Goal: Communication & Community: Answer question/provide support

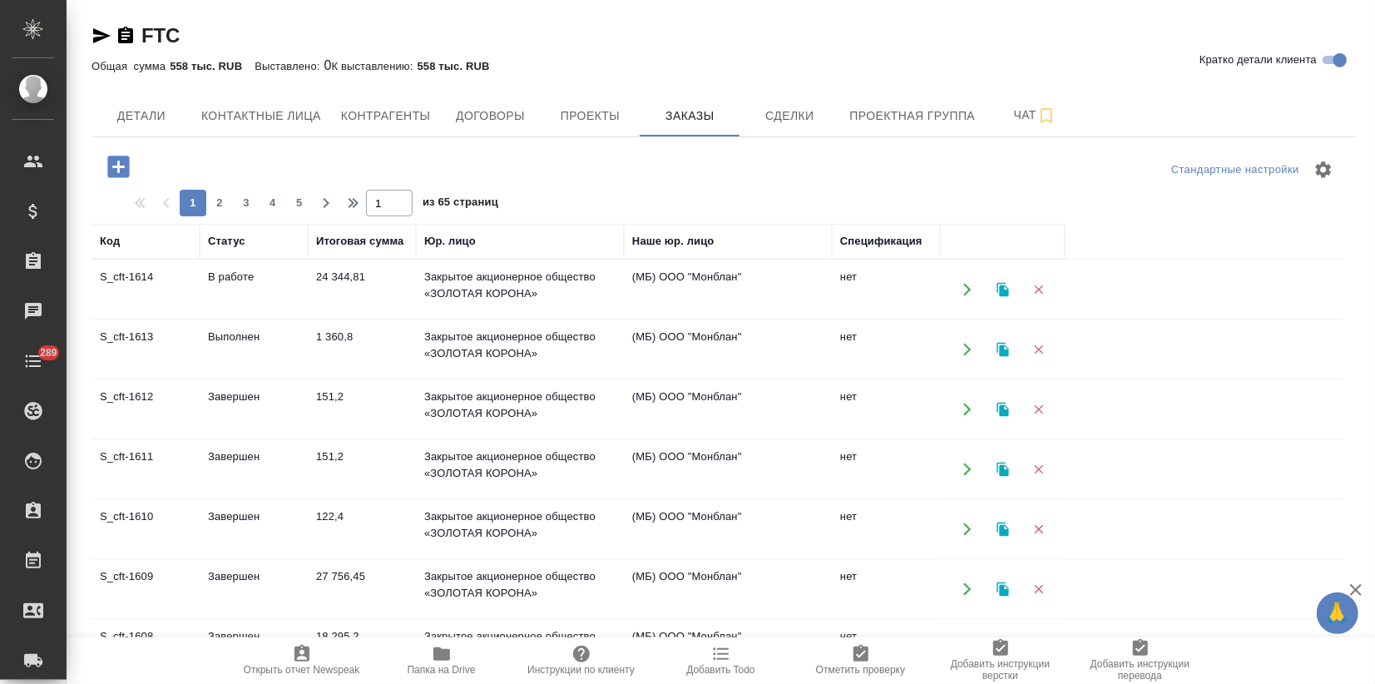
click at [293, 359] on td "Выполнен" at bounding box center [254, 349] width 108 height 58
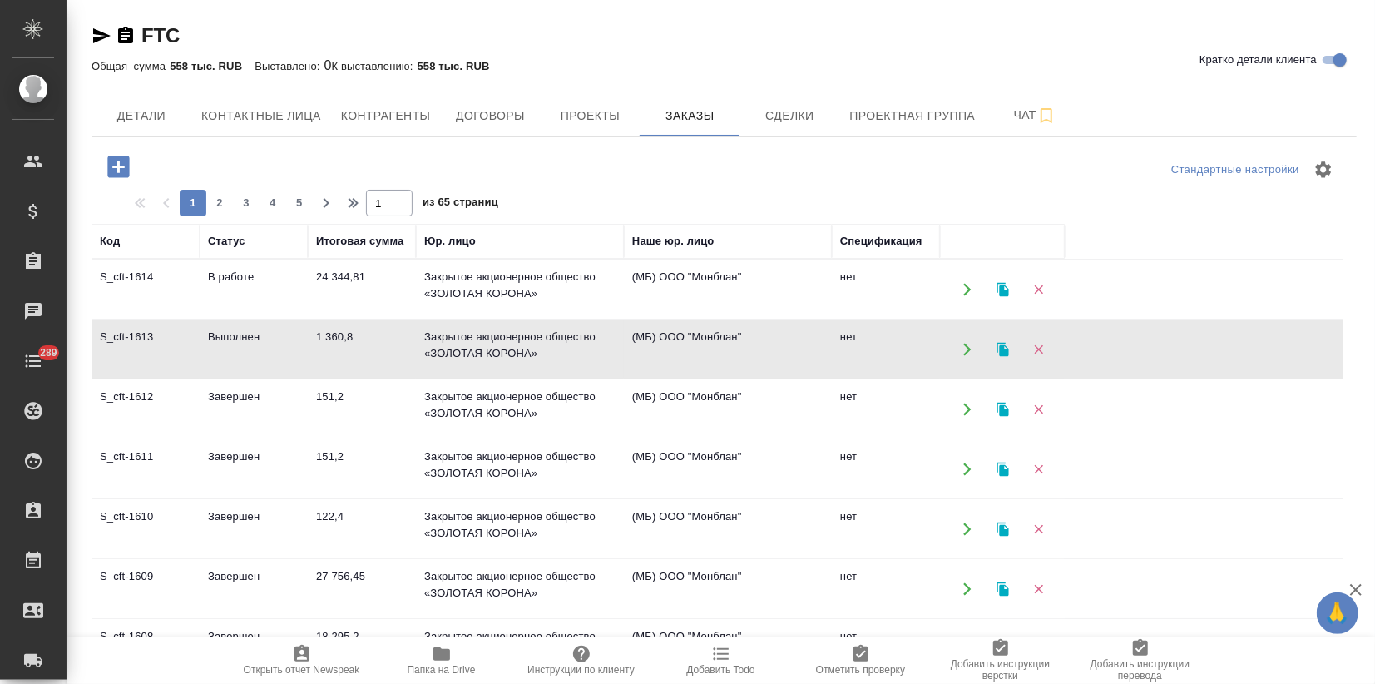
click at [293, 359] on td "Выполнен" at bounding box center [254, 349] width 108 height 58
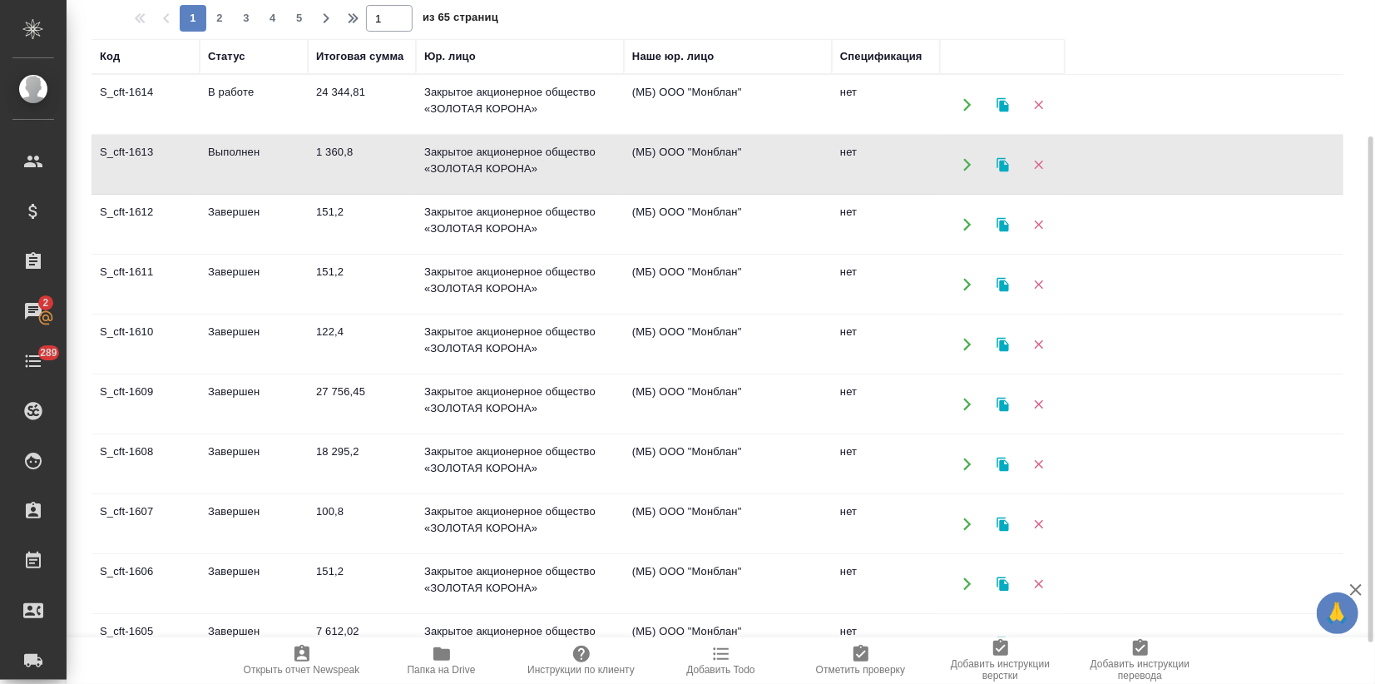
click at [388, 353] on td "122,4" at bounding box center [362, 344] width 108 height 58
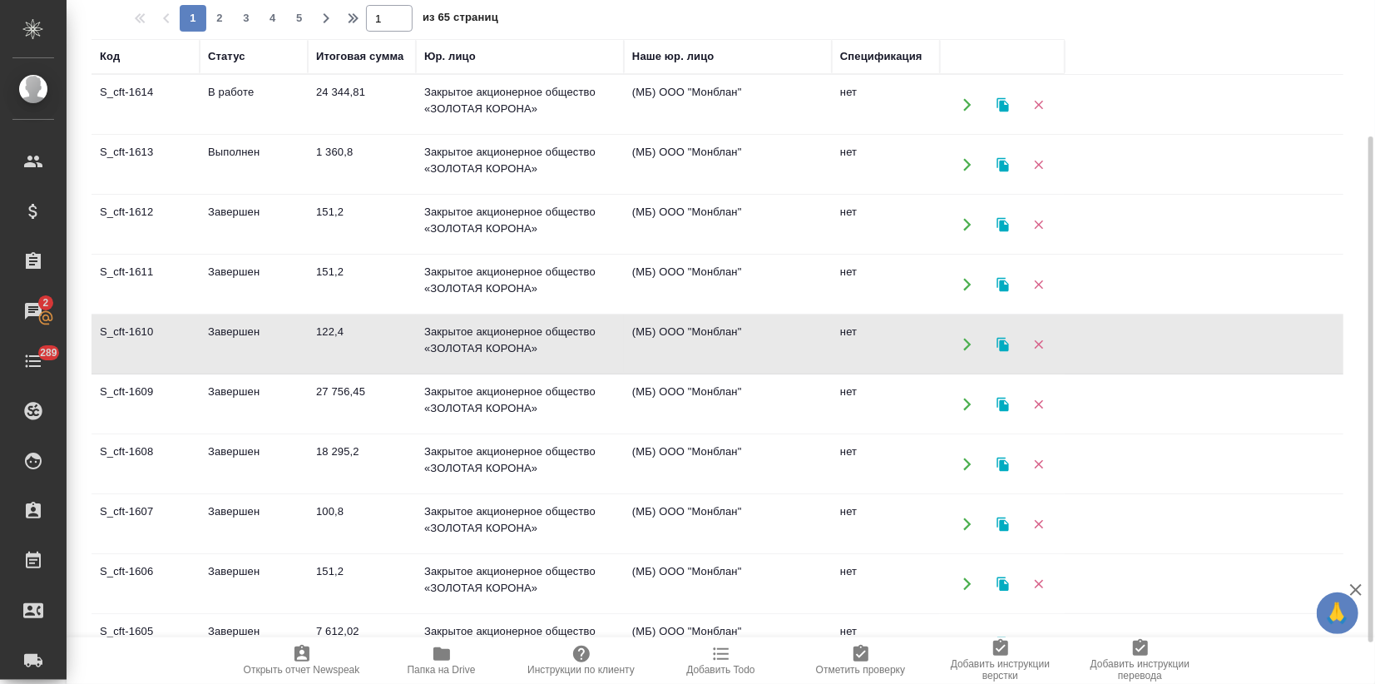
click at [388, 353] on td "122,4" at bounding box center [362, 344] width 108 height 58
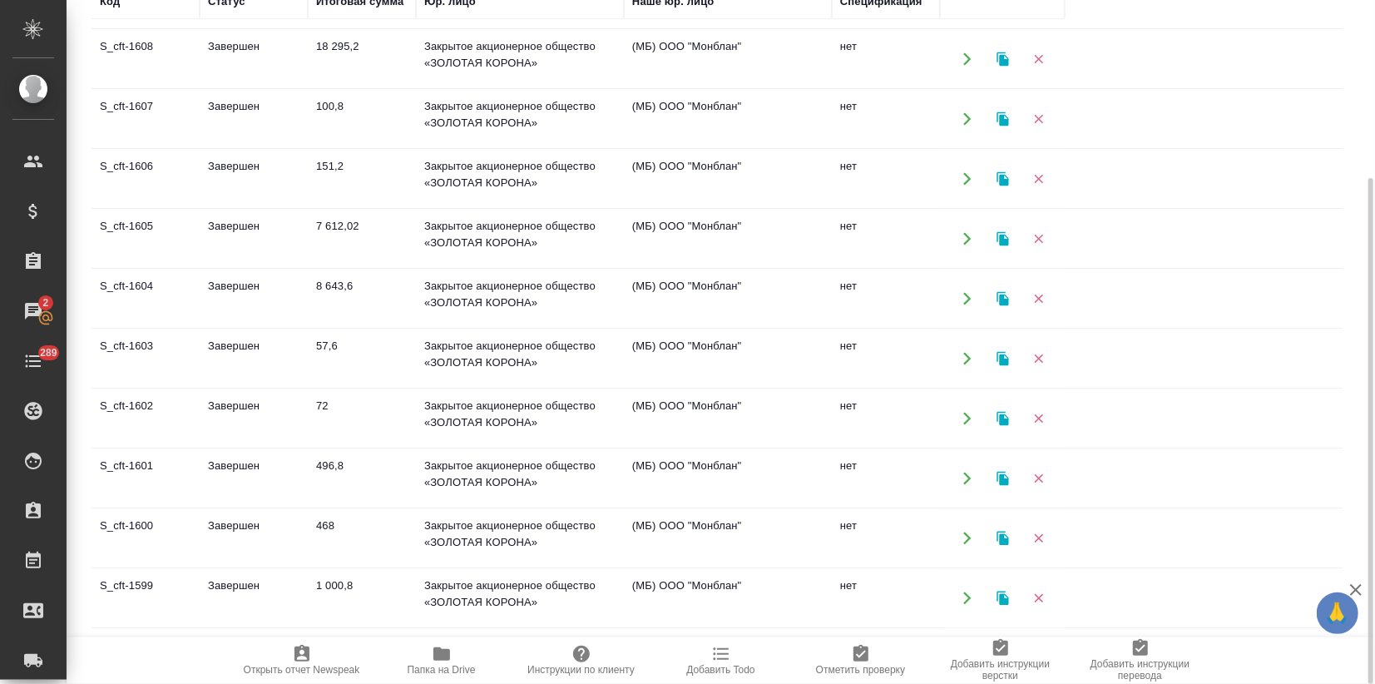
scroll to position [369, 0]
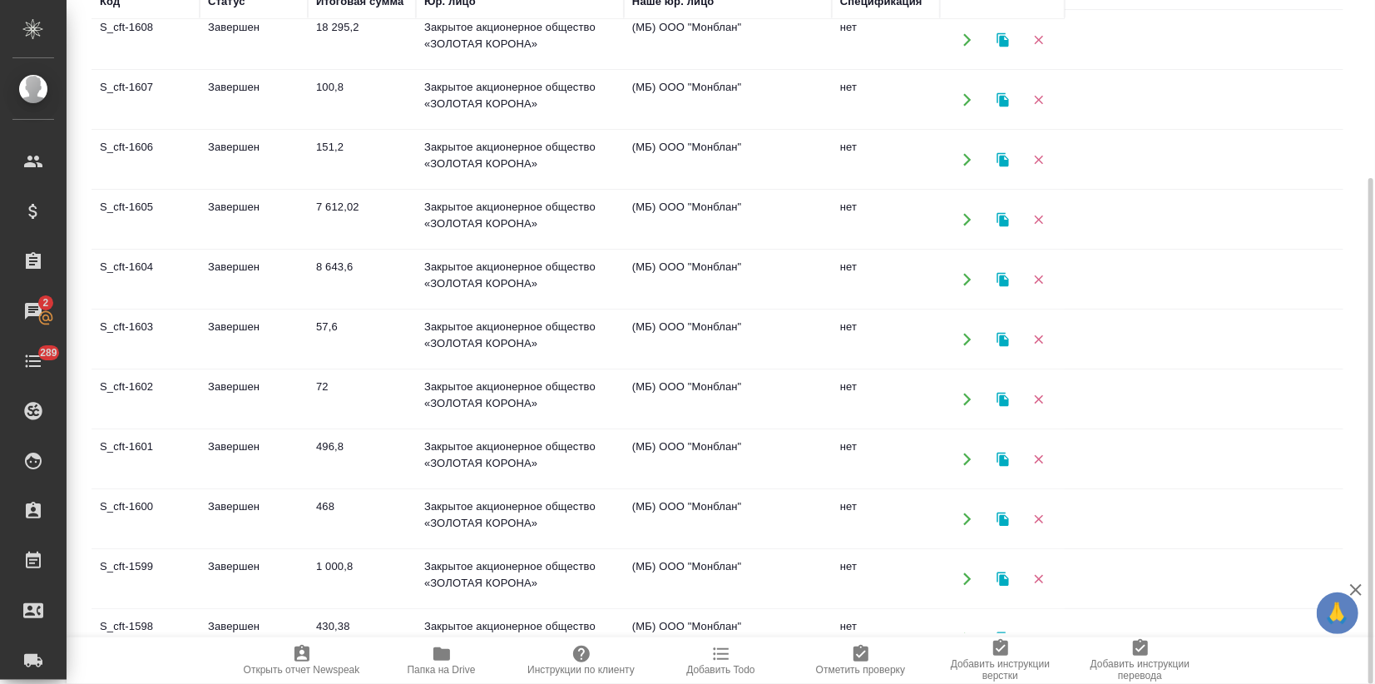
click at [321, 437] on td "496,8" at bounding box center [362, 459] width 108 height 58
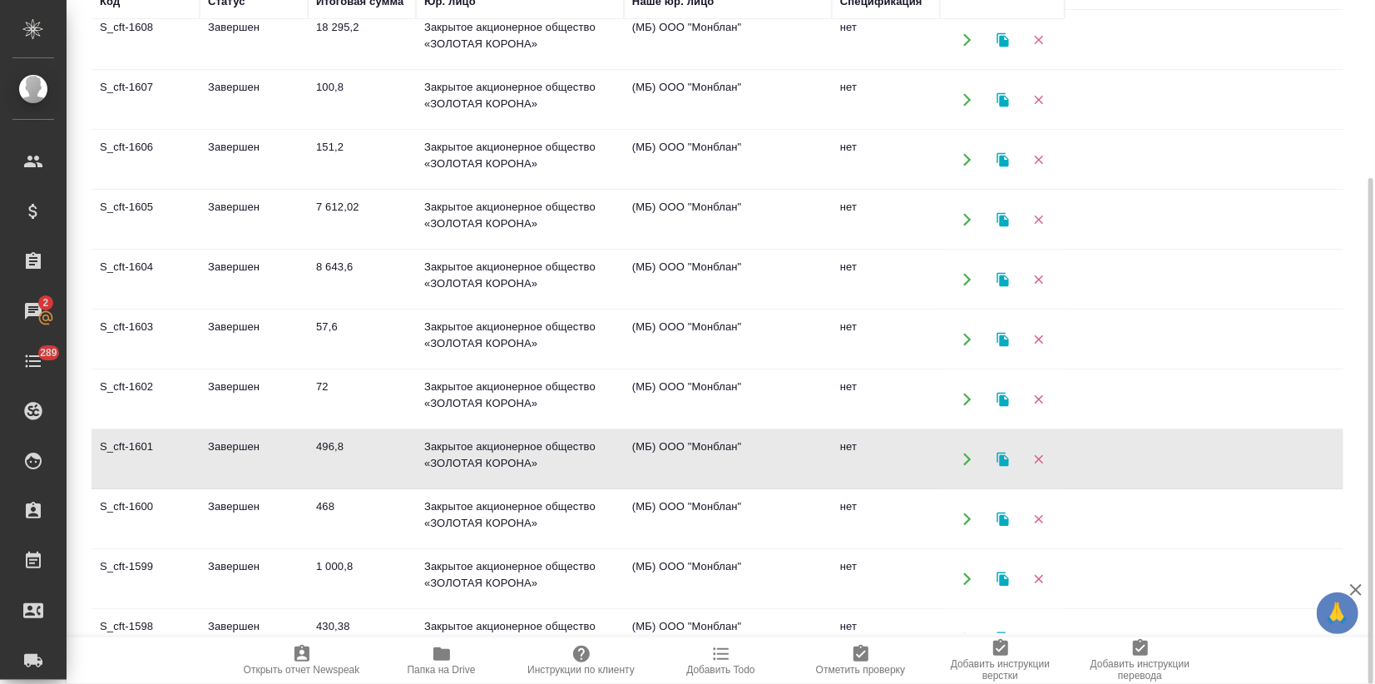
click at [321, 437] on td "496,8" at bounding box center [362, 459] width 108 height 58
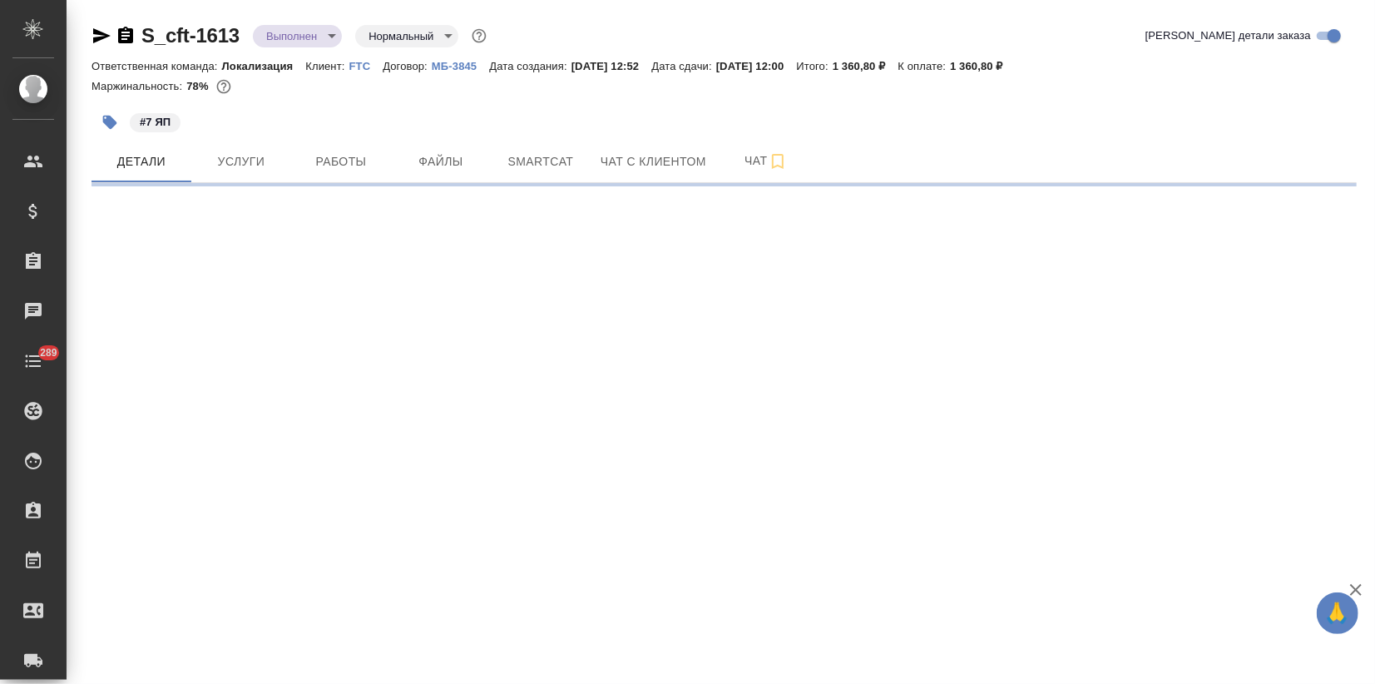
select select "RU"
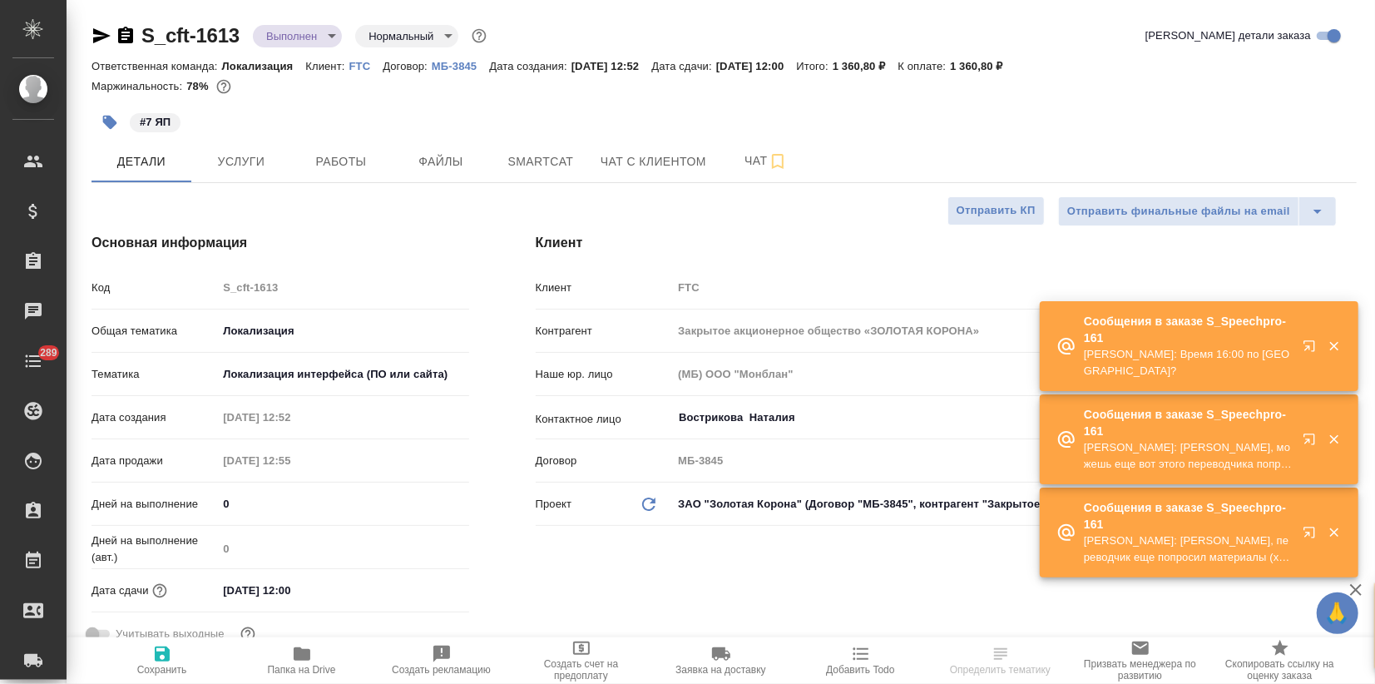
type textarea "x"
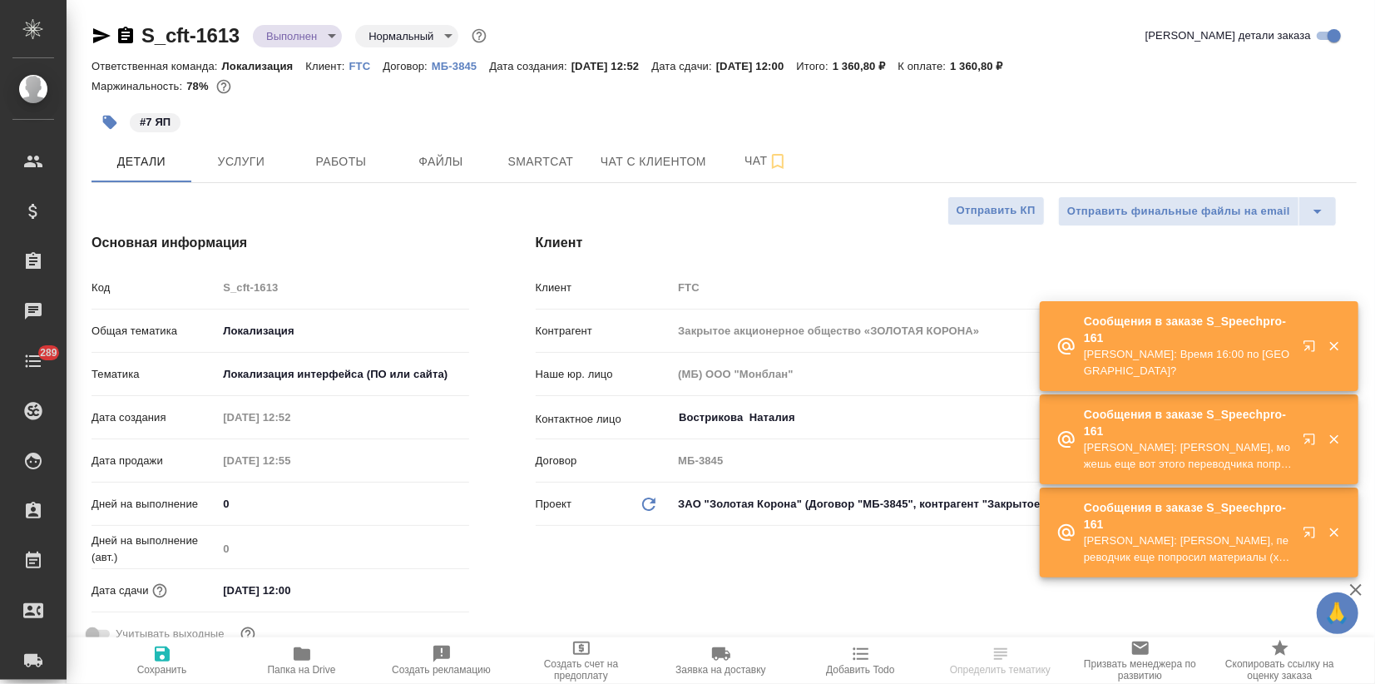
type textarea "x"
type input "[PERSON_NAME]"
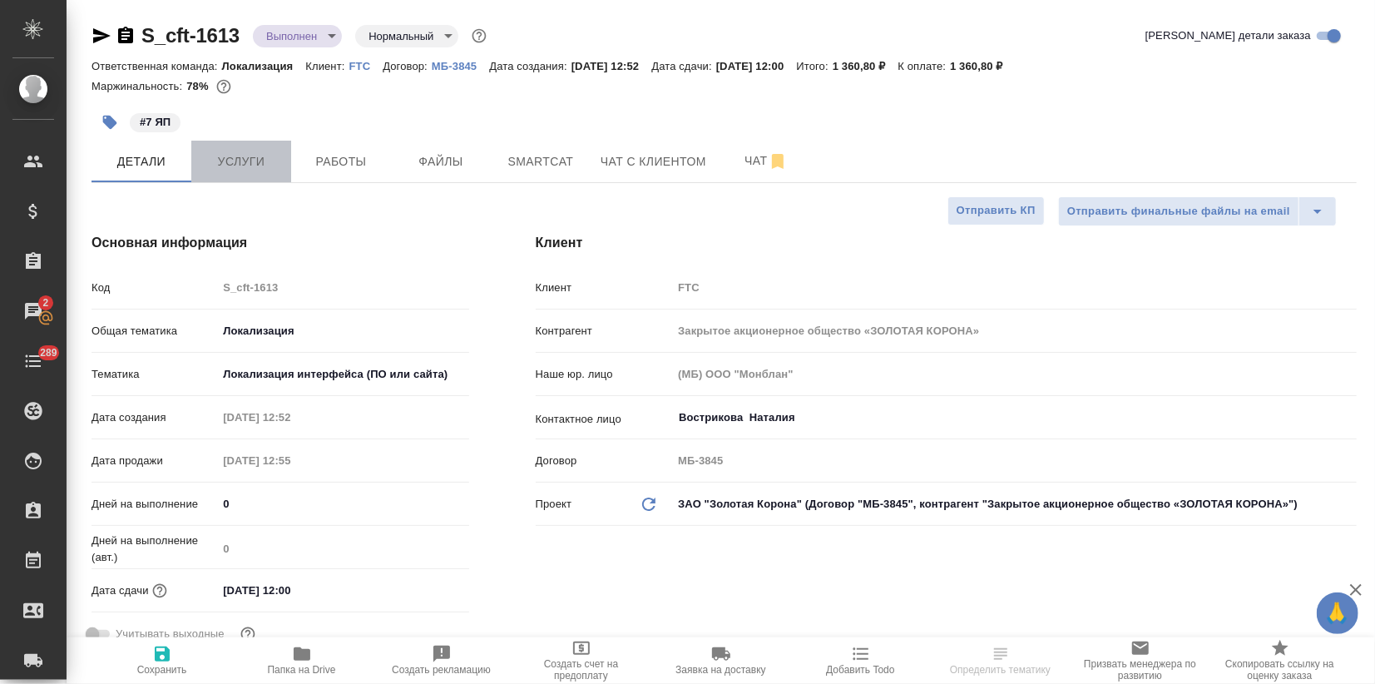
click at [235, 166] on span "Услуги" at bounding box center [241, 161] width 80 height 21
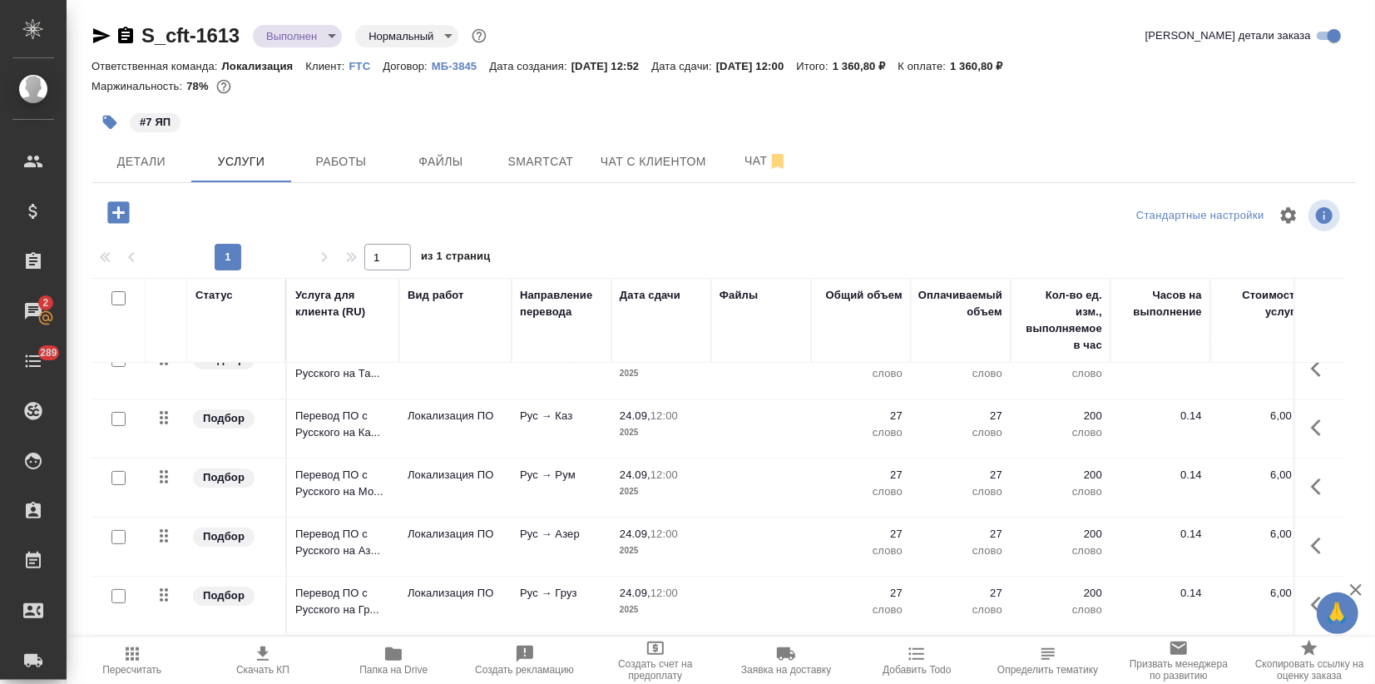
scroll to position [154, 0]
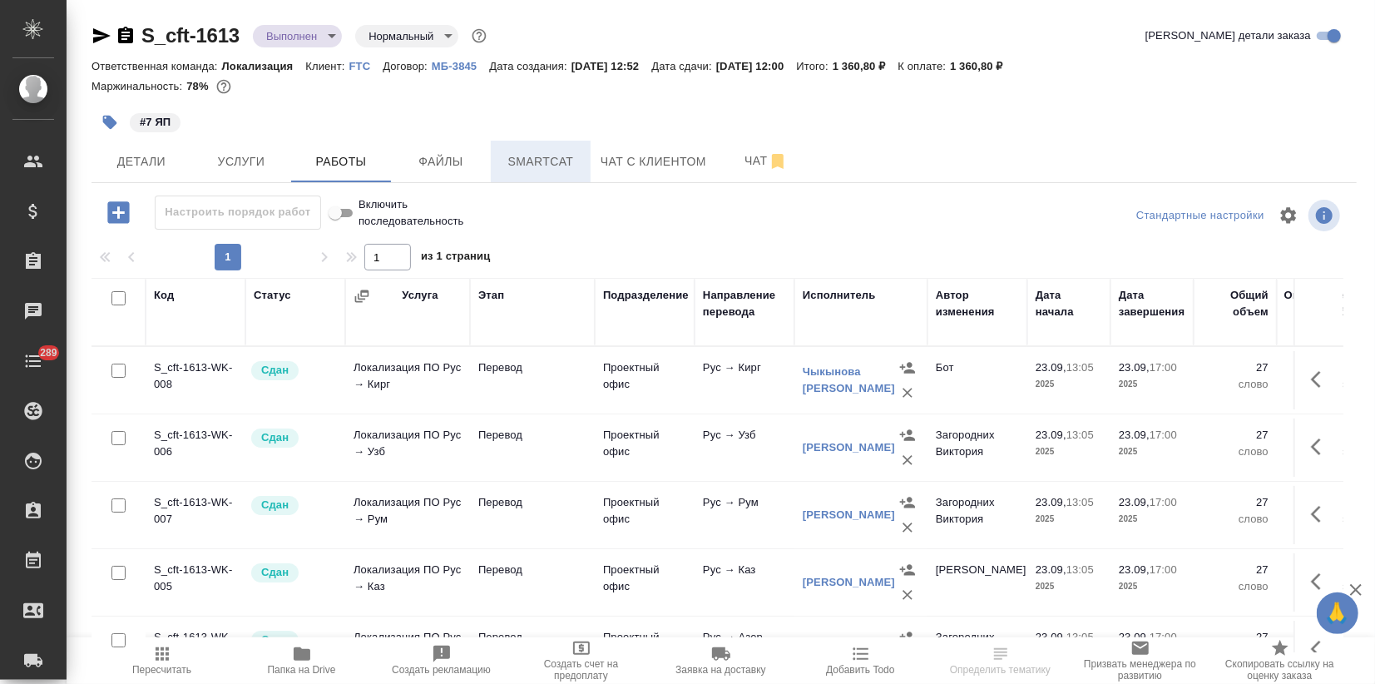
click at [551, 160] on span "Smartcat" at bounding box center [541, 161] width 80 height 21
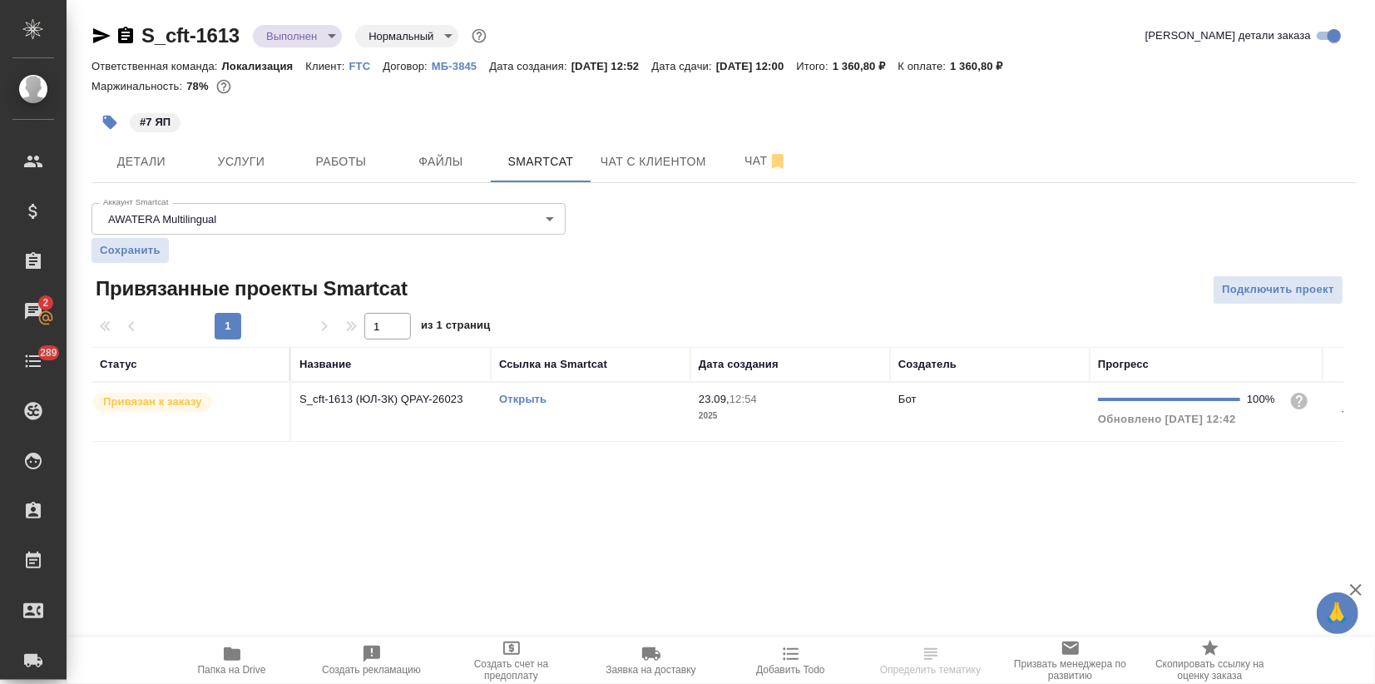
click at [517, 396] on link "Открыть" at bounding box center [522, 398] width 47 height 12
click at [309, 39] on body "🙏 .cls-1 fill:#fff; AWATERA Zagorodnikh Viktoria Клиенты Спецификации Заказы 2 …" at bounding box center [687, 342] width 1375 height 684
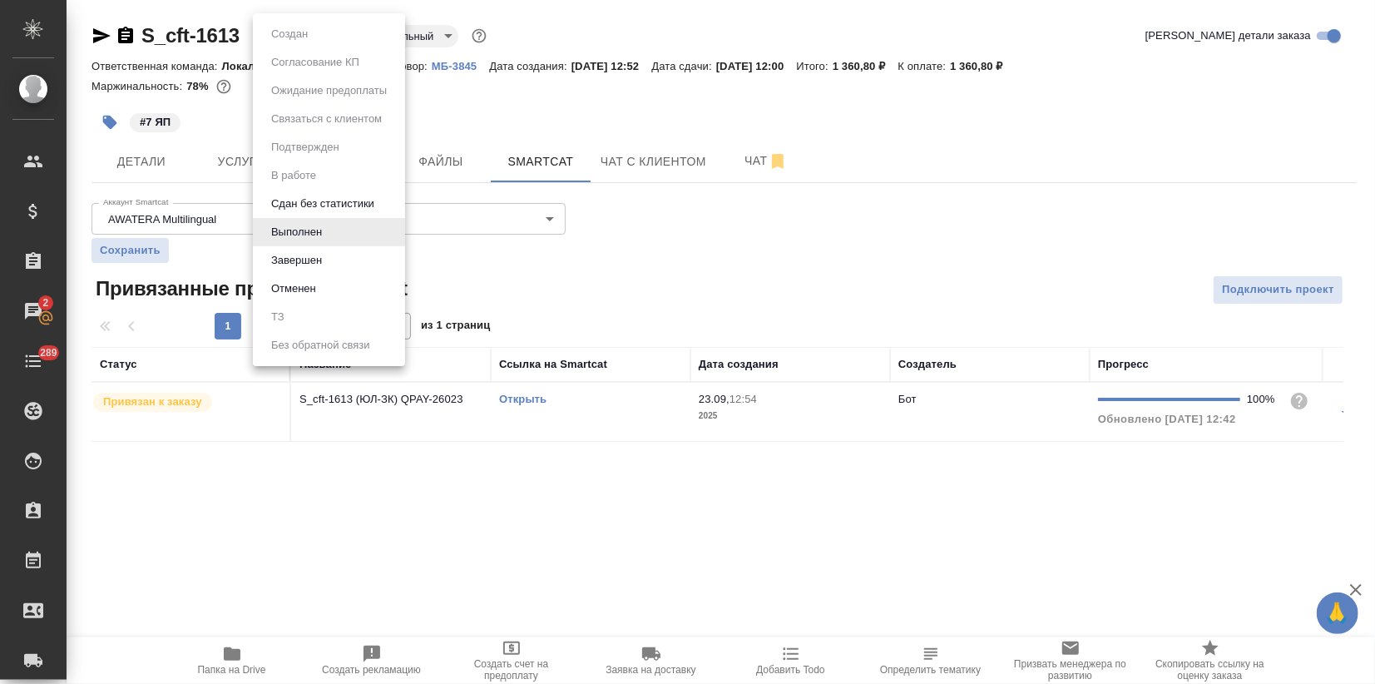
click at [337, 258] on li "Завершен" at bounding box center [329, 260] width 152 height 28
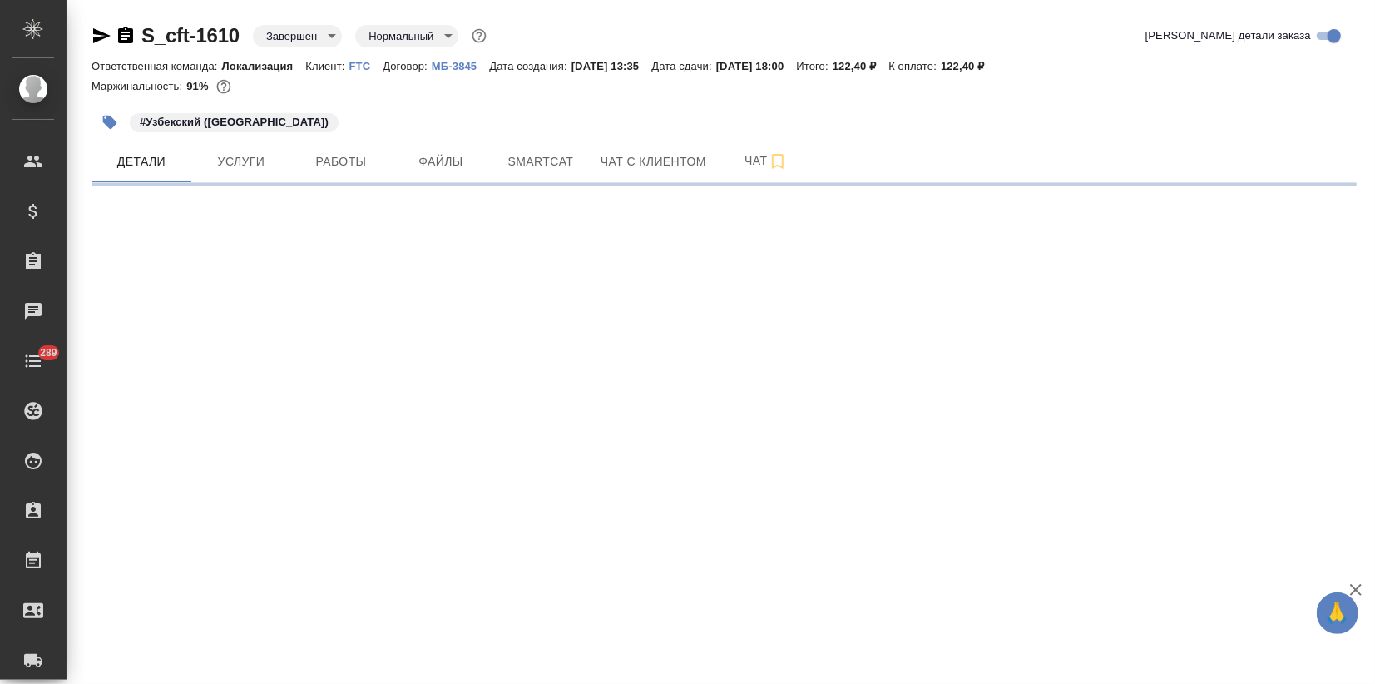
select select "RU"
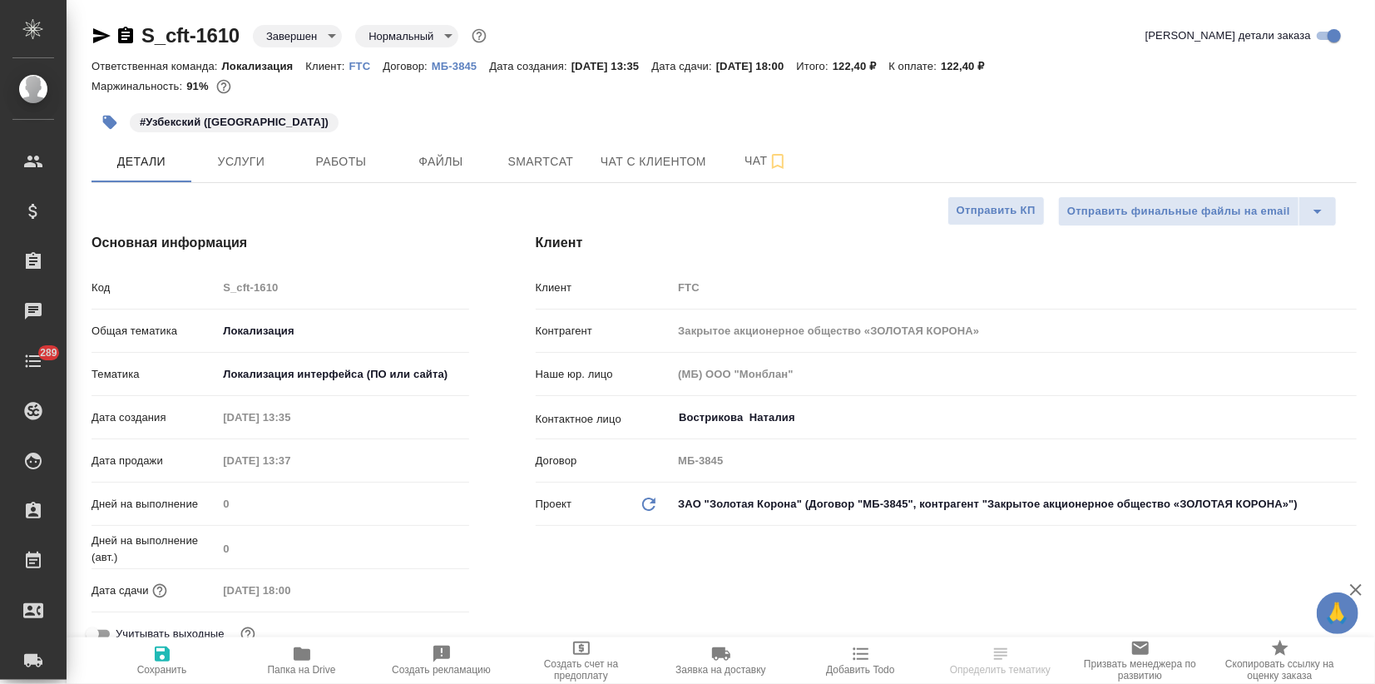
type textarea "x"
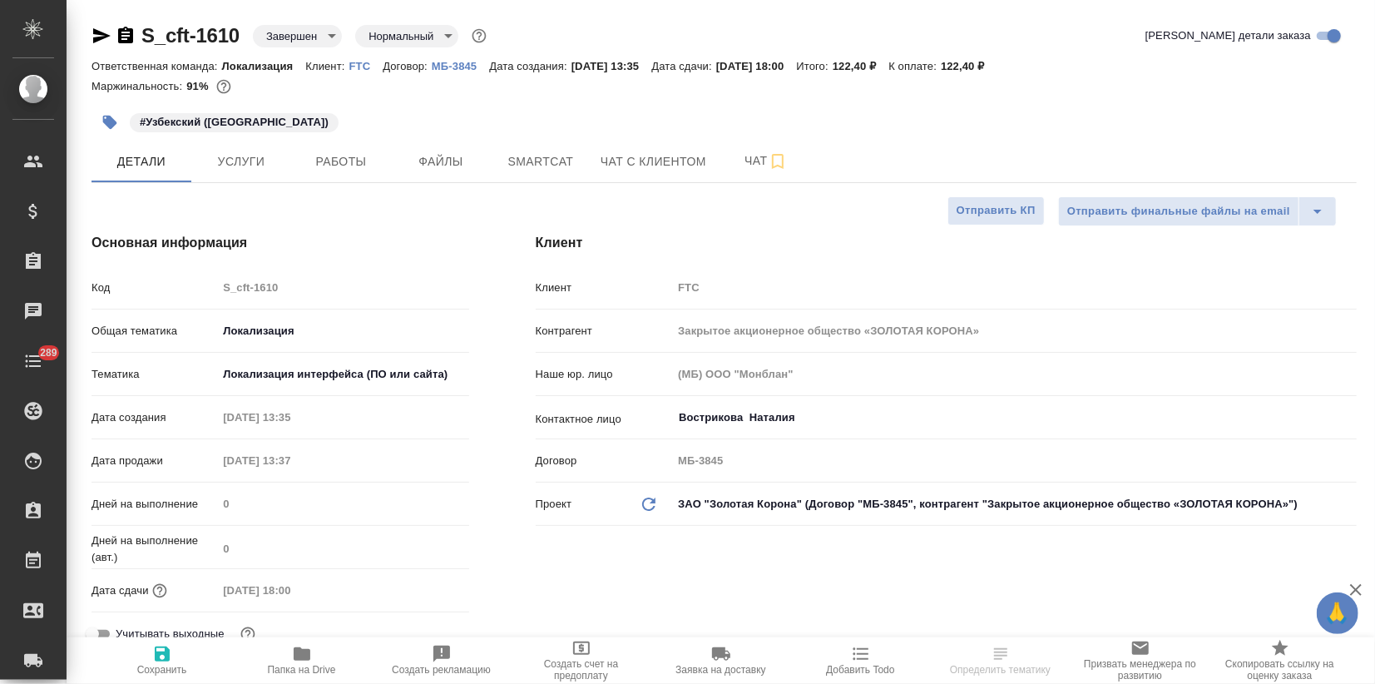
type textarea "x"
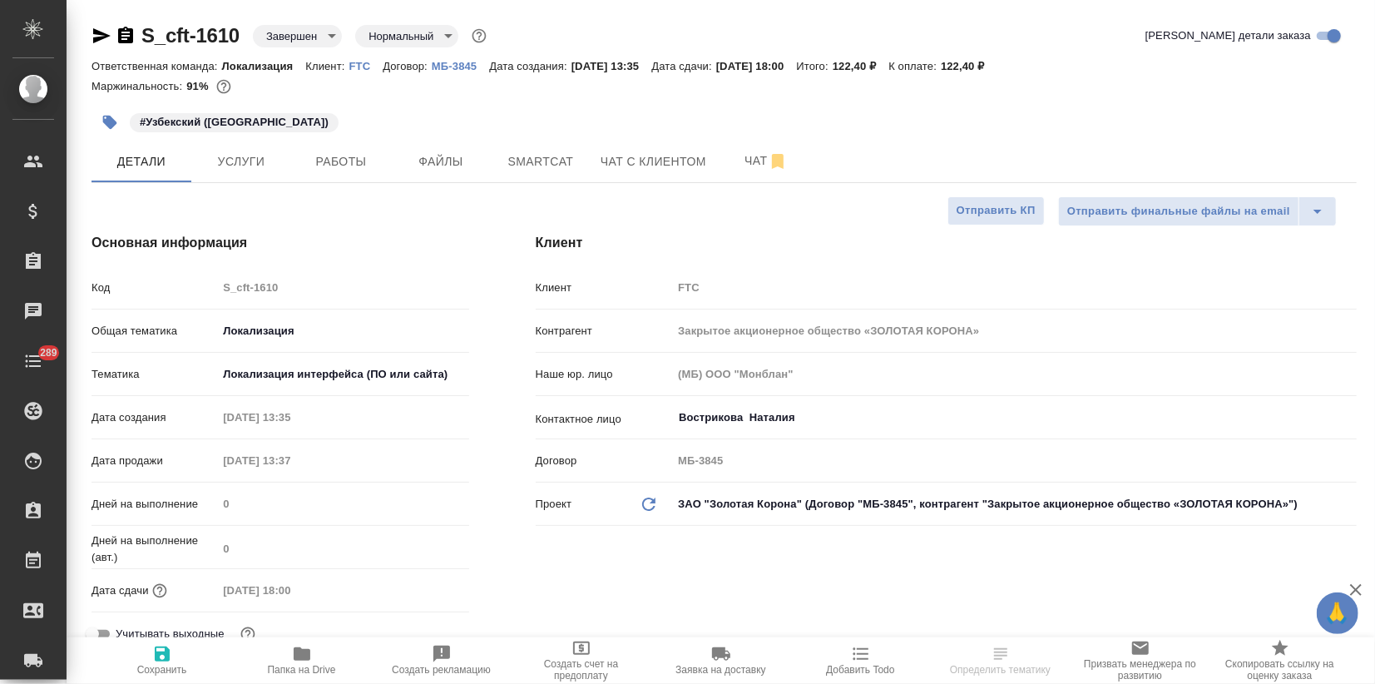
type textarea "x"
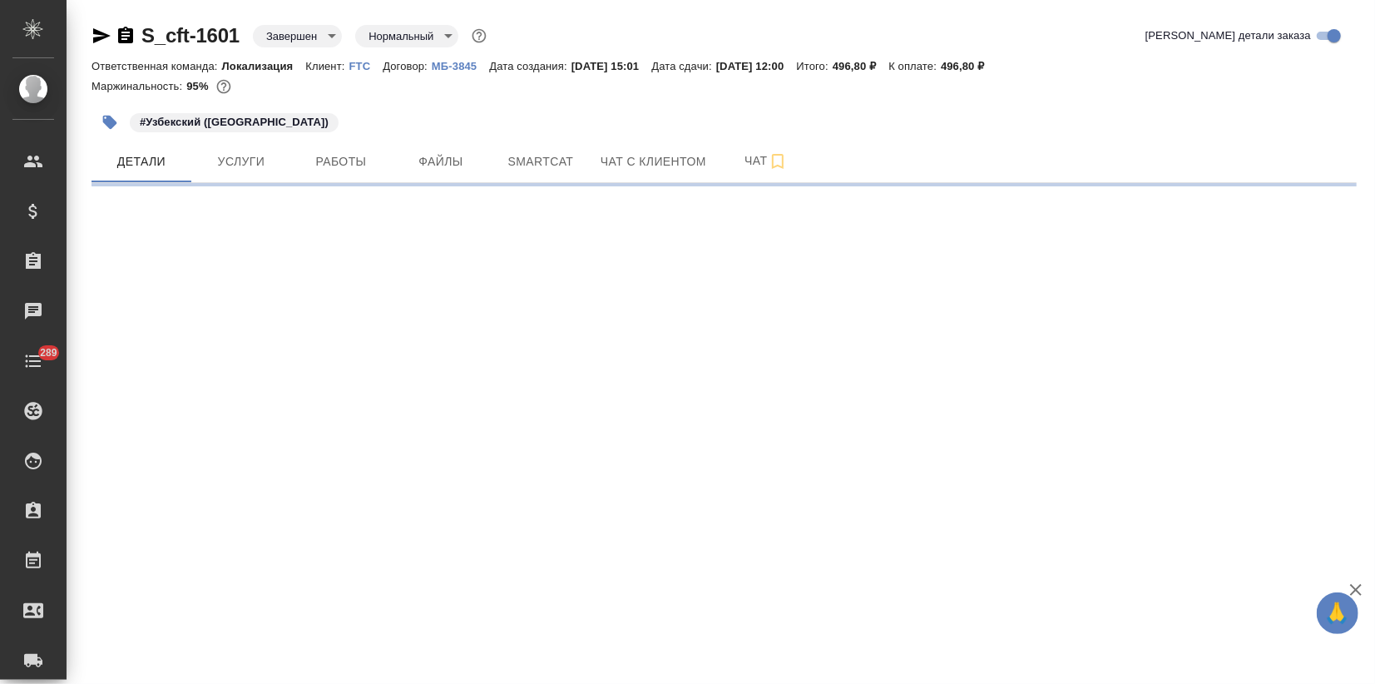
select select "RU"
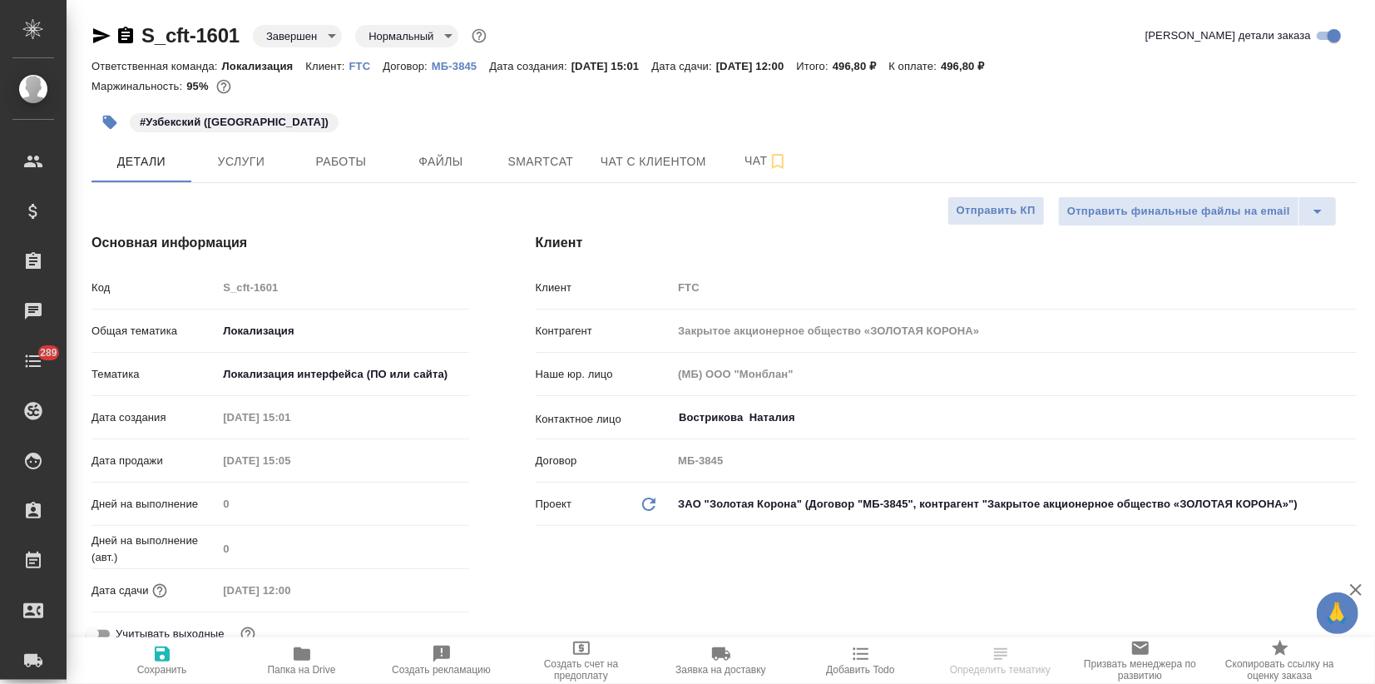
type textarea "x"
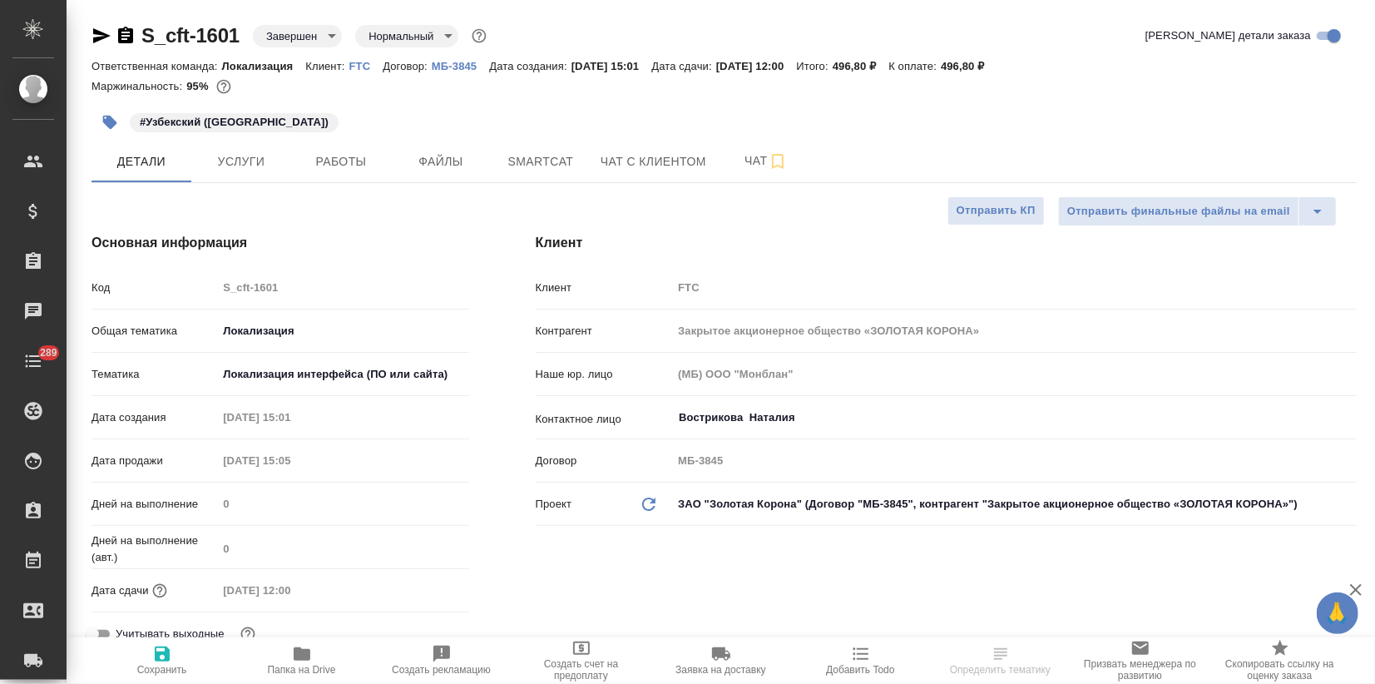
type textarea "x"
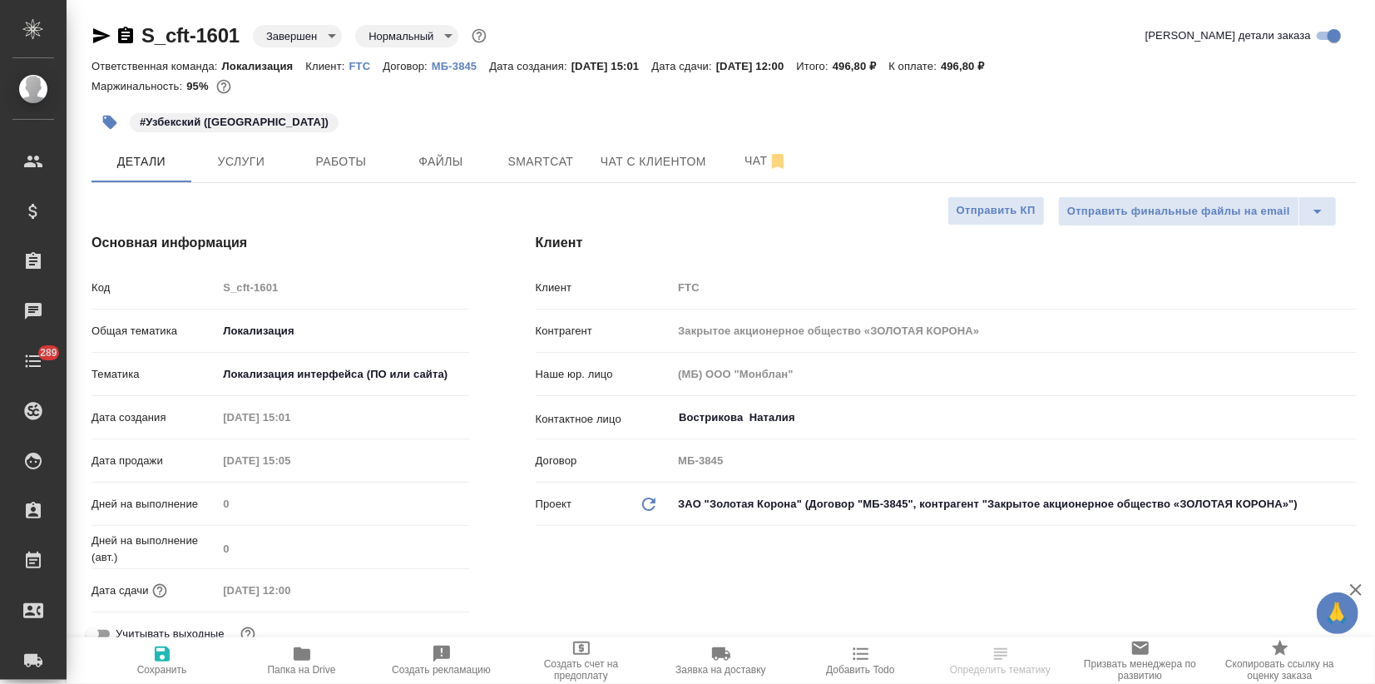
type textarea "x"
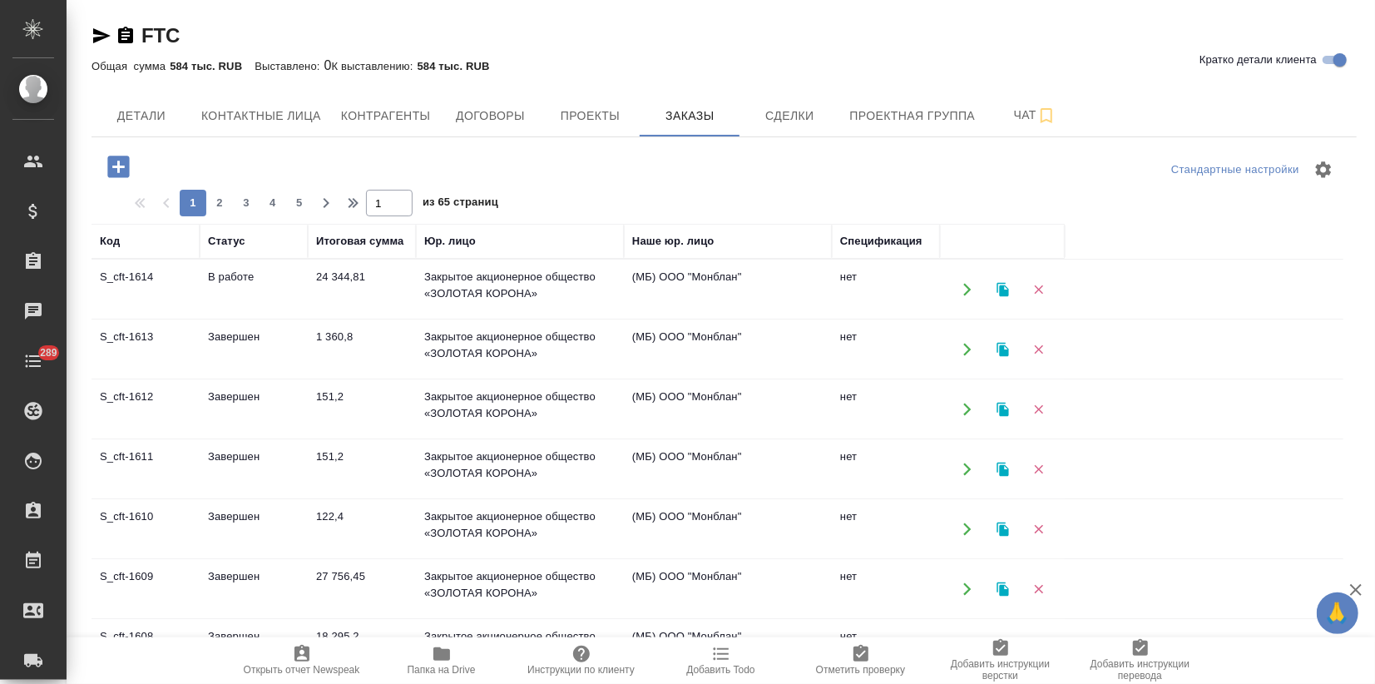
click at [317, 343] on td "1 360,8" at bounding box center [362, 349] width 108 height 58
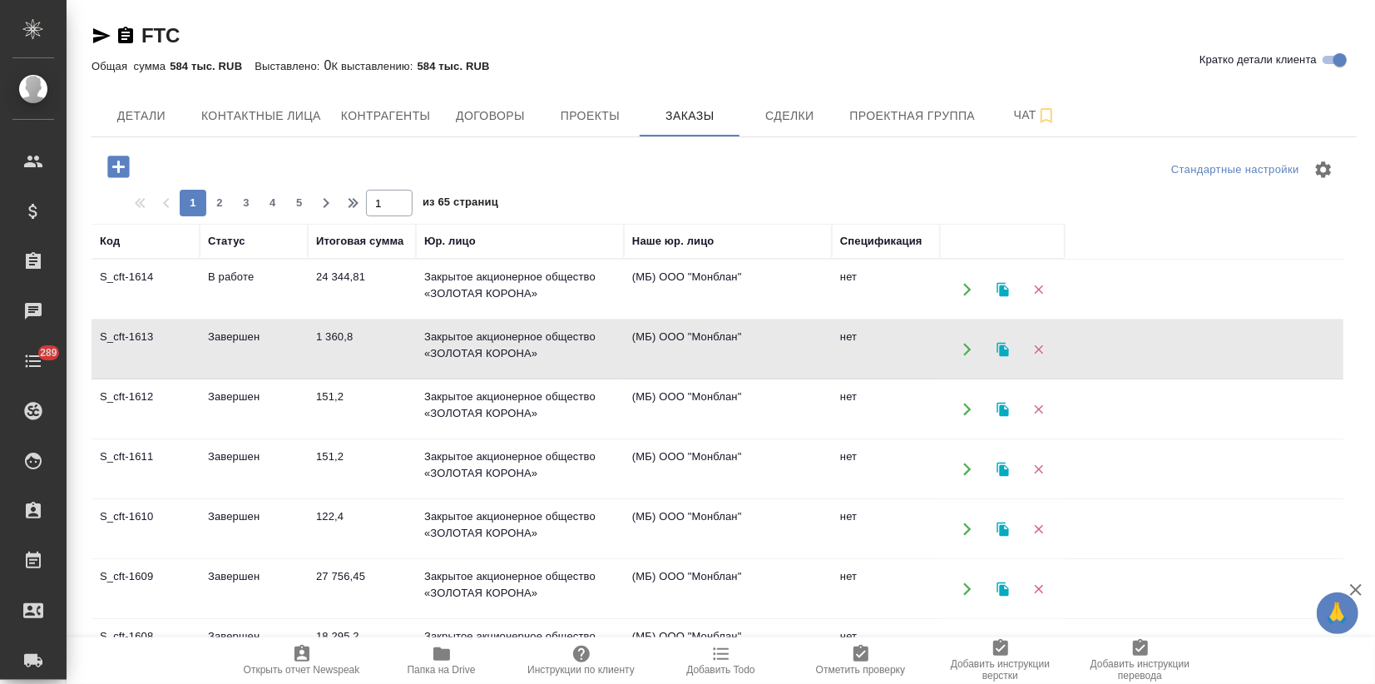
click at [317, 343] on td "1 360,8" at bounding box center [362, 349] width 108 height 58
click at [1005, 345] on icon "button" at bounding box center [1002, 349] width 15 height 15
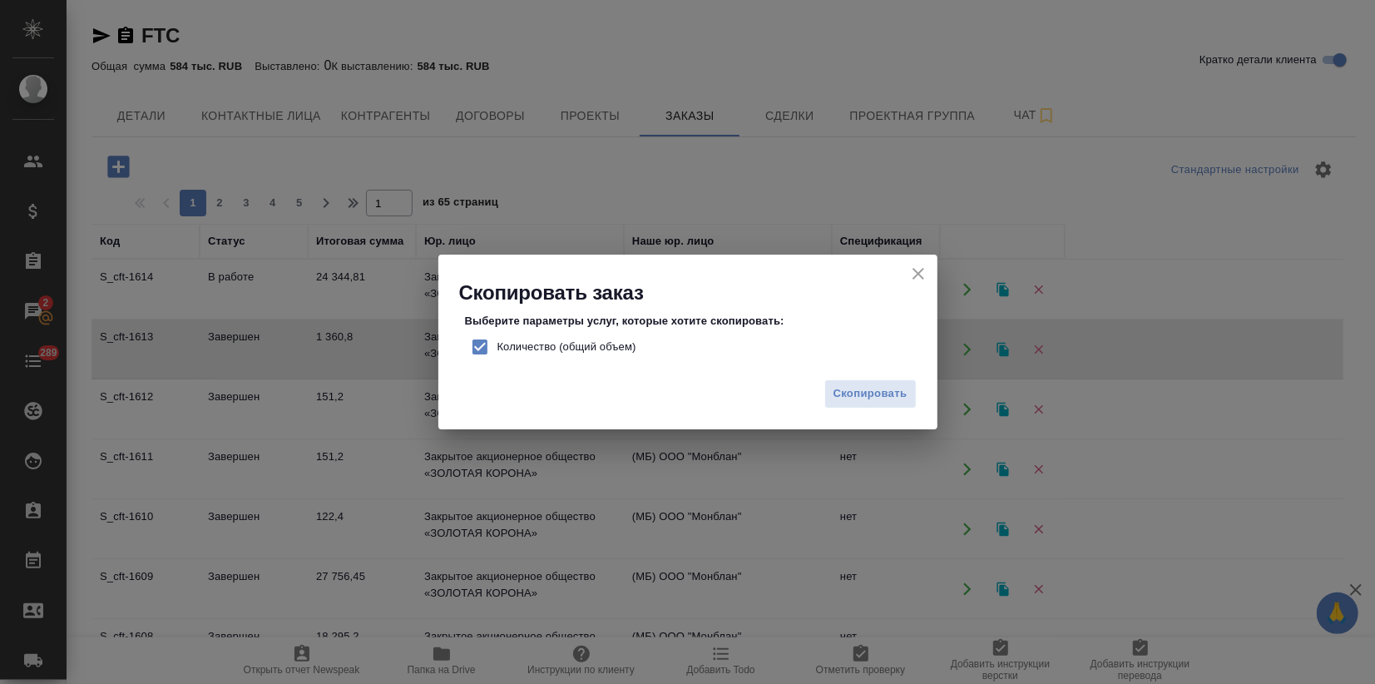
click at [478, 345] on input "Количество (общий объем)" at bounding box center [479, 346] width 35 height 35
checkbox input "false"
click at [892, 401] on span "Скопировать" at bounding box center [870, 393] width 74 height 19
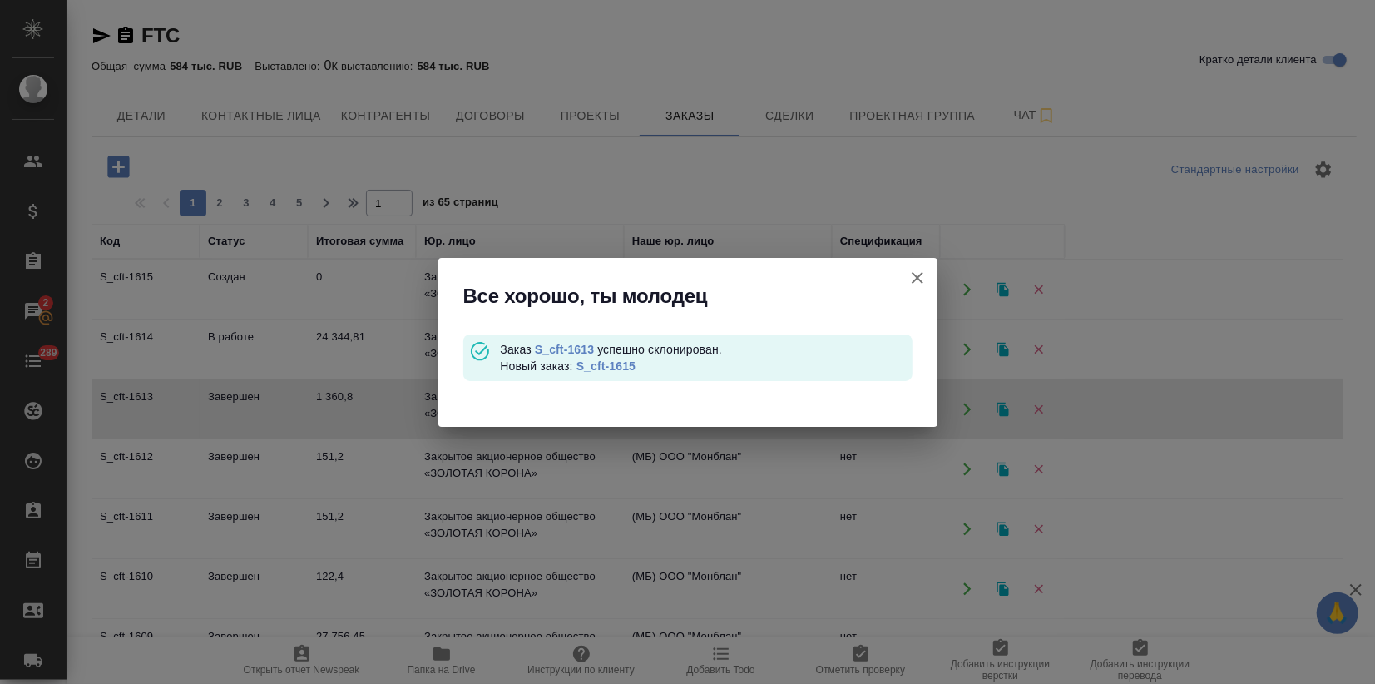
click at [627, 372] on div "Заказ S_cft-1613 успешно склонирован. Новый заказ: S_cft-1615" at bounding box center [706, 357] width 412 height 33
click at [620, 368] on link "S_cft-1615" at bounding box center [605, 365] width 59 height 13
click at [930, 274] on button "Кратко детали клиента" at bounding box center [917, 278] width 40 height 40
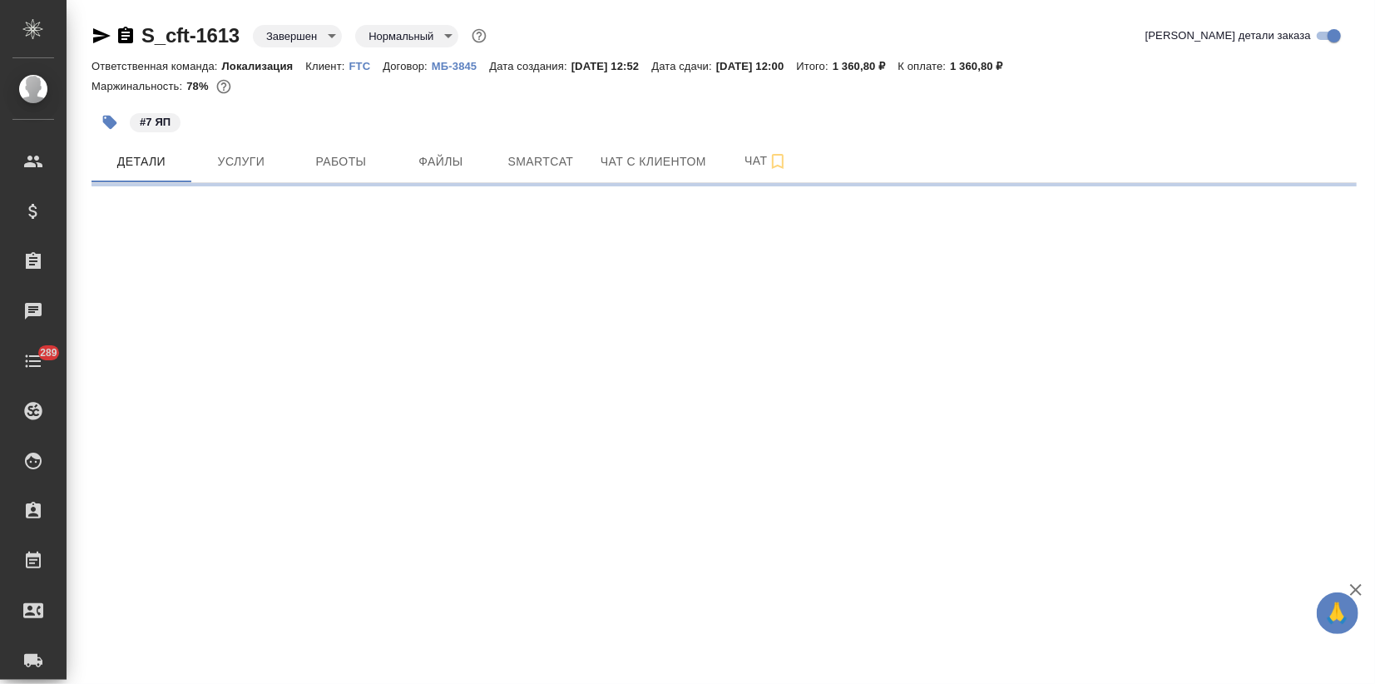
select select "RU"
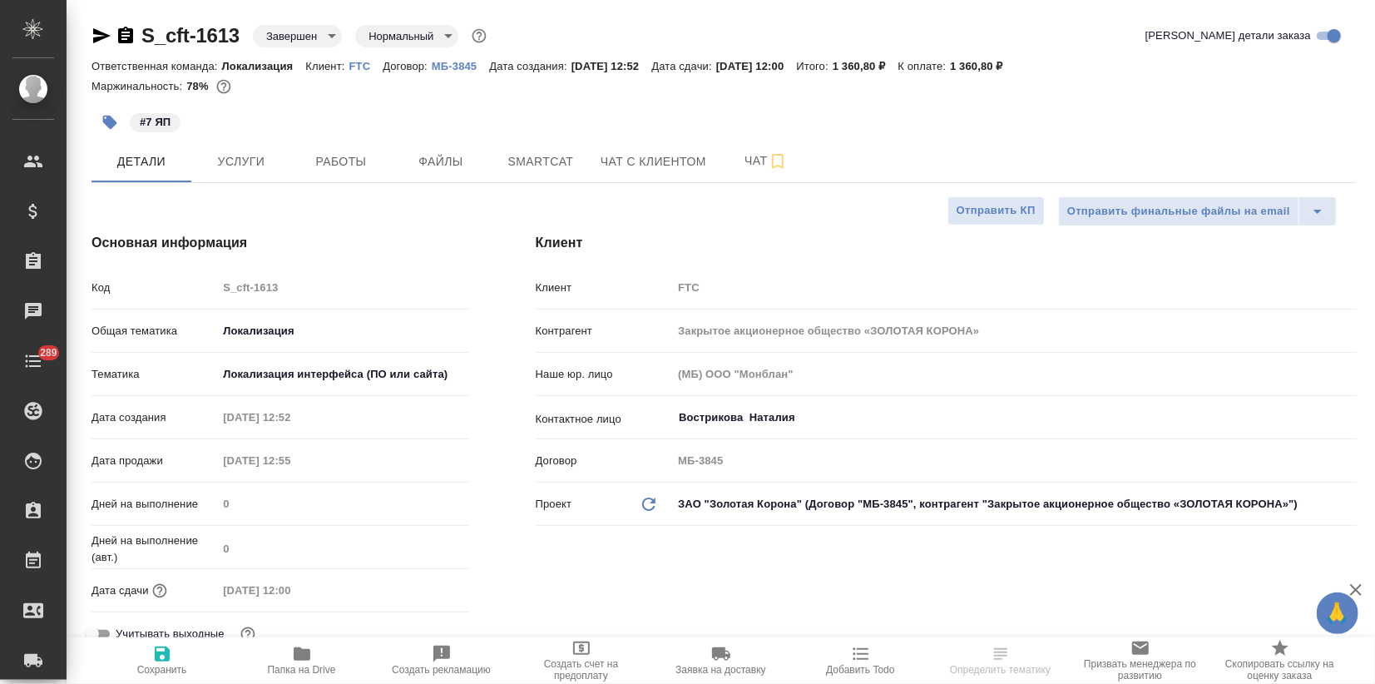
type textarea "x"
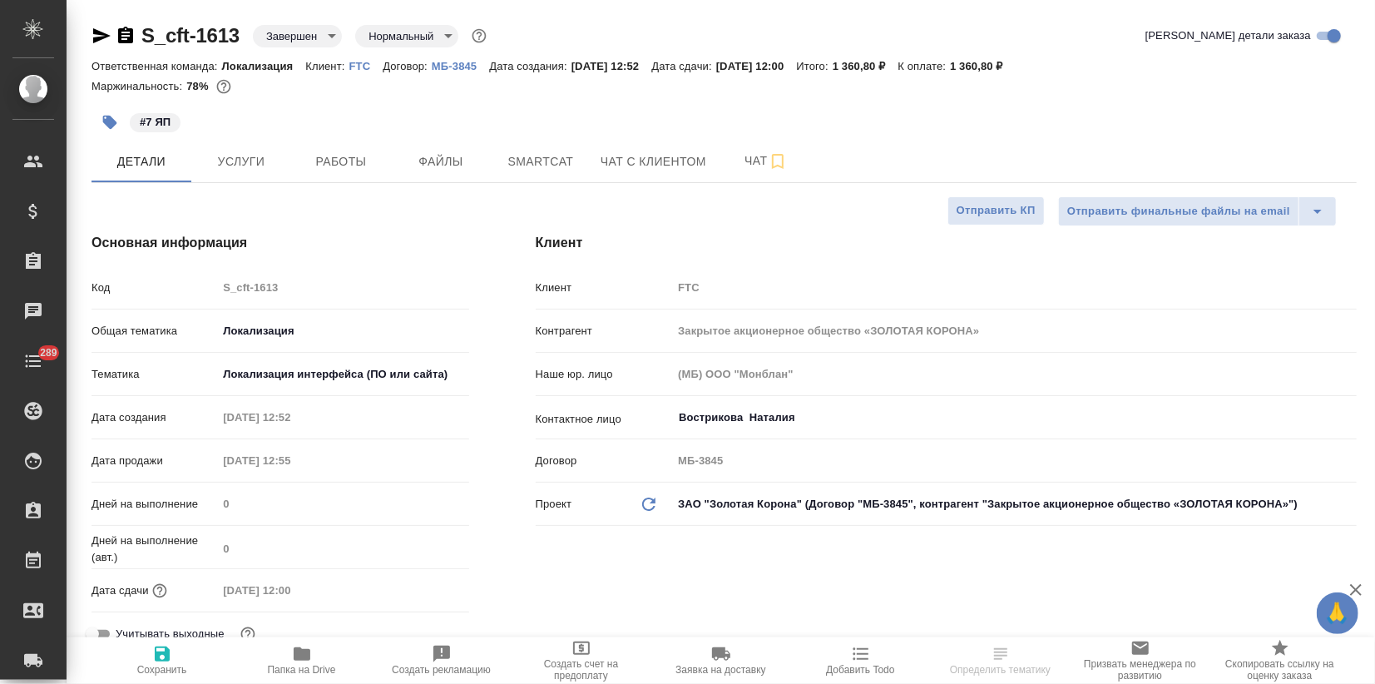
type textarea "x"
click at [215, 171] on span "Услуги" at bounding box center [241, 161] width 80 height 21
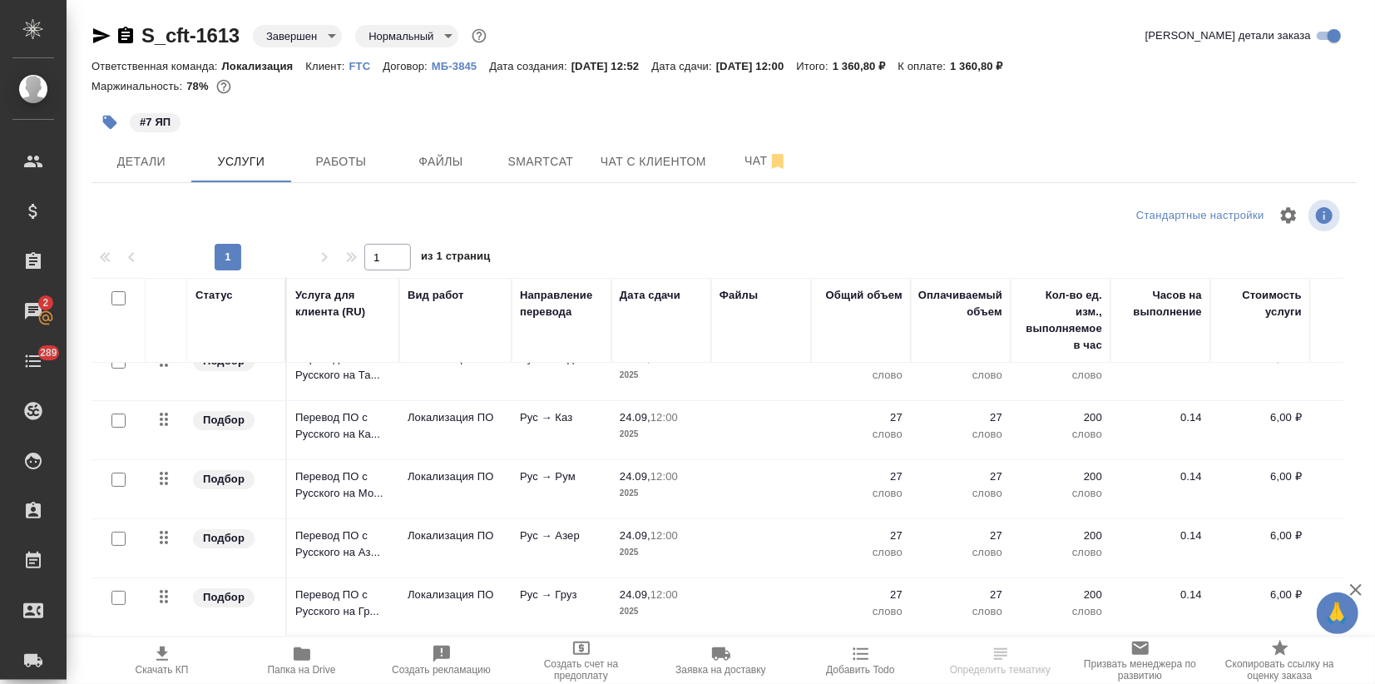
scroll to position [154, 0]
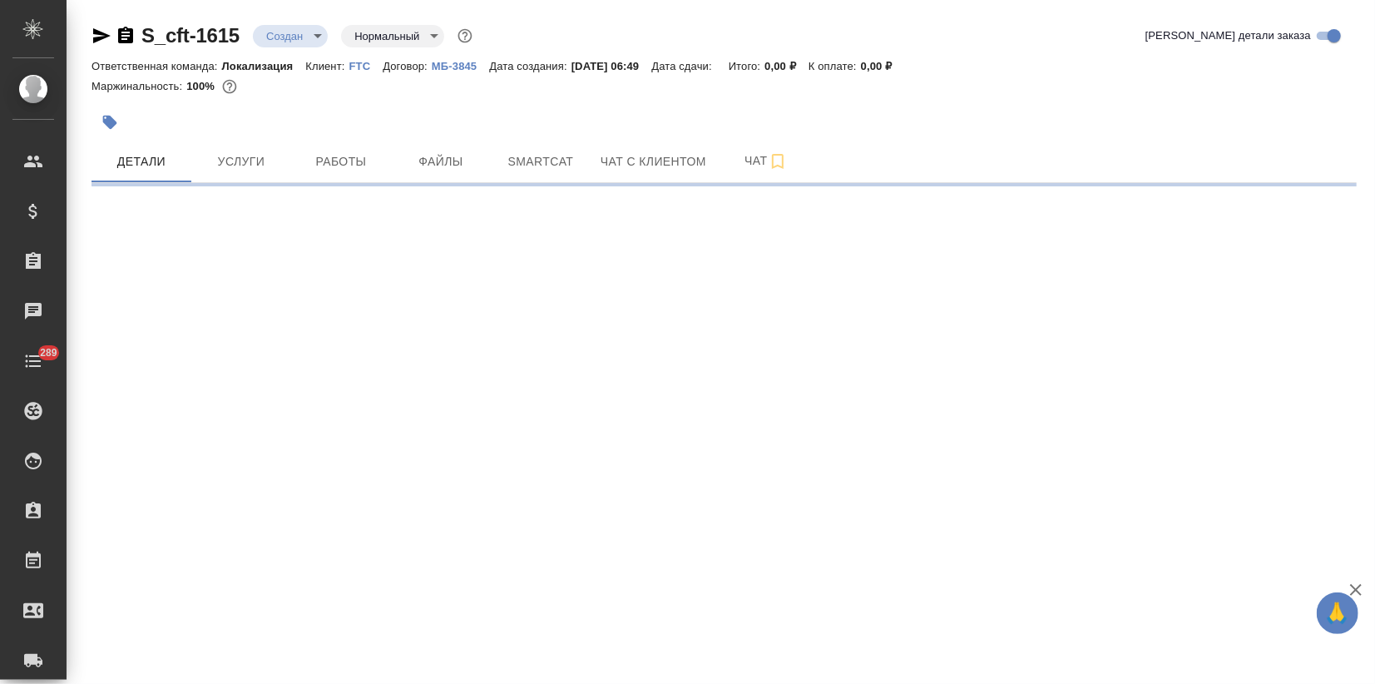
select select "RU"
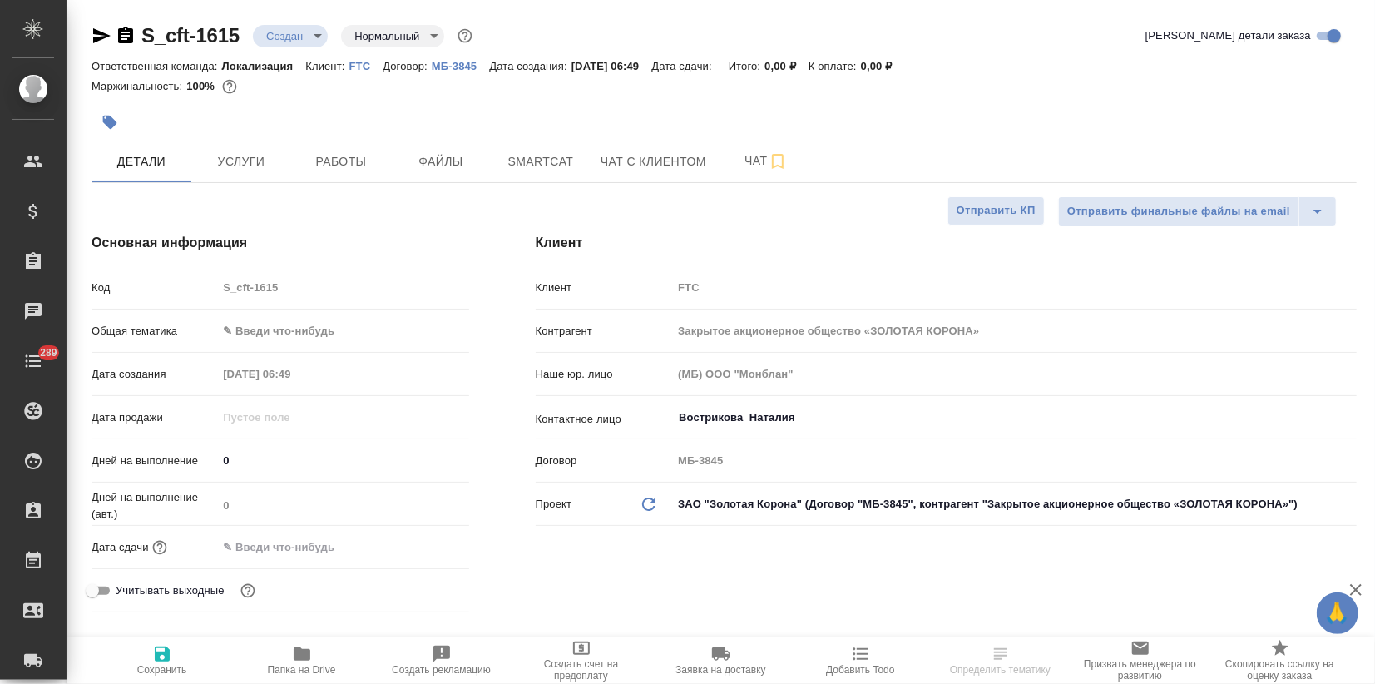
type textarea "x"
click at [110, 123] on icon "button" at bounding box center [110, 123] width 14 height 14
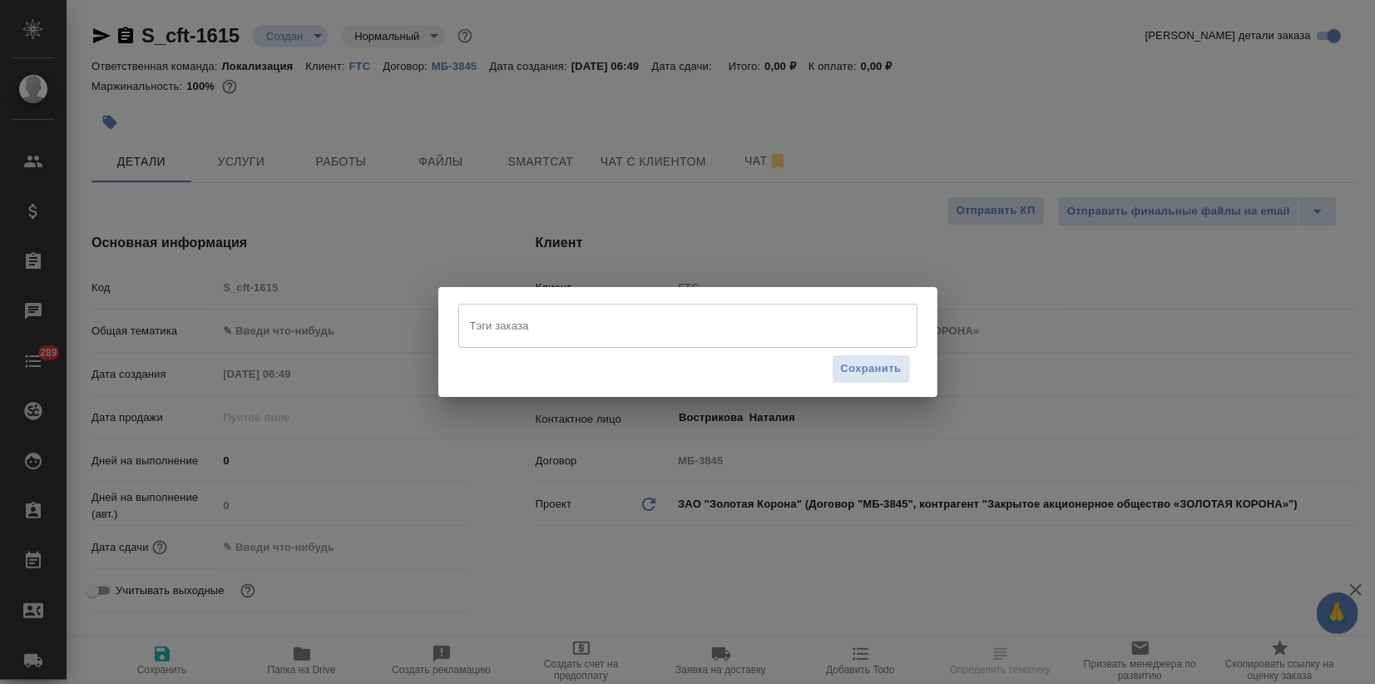
click at [526, 328] on input "Тэги заказа" at bounding box center [672, 325] width 412 height 28
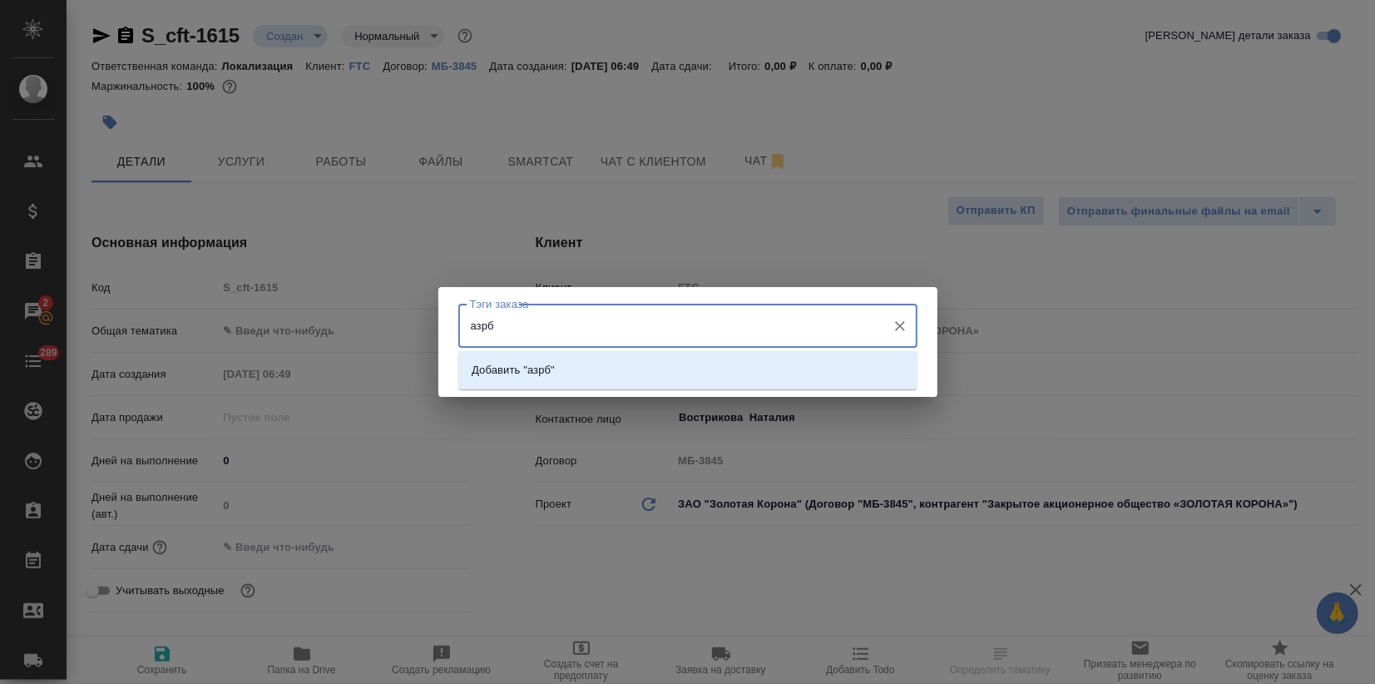
drag, startPoint x: 481, startPoint y: 323, endPoint x: 503, endPoint y: 322, distance: 22.5
click at [503, 322] on input "азрб" at bounding box center [672, 325] width 412 height 28
type input "азе"
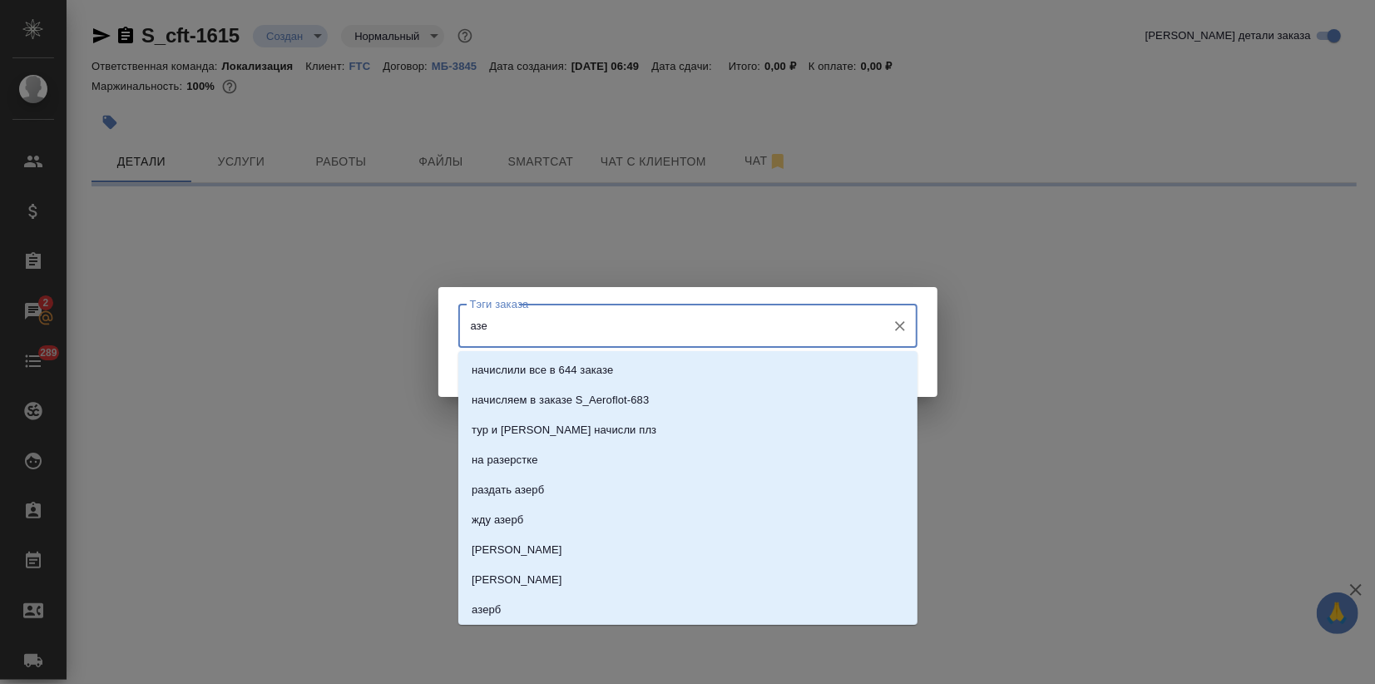
select select "RU"
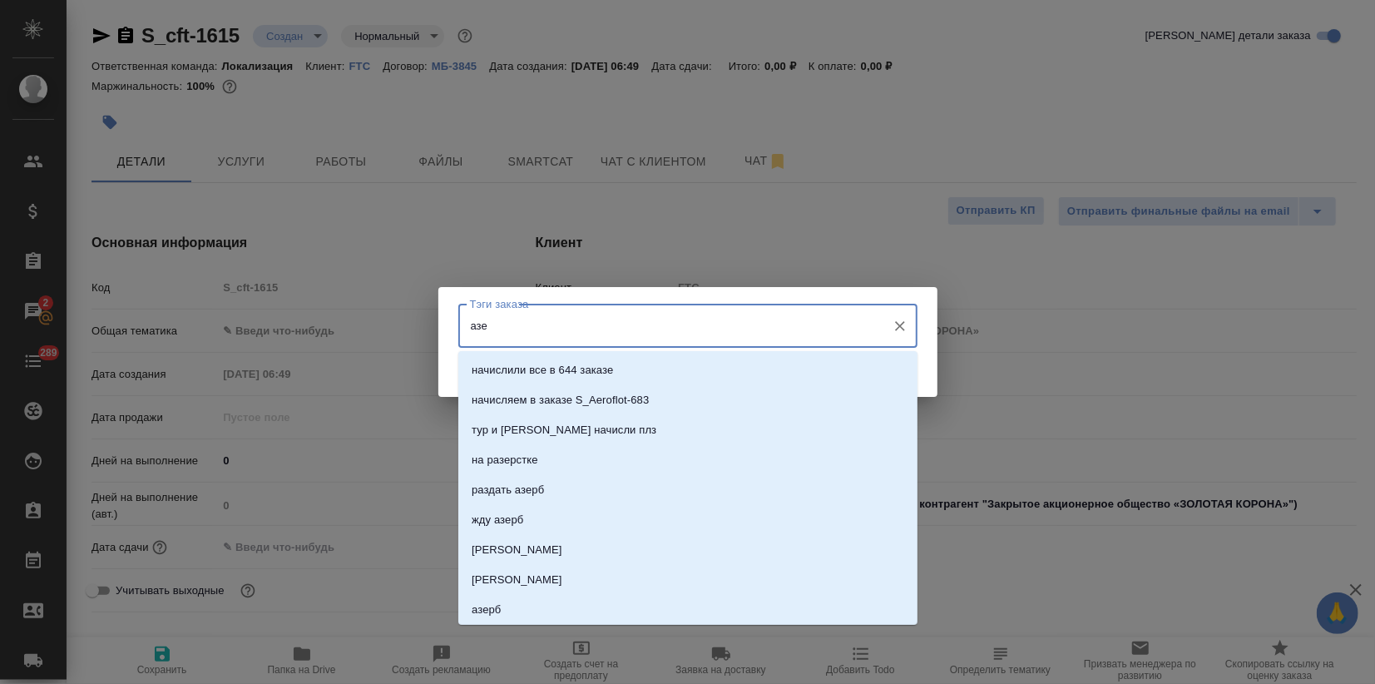
type textarea "x"
type input "азер"
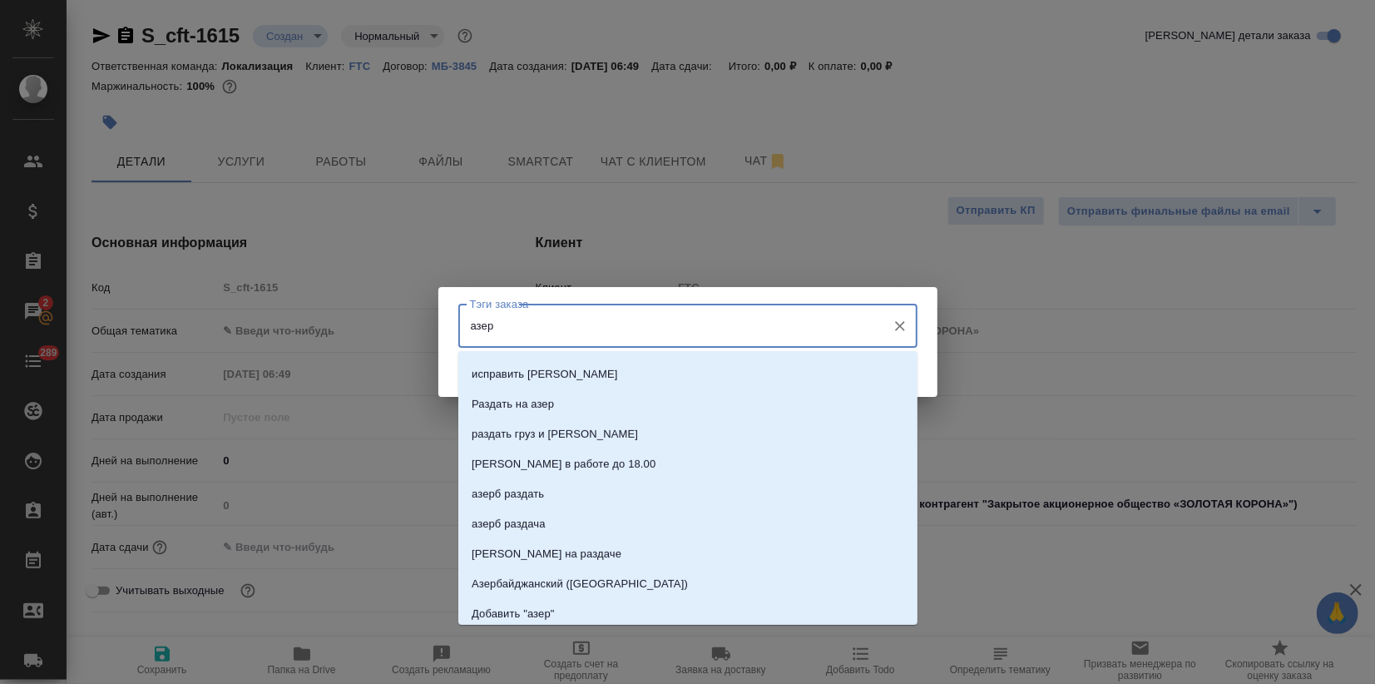
scroll to position [539, 0]
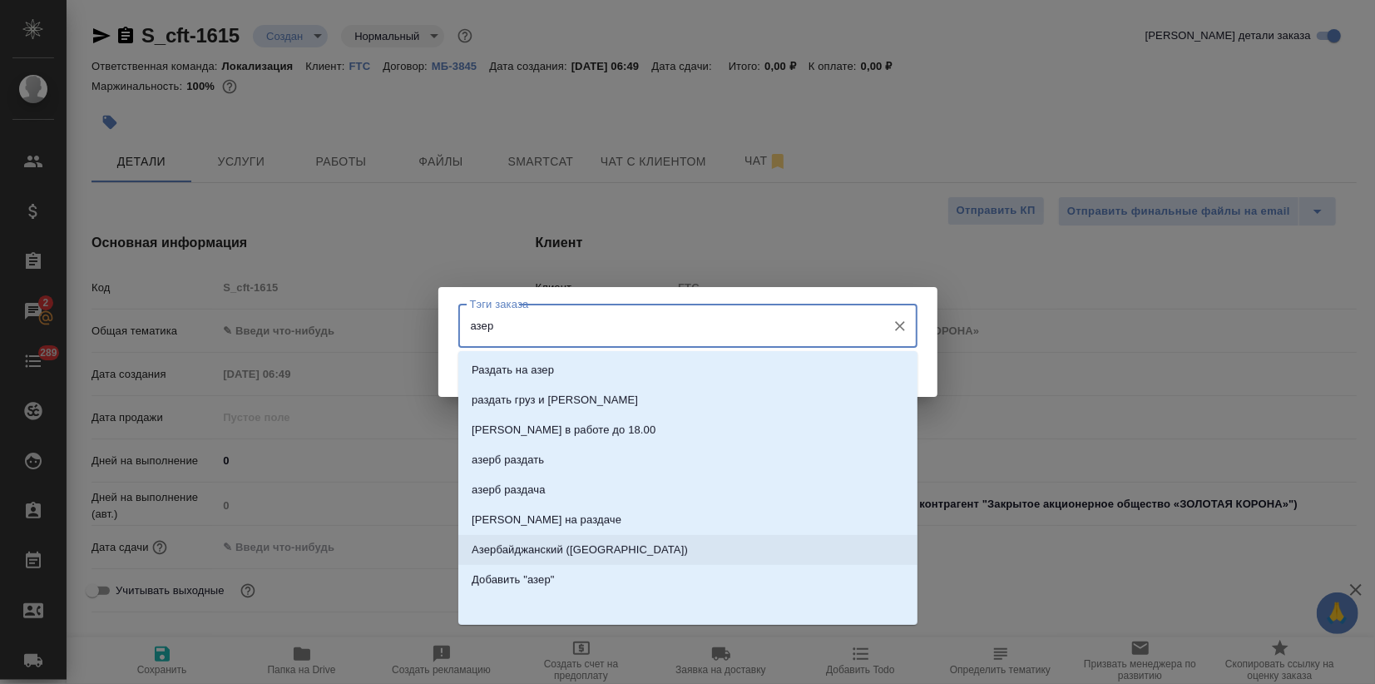
click at [609, 550] on p "Азербайджанский (Латиница)" at bounding box center [579, 549] width 216 height 17
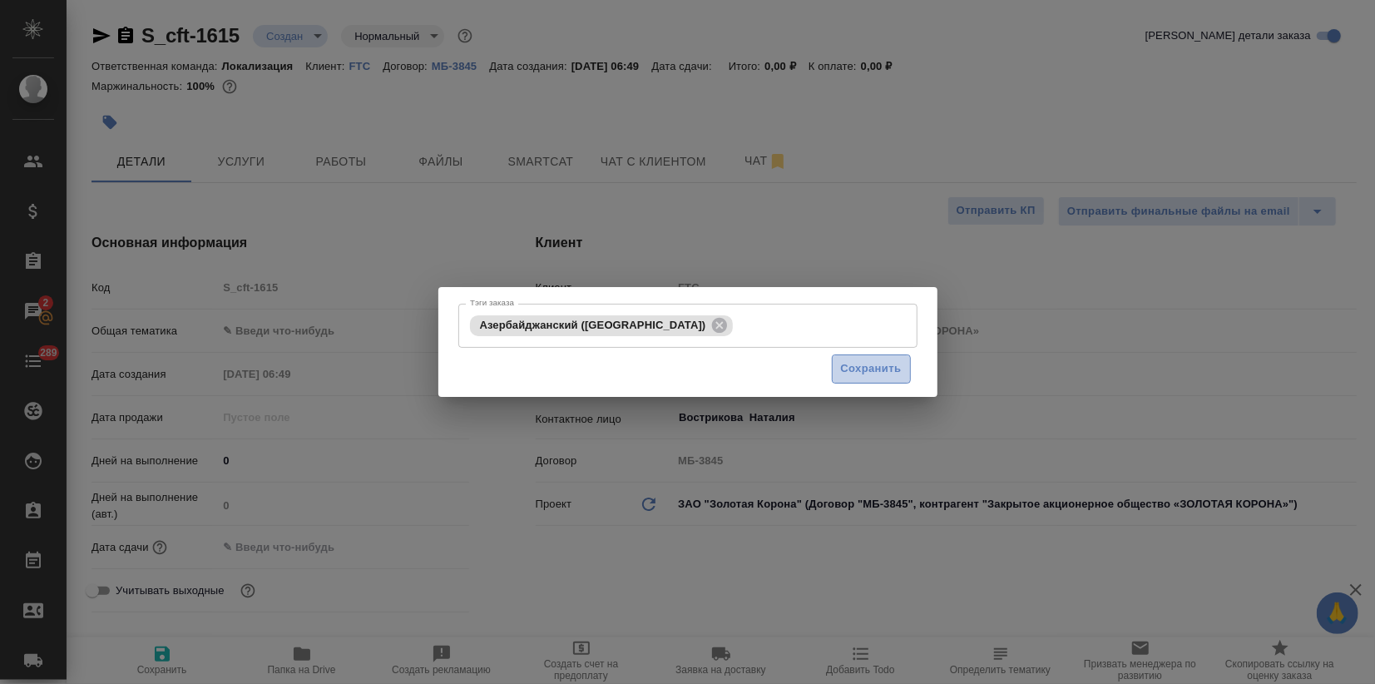
click at [832, 365] on button "Сохранить" at bounding box center [871, 368] width 79 height 29
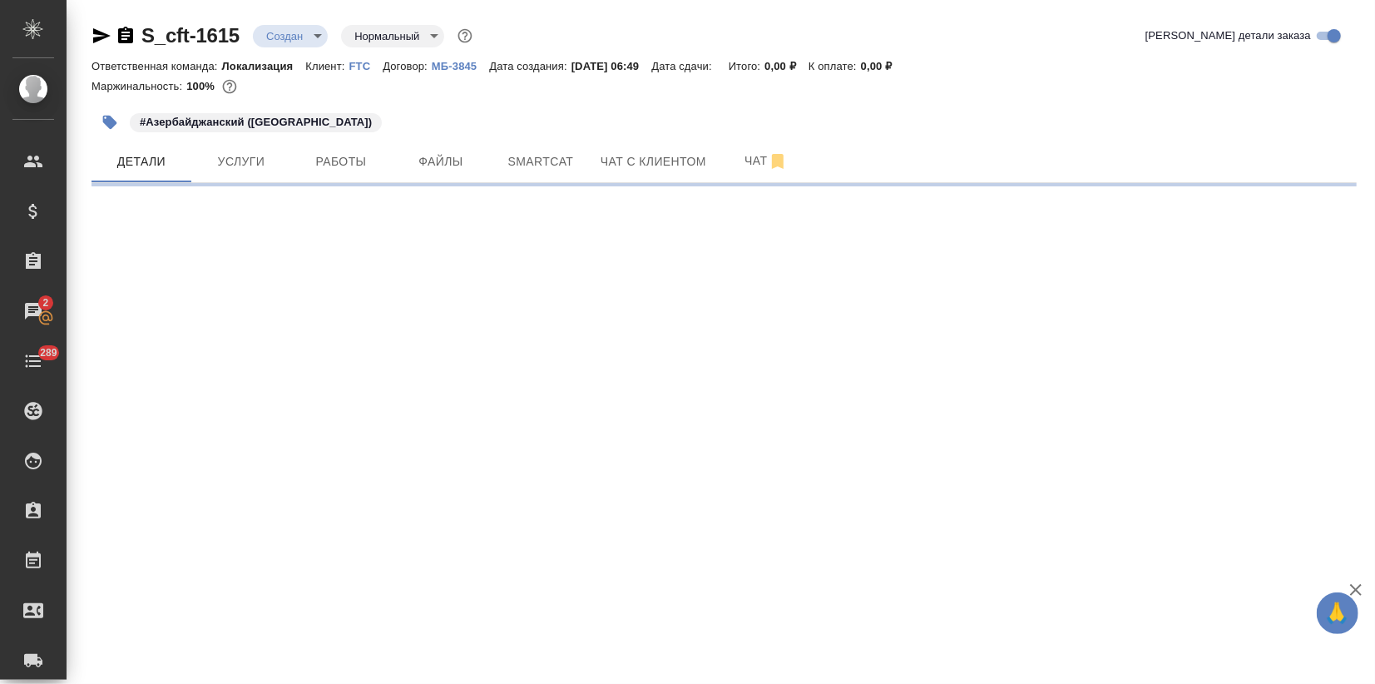
select select "RU"
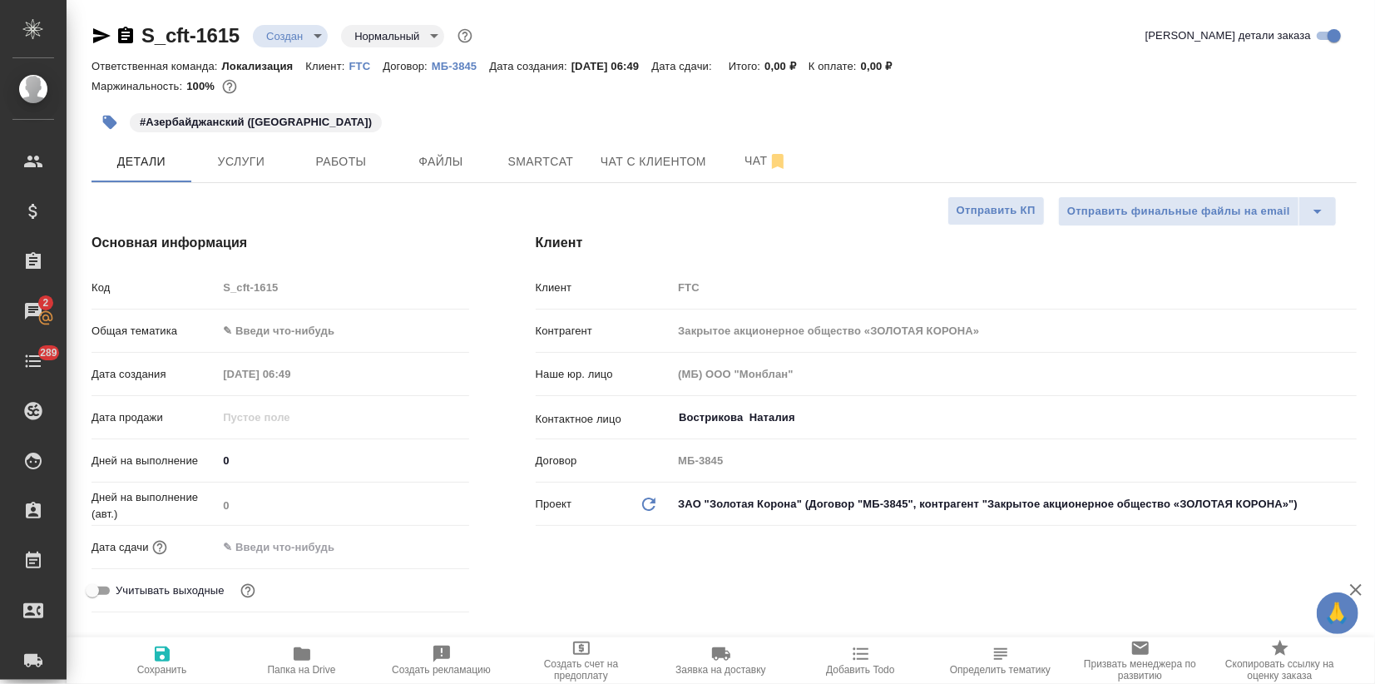
type textarea "x"
click at [280, 336] on body "🙏 .cls-1 fill:#fff; AWATERA Zagorodnikh Viktoria Клиенты Спецификации Заказы 2 …" at bounding box center [687, 342] width 1375 height 684
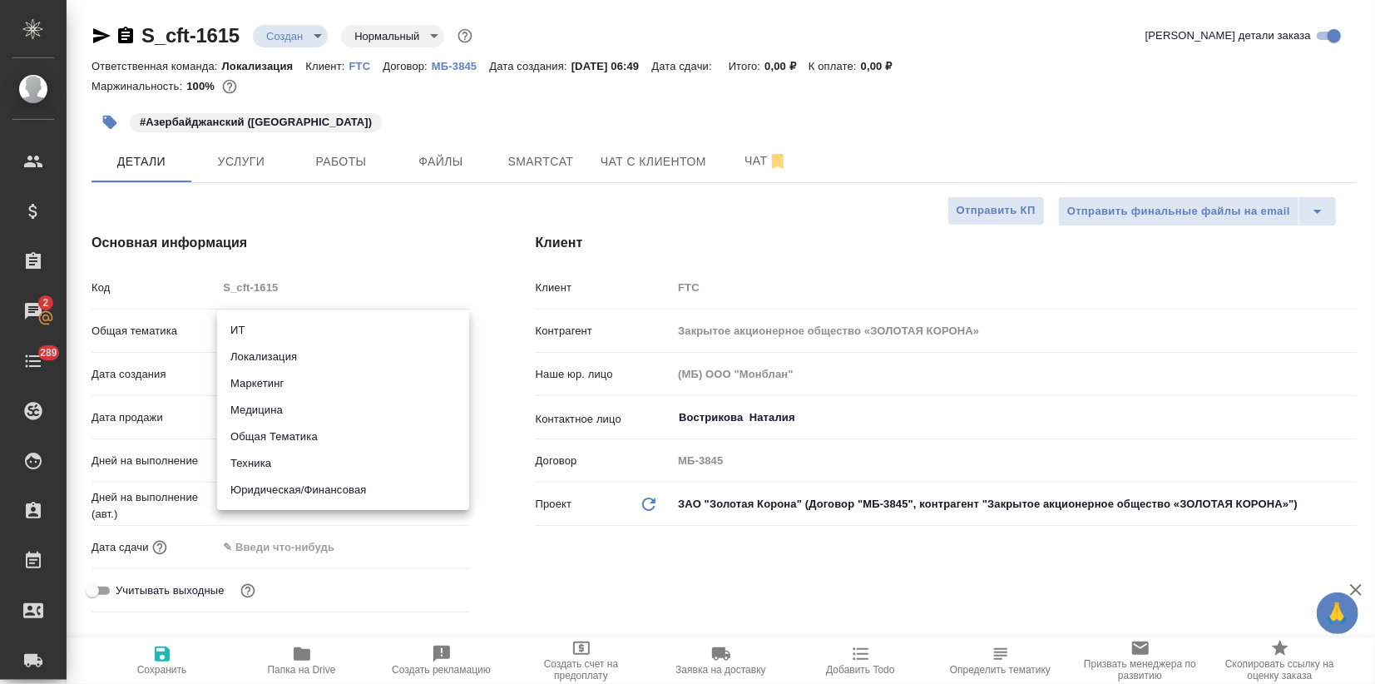
click at [278, 357] on li "Локализация" at bounding box center [343, 356] width 252 height 27
type input "local"
type textarea "x"
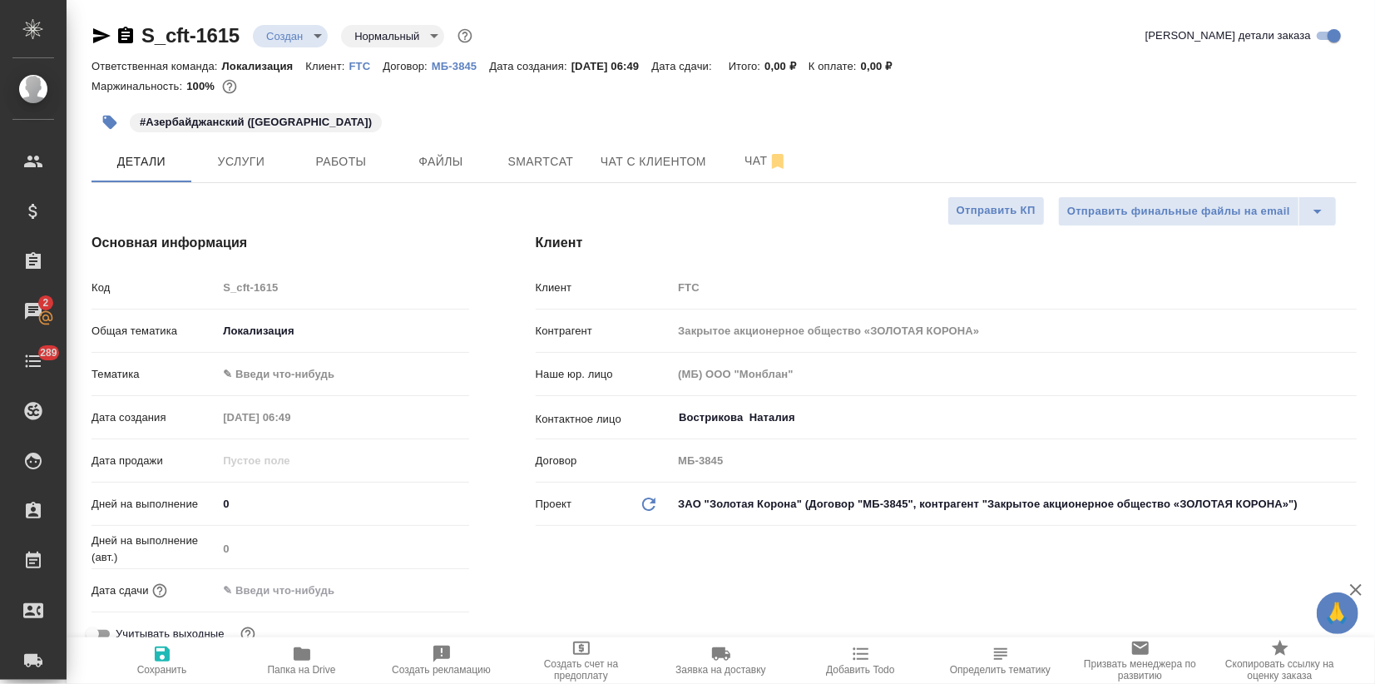
click at [268, 366] on body "🙏 .cls-1 fill:#fff; AWATERA Zagorodnikh Viktoria Клиенты Спецификации Заказы 2 …" at bounding box center [687, 342] width 1375 height 684
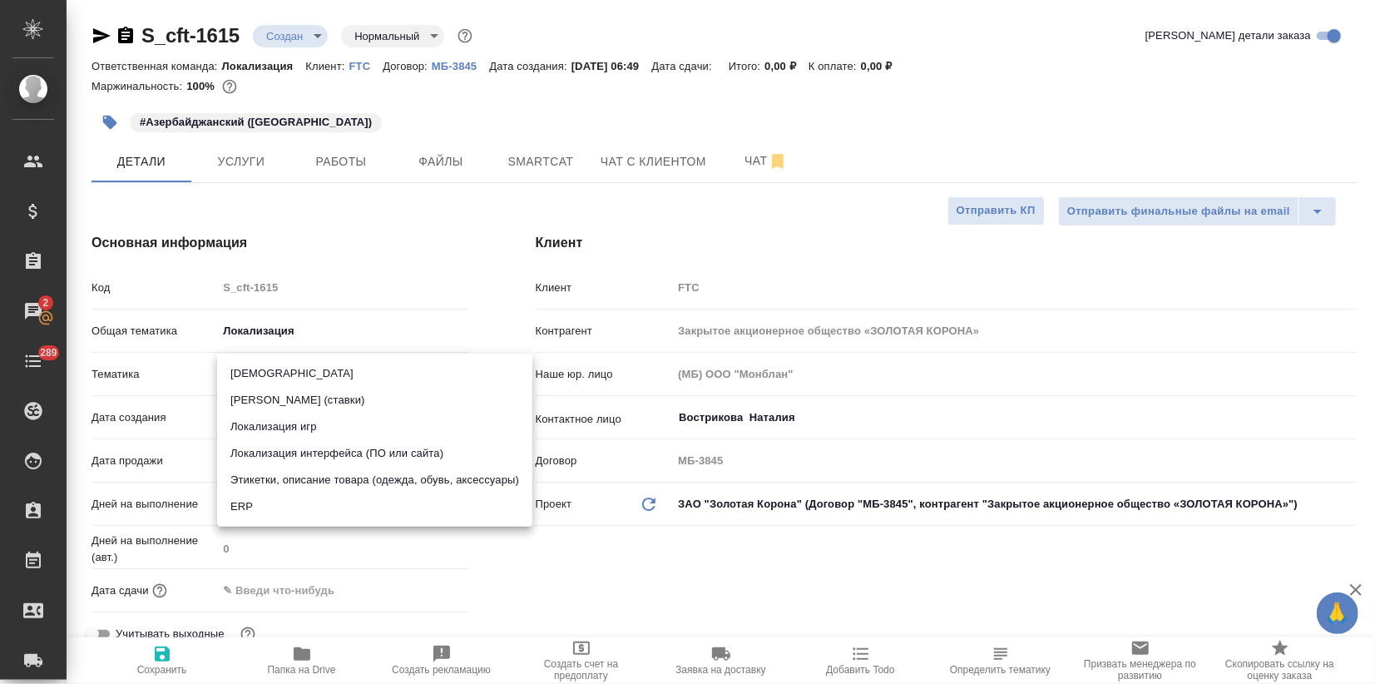
click at [318, 445] on li "Локализация интерфейса (ПО или сайта)" at bounding box center [374, 453] width 315 height 27
type textarea "x"
type input "5a8b8b956a9677013d343e0d"
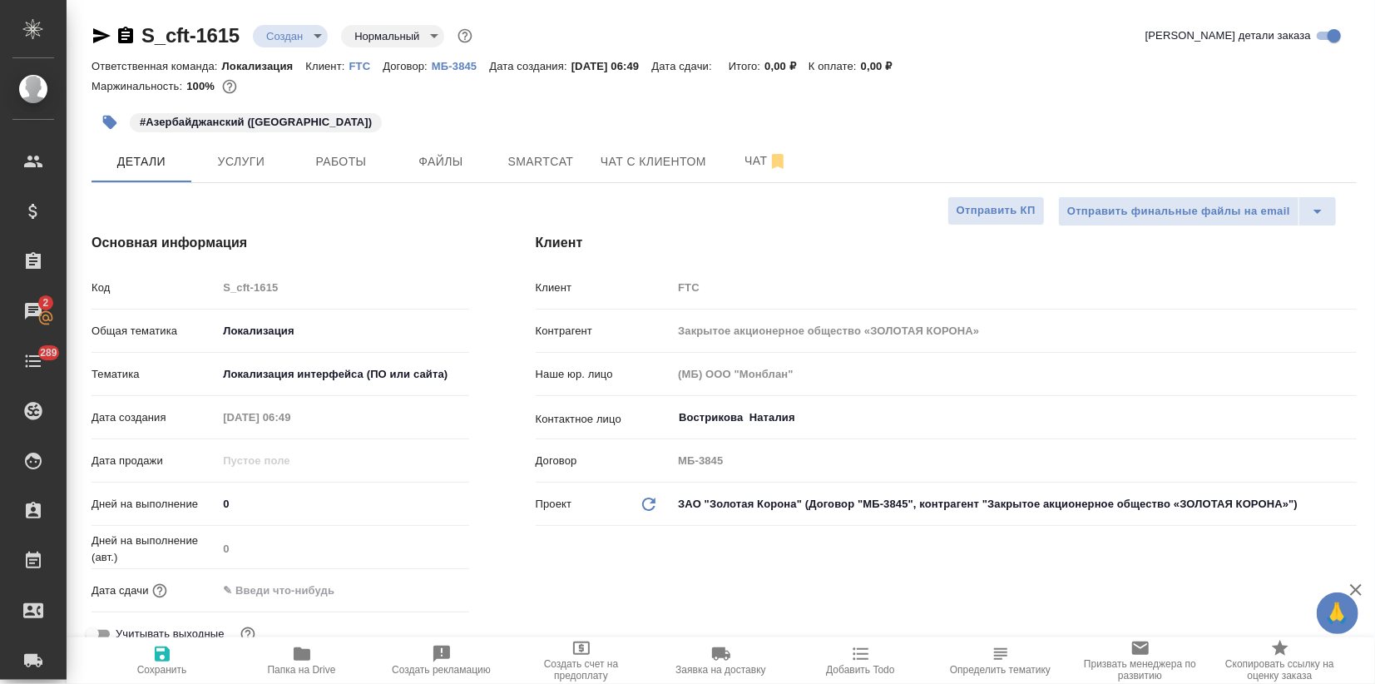
click at [165, 651] on icon "button" at bounding box center [162, 653] width 15 height 15
type textarea "x"
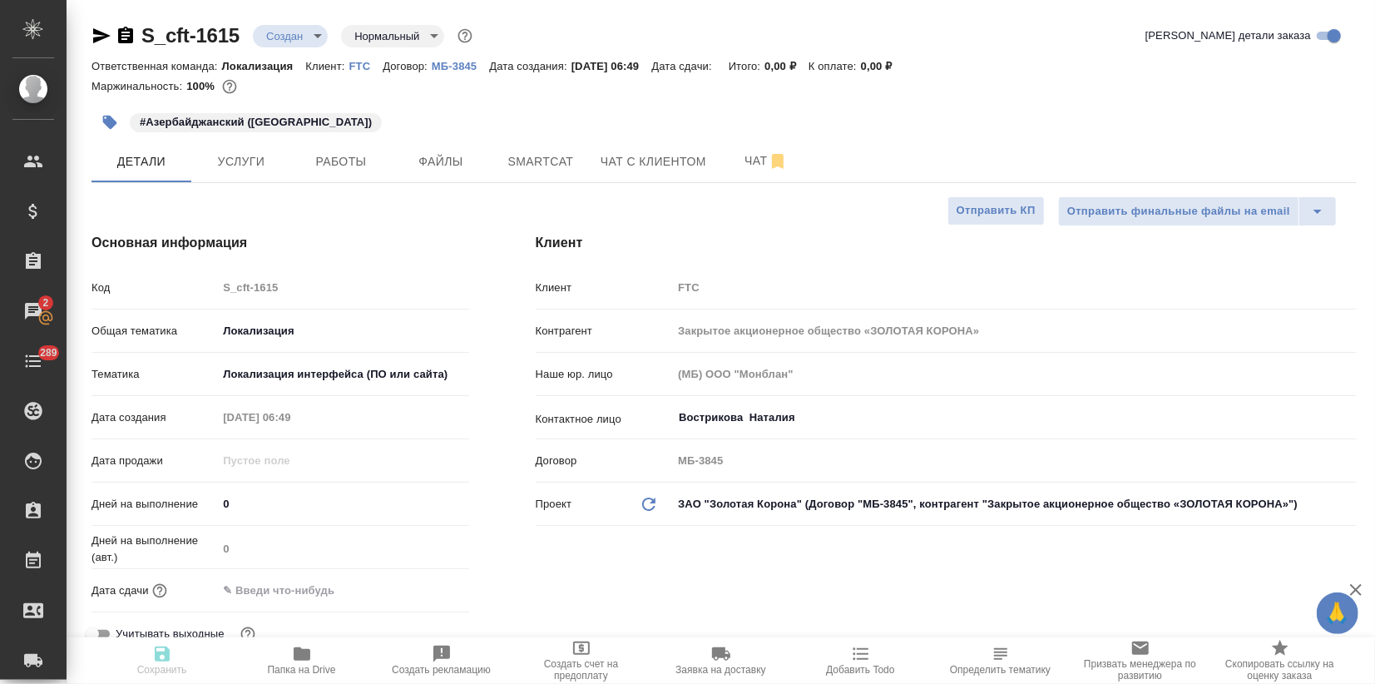
type textarea "x"
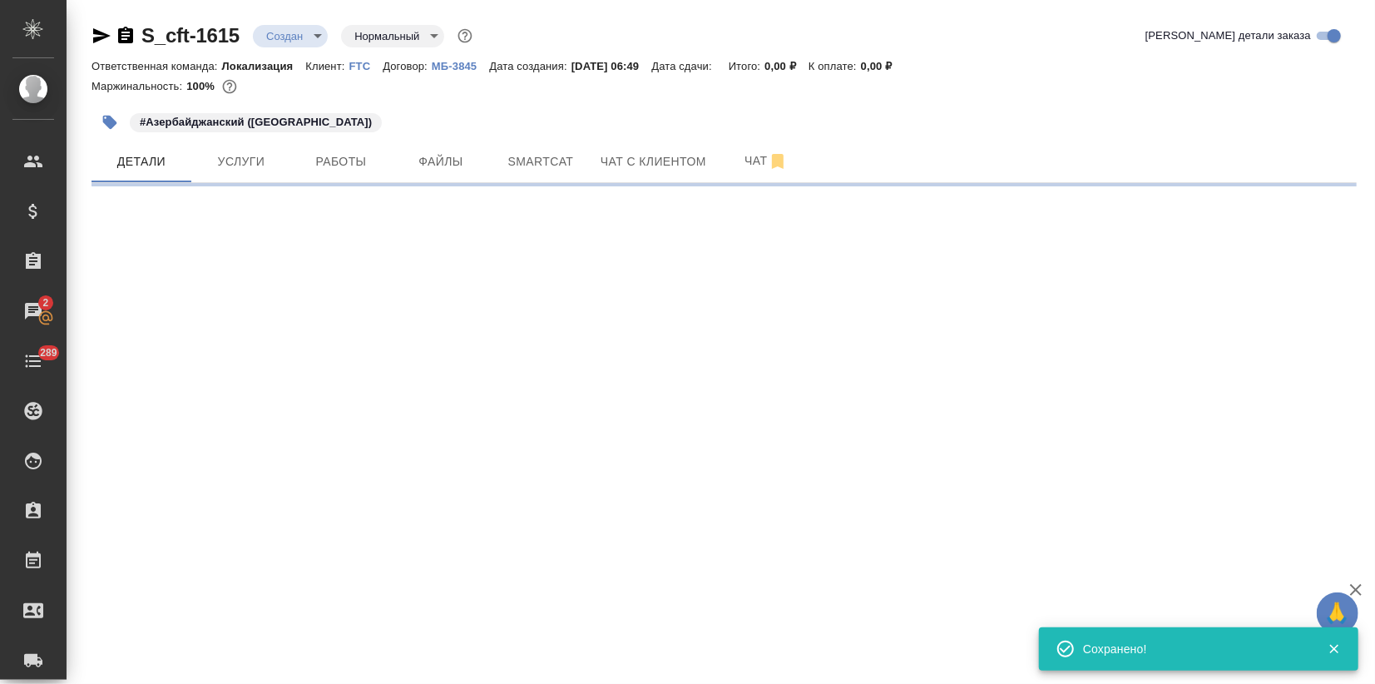
select select "RU"
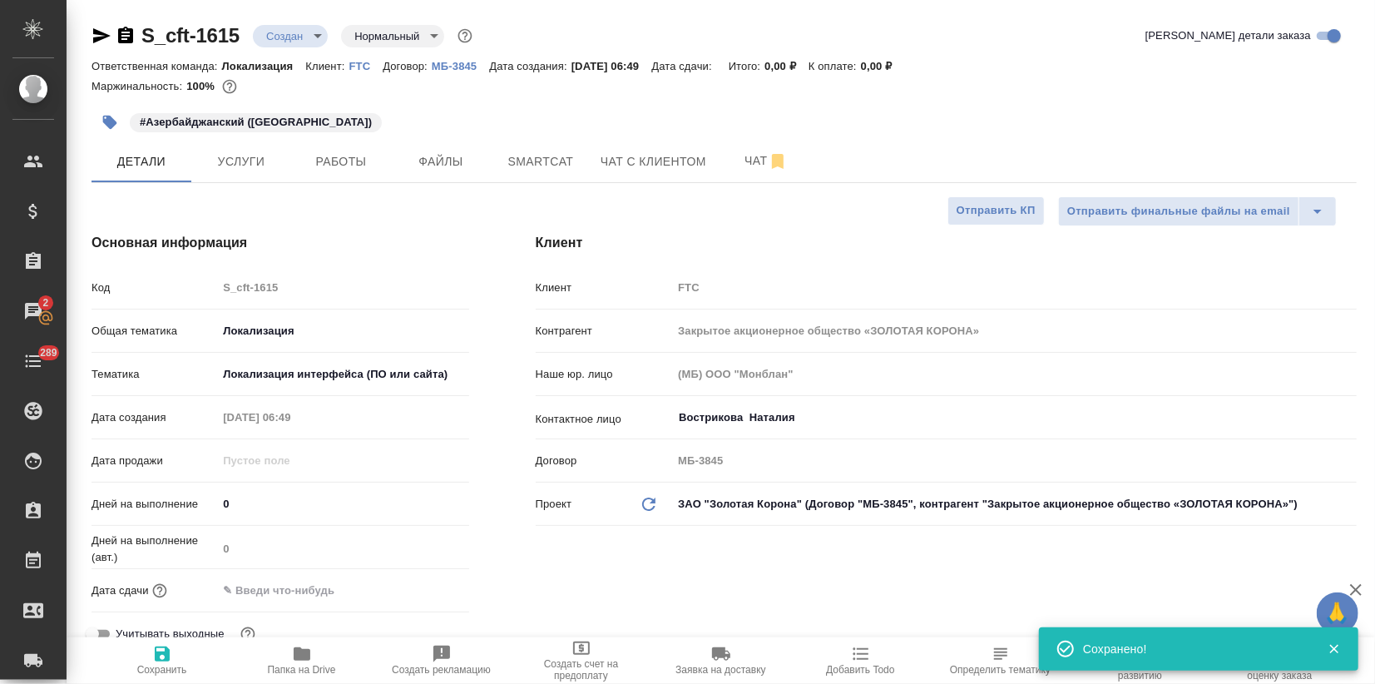
type textarea "x"
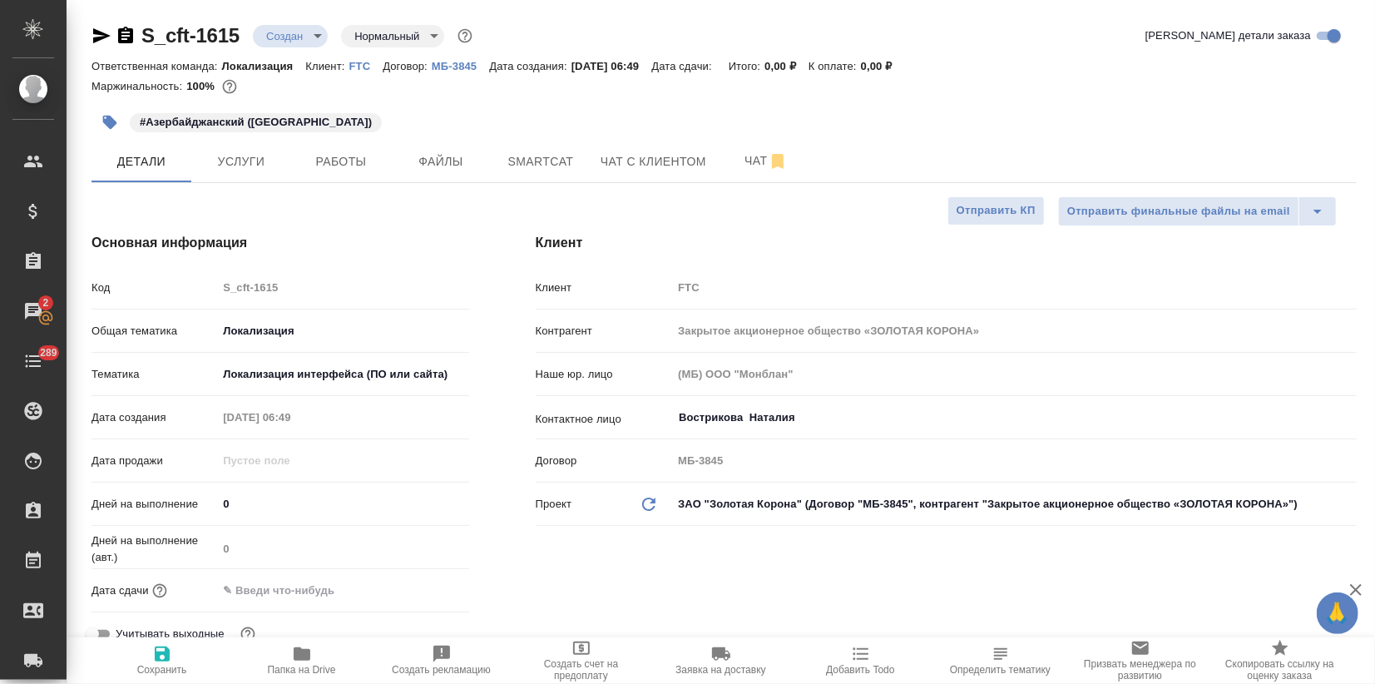
type textarea "x"
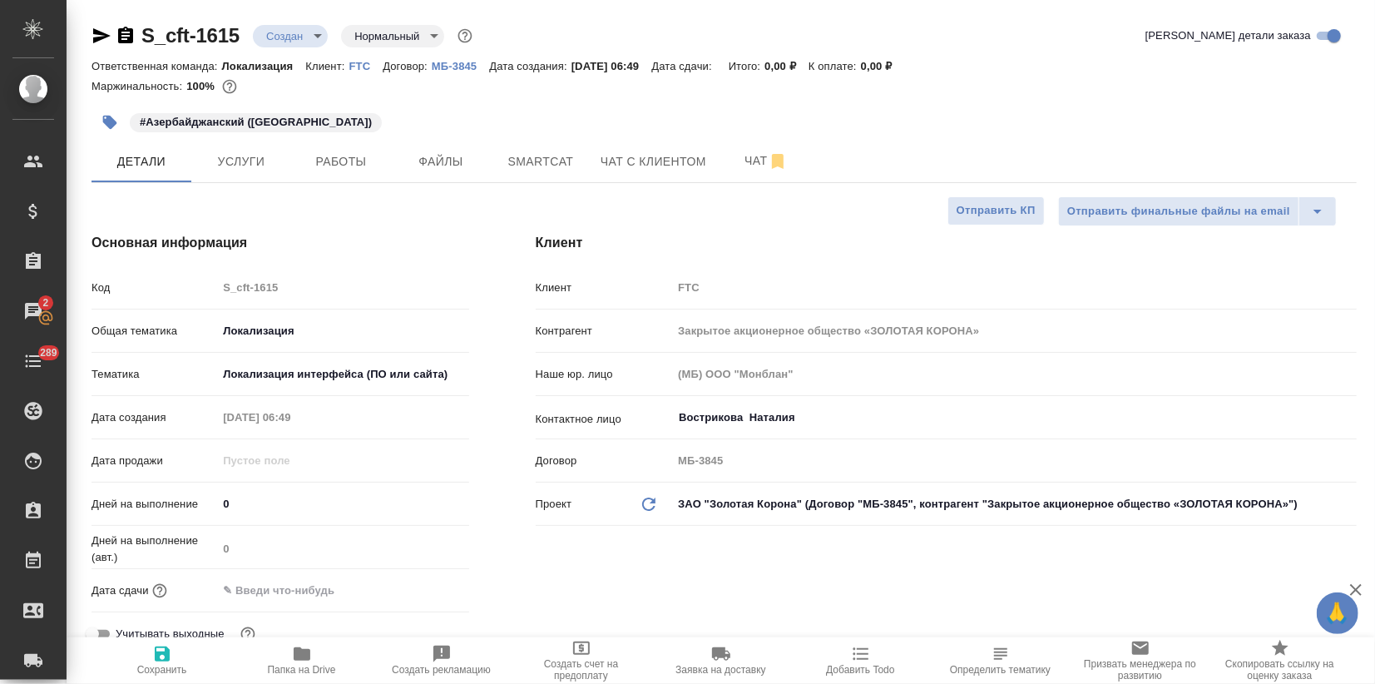
type textarea "x"
drag, startPoint x: 243, startPoint y: 41, endPoint x: 146, endPoint y: 38, distance: 97.3
click at [146, 38] on div "S_cft-1615 Создан new Нормальный normal" at bounding box center [283, 35] width 384 height 27
copy link "S_cft-1615"
type textarea "x"
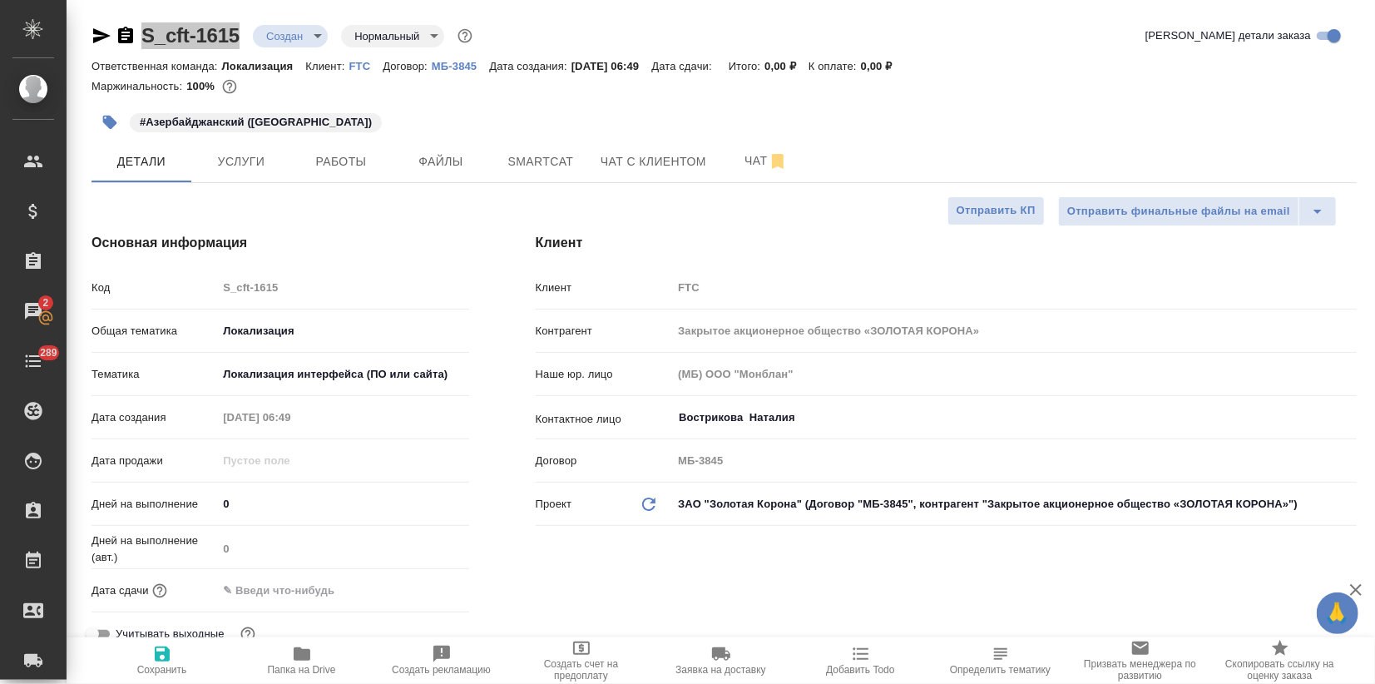
type textarea "x"
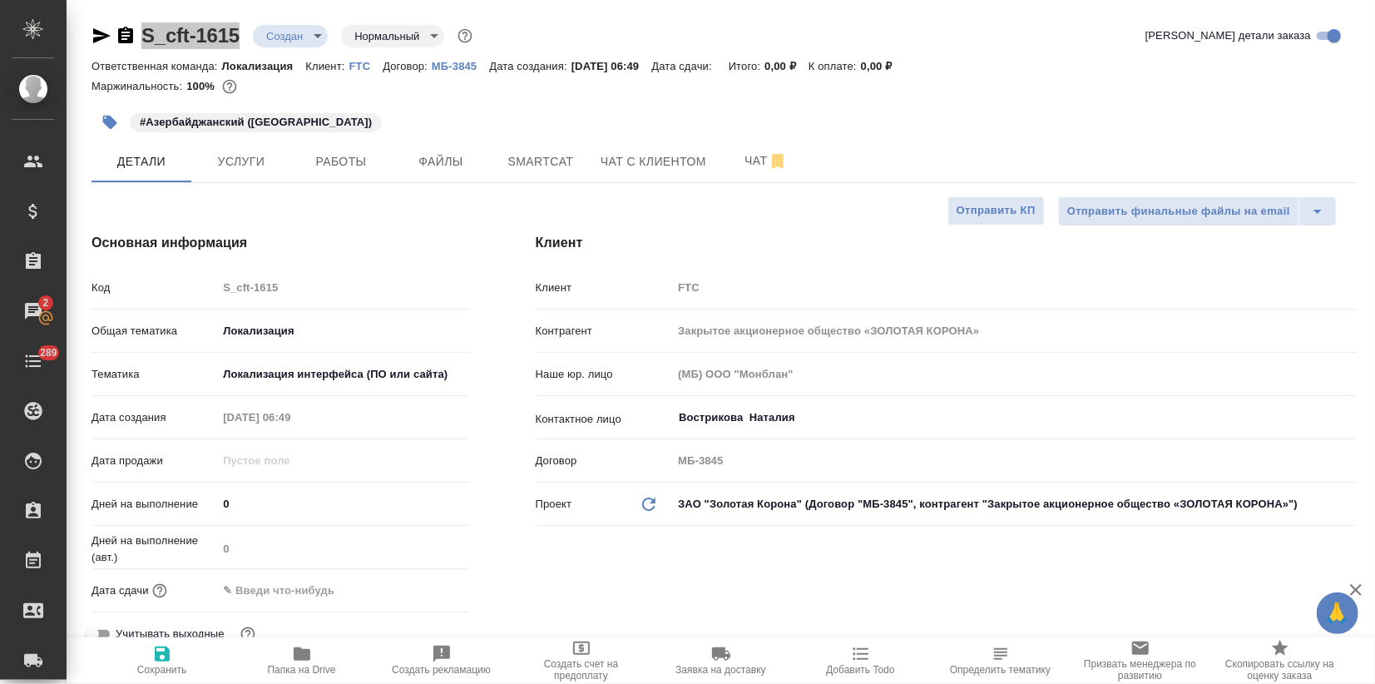
type textarea "x"
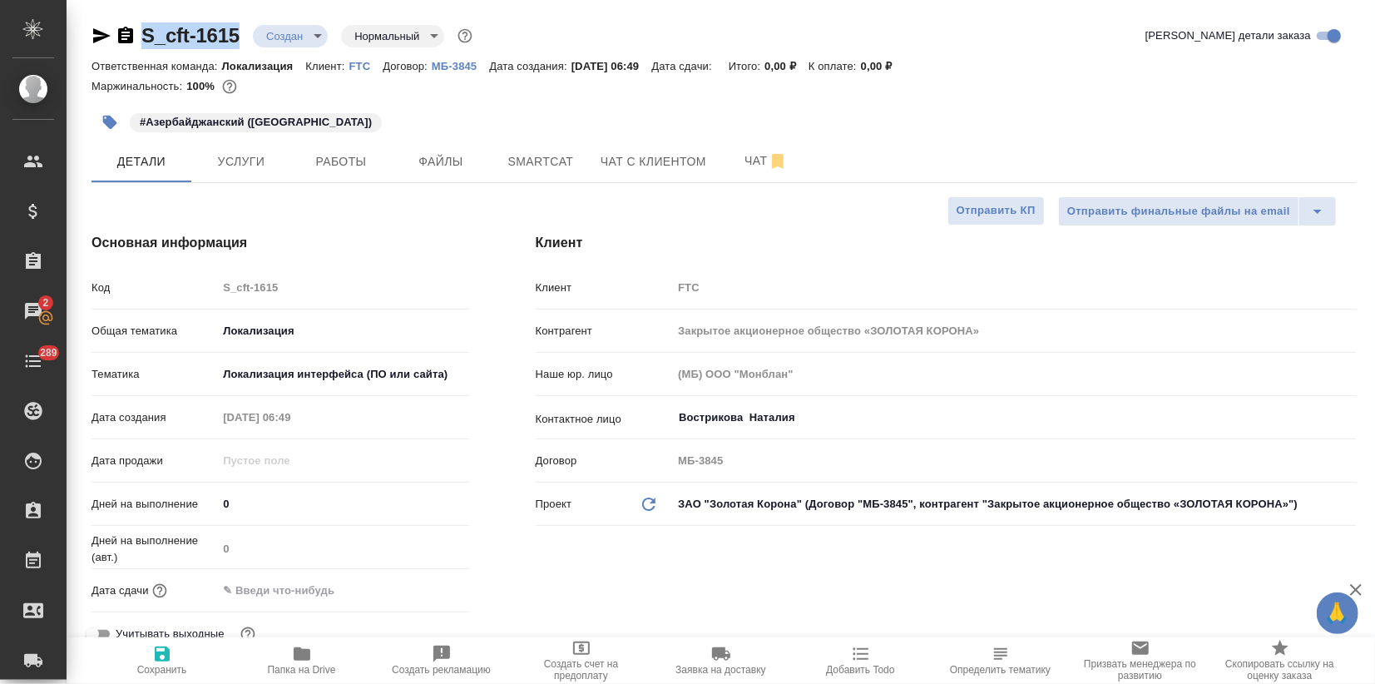
type textarea "x"
click at [318, 596] on input "text" at bounding box center [291, 590] width 146 height 24
click at [427, 588] on icon "button" at bounding box center [420, 588] width 15 height 17
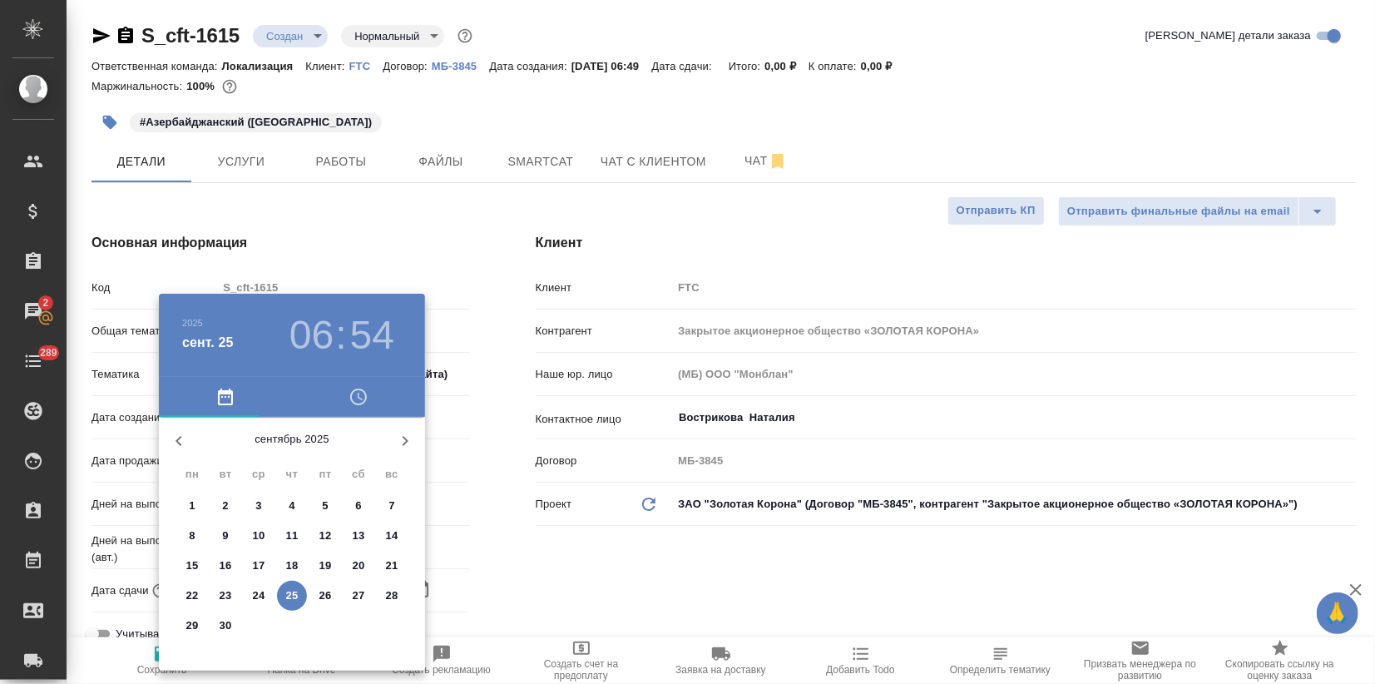
click at [397, 442] on icon "button" at bounding box center [405, 441] width 20 height 20
click at [328, 502] on span "3" at bounding box center [325, 505] width 30 height 17
type input "03.10.2025 06:54"
type textarea "x"
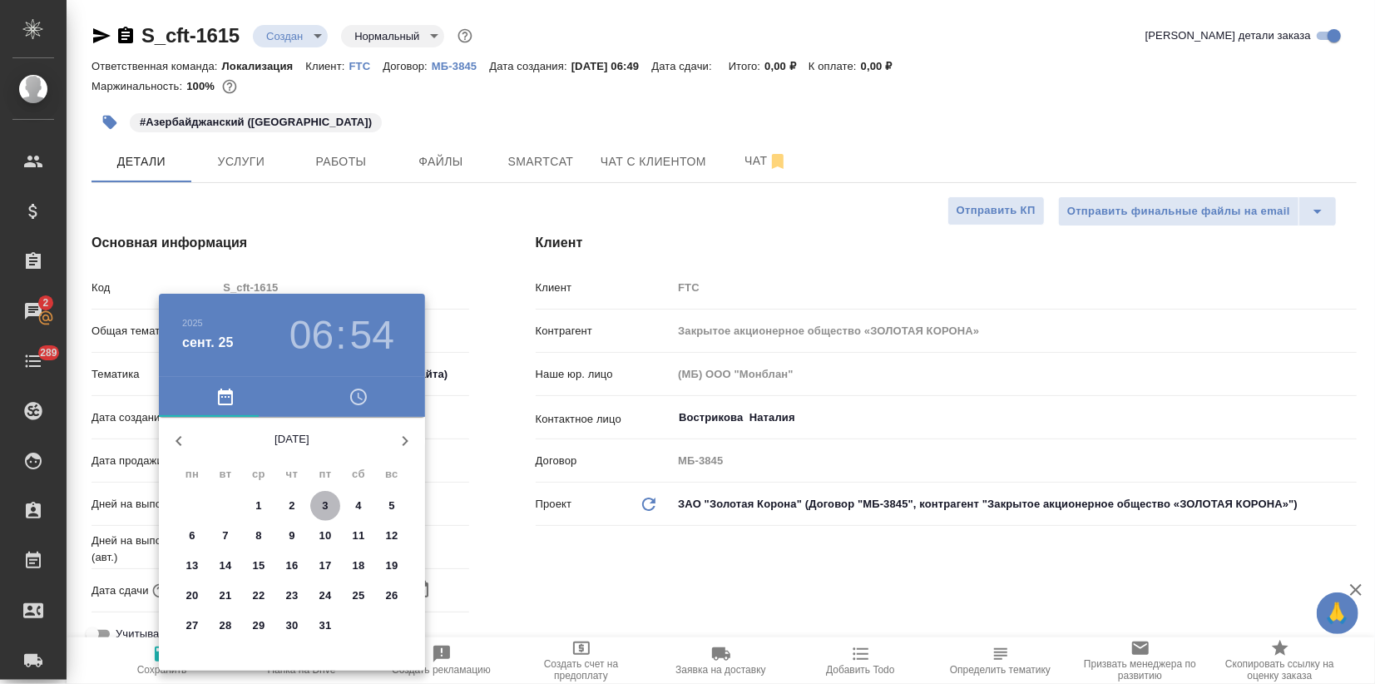
type textarea "x"
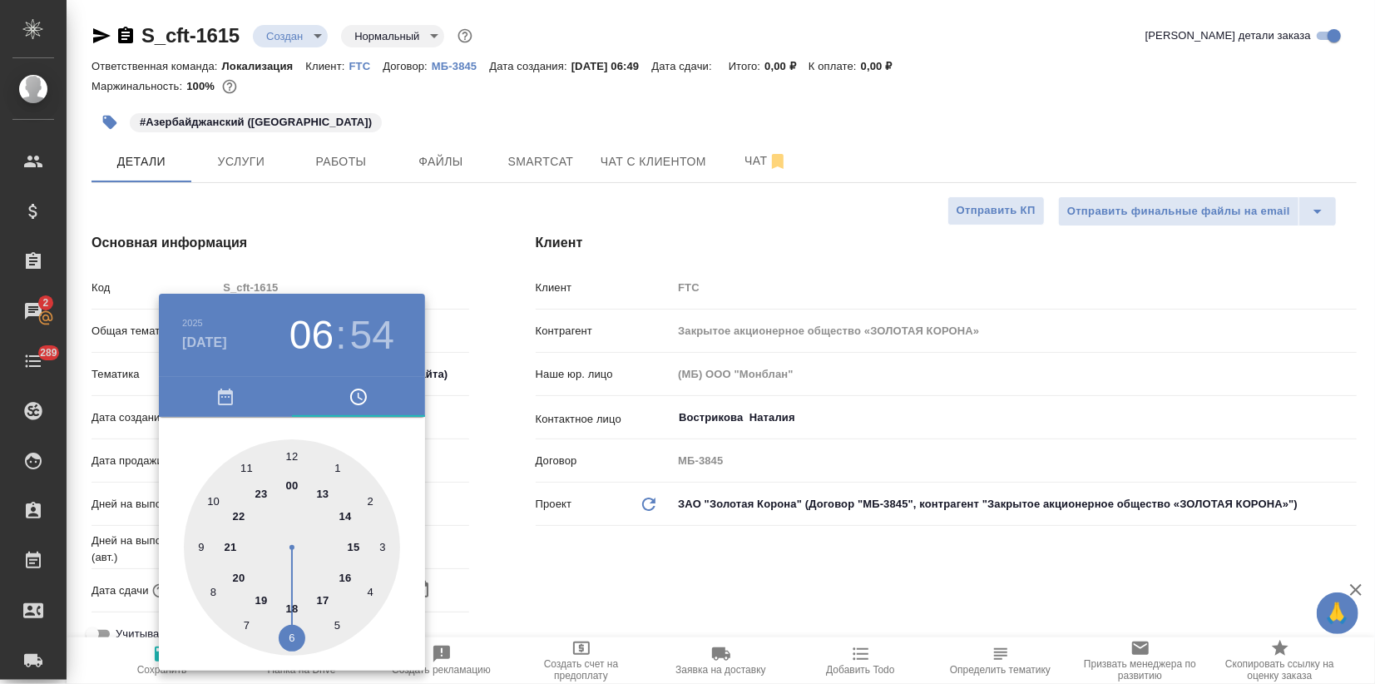
click at [266, 599] on div at bounding box center [292, 547] width 216 height 216
type input "03.10.2025 19:54"
type textarea "x"
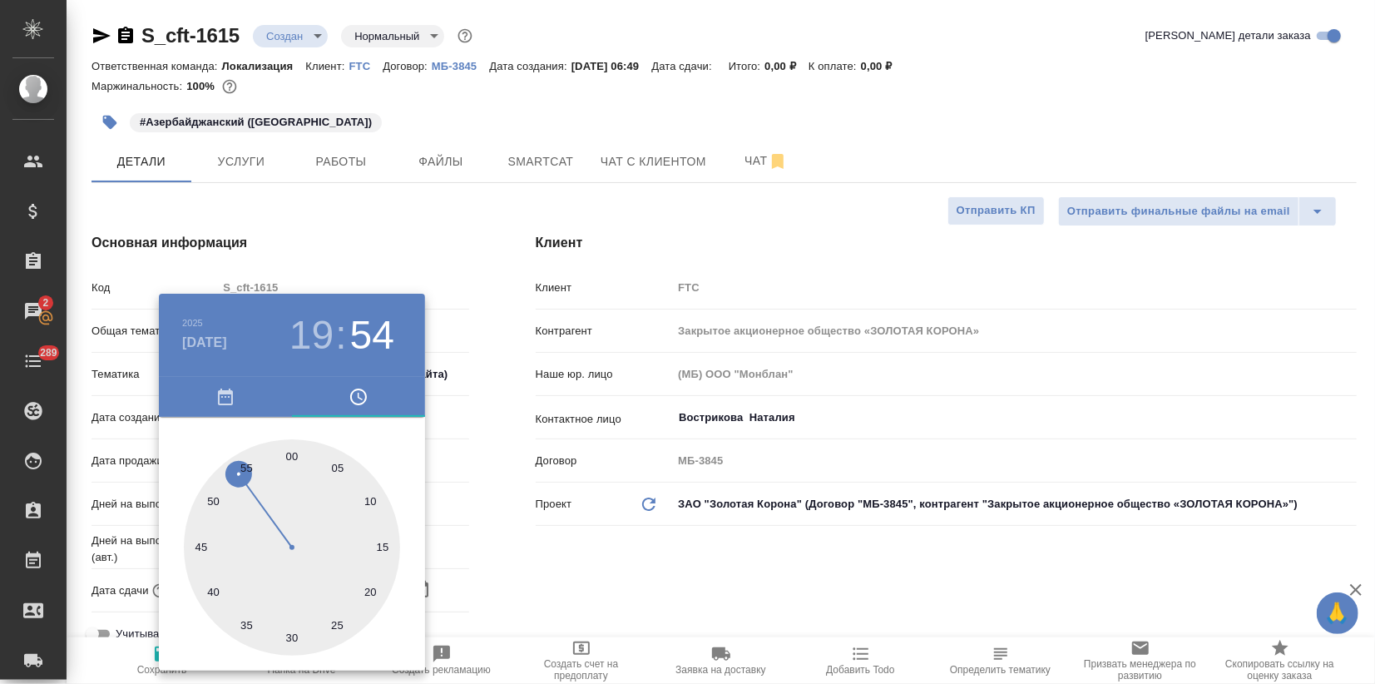
click at [296, 452] on div at bounding box center [292, 547] width 216 height 216
type input "03.10.2025 19:00"
type textarea "x"
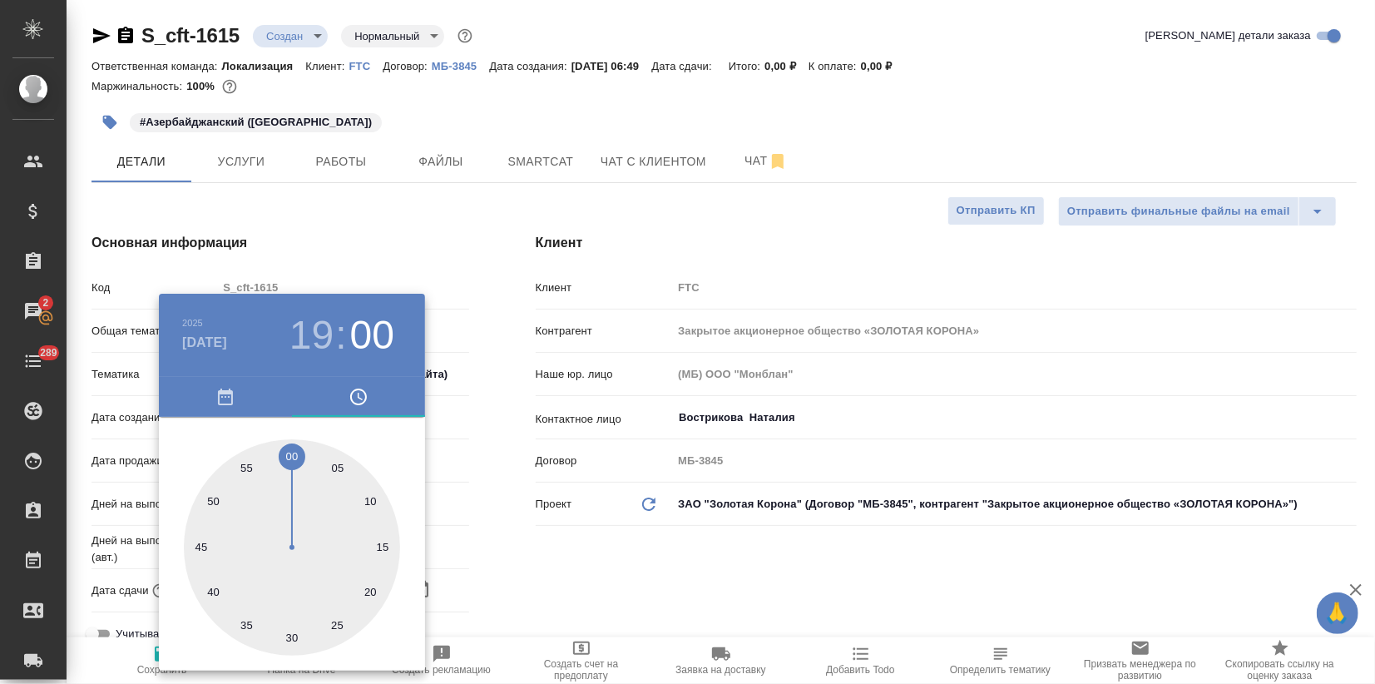
click at [444, 251] on div at bounding box center [687, 342] width 1375 height 684
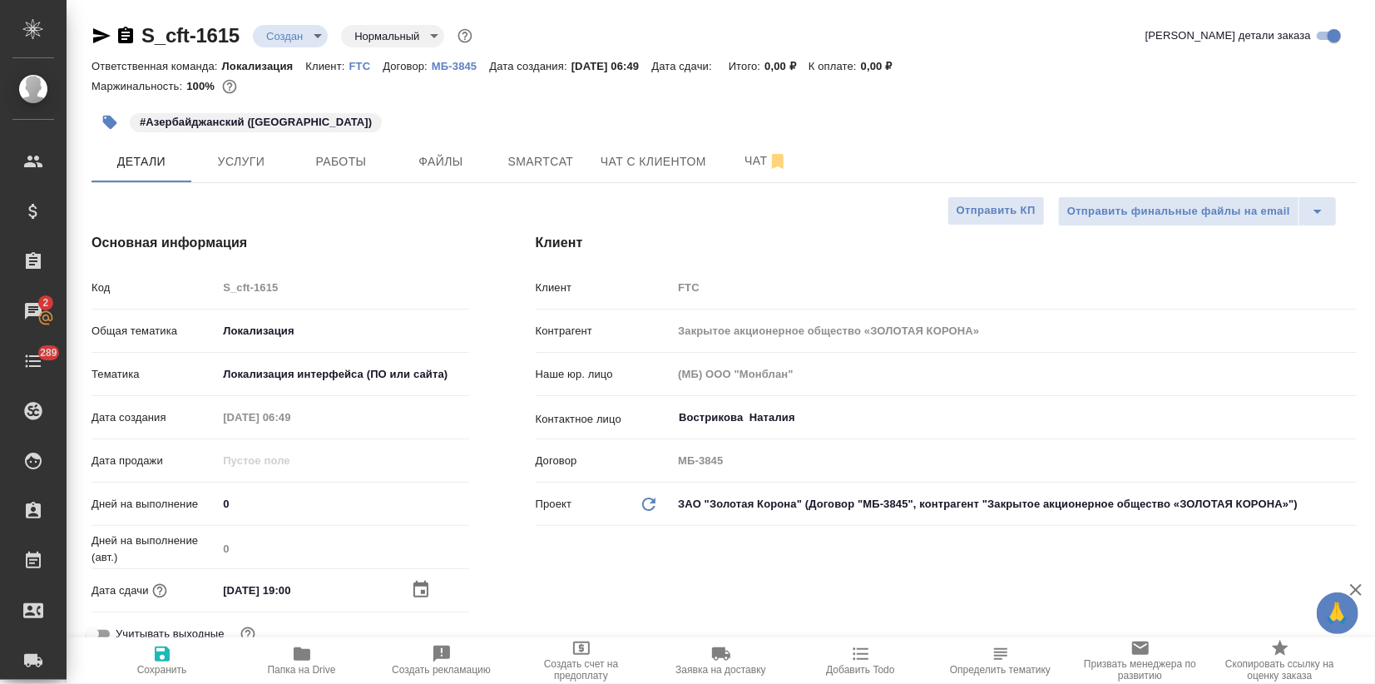
click at [168, 651] on icon "button" at bounding box center [162, 653] width 15 height 15
type textarea "x"
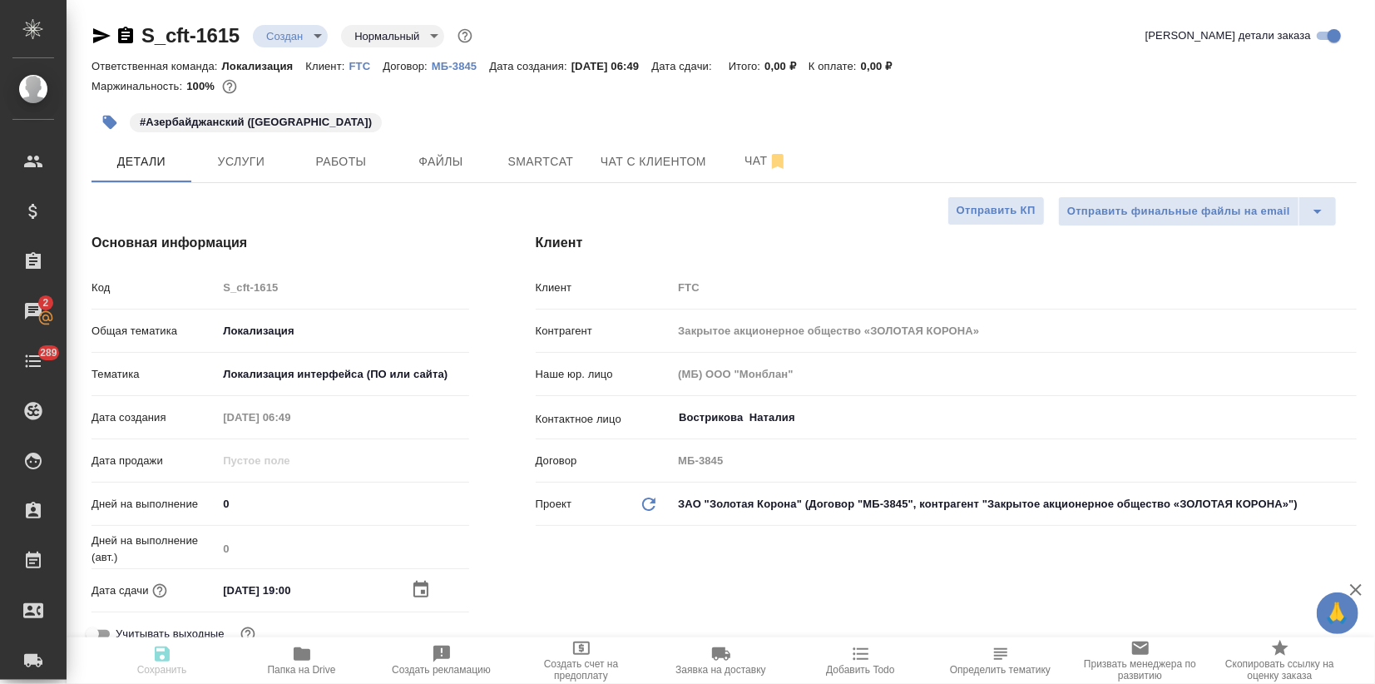
type textarea "x"
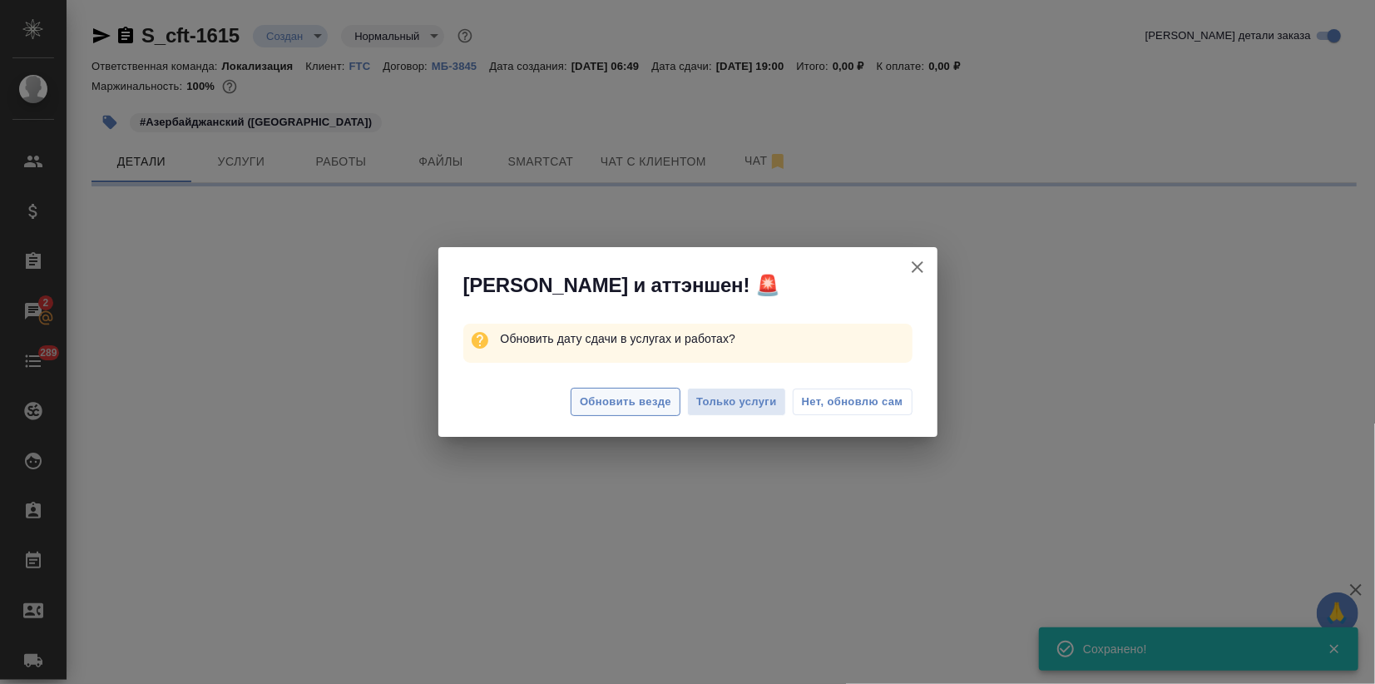
click at [619, 402] on span "Обновить везде" at bounding box center [625, 401] width 91 height 19
select select "RU"
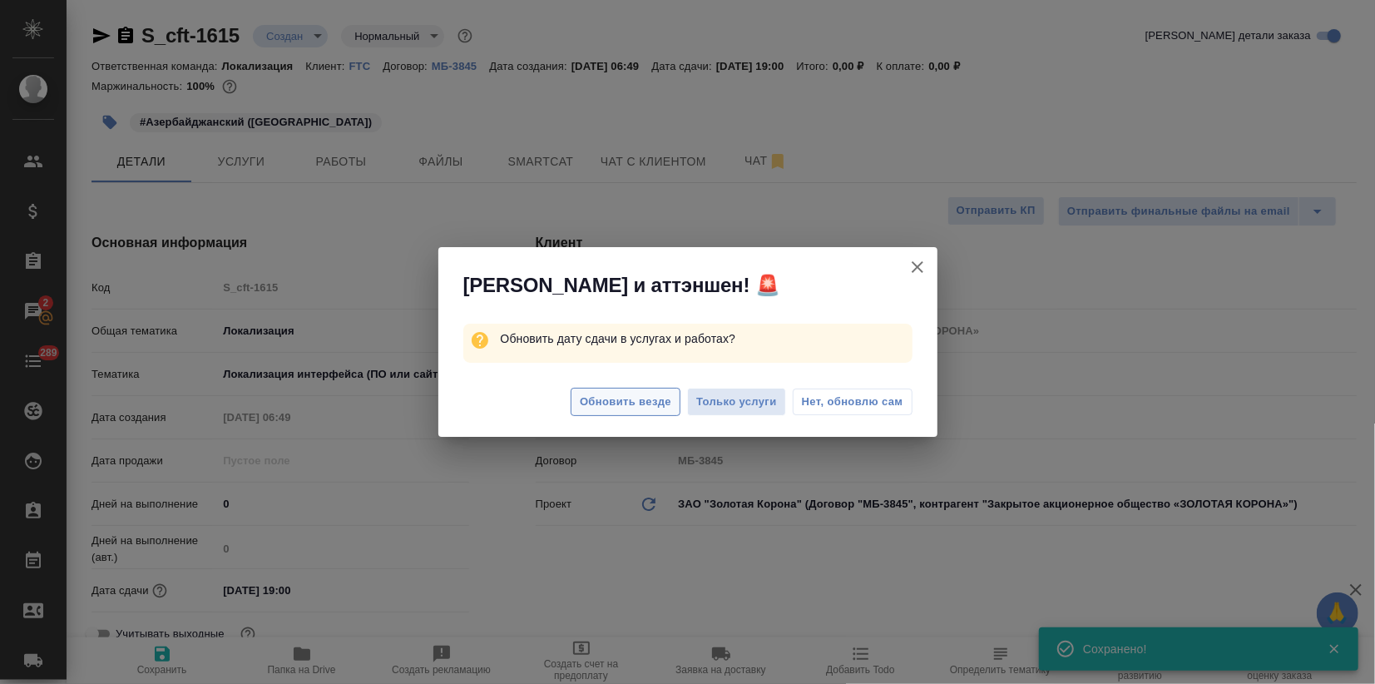
type textarea "x"
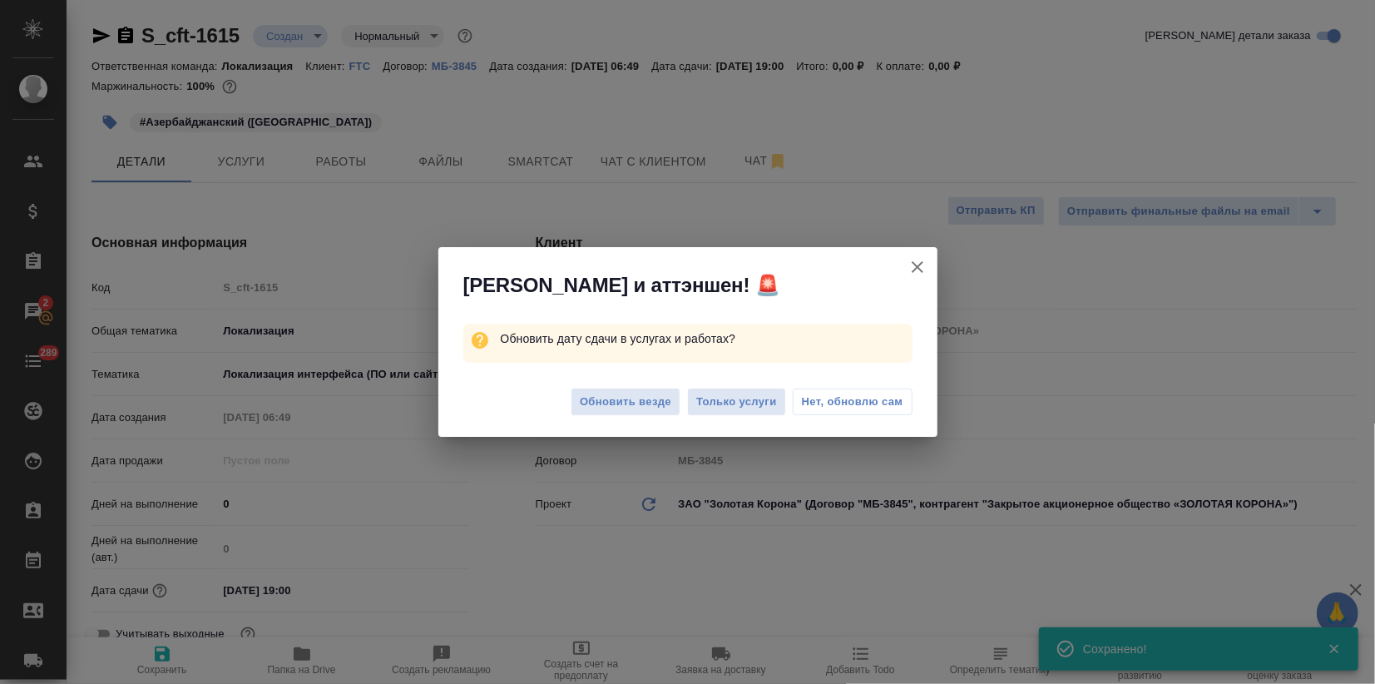
type textarea "x"
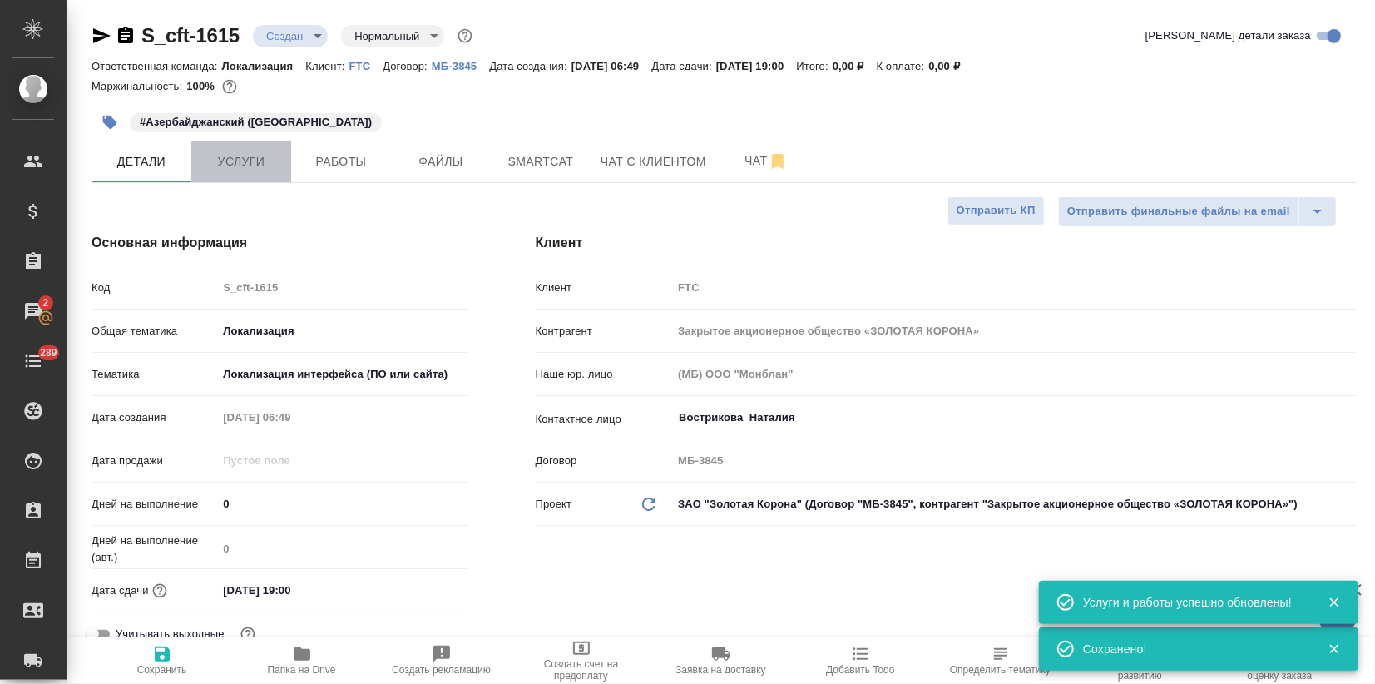
click at [254, 169] on span "Услуги" at bounding box center [241, 161] width 80 height 21
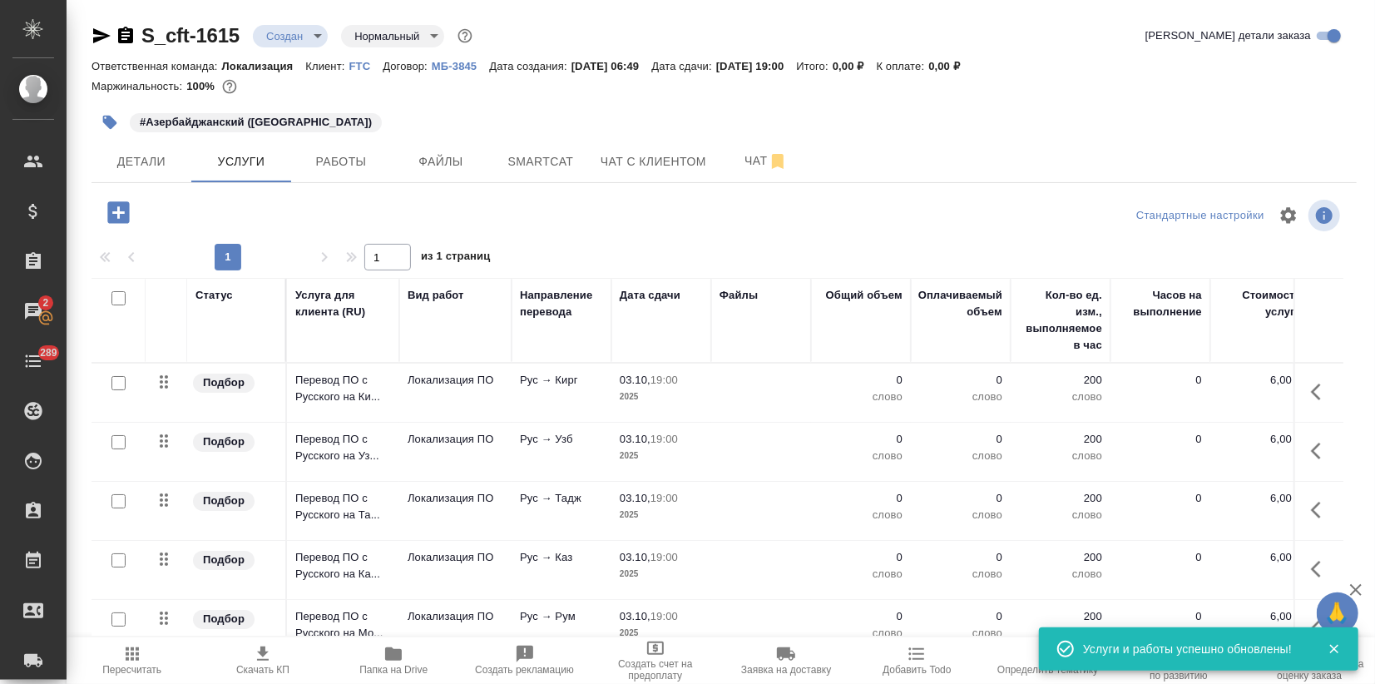
click at [119, 295] on input "checkbox" at bounding box center [118, 298] width 14 height 14
checkbox input "true"
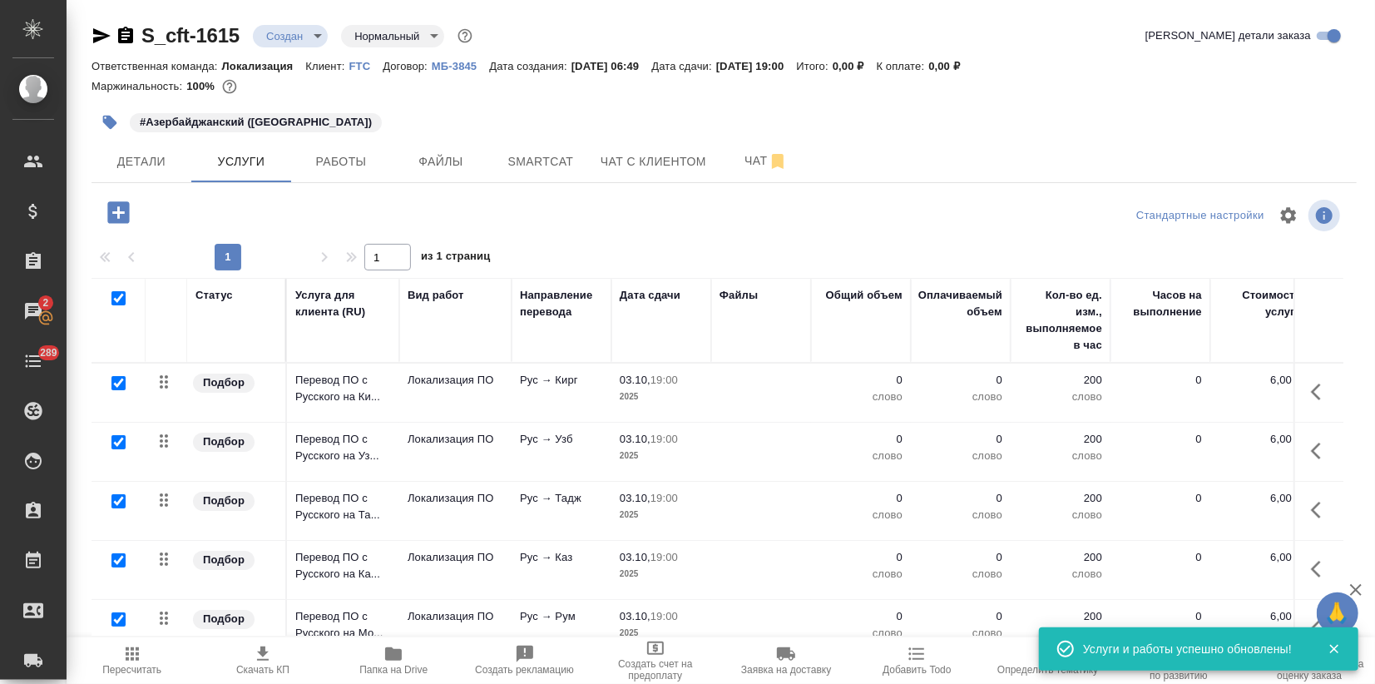
checkbox input "true"
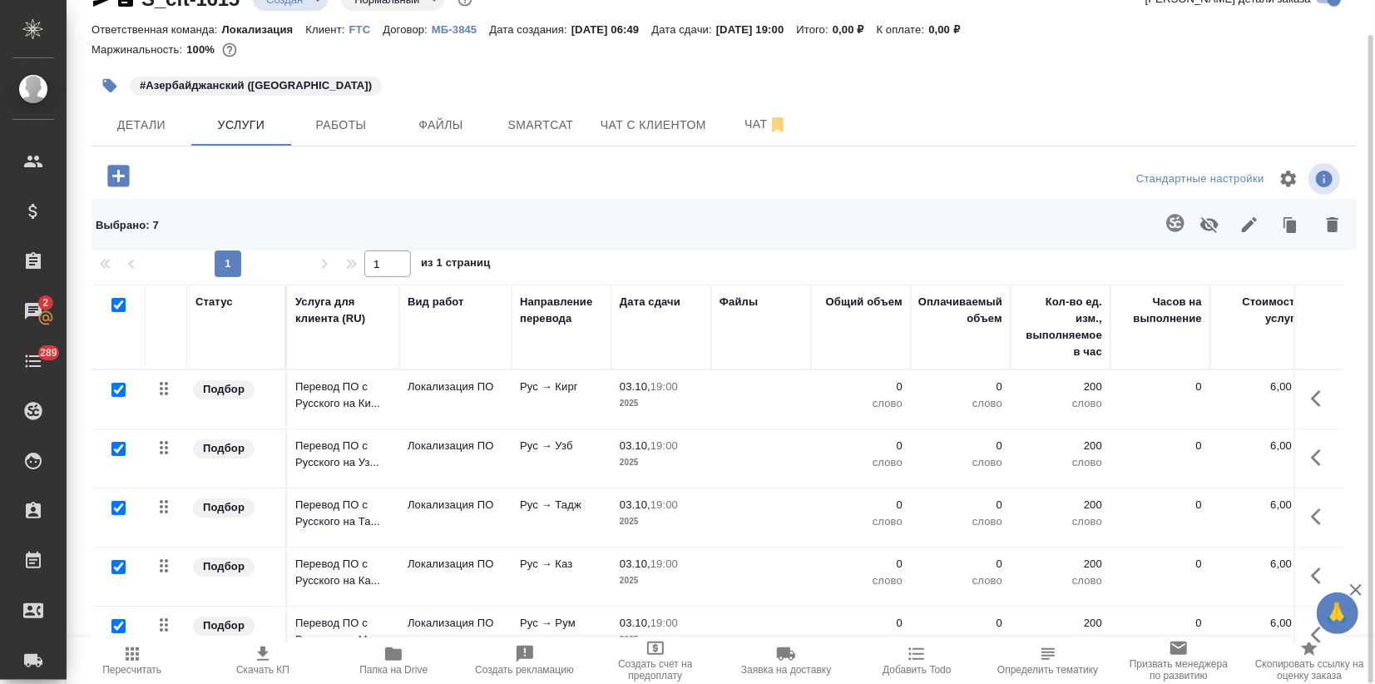
scroll to position [154, 0]
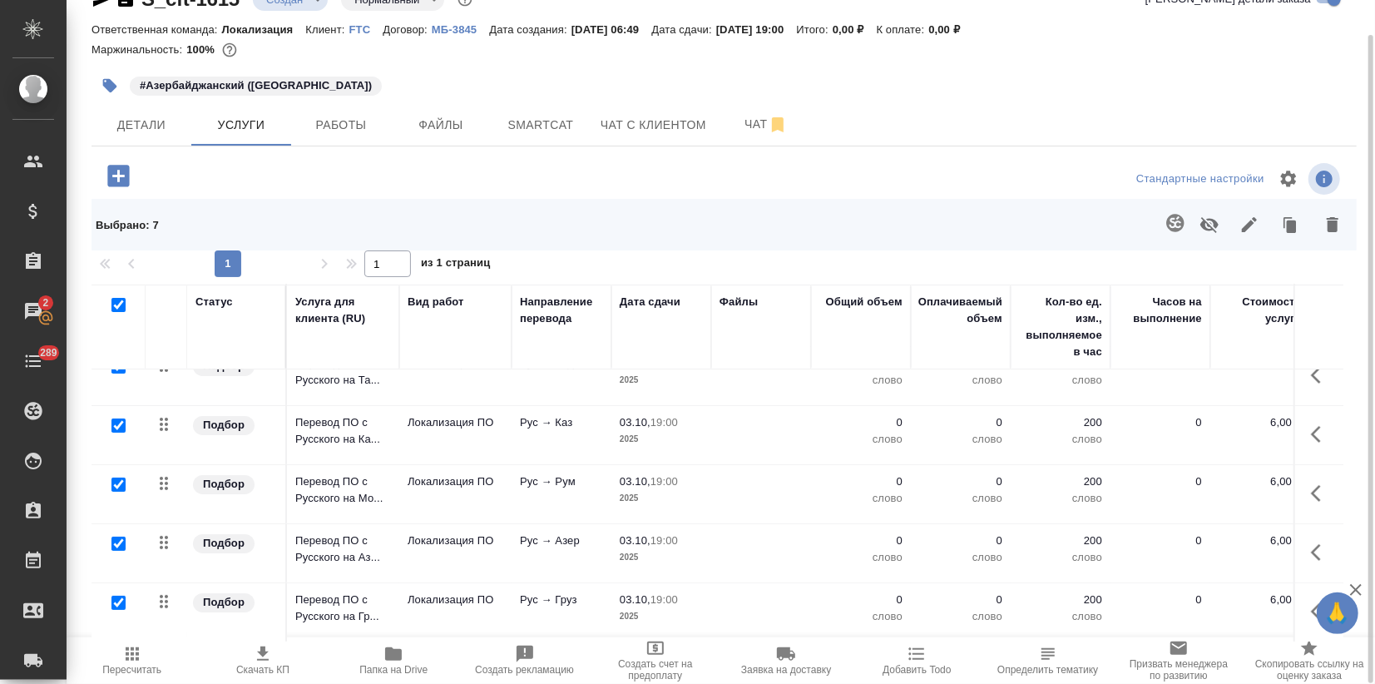
click at [124, 536] on input "checkbox" at bounding box center [118, 543] width 14 height 14
checkbox input "false"
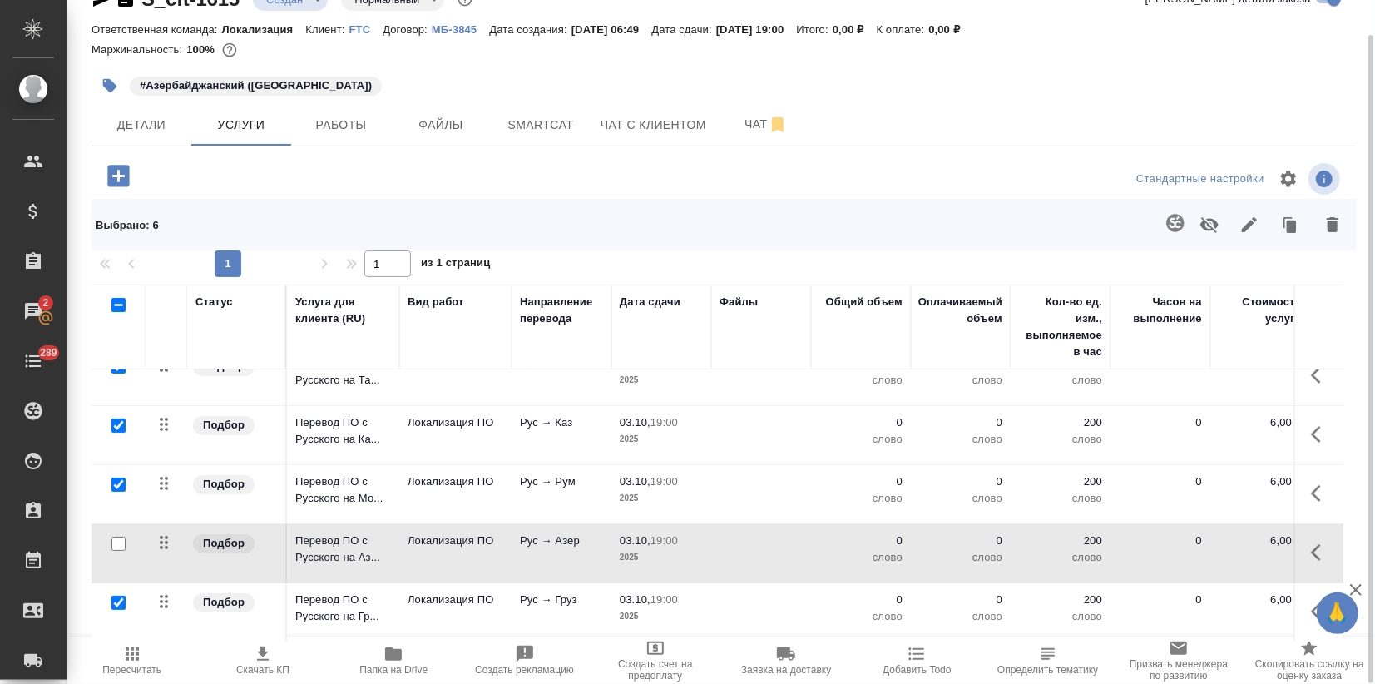
click at [1329, 231] on icon "button" at bounding box center [1332, 224] width 12 height 15
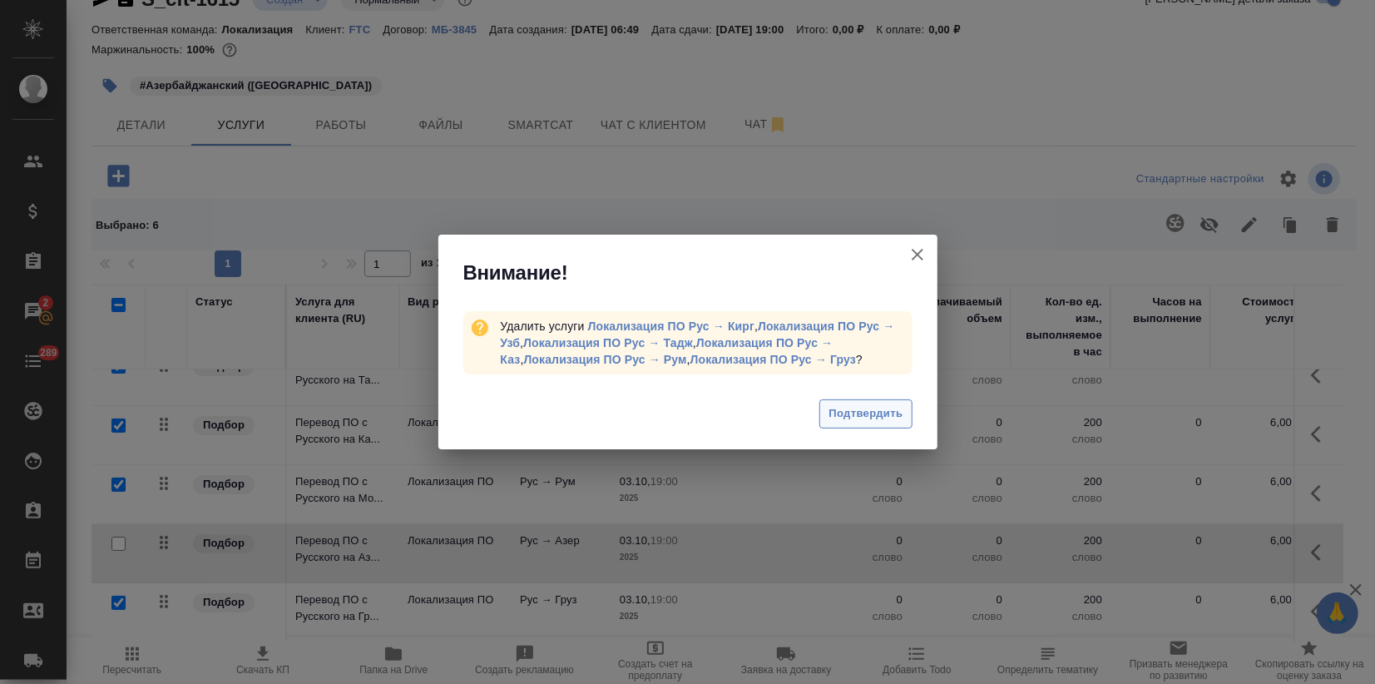
click at [878, 412] on span "Подтвердить" at bounding box center [865, 413] width 74 height 19
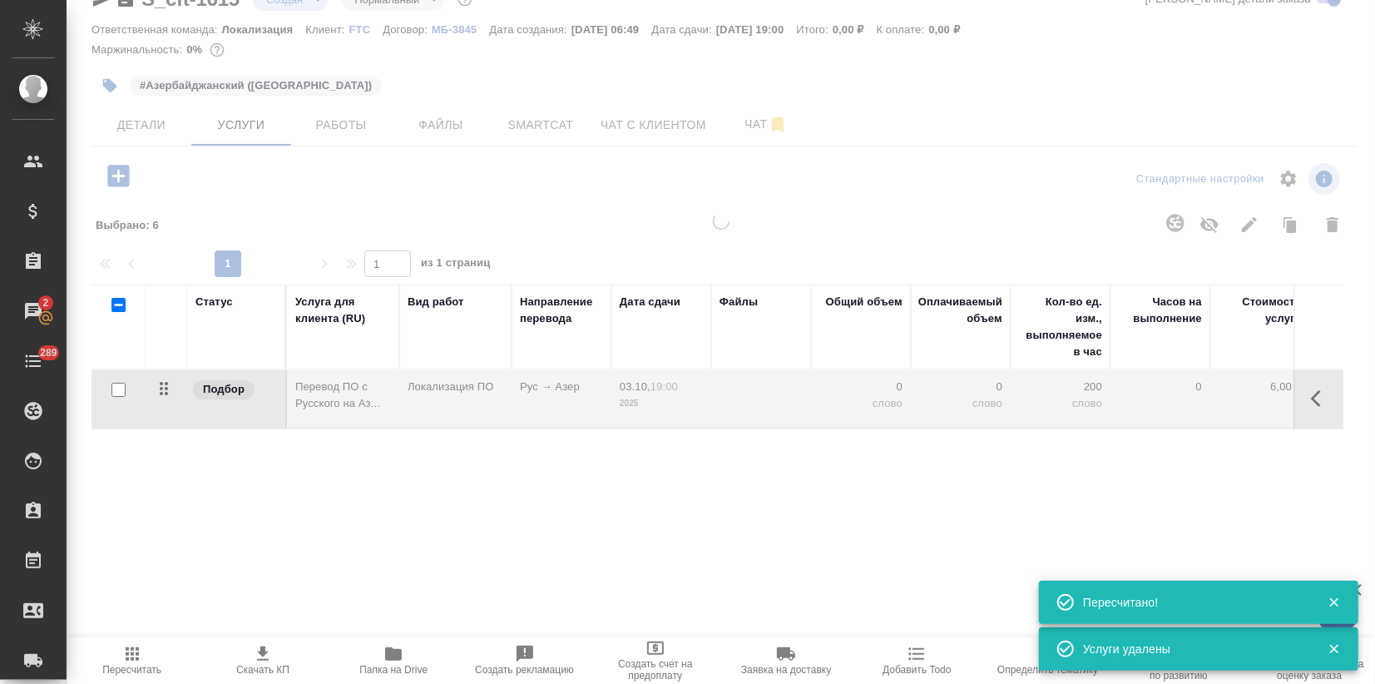
scroll to position [0, 0]
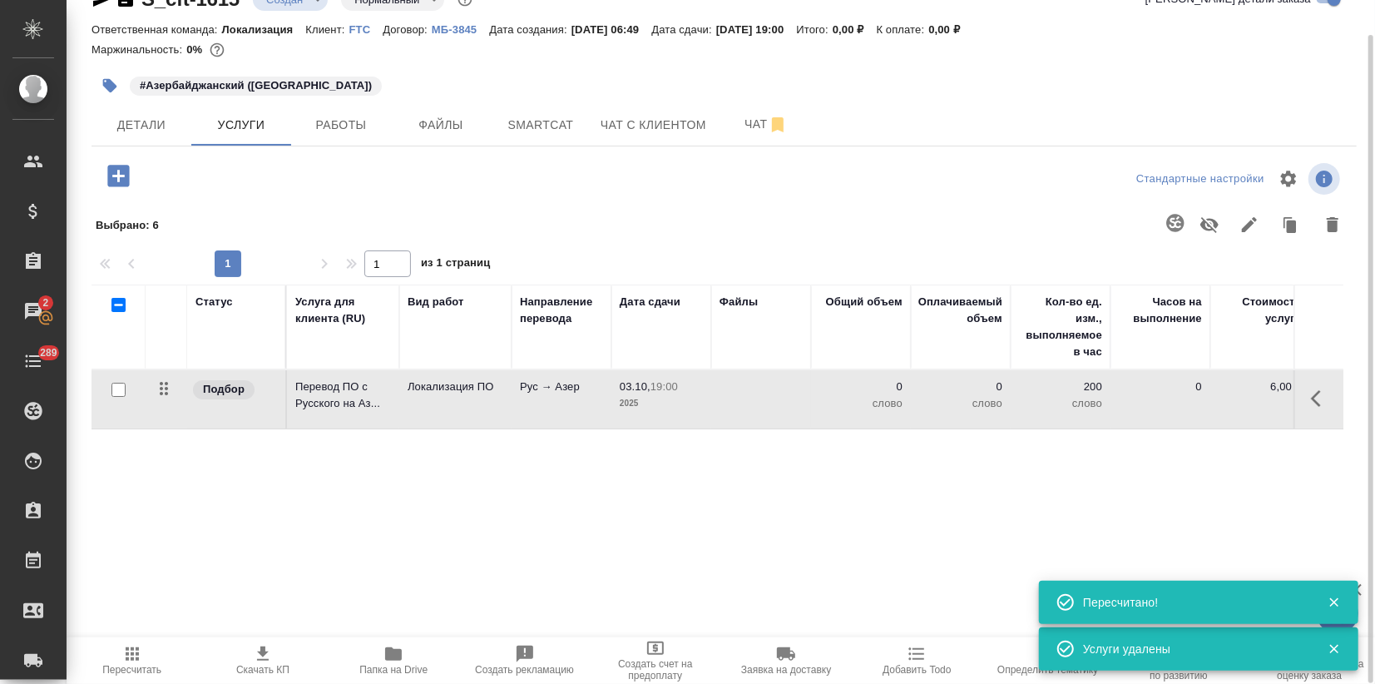
click at [449, 412] on td "Локализация ПО" at bounding box center [455, 399] width 112 height 58
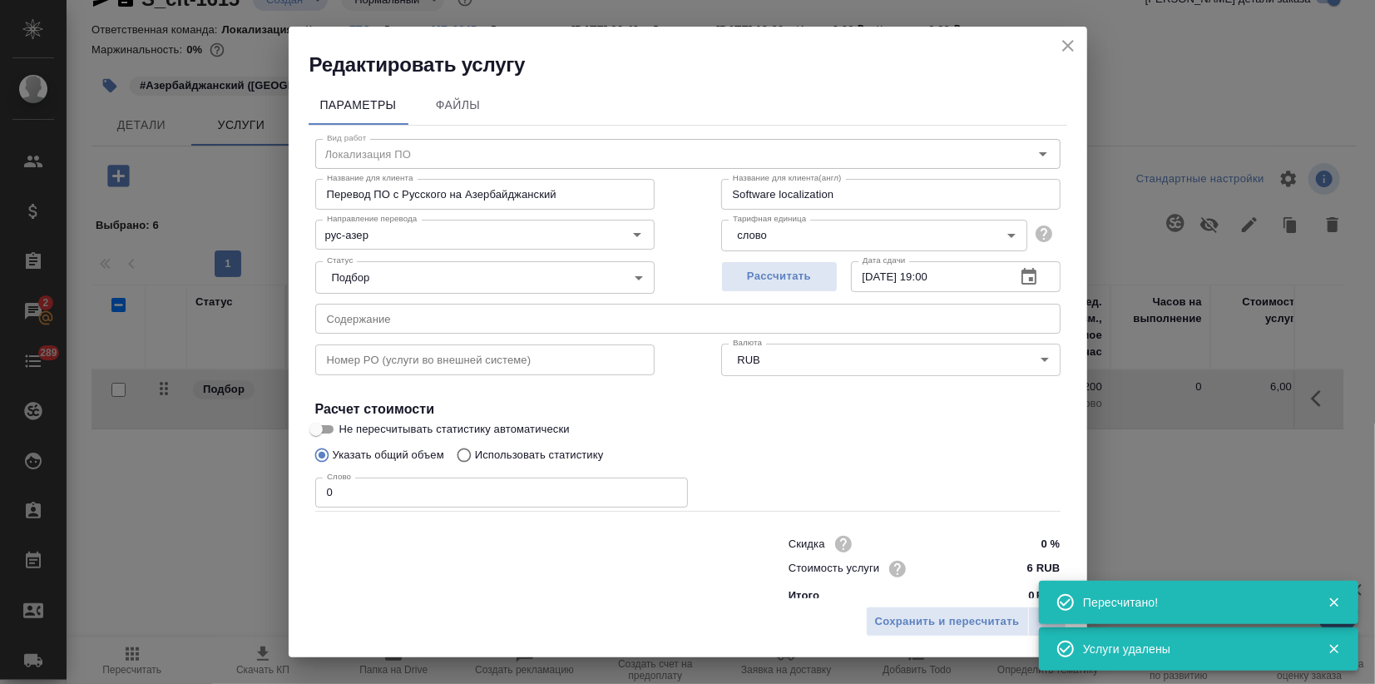
drag, startPoint x: 473, startPoint y: 452, endPoint x: 724, endPoint y: 425, distance: 252.6
click at [472, 452] on input "Использовать статистику" at bounding box center [461, 455] width 27 height 32
radio input "true"
radio input "false"
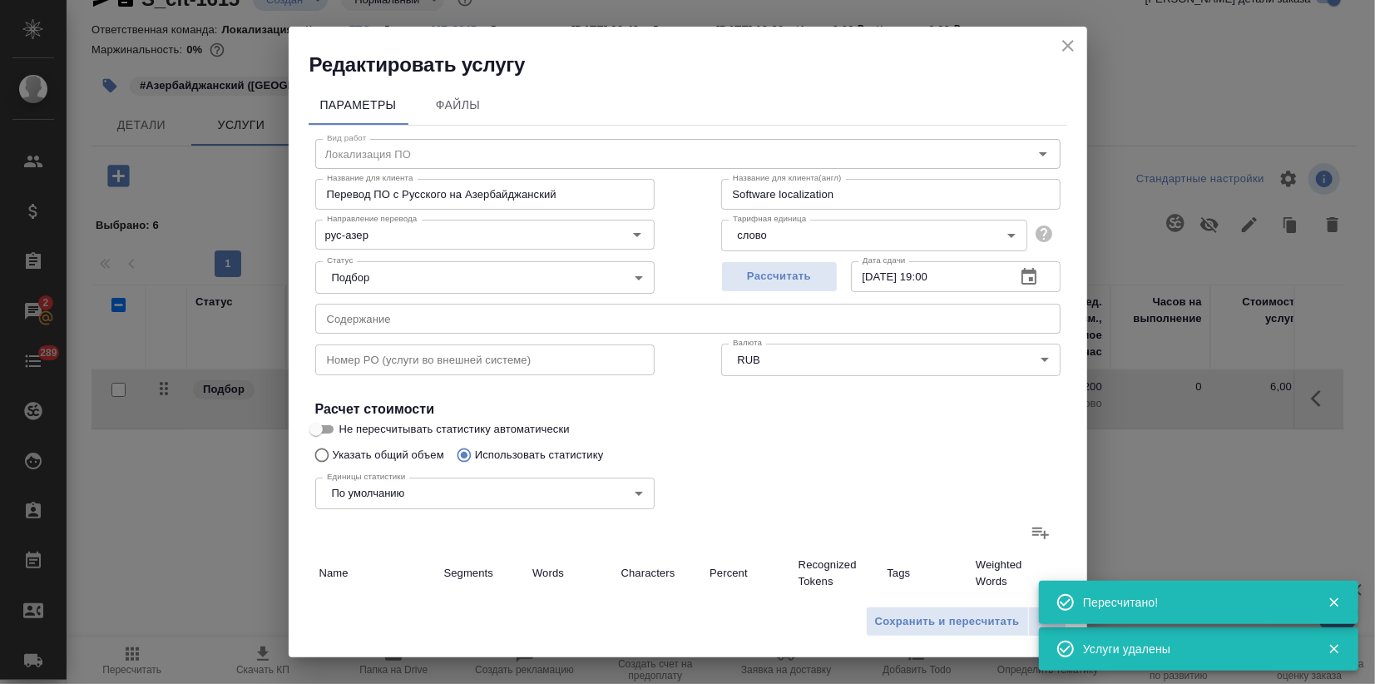
click at [1031, 529] on icon at bounding box center [1040, 532] width 20 height 20
click at [0, 0] on input "file" at bounding box center [0, 0] width 0 height 0
type input "165"
type input "2178"
type input "17908"
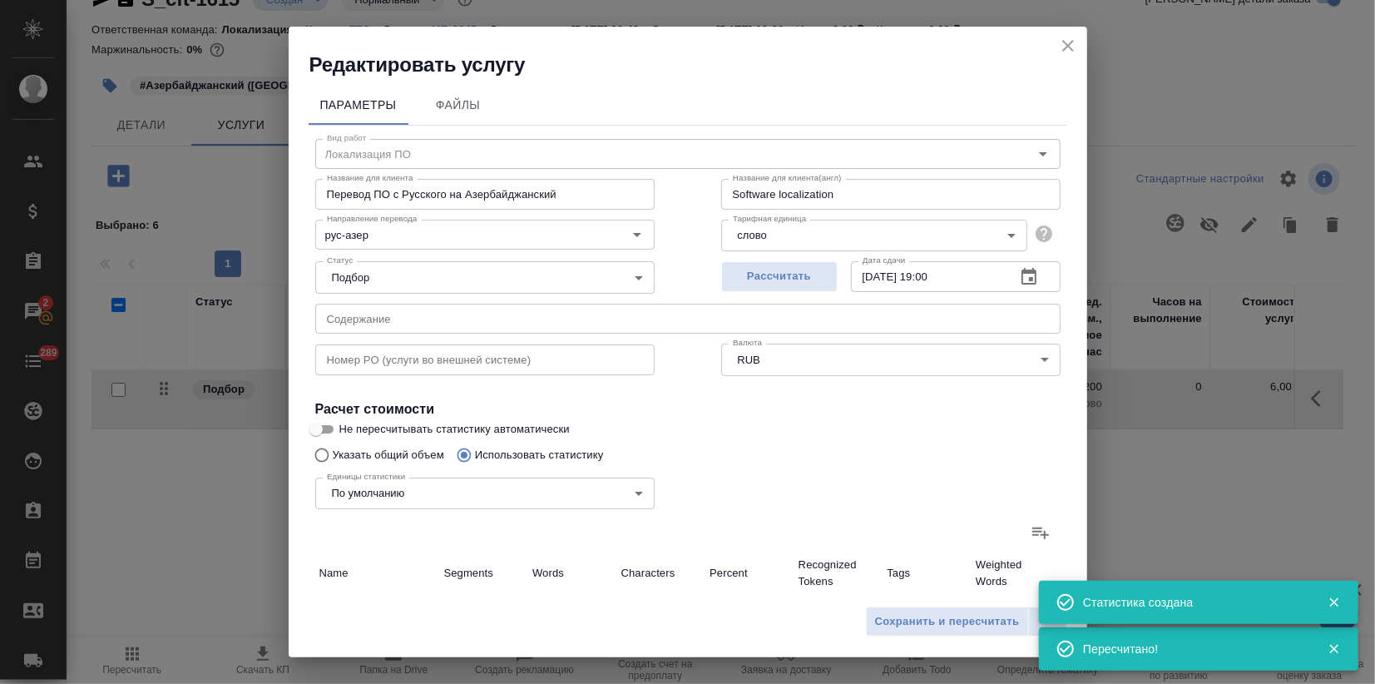
type input "8"
type input "21"
type input "155"
type input "23"
type input "184"
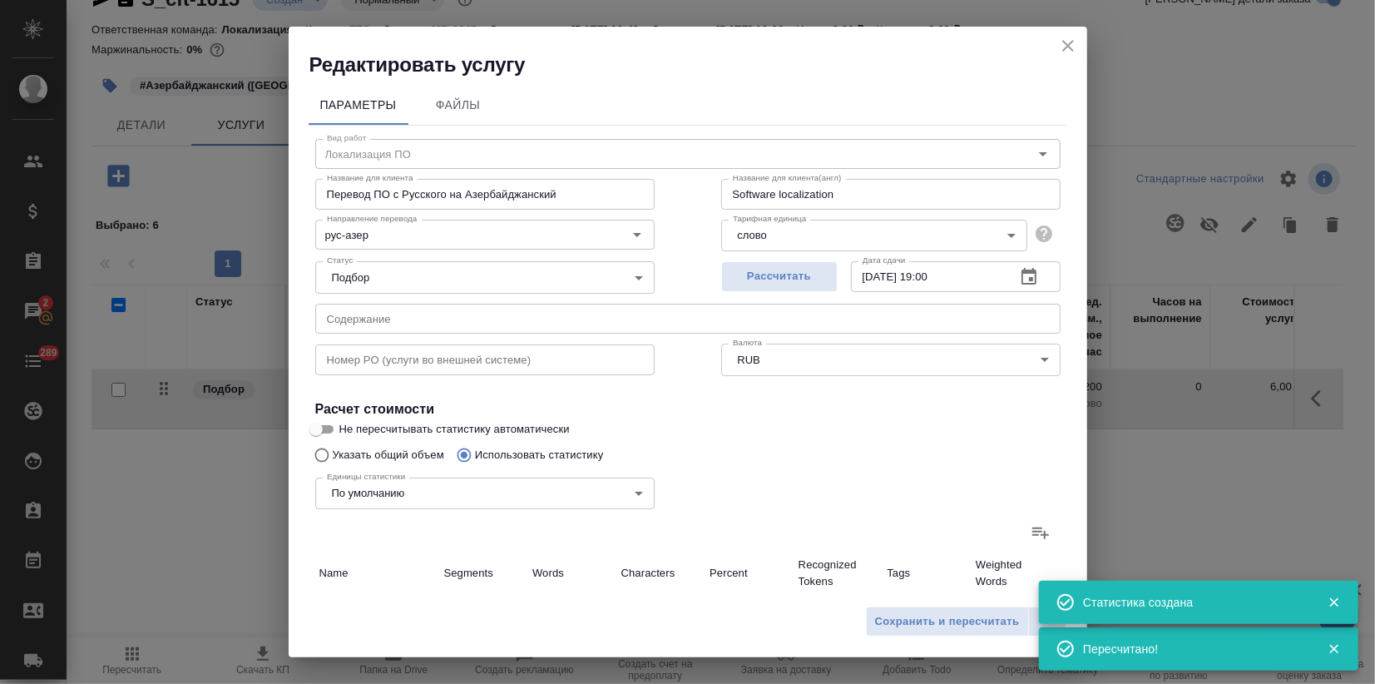
type input "1501"
type input "7"
type input "312"
type input "2503"
type input "2"
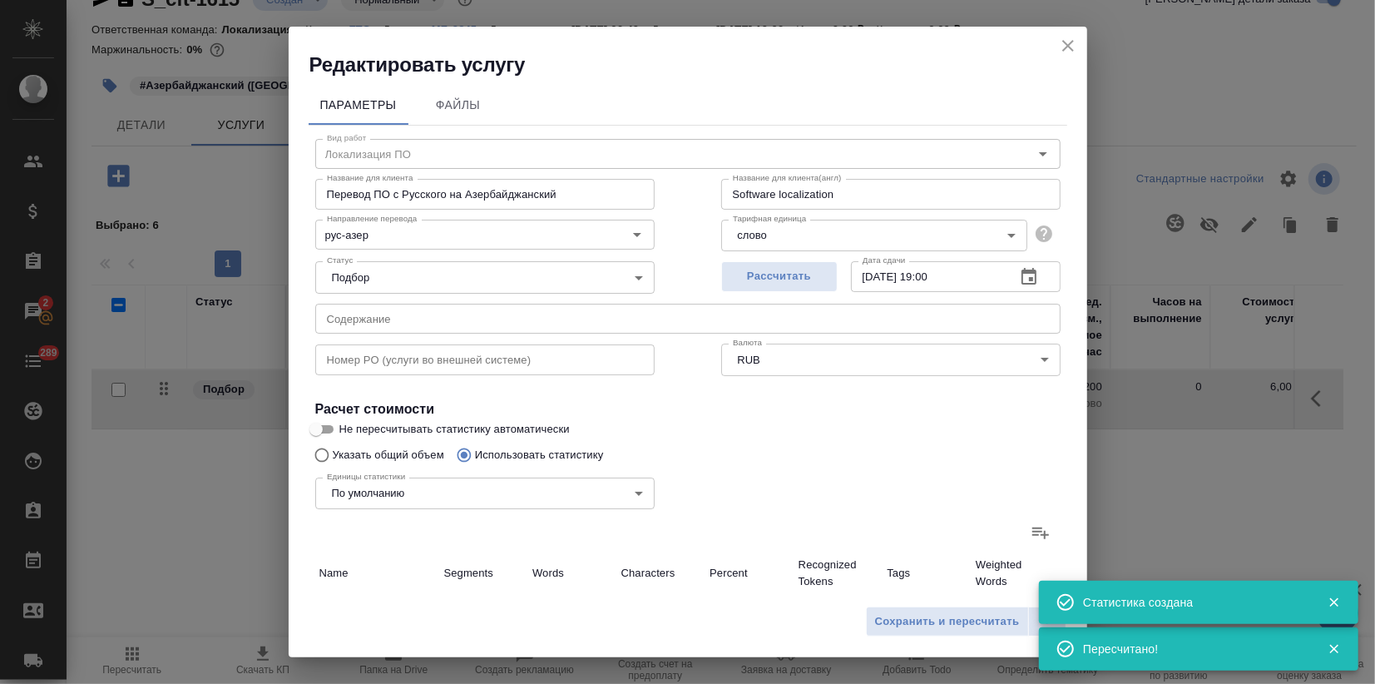
type input "11"
type input "85"
type input "391"
type input "7981"
type input "63212"
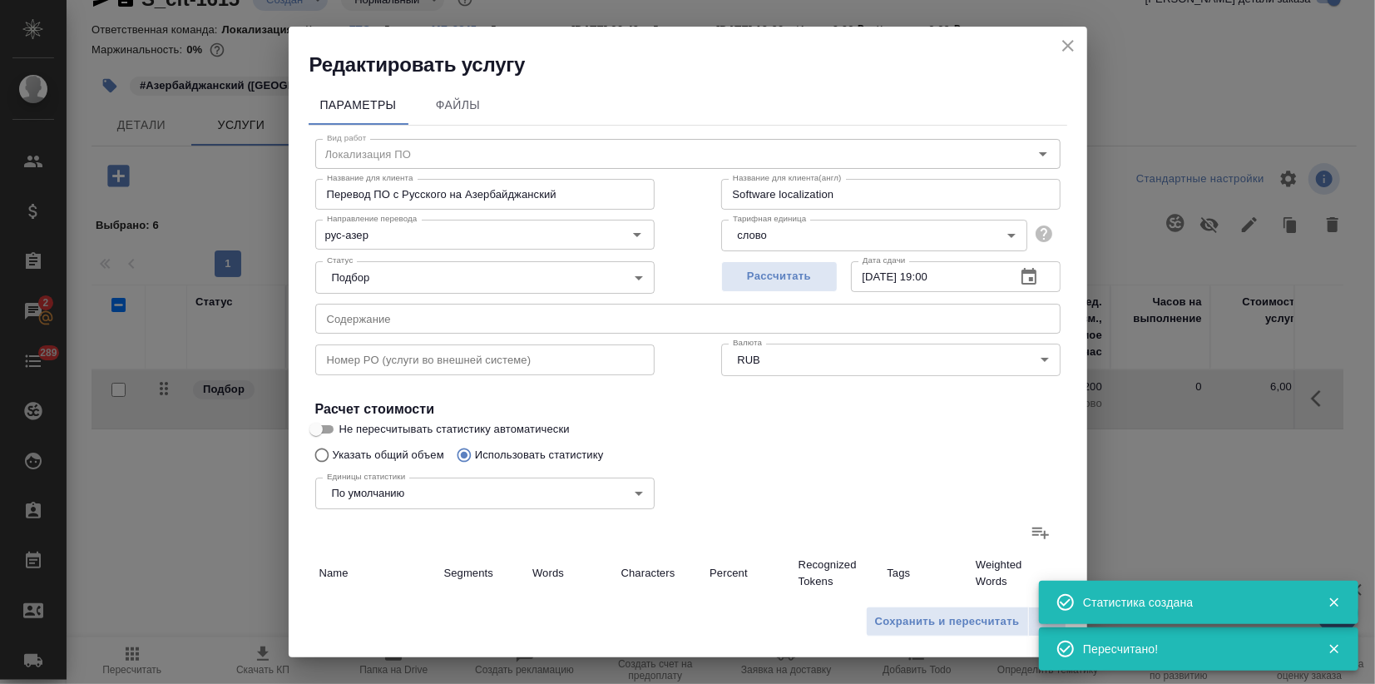
type input "588"
type input "10666"
type input "85209"
type input "596"
type input "10687"
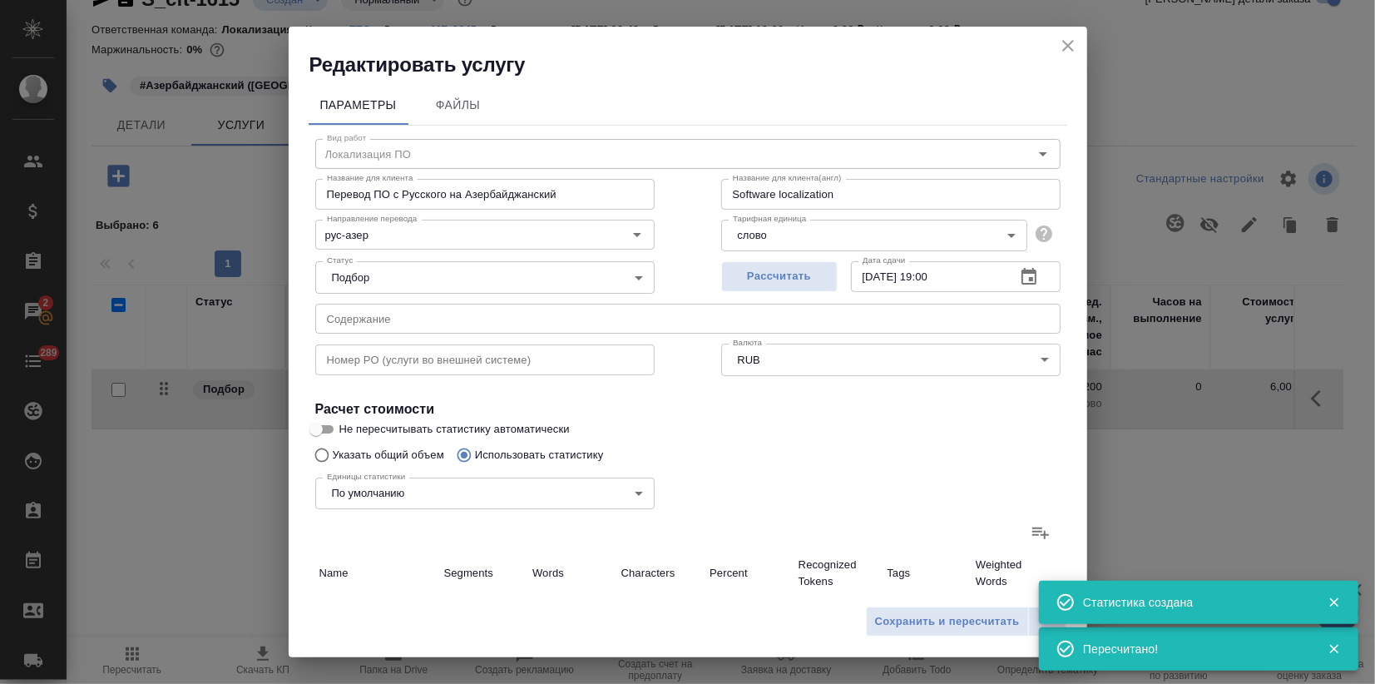
type input "85364"
click at [938, 617] on span "Сохранить и пересчитать" at bounding box center [947, 621] width 145 height 19
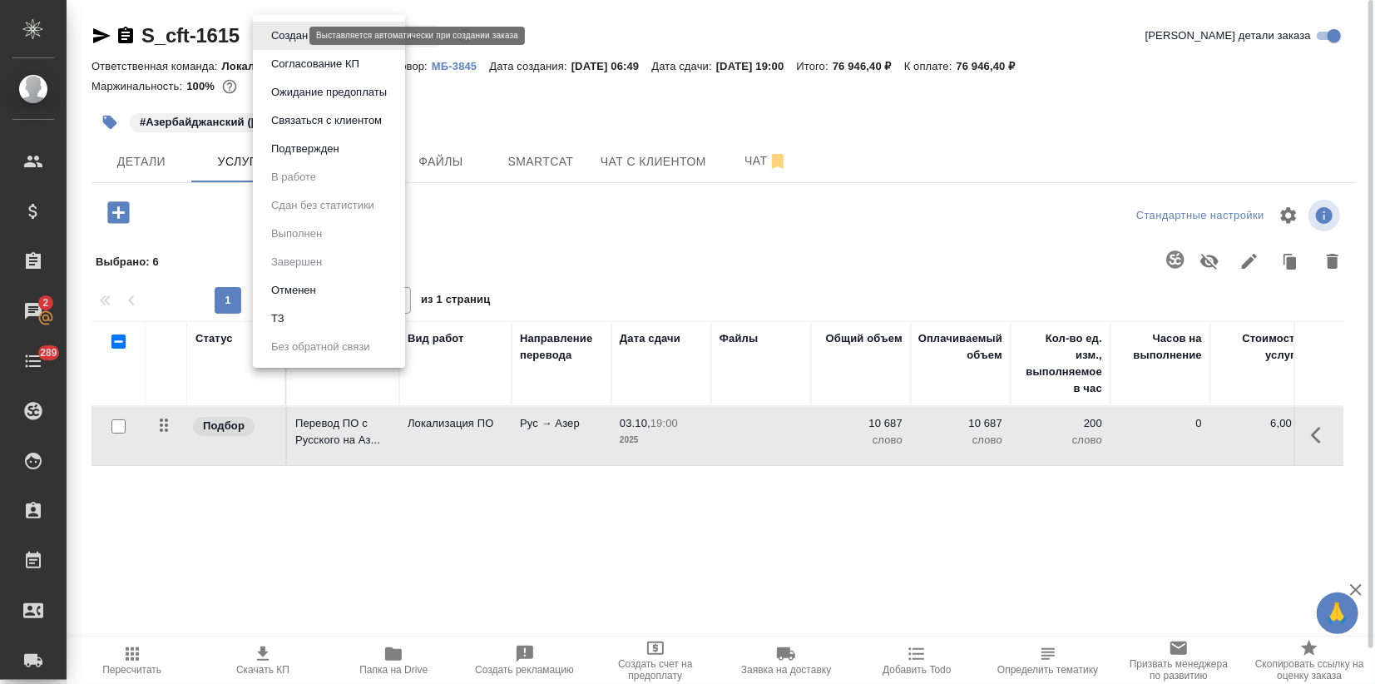
click at [293, 35] on body "🙏 .cls-1 fill:#fff; AWATERA Zagorodnikh Viktoria Клиенты Спецификации Заказы 2 …" at bounding box center [687, 342] width 1375 height 684
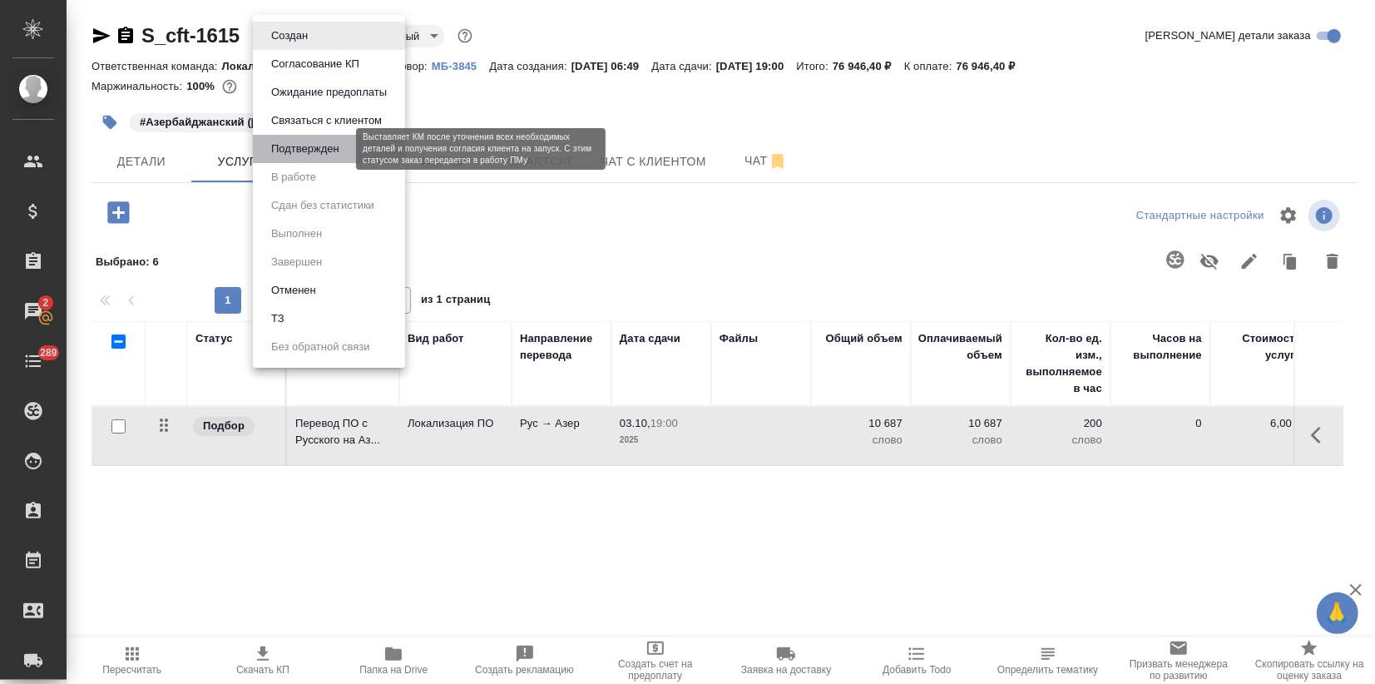
click at [339, 151] on button "Подтвержден" at bounding box center [305, 149] width 78 height 18
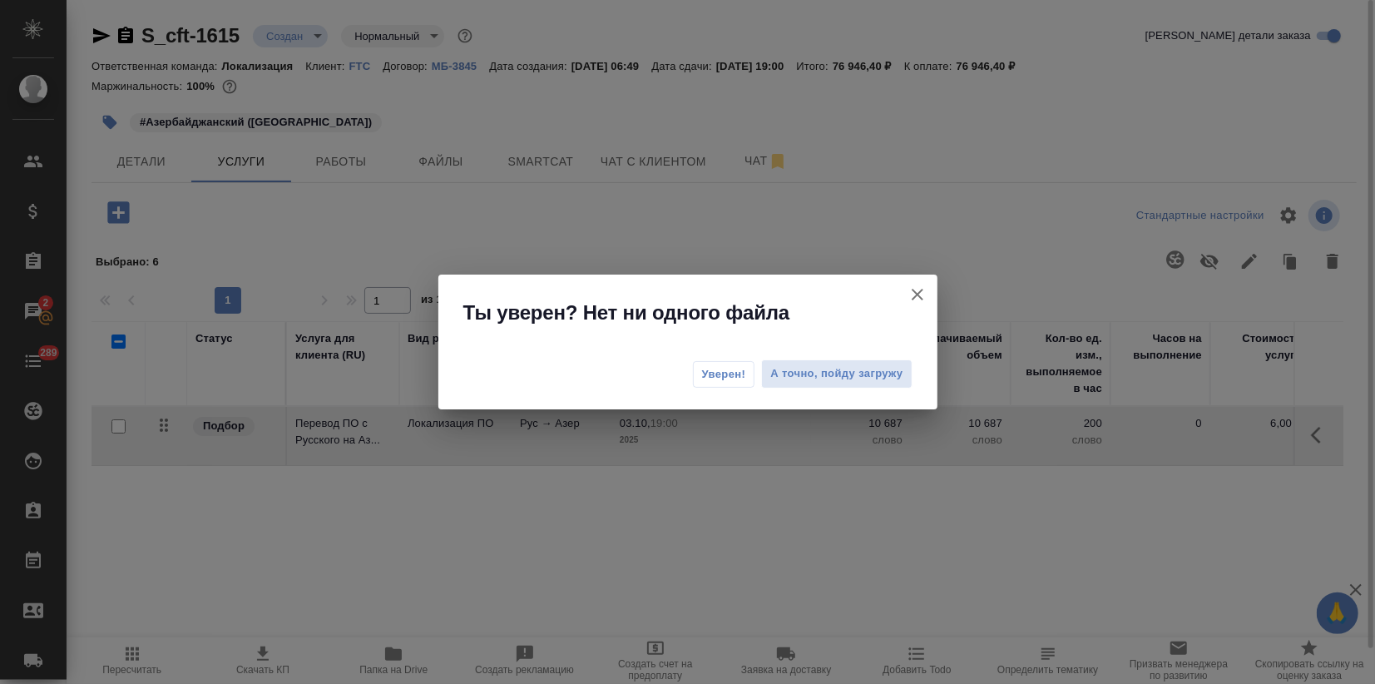
click at [718, 368] on span "Уверен!" at bounding box center [724, 374] width 44 height 17
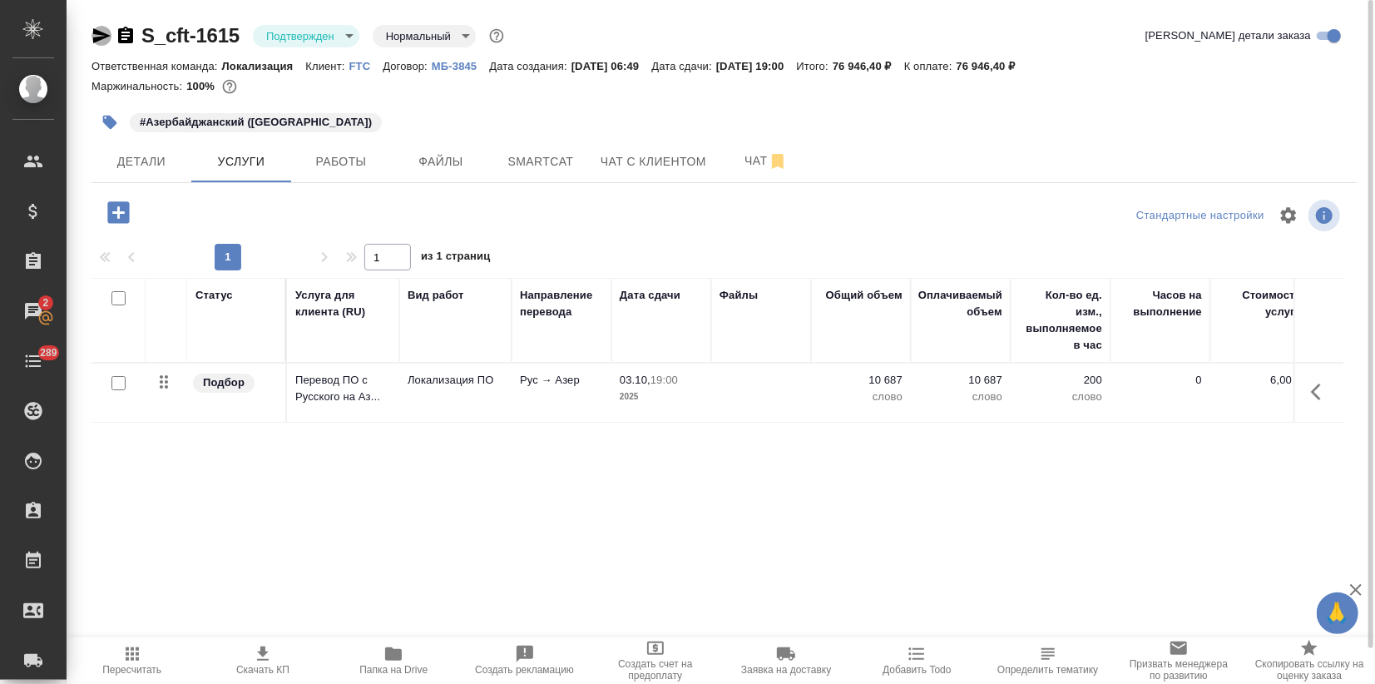
click at [99, 32] on icon "button" at bounding box center [101, 35] width 17 height 15
drag, startPoint x: 241, startPoint y: 35, endPoint x: 142, endPoint y: 35, distance: 99.0
click at [142, 35] on div "S_cft-1615 Подтвержден confirmed Нормальный normal" at bounding box center [299, 35] width 416 height 27
copy link "S_cft-1615"
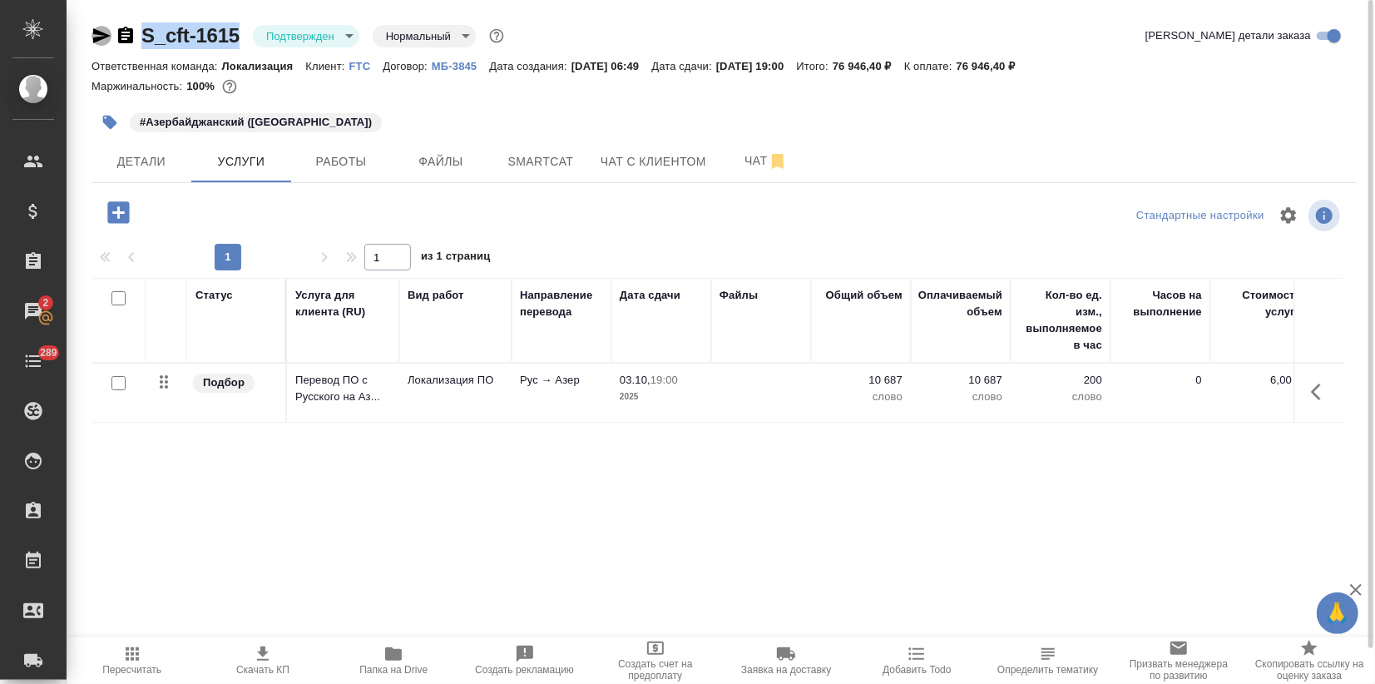
click at [96, 37] on icon "button" at bounding box center [101, 36] width 20 height 20
copy link "S_cft-1615"
click at [538, 165] on span "Smartcat" at bounding box center [541, 161] width 80 height 21
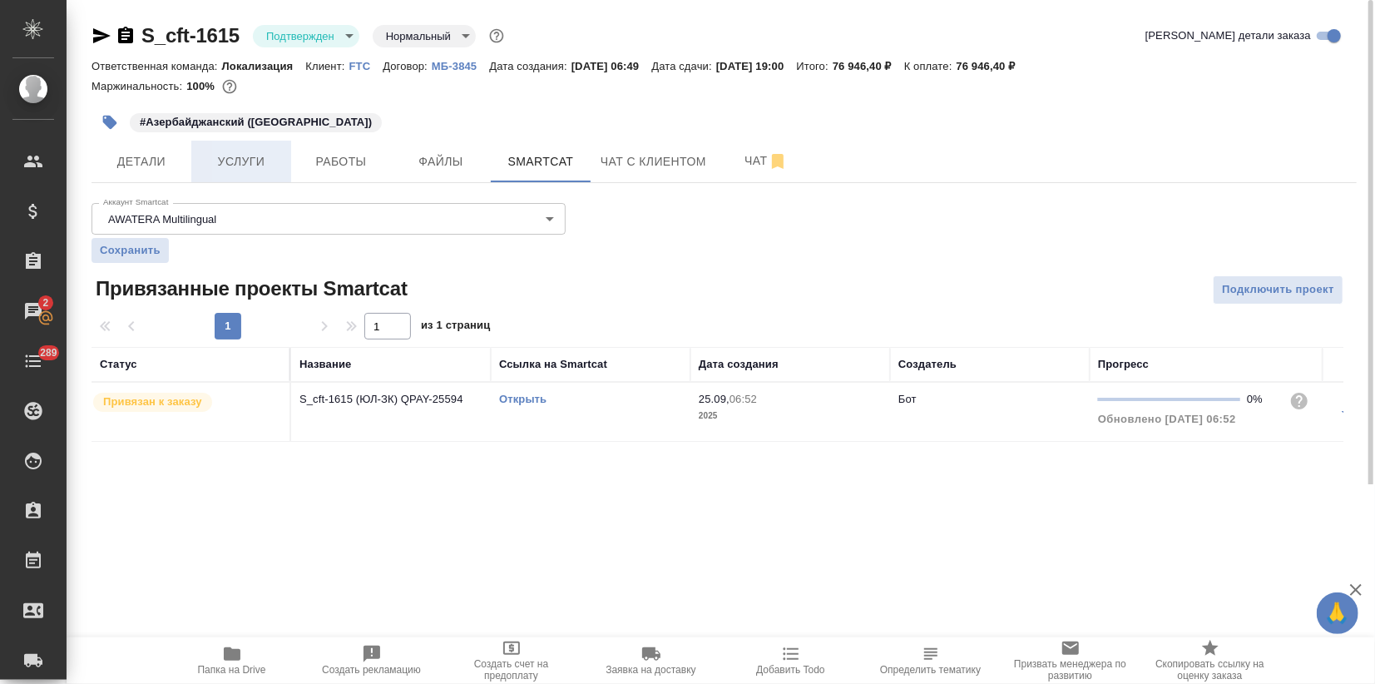
click at [244, 175] on button "Услуги" at bounding box center [241, 162] width 100 height 42
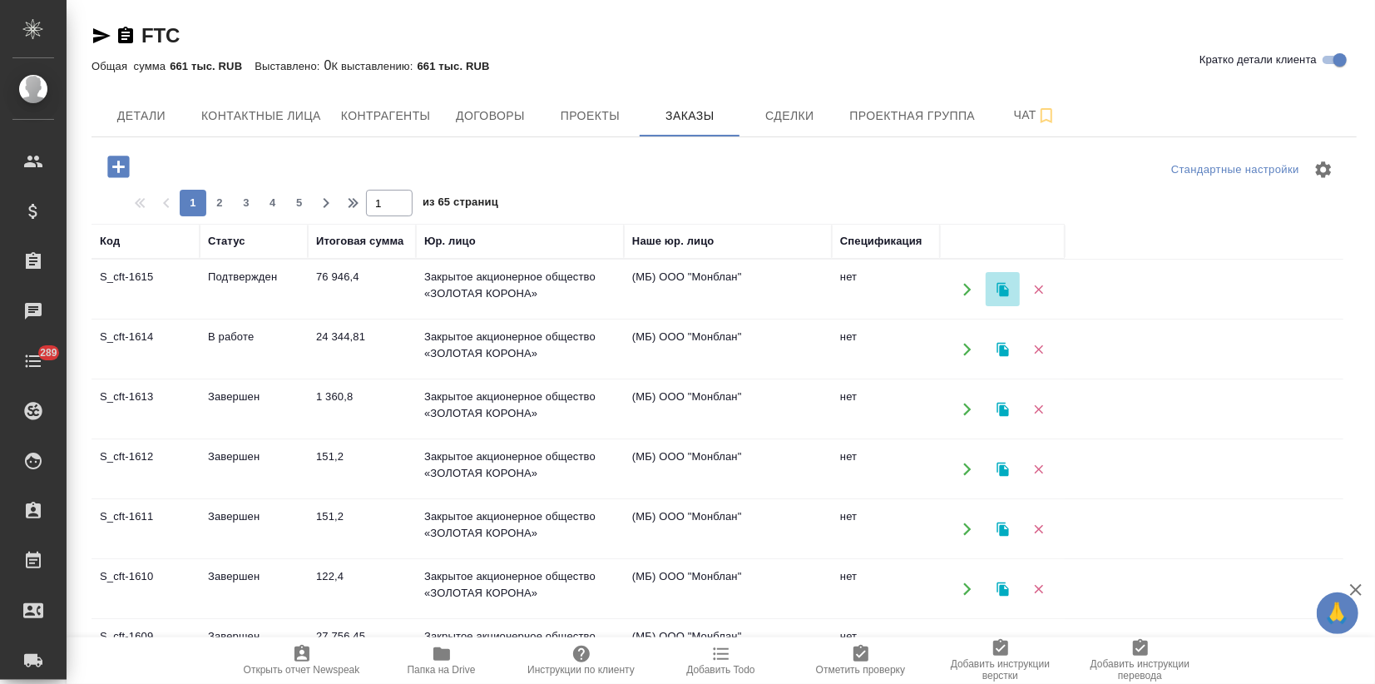
click at [1000, 292] on icon "button" at bounding box center [1002, 289] width 12 height 14
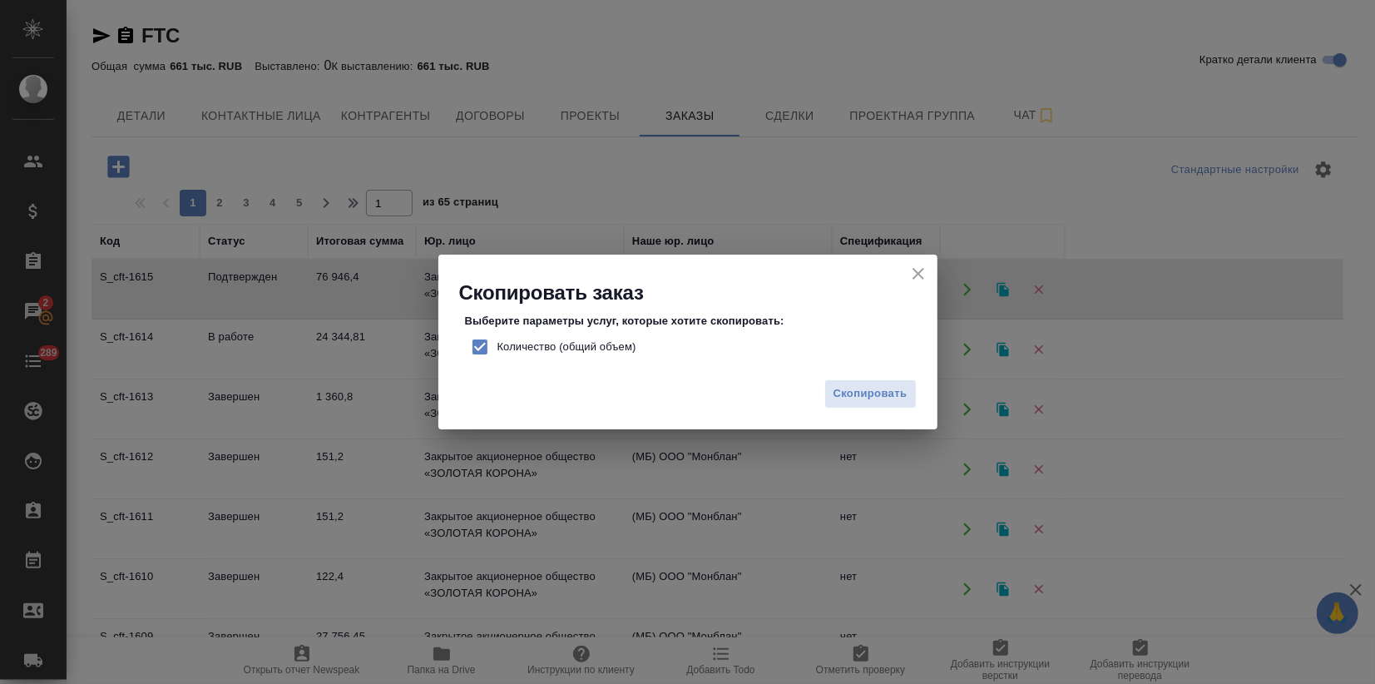
click at [483, 348] on input "Количество (общий объем)" at bounding box center [479, 346] width 35 height 35
checkbox input "false"
click at [863, 402] on span "Скопировать" at bounding box center [870, 393] width 74 height 19
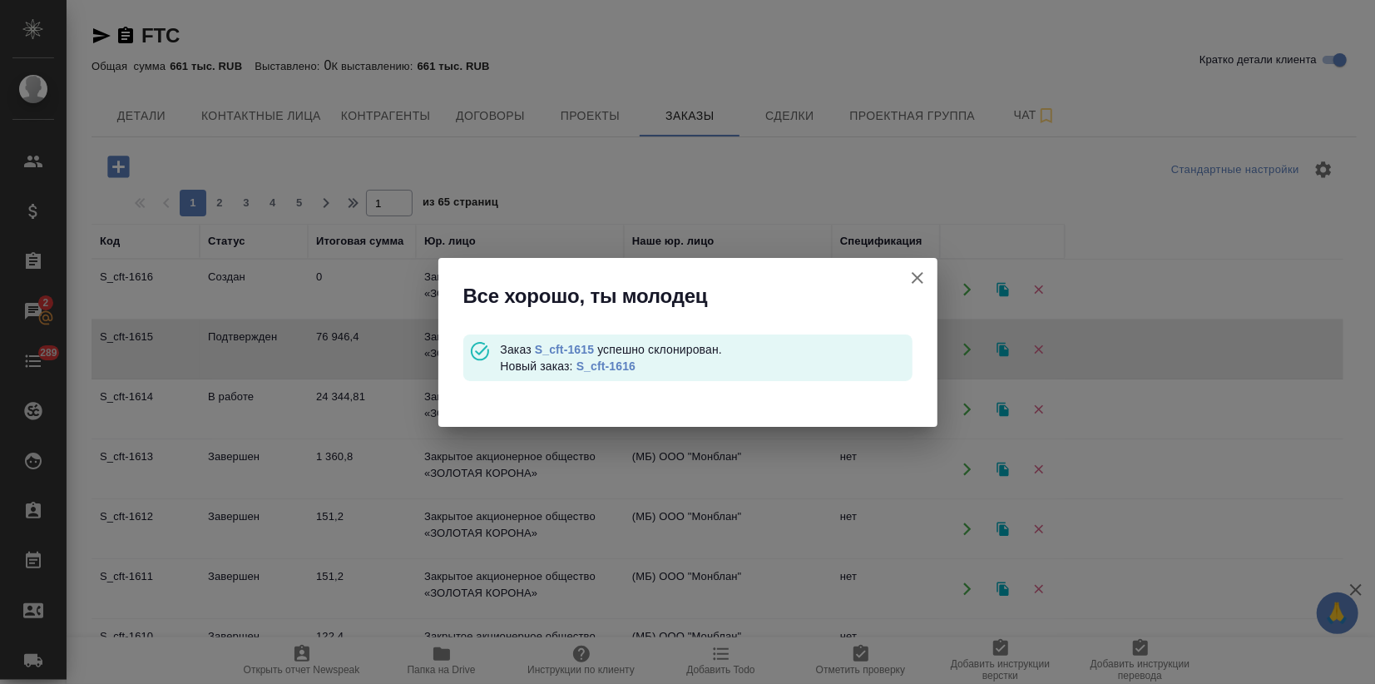
click at [606, 373] on div "Заказ S_cft-1615 успешно склонирован. Новый заказ: S_cft-1616" at bounding box center [706, 357] width 412 height 33
click at [606, 366] on link "S_cft-1616" at bounding box center [605, 365] width 59 height 13
click at [911, 271] on icon "button" at bounding box center [917, 278] width 20 height 20
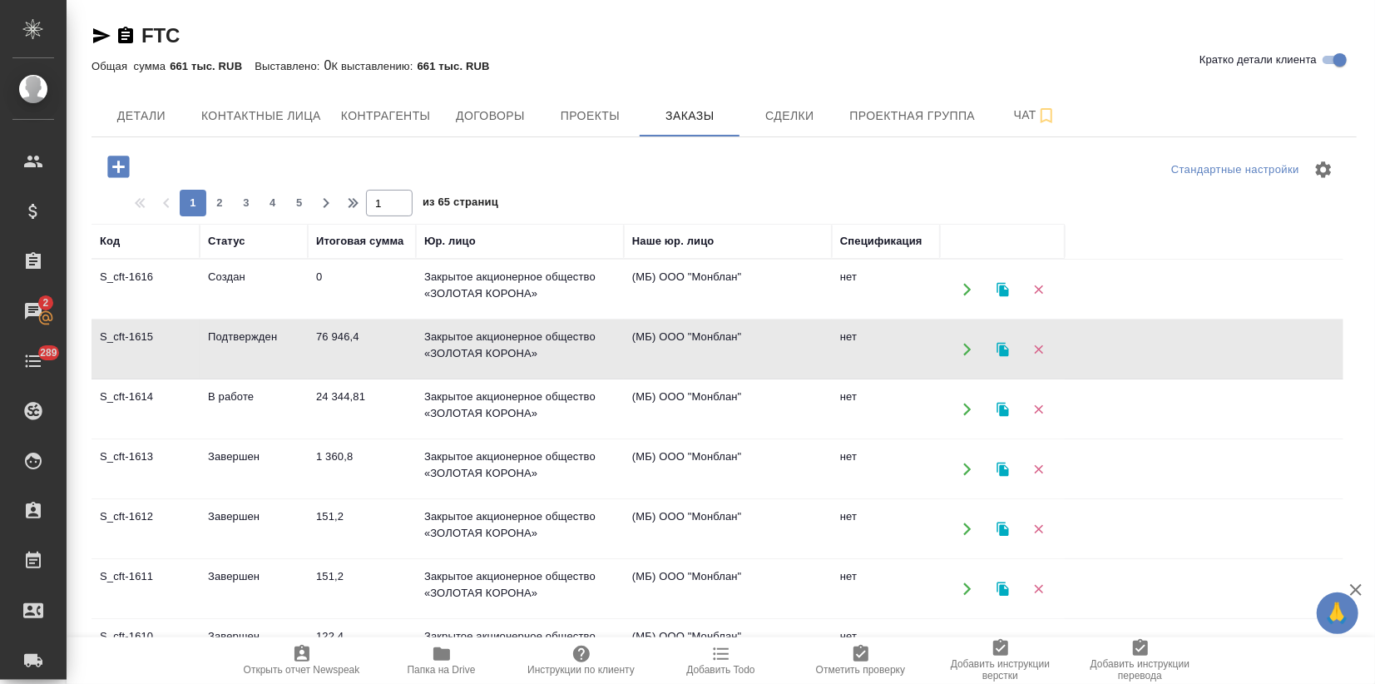
click at [321, 554] on td "151,2" at bounding box center [362, 529] width 108 height 58
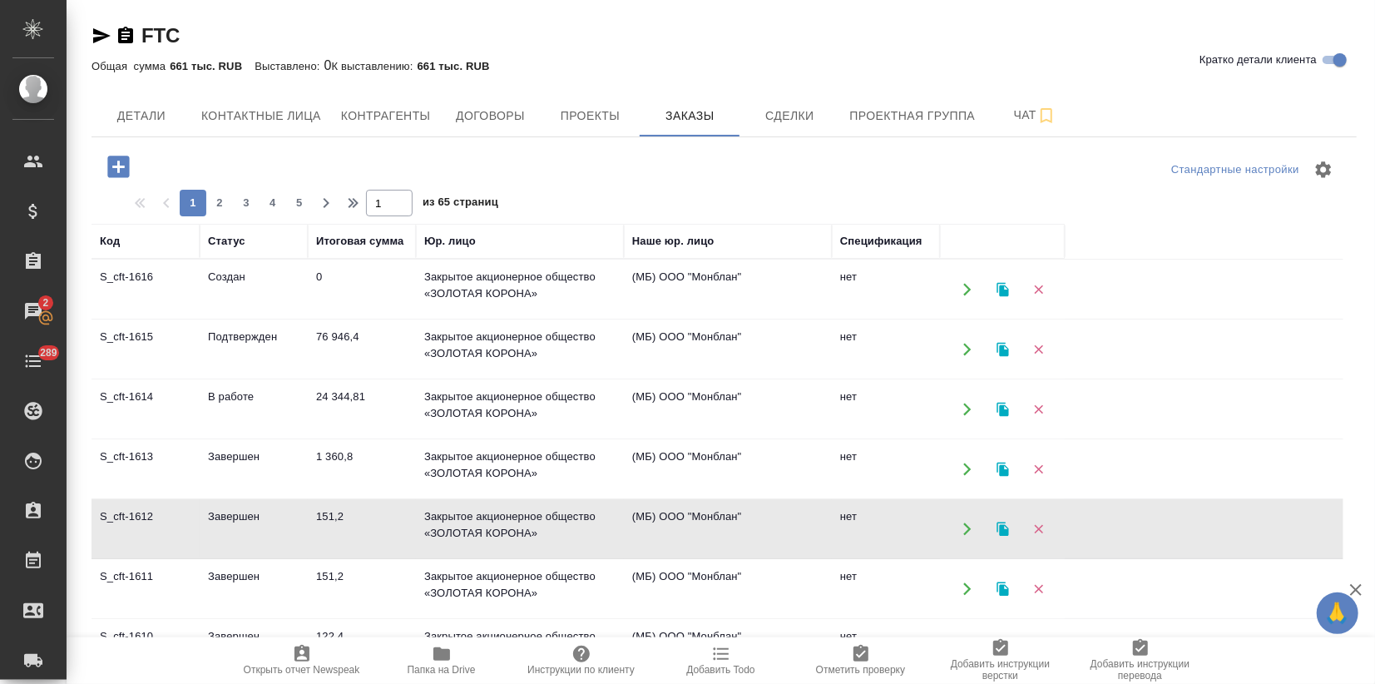
click at [321, 554] on td "151,2" at bounding box center [362, 529] width 108 height 58
click at [328, 600] on td "151,2" at bounding box center [362, 589] width 108 height 58
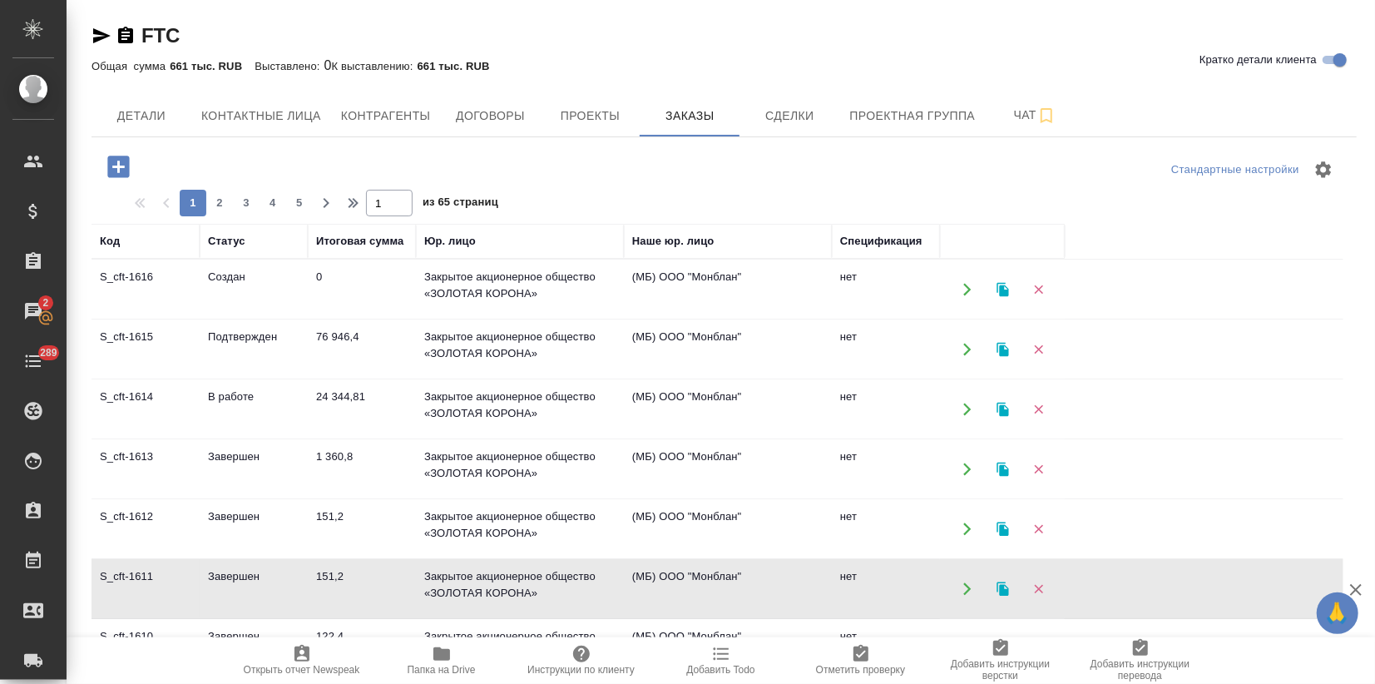
click at [328, 600] on td "151,2" at bounding box center [362, 589] width 108 height 58
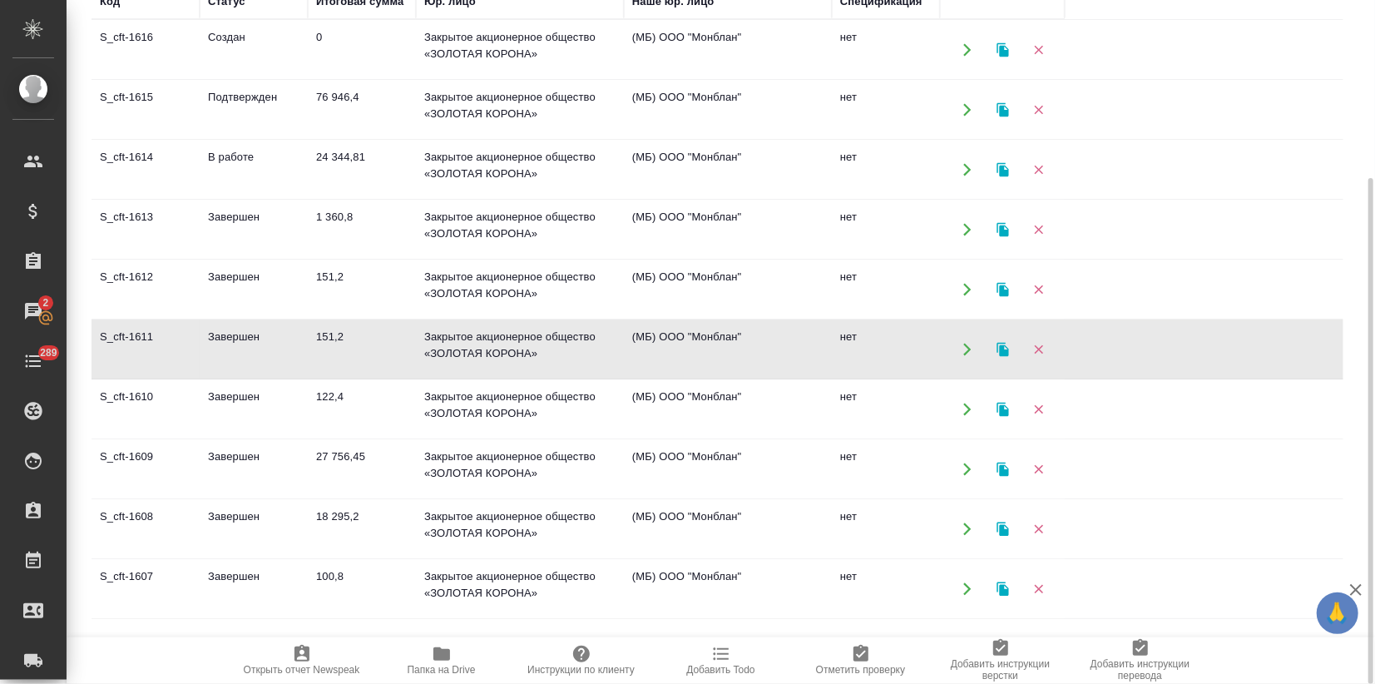
click at [353, 419] on td "122,4" at bounding box center [362, 409] width 108 height 58
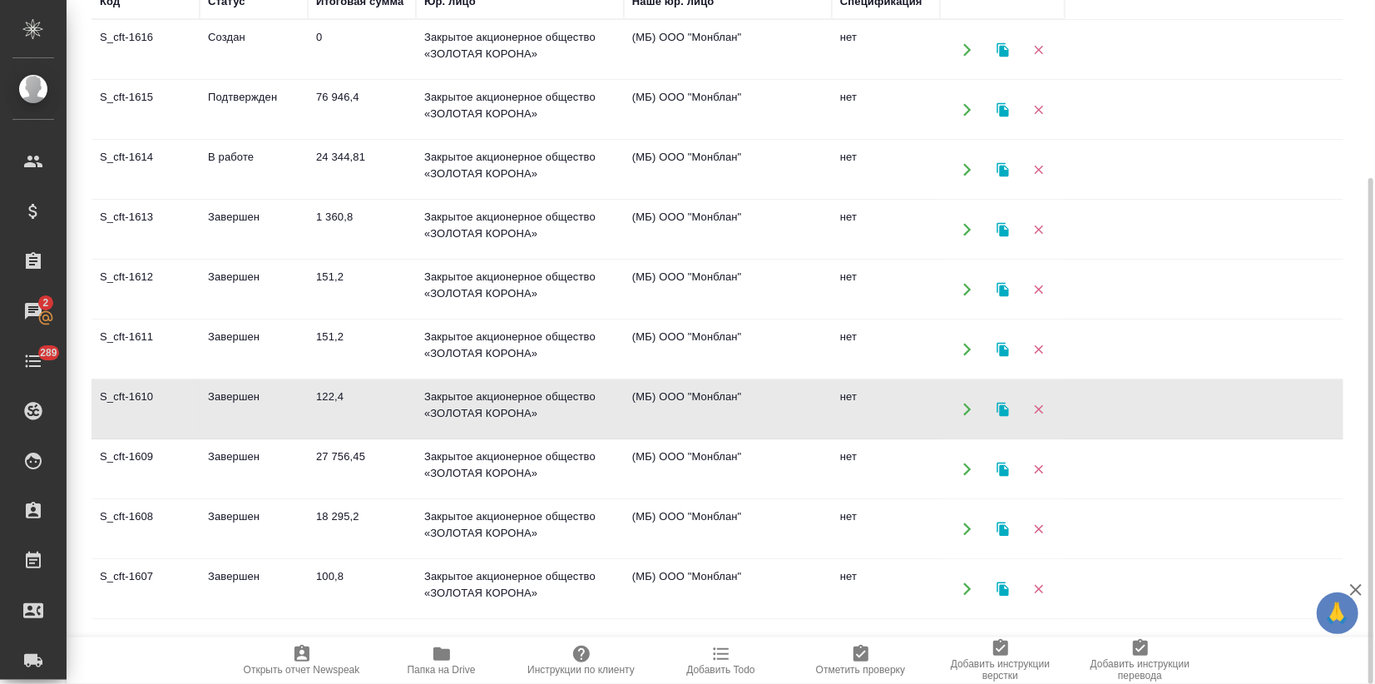
click at [353, 419] on td "122,4" at bounding box center [362, 409] width 108 height 58
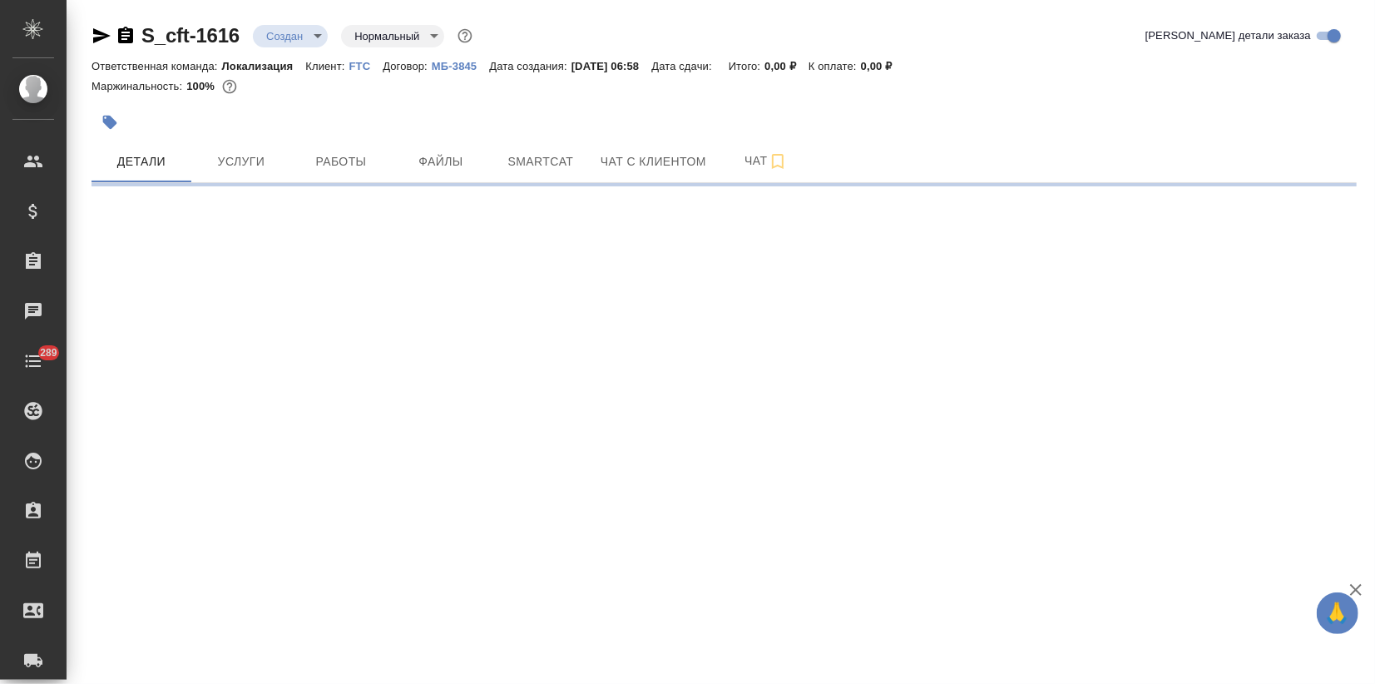
select select "RU"
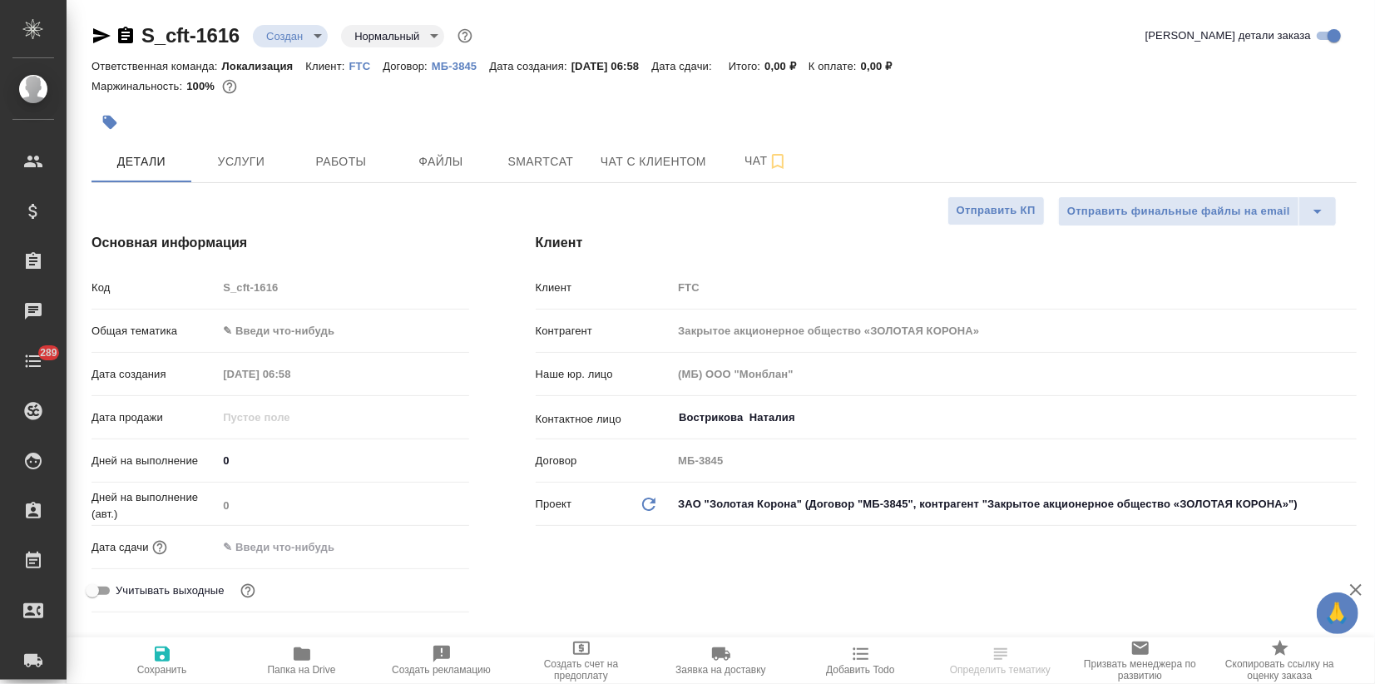
type textarea "x"
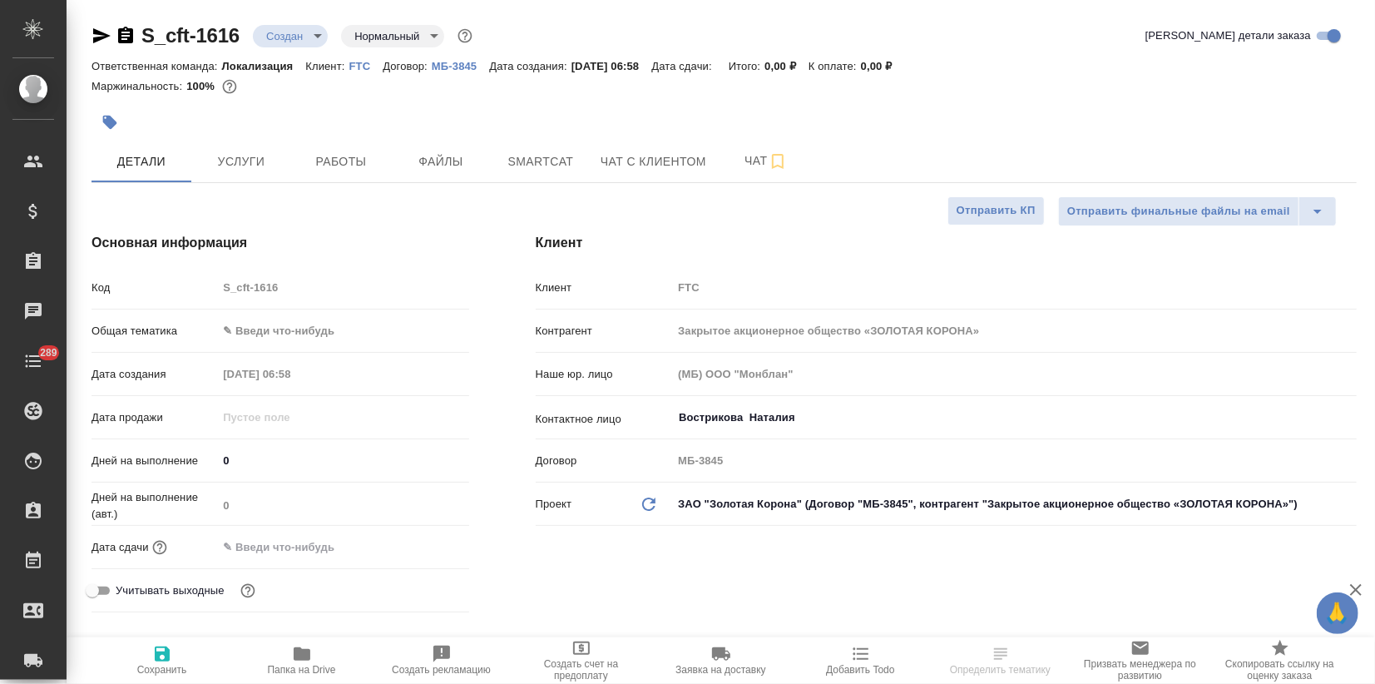
type textarea "x"
click at [119, 131] on button "button" at bounding box center [109, 122] width 37 height 37
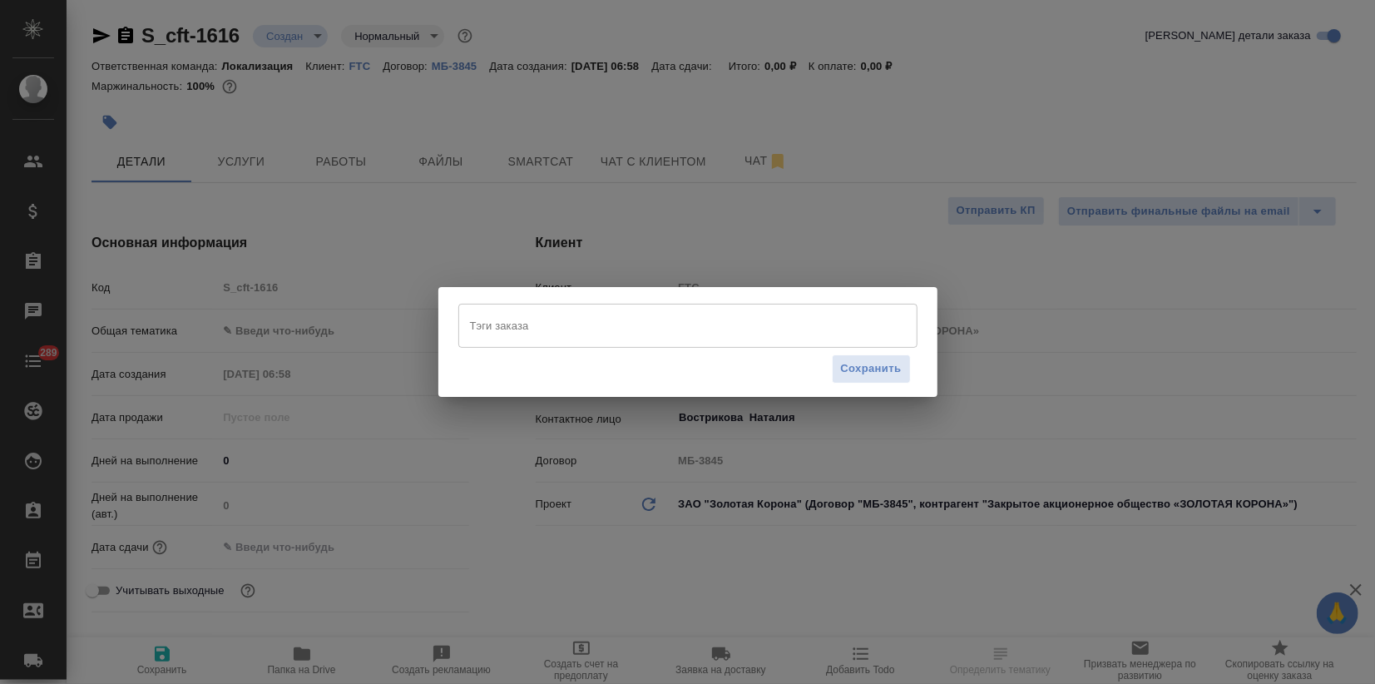
type textarea "x"
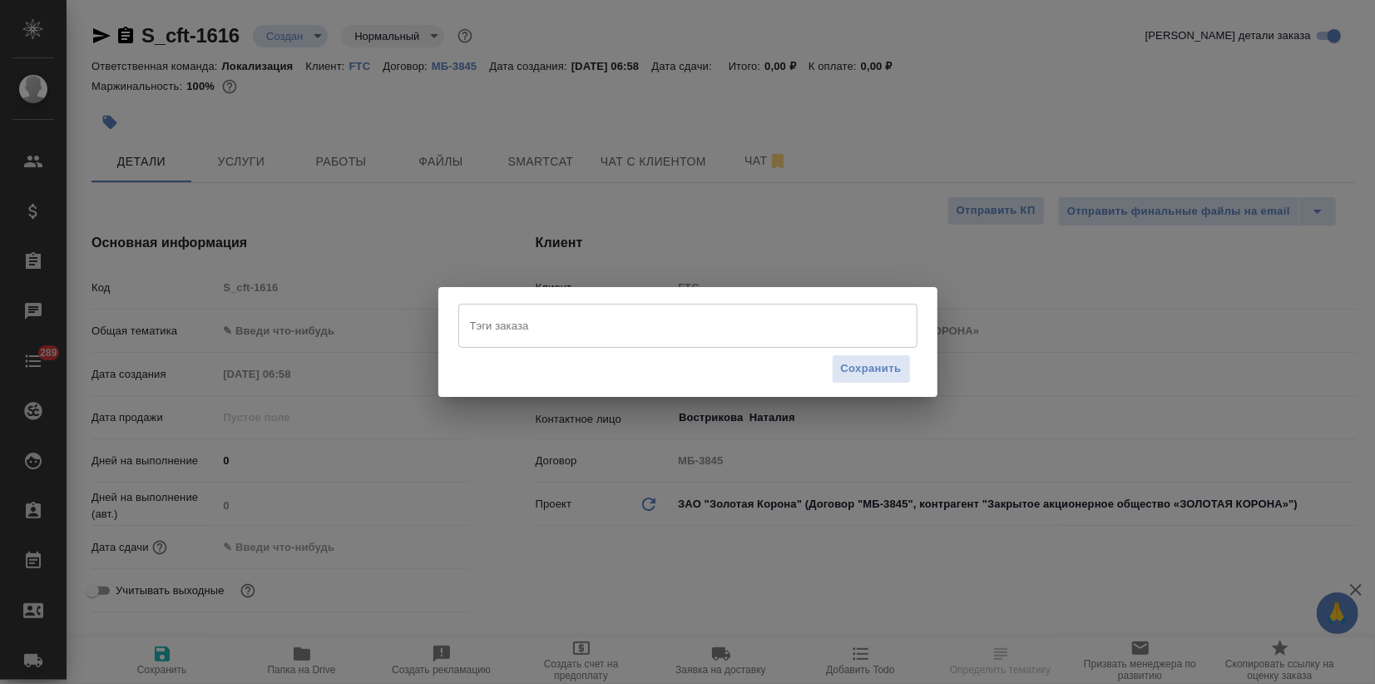
type textarea "x"
click at [554, 316] on input "Тэги заказа" at bounding box center [672, 325] width 412 height 28
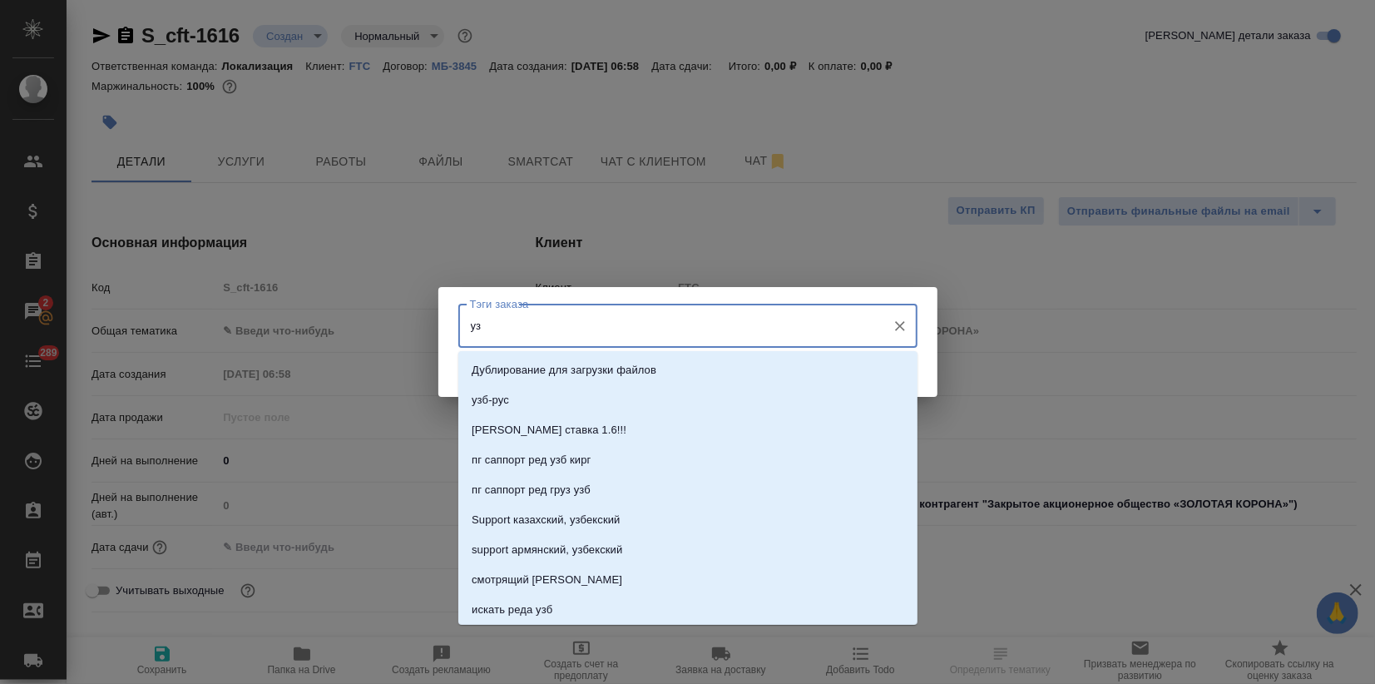
type input "узб"
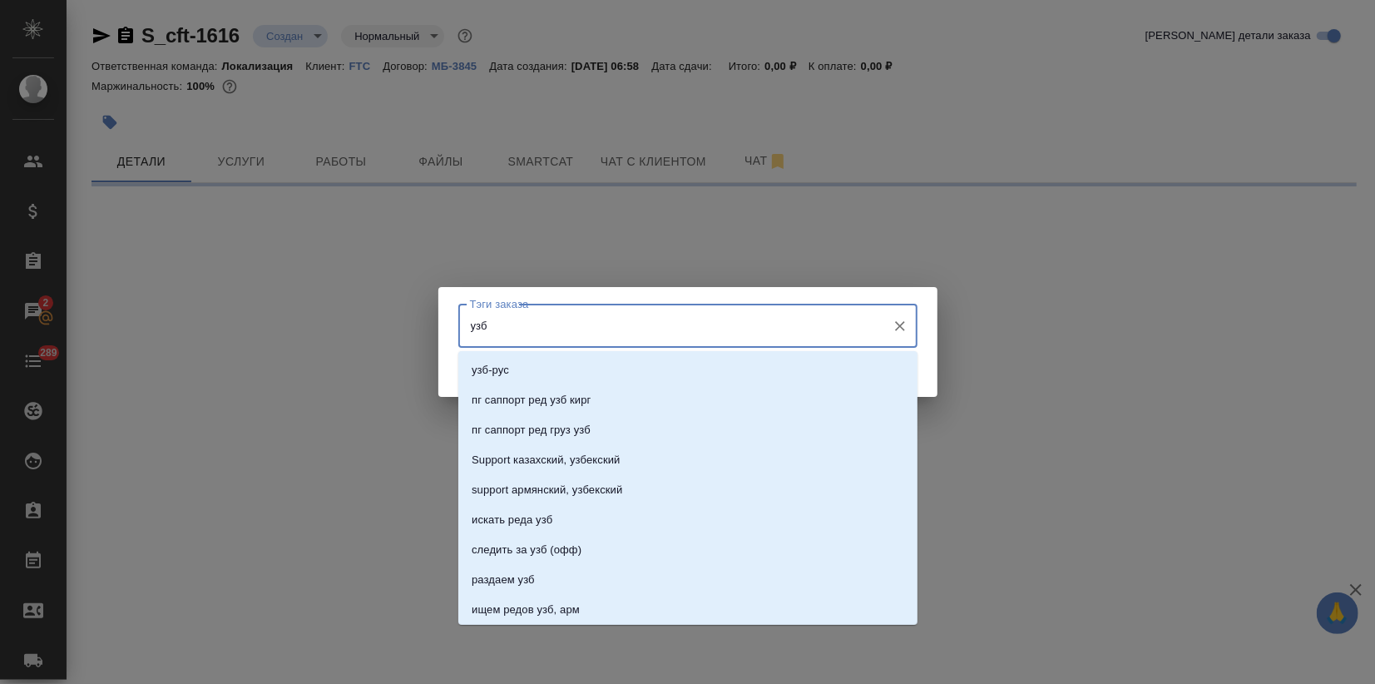
select select "RU"
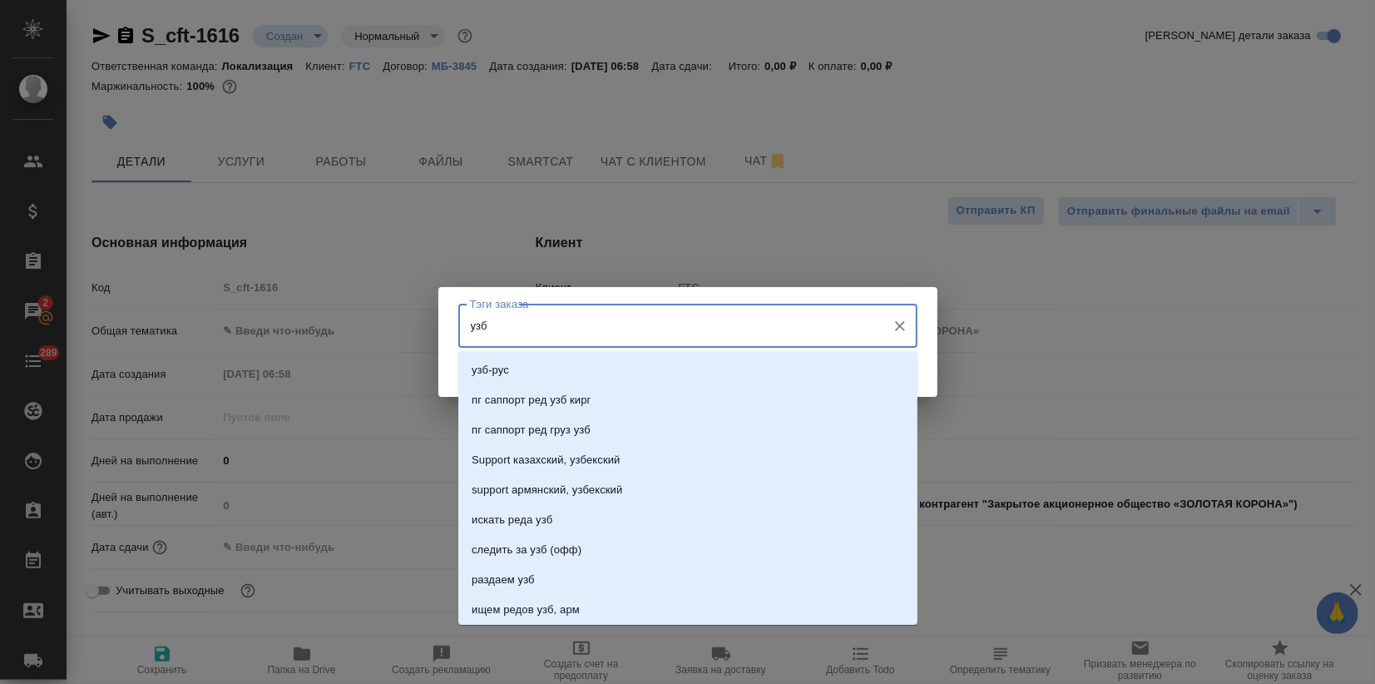
type input "узбе"
type textarea "x"
type input "узбек"
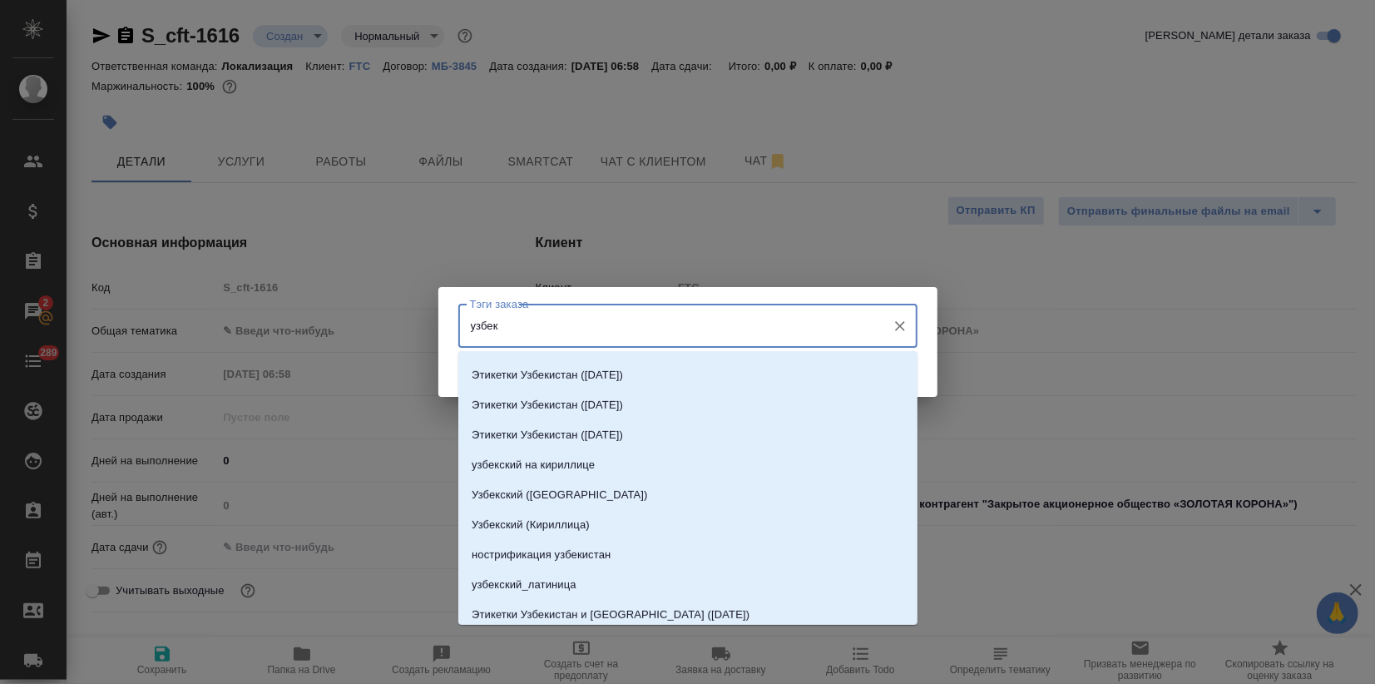
scroll to position [629, 0]
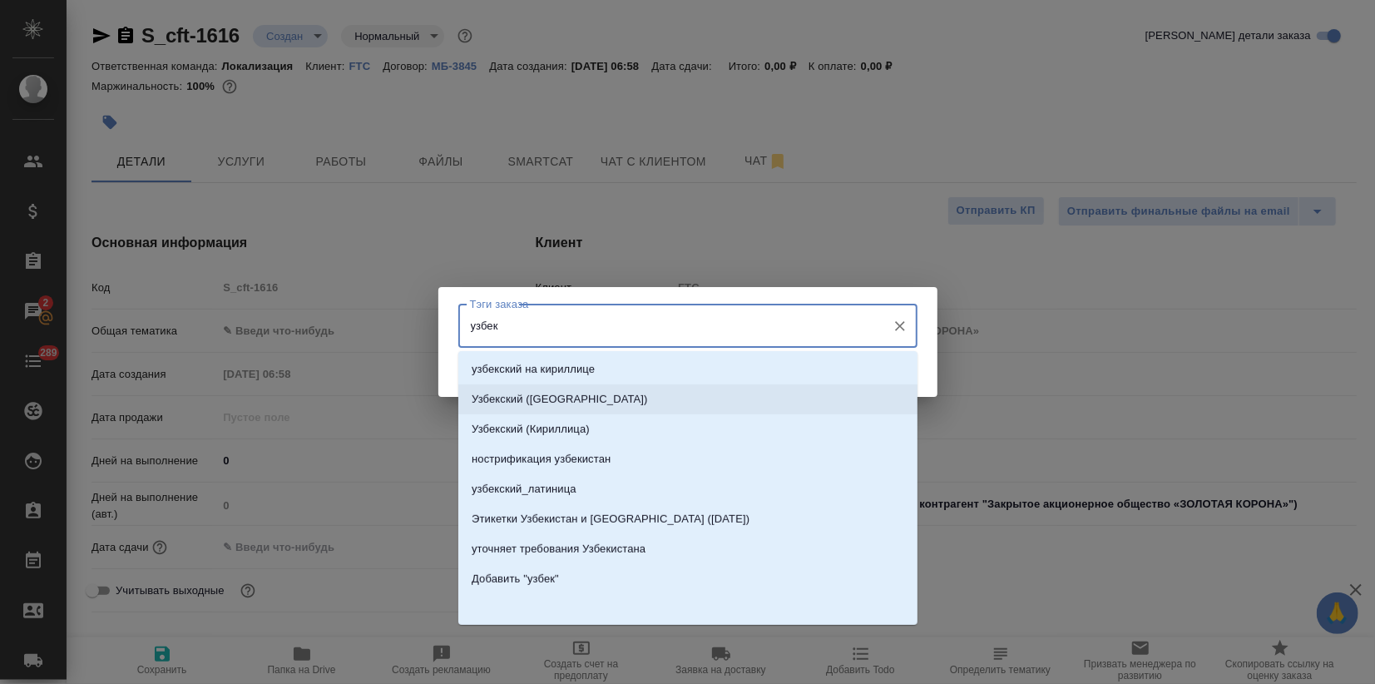
click at [555, 392] on p "Узбекский (Латиница)" at bounding box center [559, 399] width 176 height 17
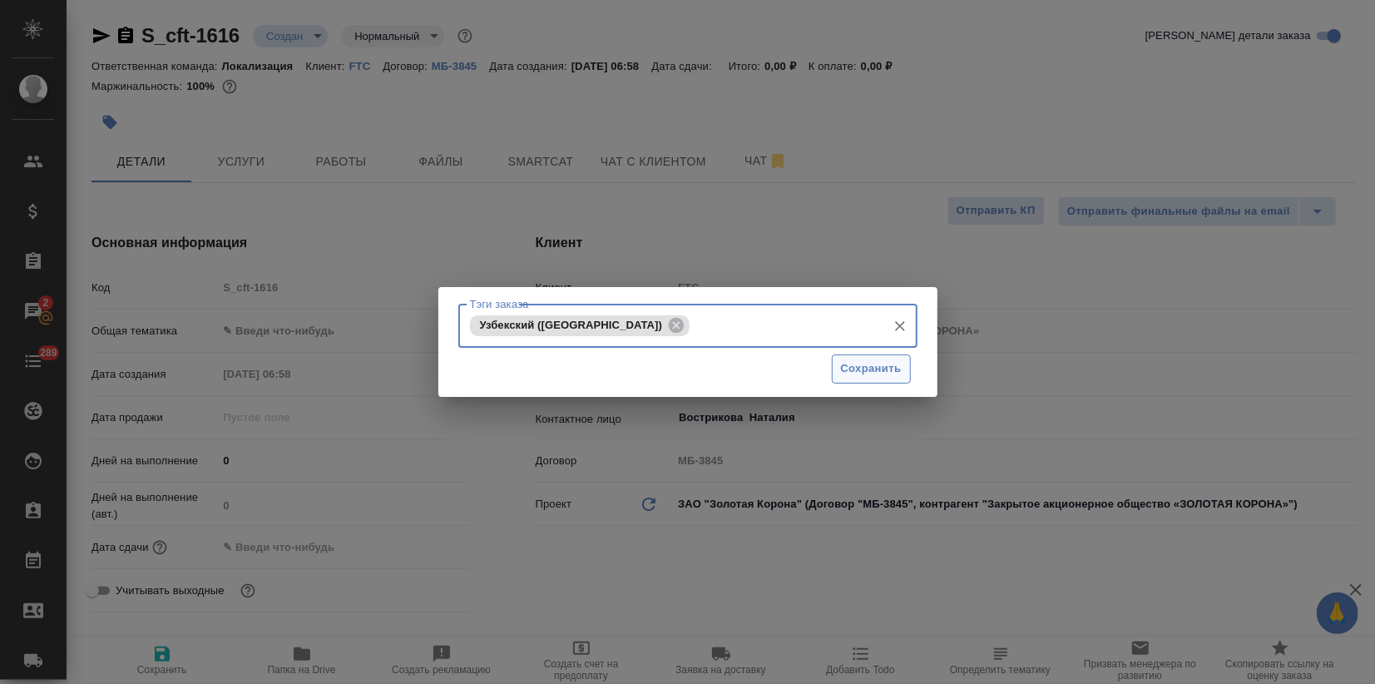
click at [849, 366] on span "Сохранить" at bounding box center [871, 368] width 61 height 19
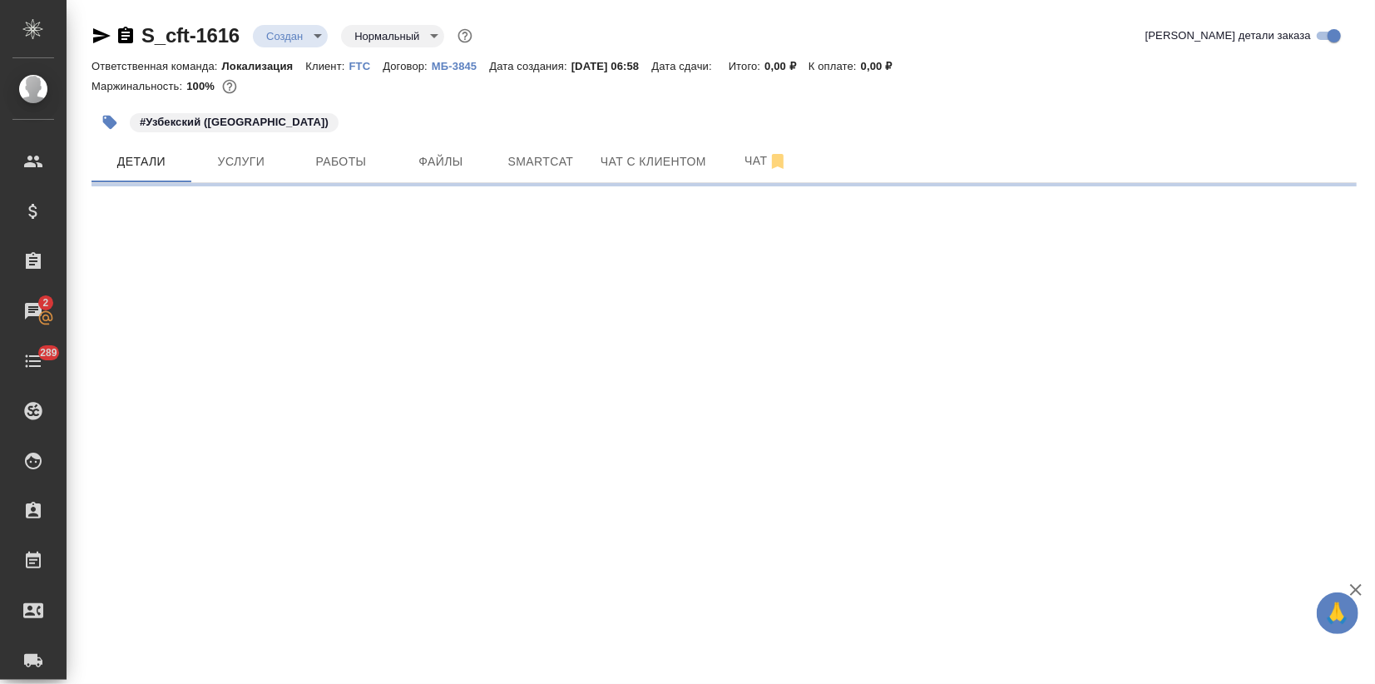
select select "RU"
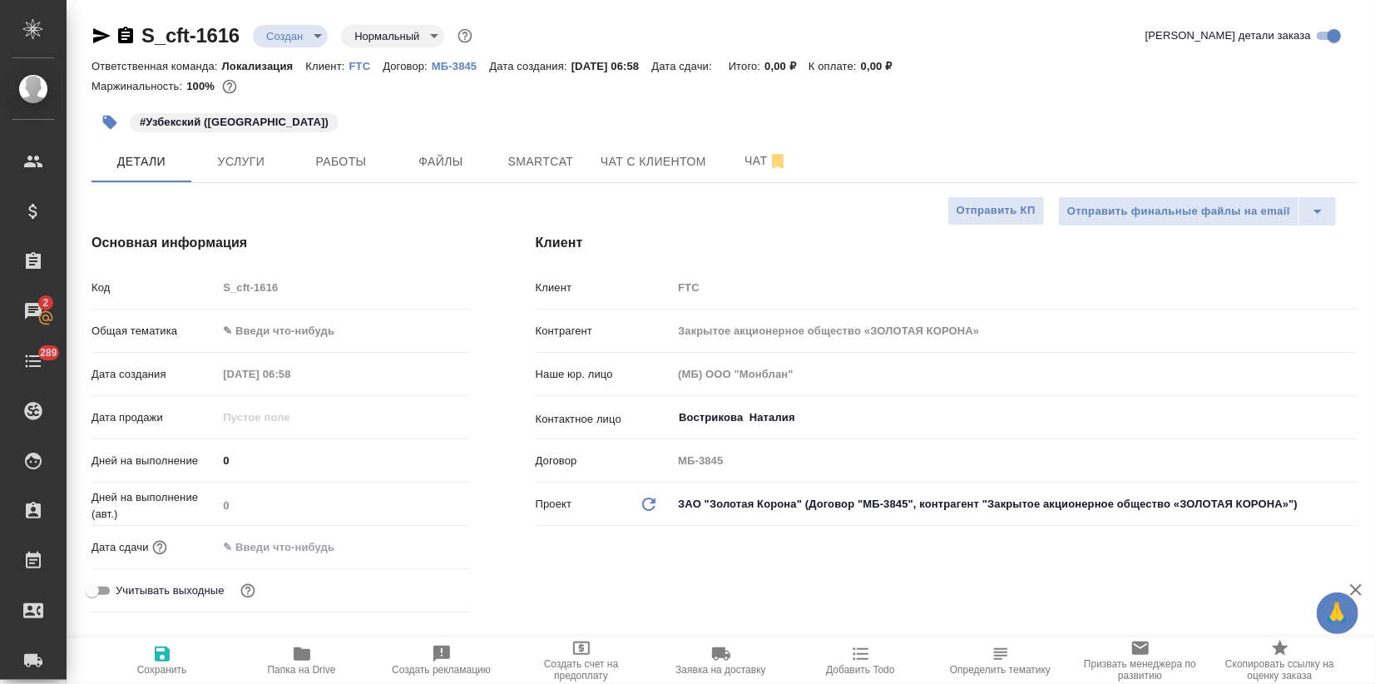
type textarea "x"
click at [307, 333] on body "🙏 .cls-1 fill:#fff; AWATERA Zagorodnikh Viktoria Клиенты Спецификации Заказы 2 …" at bounding box center [687, 342] width 1375 height 684
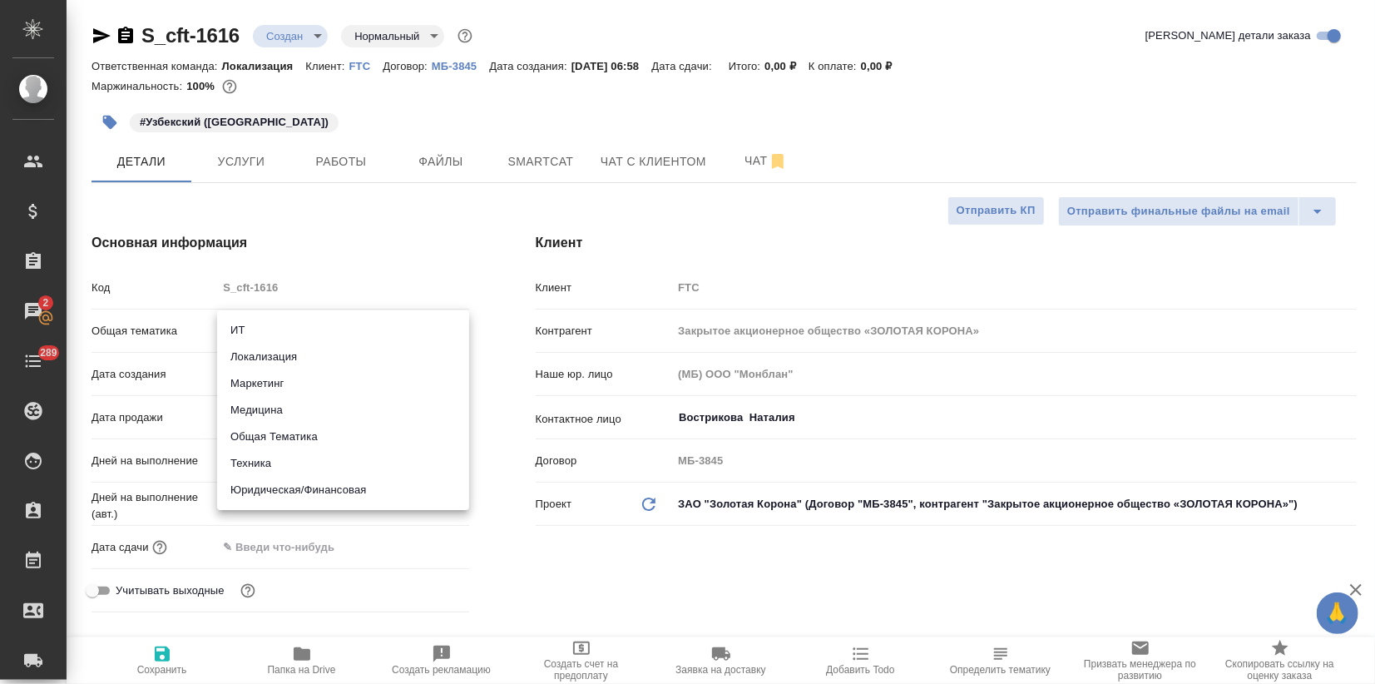
click at [292, 359] on li "Локализация" at bounding box center [343, 356] width 252 height 27
type input "local"
type textarea "x"
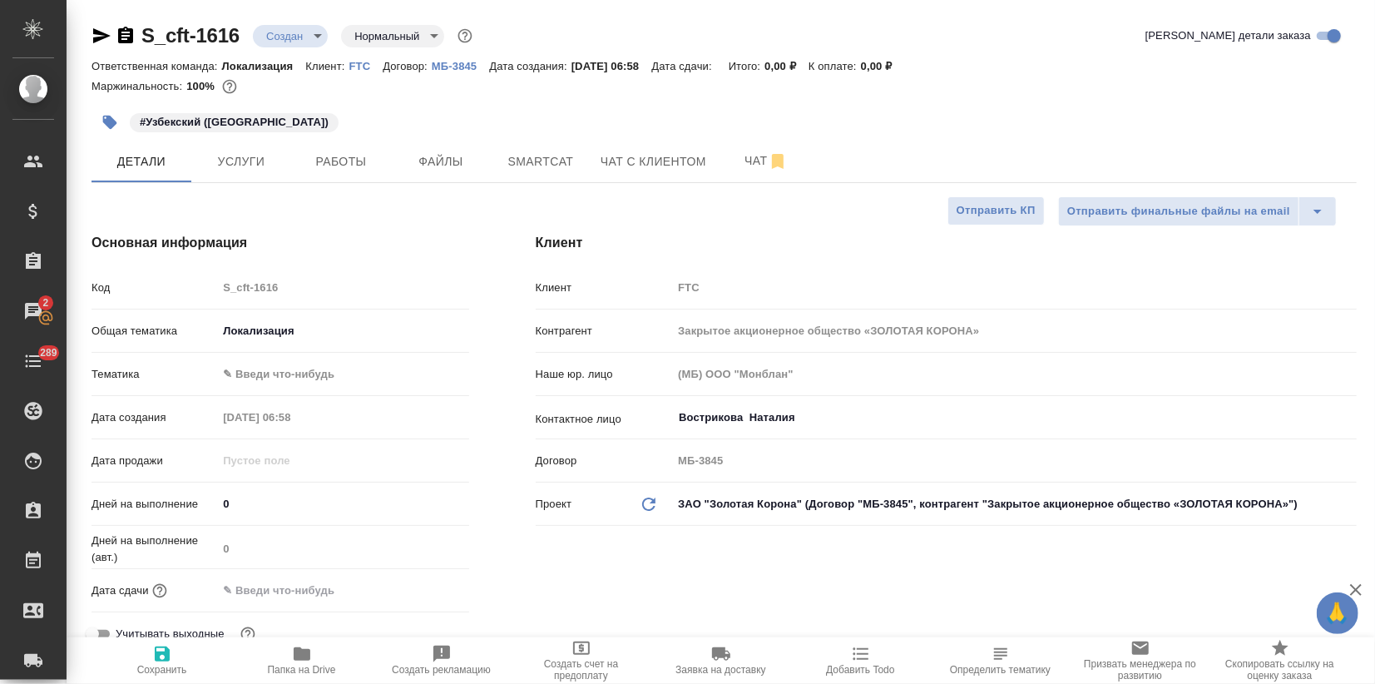
click at [285, 366] on body "🙏 .cls-1 fill:#fff; AWATERA Zagorodnikh Viktoria Клиенты Спецификации Заказы 2 …" at bounding box center [687, 342] width 1375 height 684
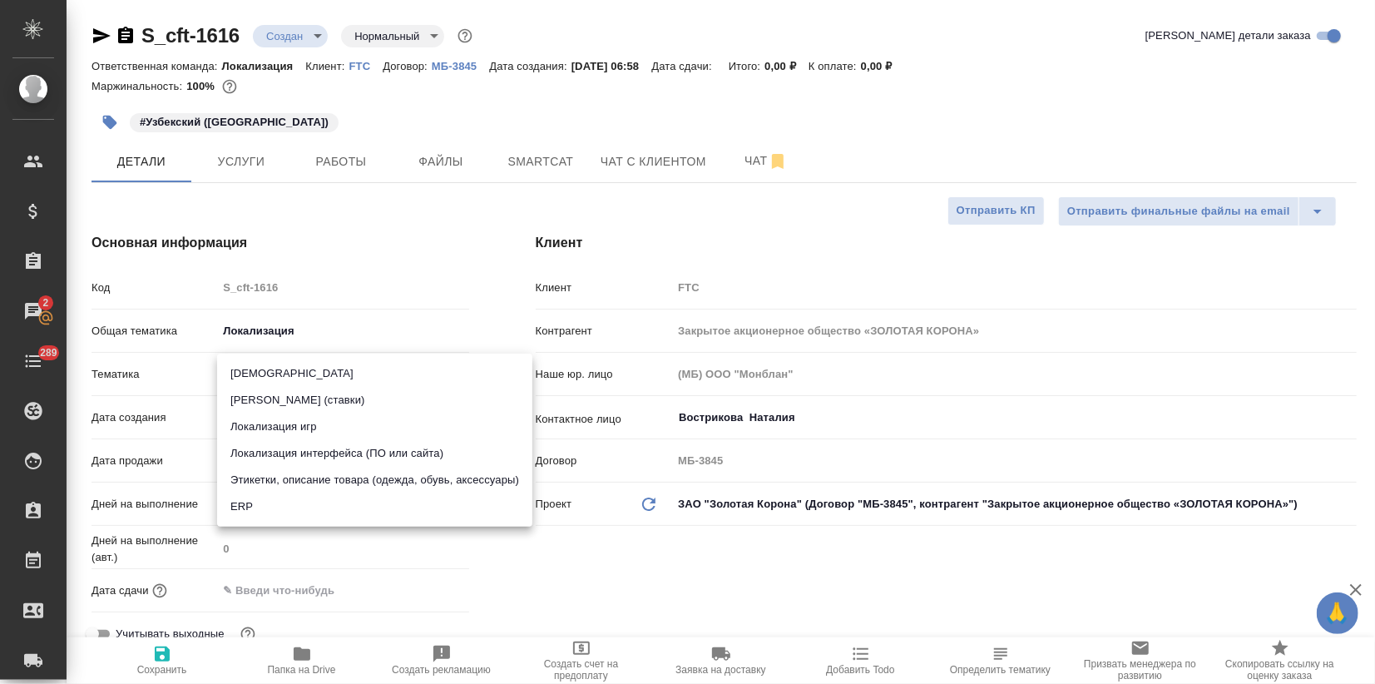
click at [321, 449] on li "Локализация интерфейса (ПО или сайта)" at bounding box center [374, 453] width 315 height 27
type textarea "x"
type input "5a8b8b956a9677013d343e0d"
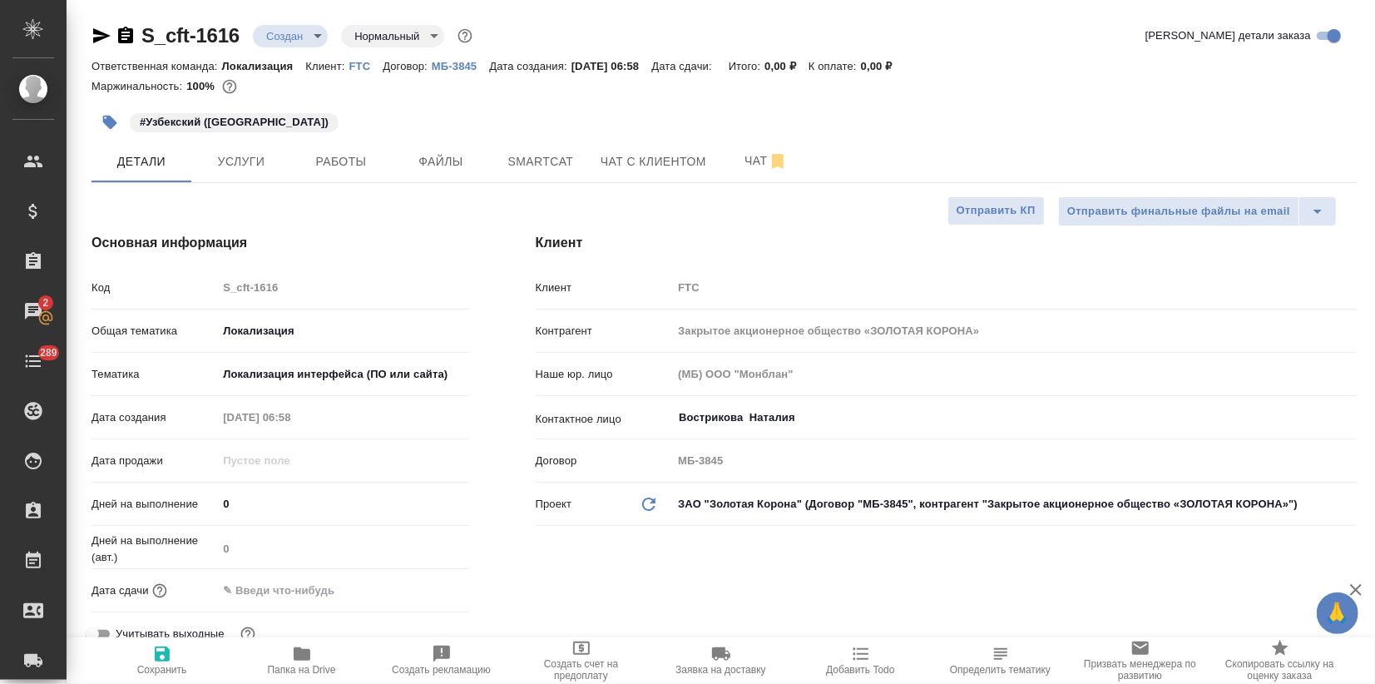
click at [170, 656] on icon "button" at bounding box center [162, 654] width 20 height 20
type textarea "x"
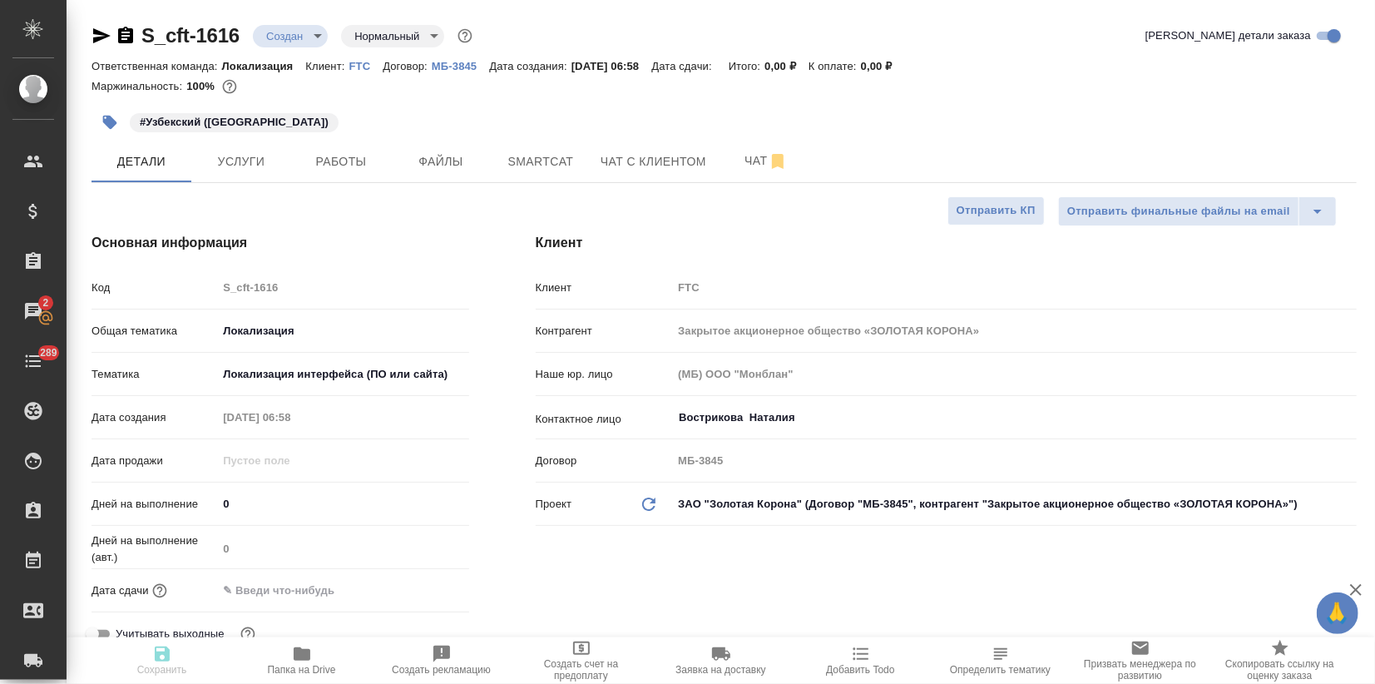
type textarea "x"
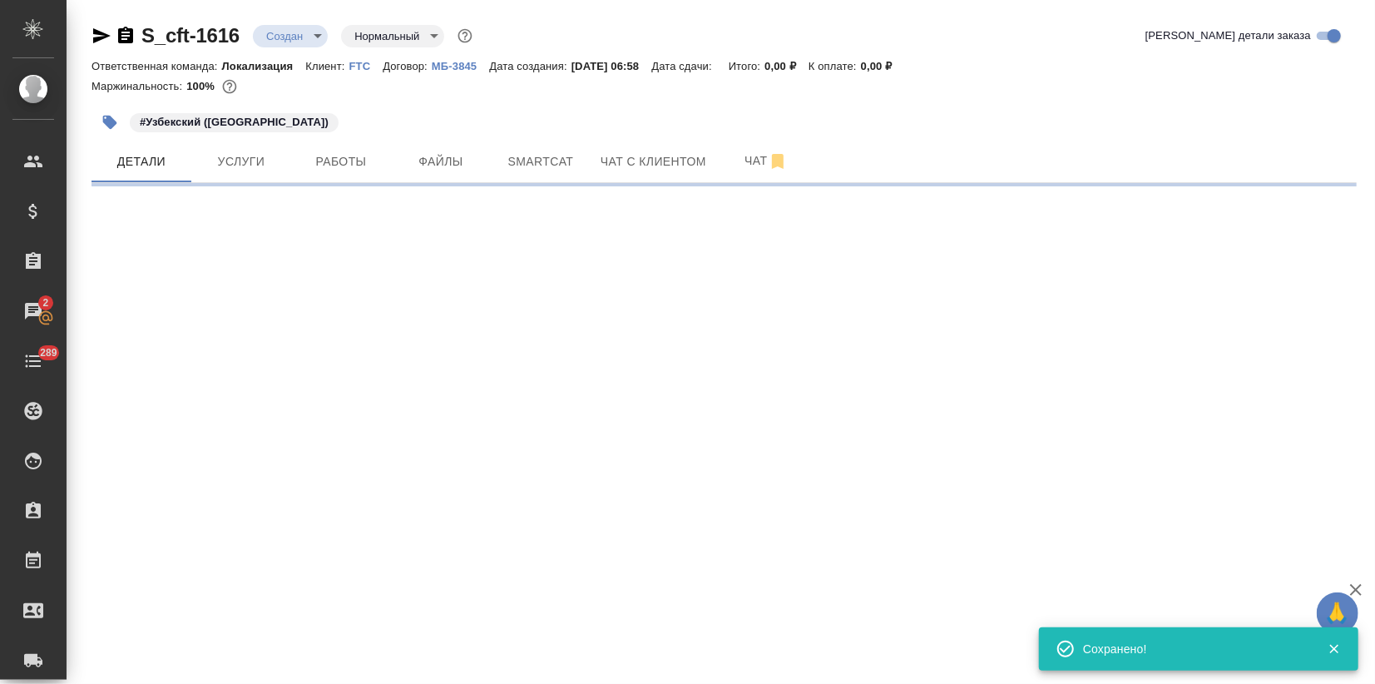
select select "RU"
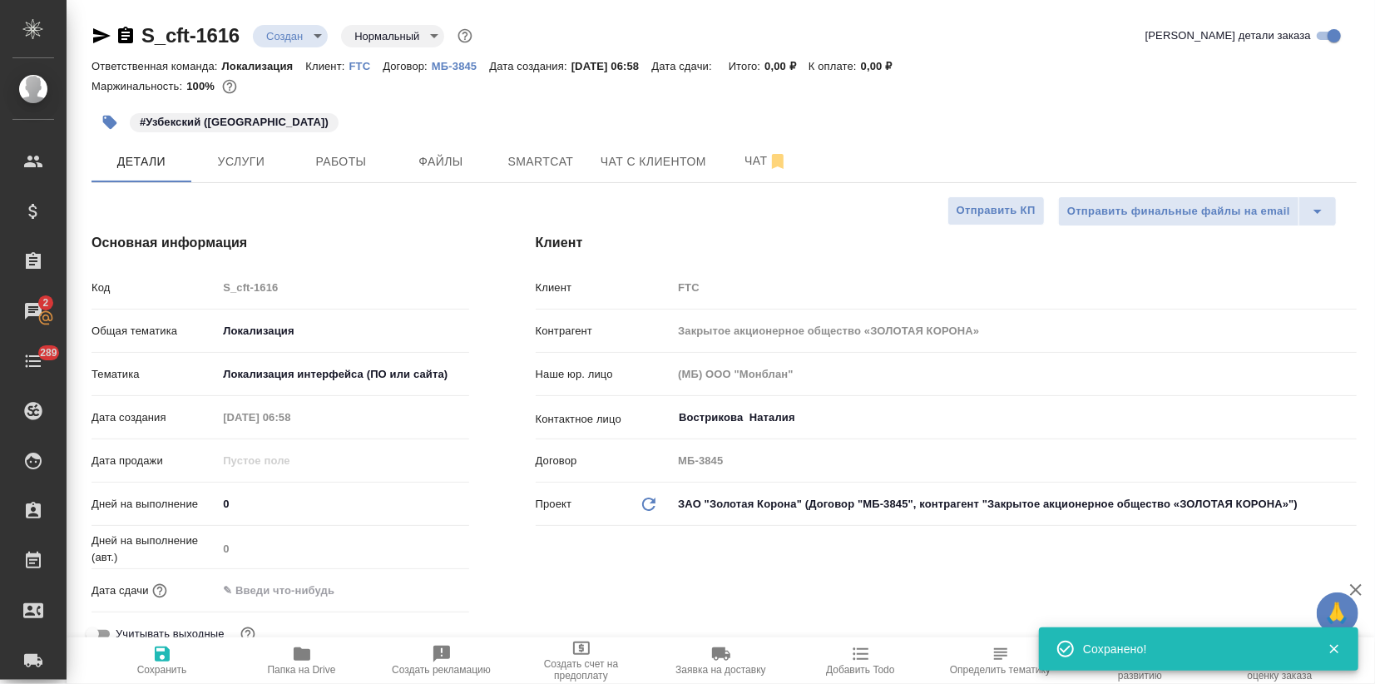
type textarea "x"
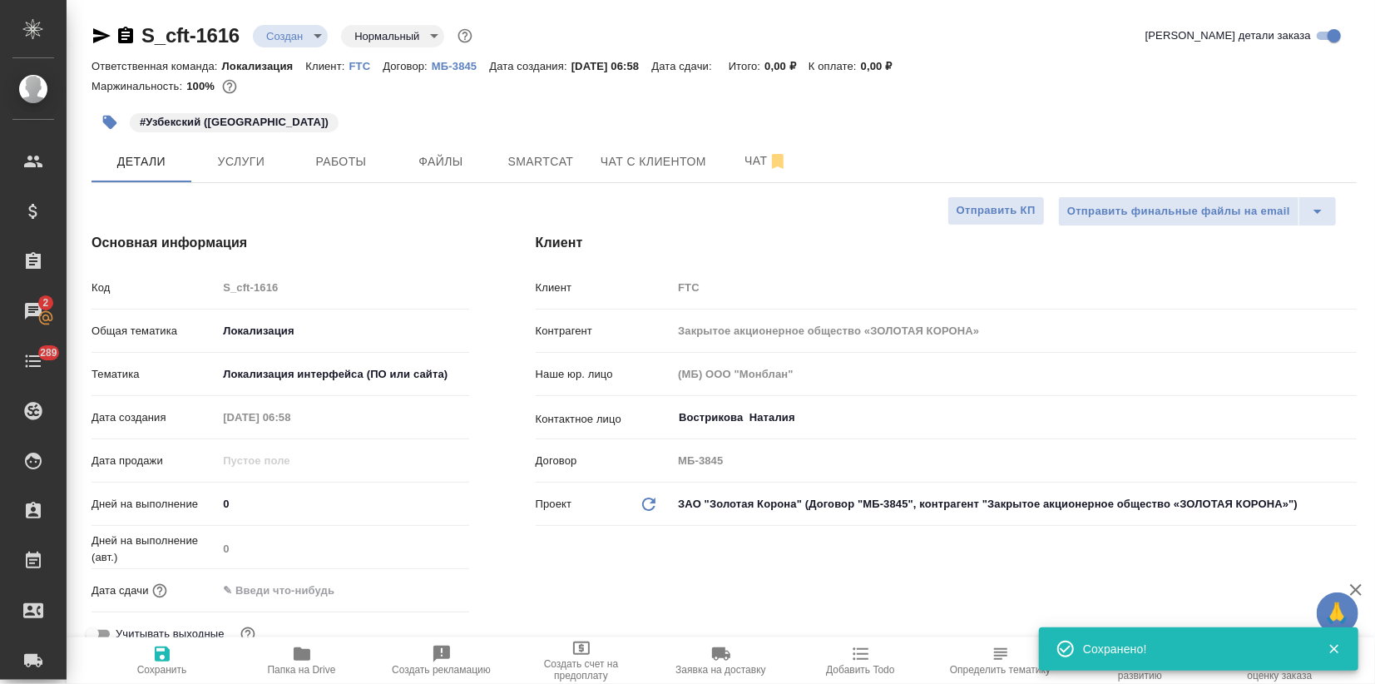
type textarea "x"
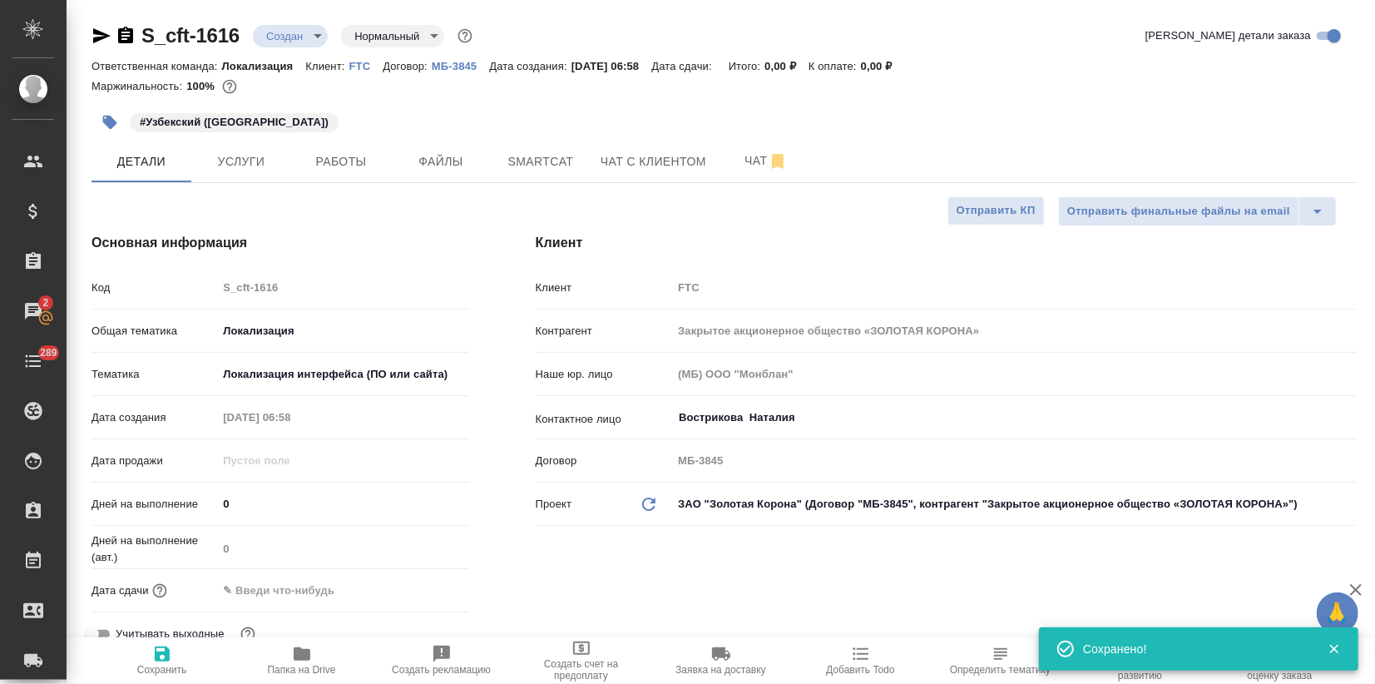
type textarea "x"
click at [253, 153] on span "Услуги" at bounding box center [241, 161] width 80 height 21
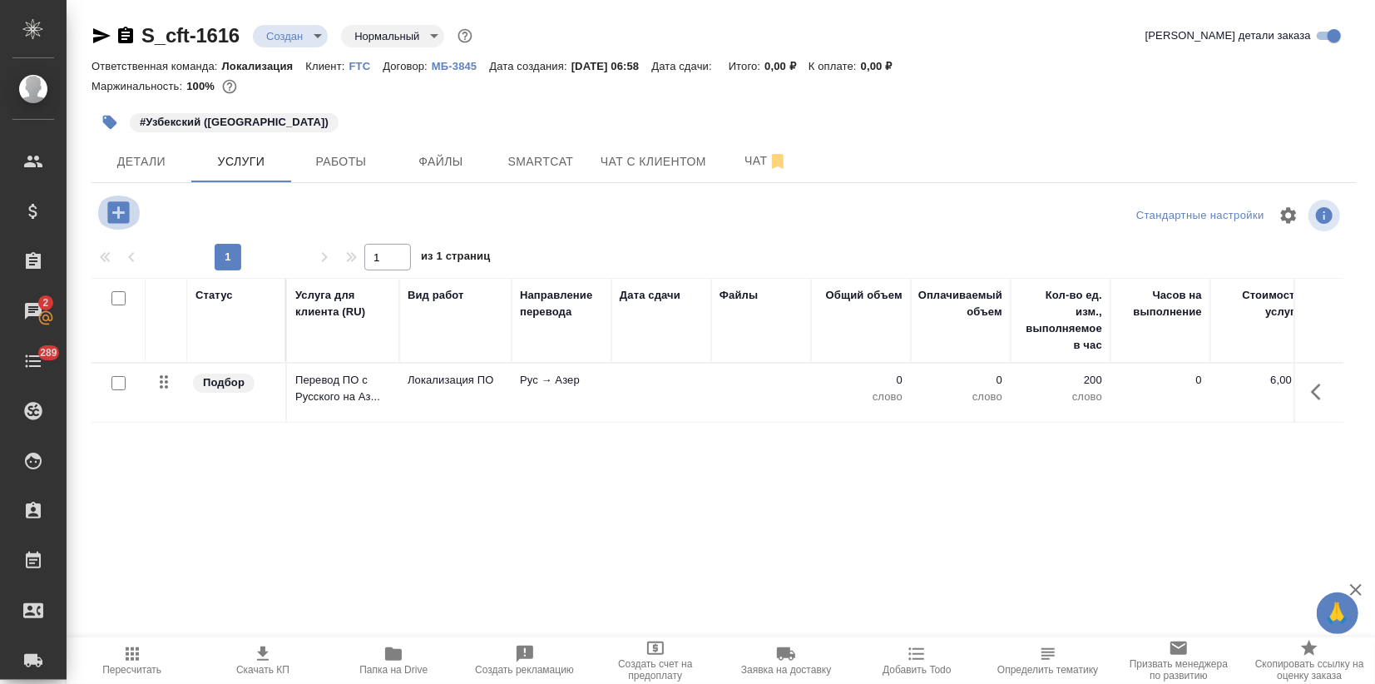
click at [120, 213] on icon "button" at bounding box center [118, 212] width 29 height 29
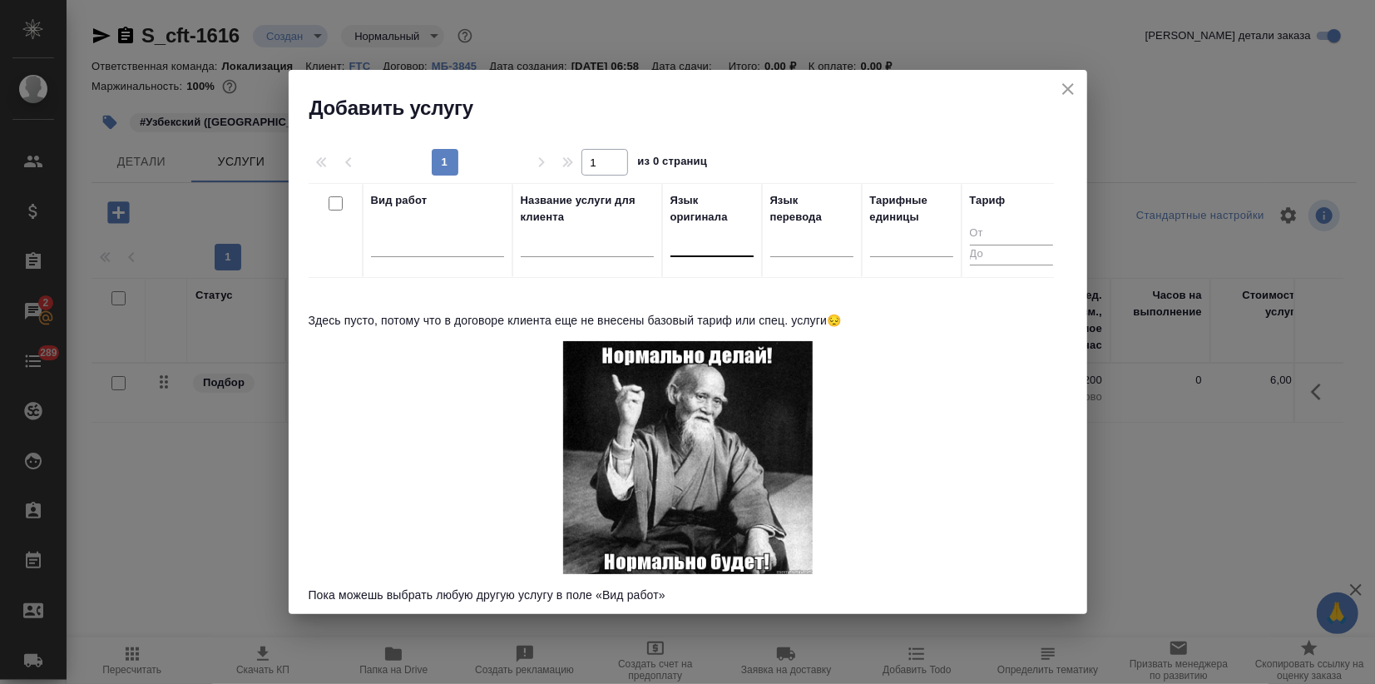
click at [692, 240] on div at bounding box center [711, 240] width 83 height 24
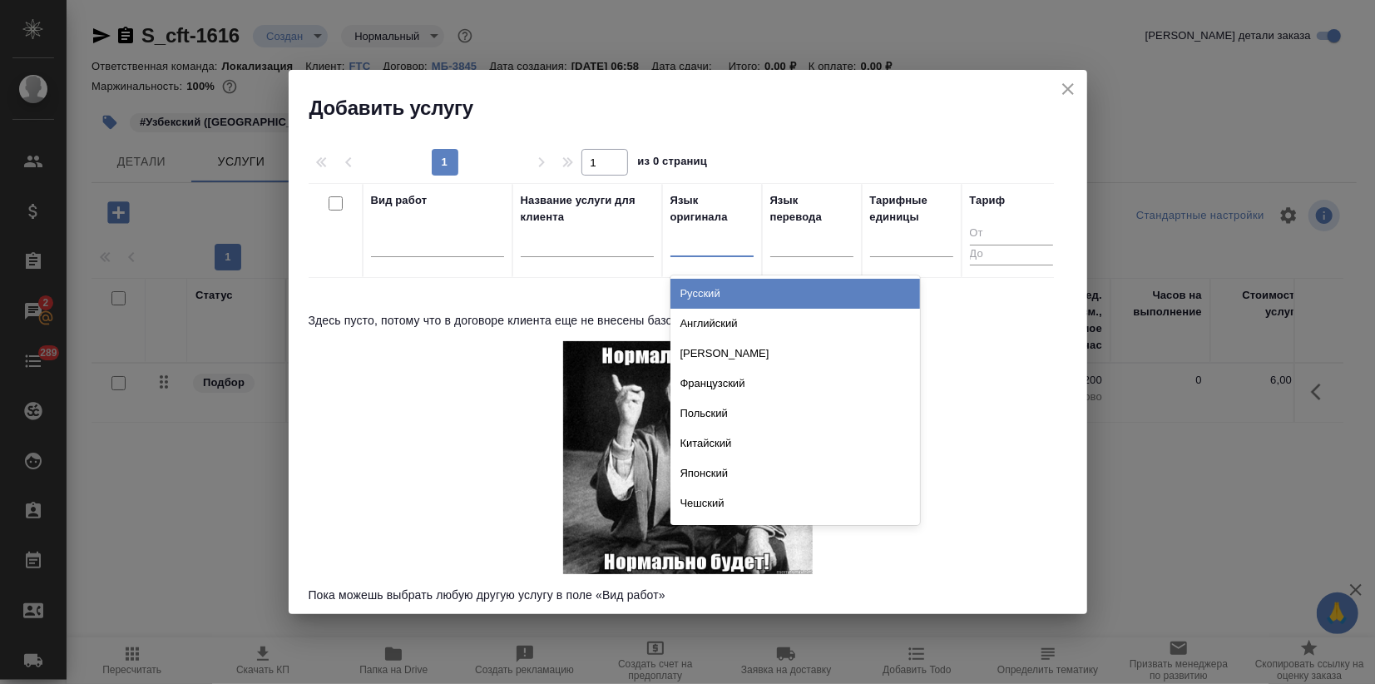
click at [706, 290] on div "Русский" at bounding box center [794, 294] width 249 height 30
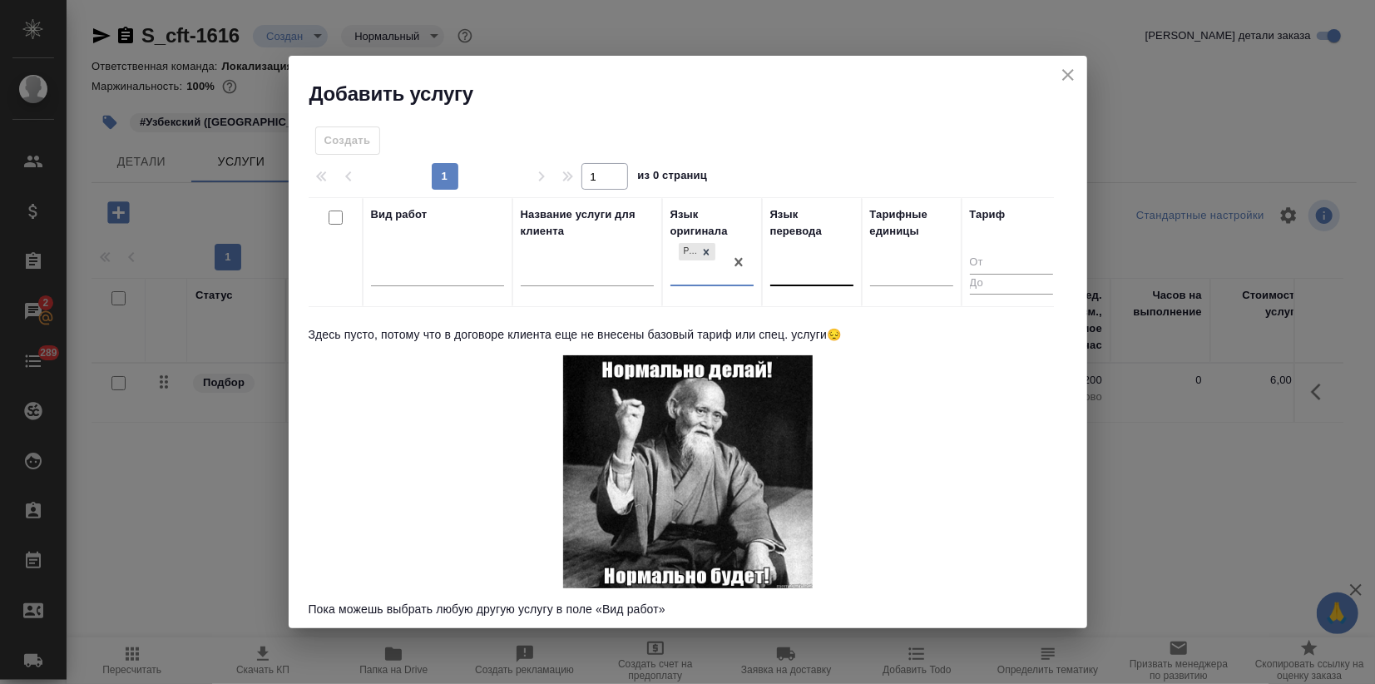
click at [802, 274] on div at bounding box center [811, 270] width 83 height 24
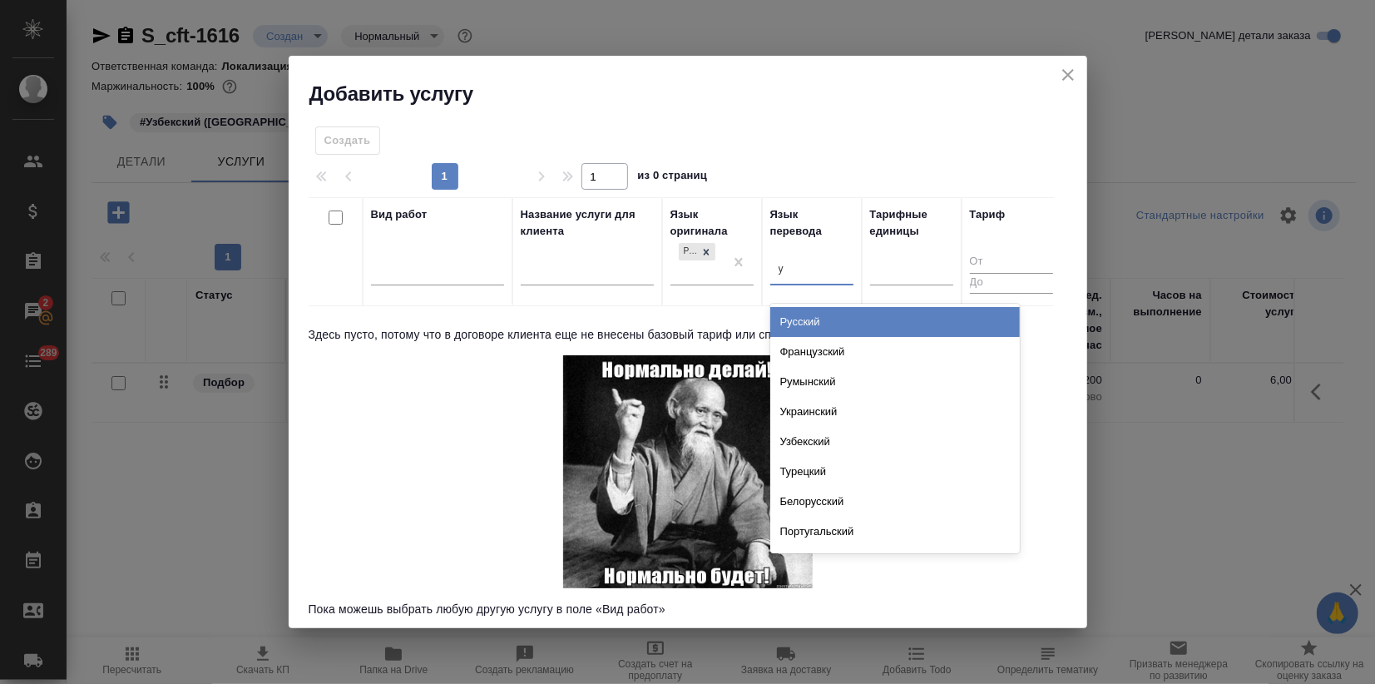
type input "уз"
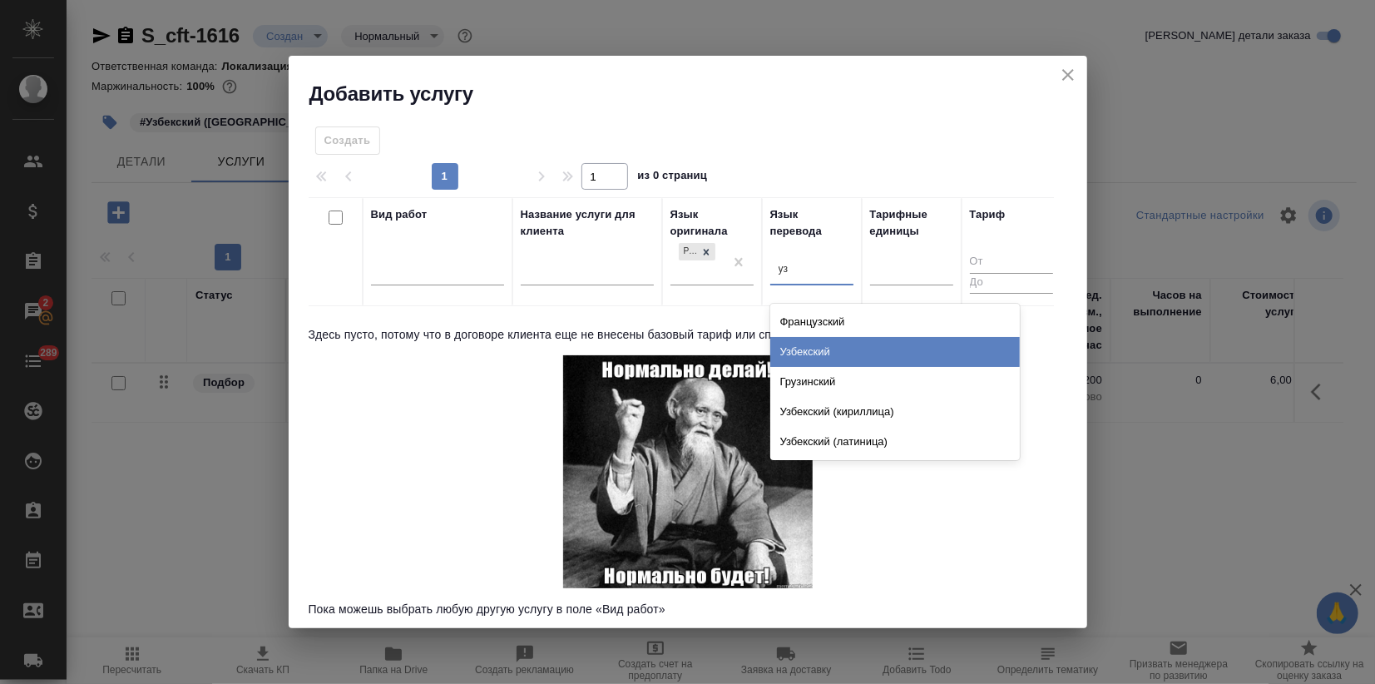
click at [819, 353] on div "Узбекский" at bounding box center [894, 352] width 249 height 30
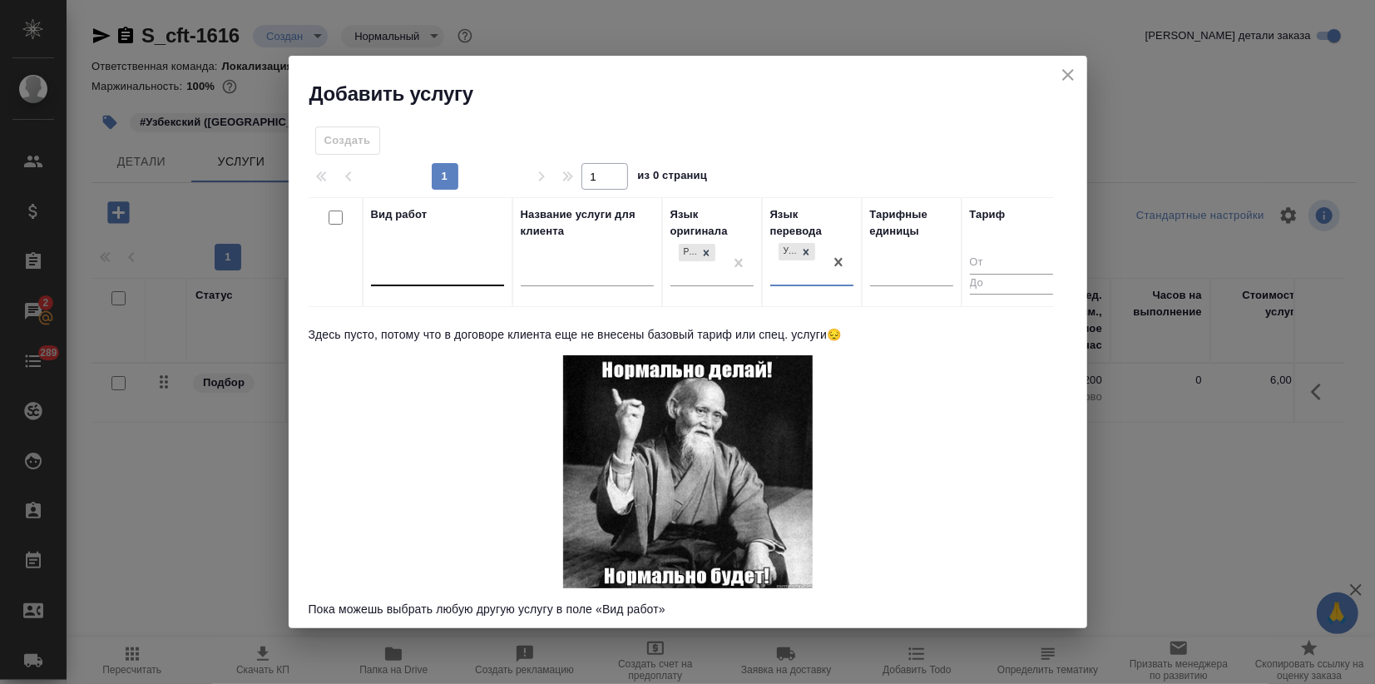
click at [419, 274] on div at bounding box center [437, 270] width 133 height 24
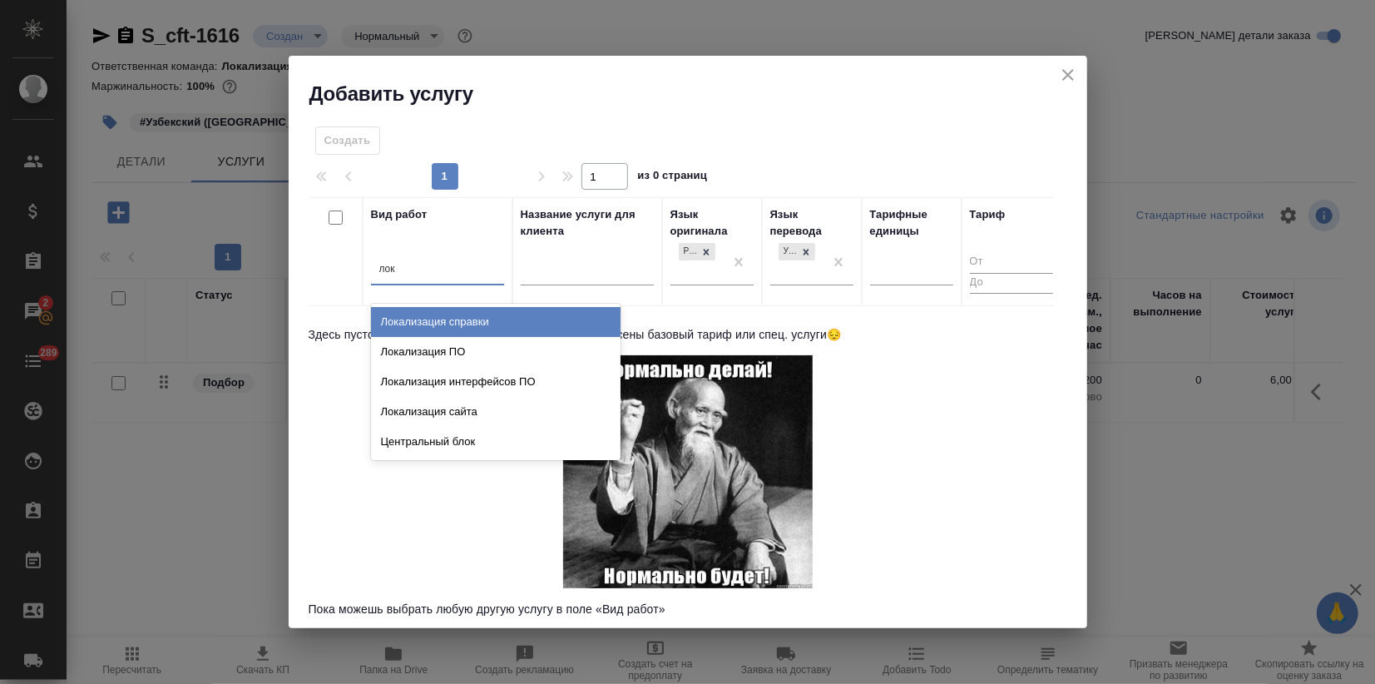
type input "лока"
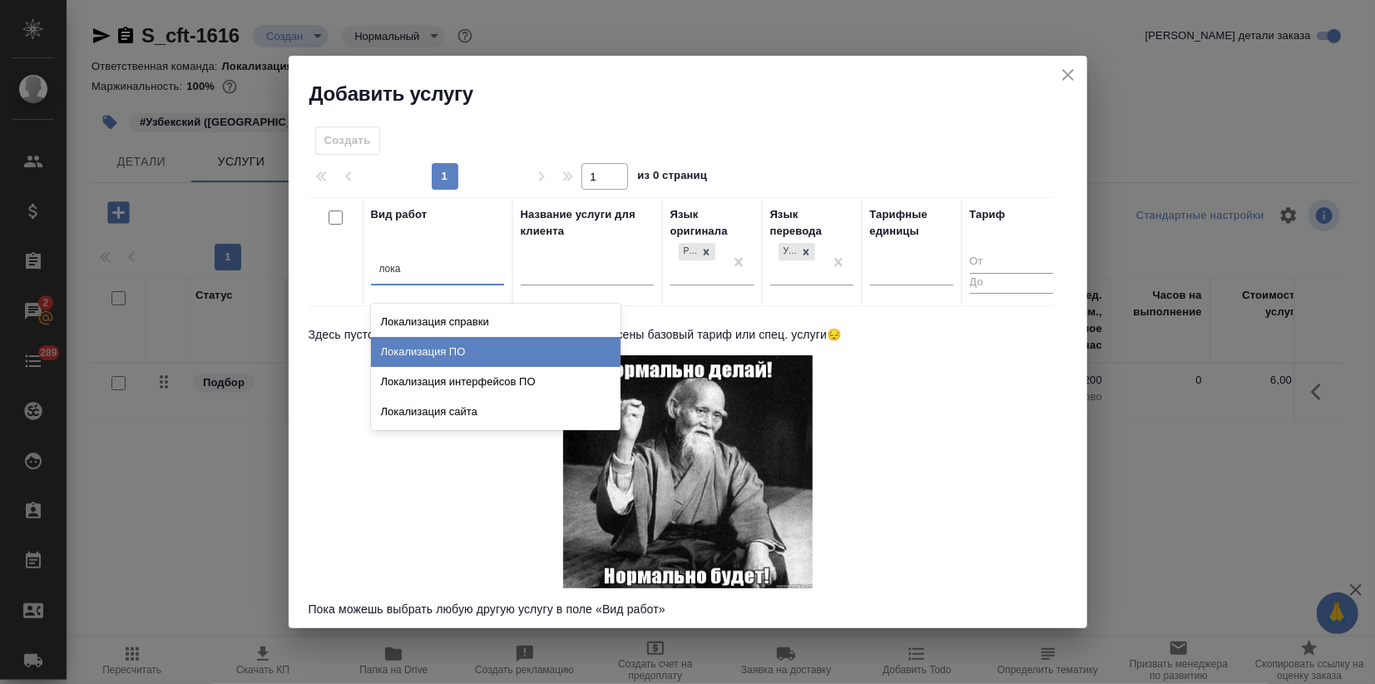
click at [435, 352] on div "Локализация ПО" at bounding box center [495, 352] width 249 height 30
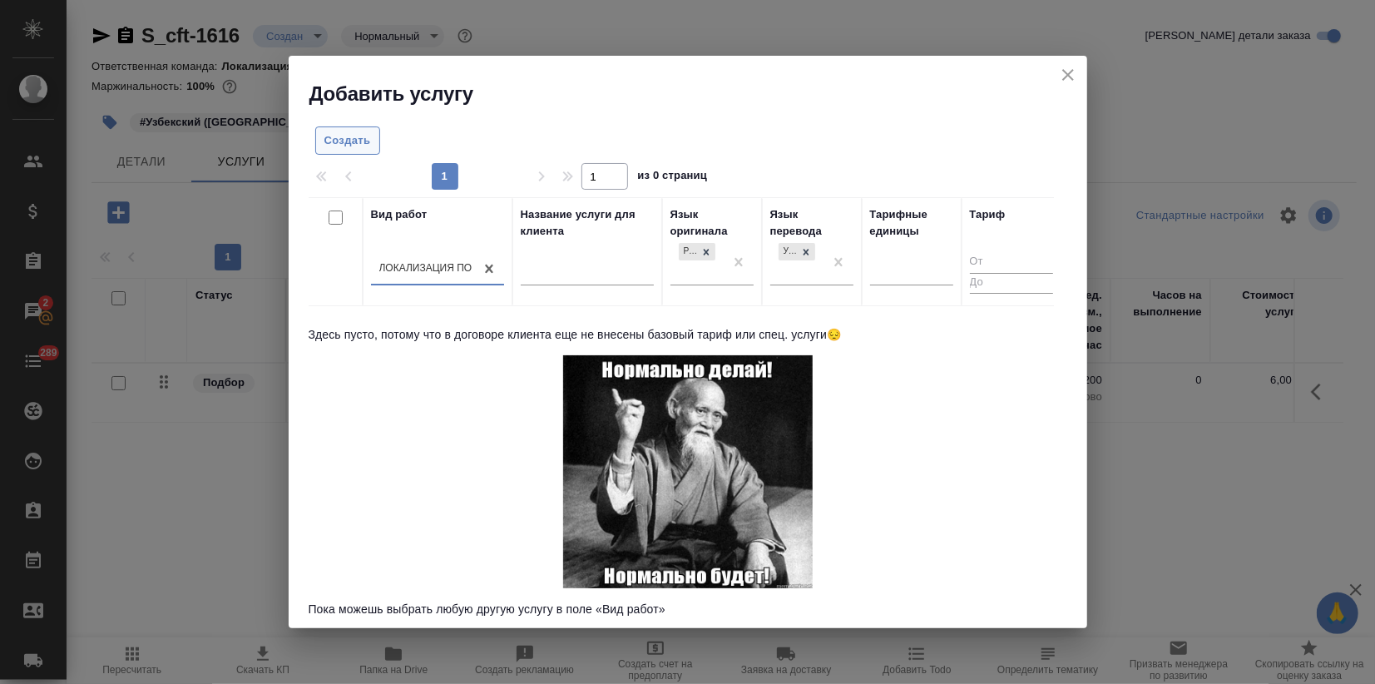
click at [326, 129] on button "Создать" at bounding box center [347, 140] width 65 height 29
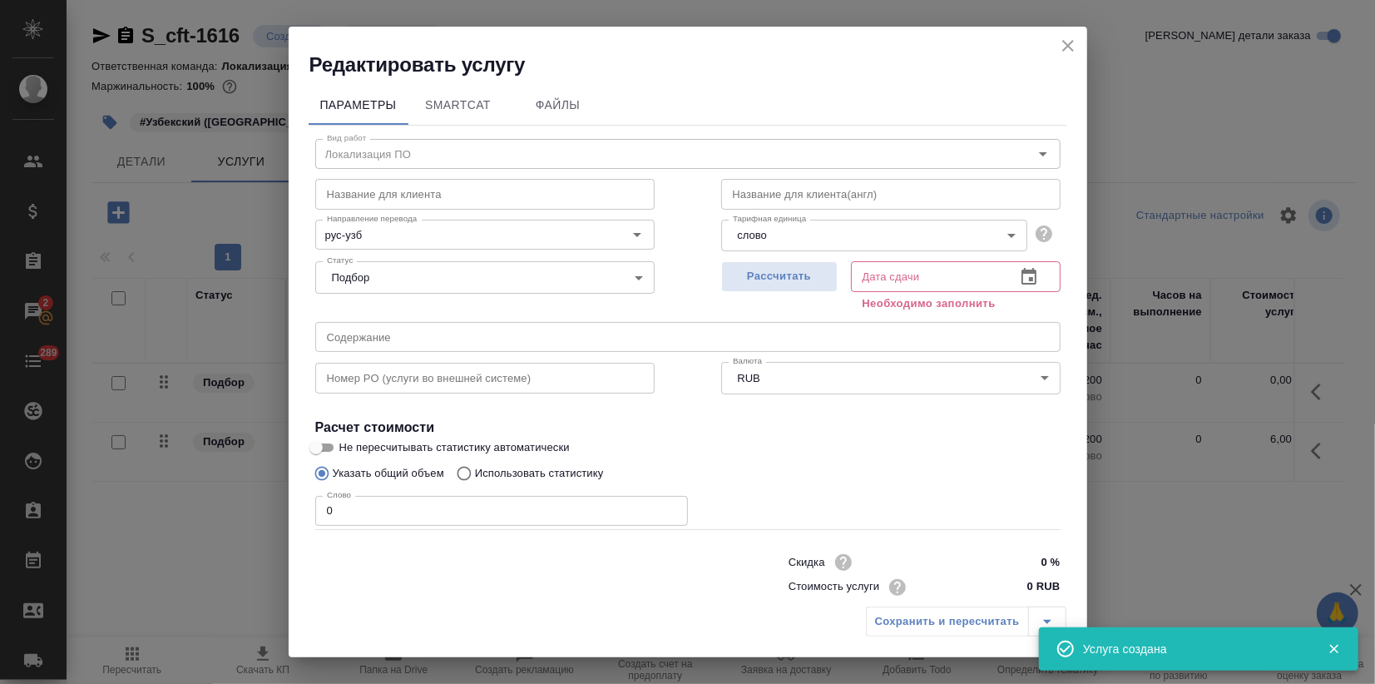
click at [373, 196] on input "text" at bounding box center [484, 194] width 339 height 30
click at [371, 196] on input "П" at bounding box center [484, 194] width 339 height 30
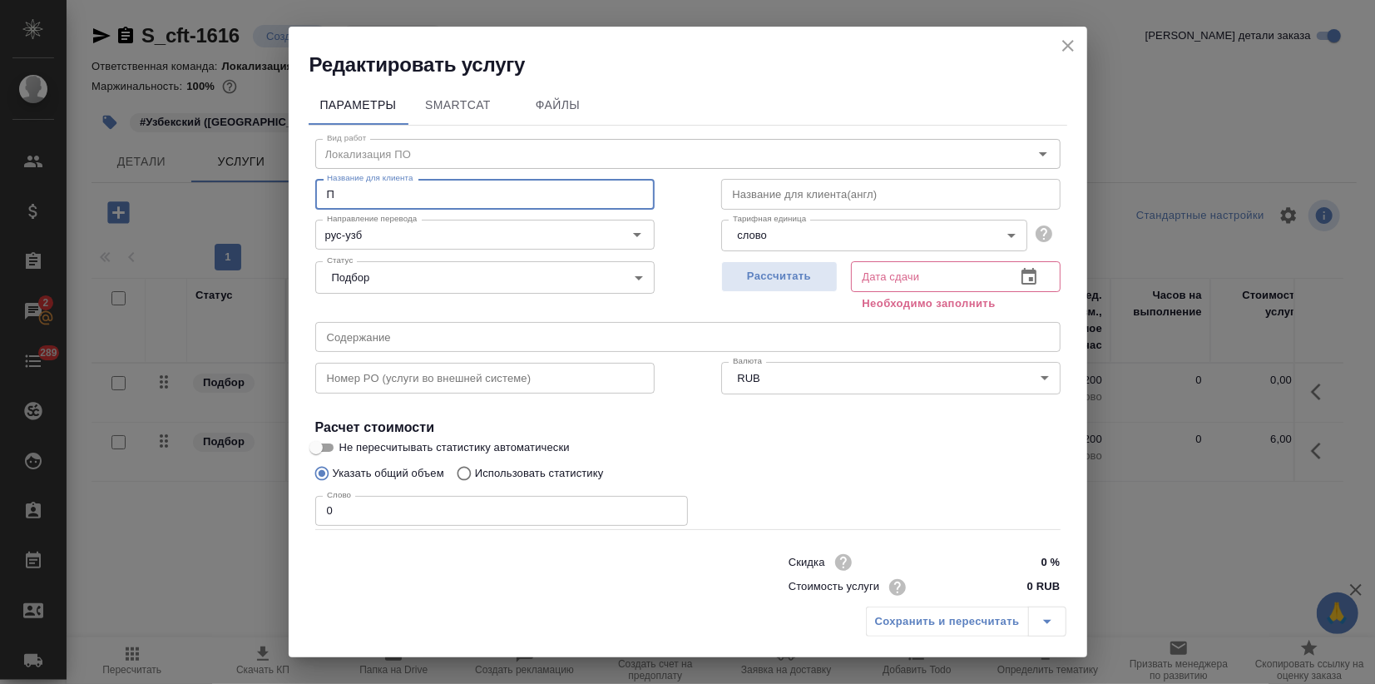
paste input "еревод ПО с Русского на Узбекский"
type input "Перевод ПО с Русского на Узбекский"
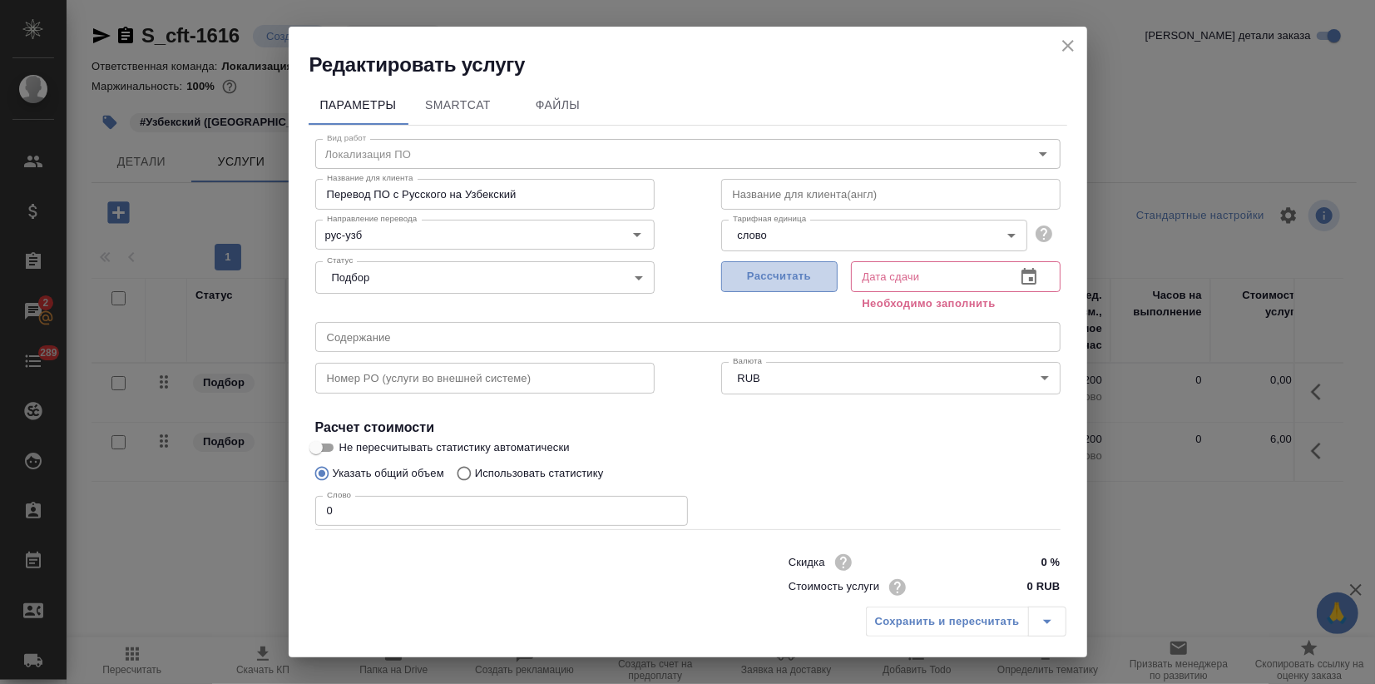
click at [782, 273] on span "Рассчитать" at bounding box center [779, 276] width 98 height 19
type input "25.09.2025 07:00"
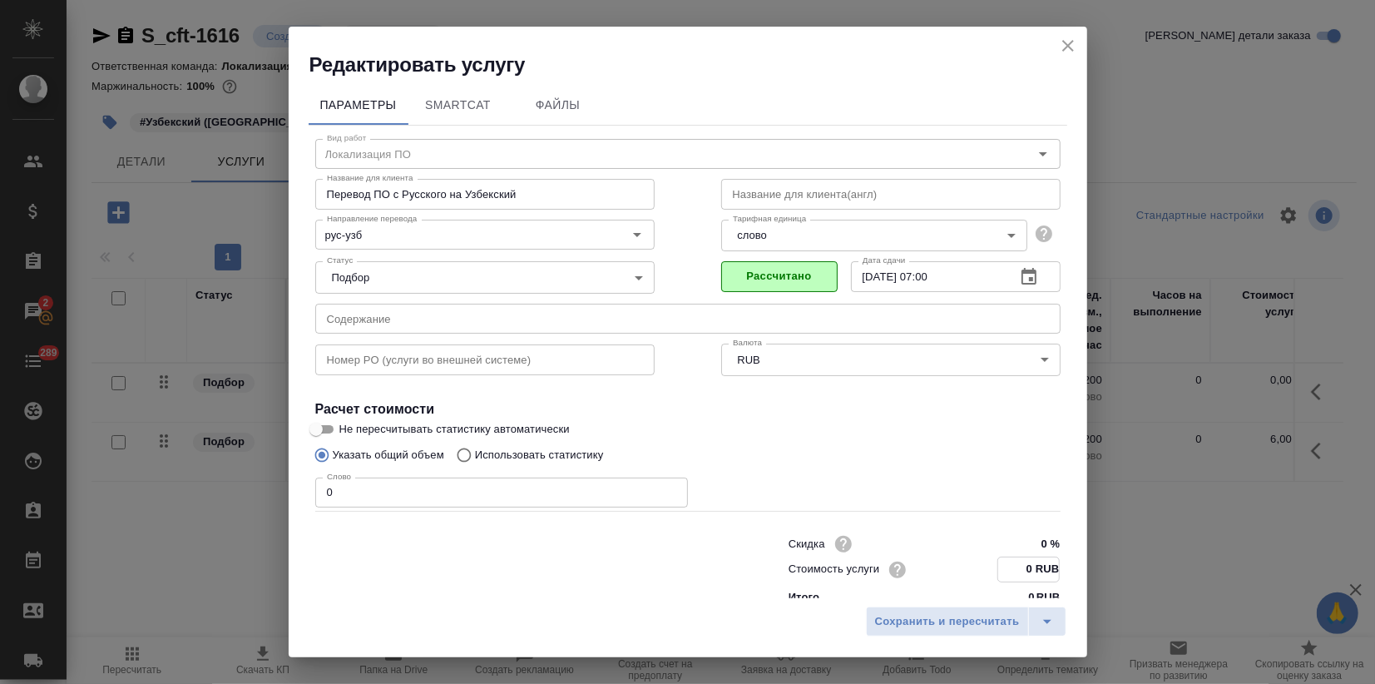
click at [1010, 564] on input "0 RUB" at bounding box center [1028, 569] width 61 height 24
type input "6 RUB"
click at [881, 621] on span "Сохранить и пересчитать" at bounding box center [947, 621] width 145 height 19
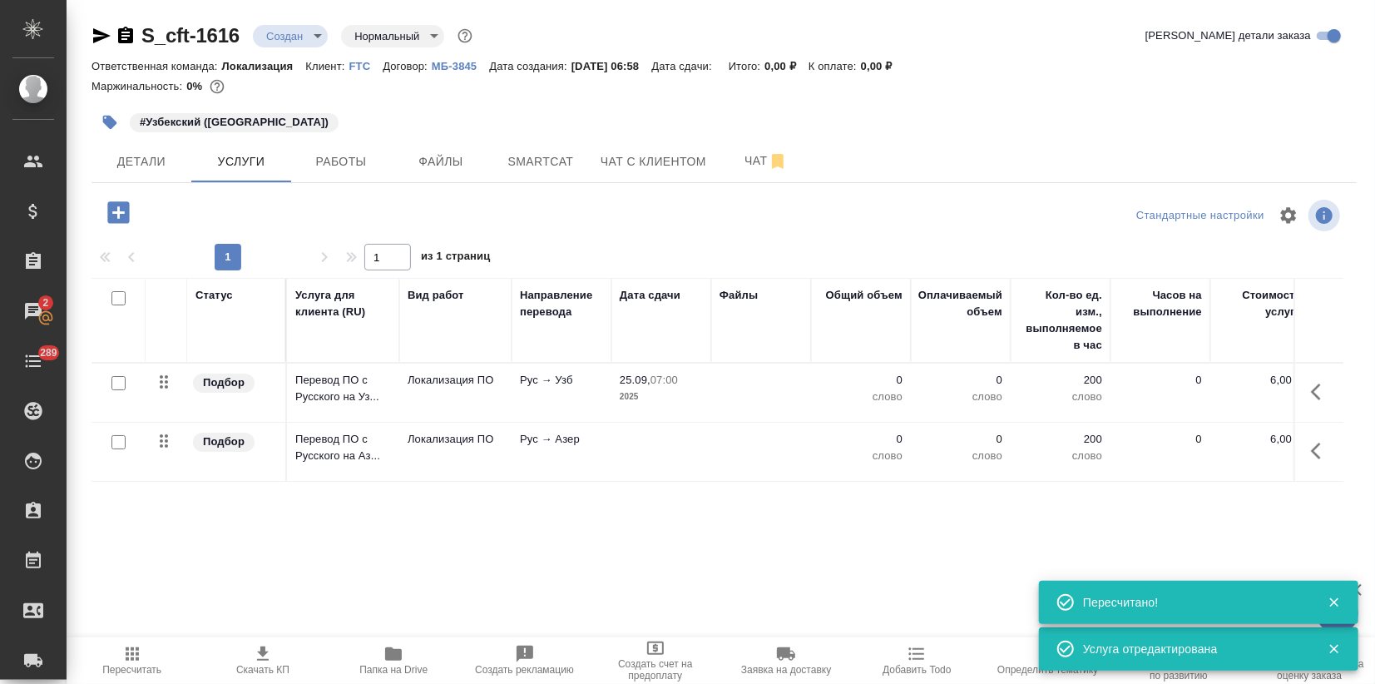
click at [116, 444] on input "checkbox" at bounding box center [118, 442] width 14 height 14
checkbox input "true"
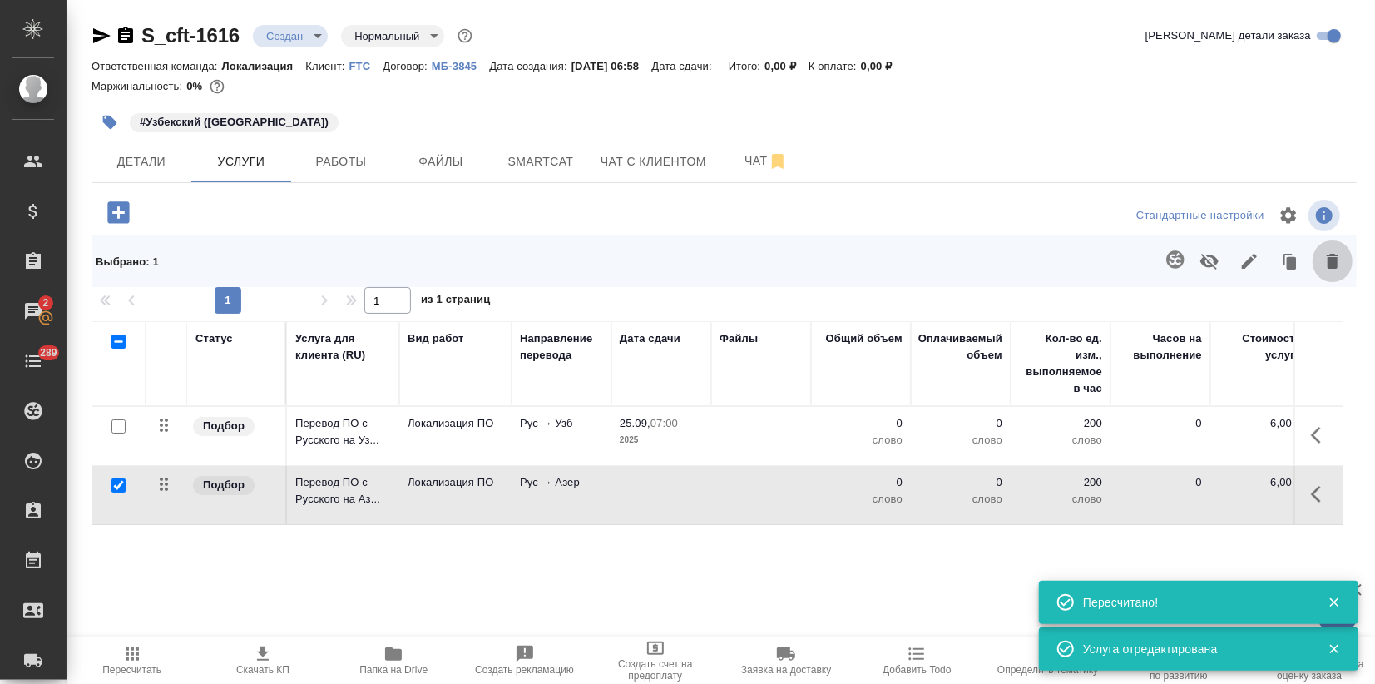
click at [1326, 263] on icon "button" at bounding box center [1332, 261] width 20 height 20
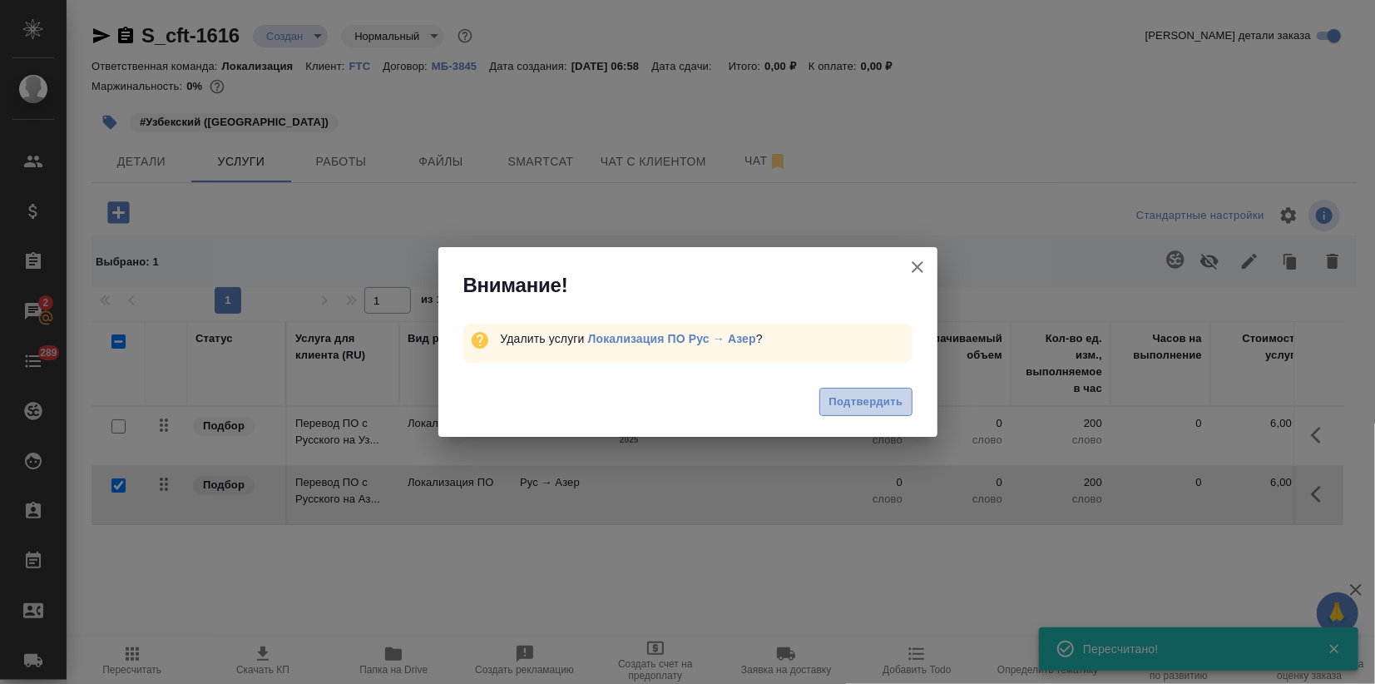
click at [872, 402] on span "Подтвердить" at bounding box center [865, 401] width 74 height 19
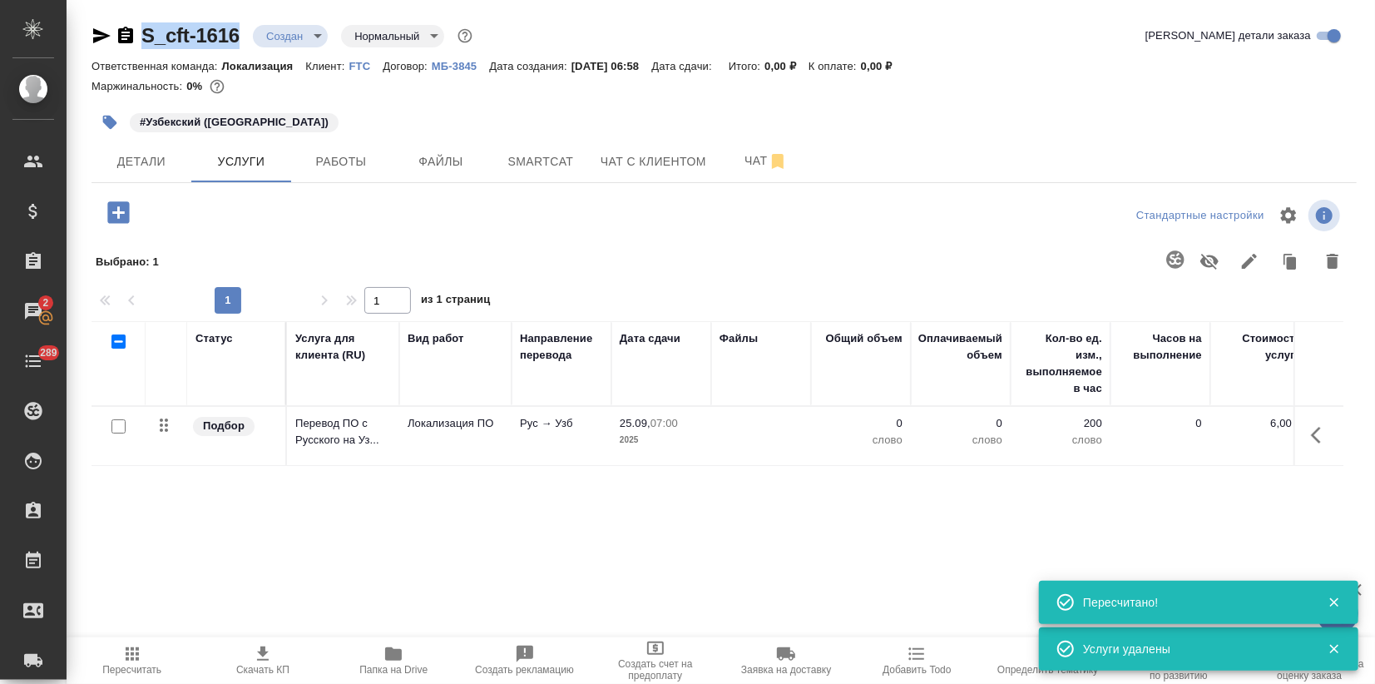
drag, startPoint x: 247, startPoint y: 30, endPoint x: 121, endPoint y: 33, distance: 126.4
click at [121, 33] on div "S_cft-1616 Создан new Нормальный normal" at bounding box center [283, 35] width 384 height 27
copy link "S_cft-1616"
click at [313, 434] on p "Перевод ПО с Русского на Уз..." at bounding box center [343, 431] width 96 height 33
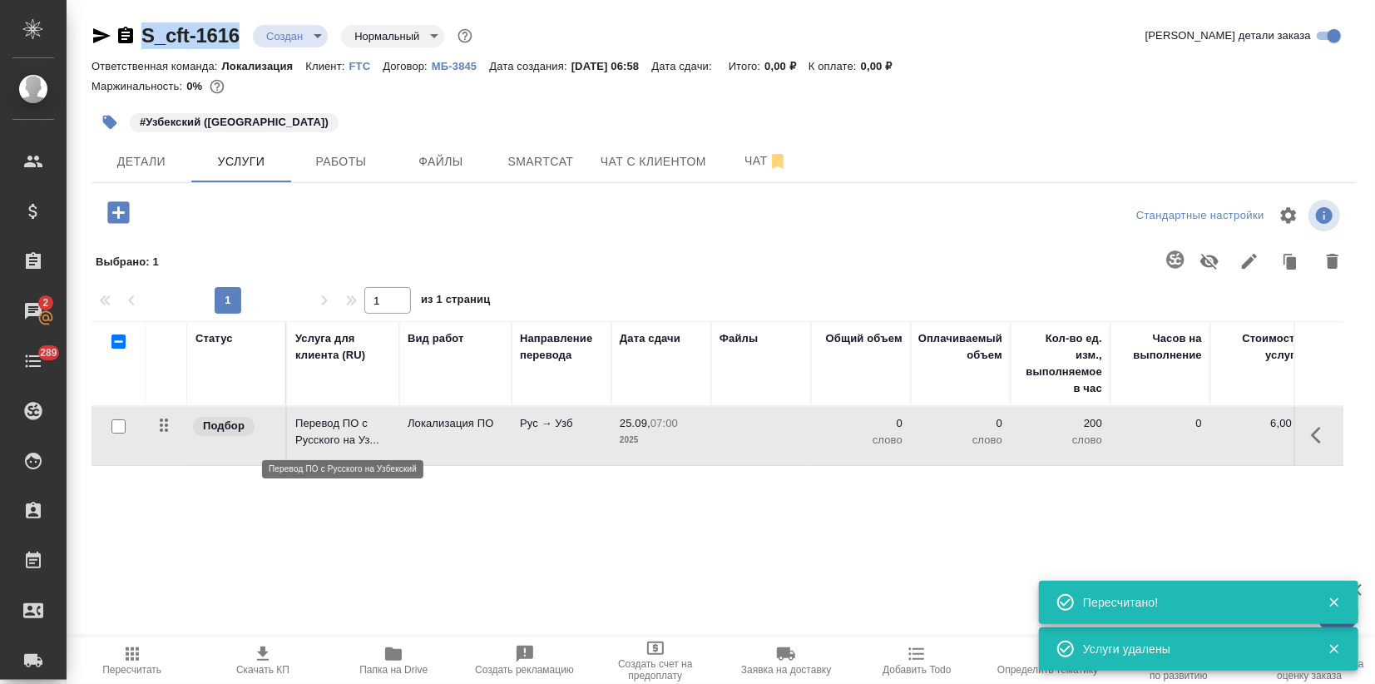
click at [313, 434] on p "Перевод ПО с Русского на Уз..." at bounding box center [343, 431] width 96 height 33
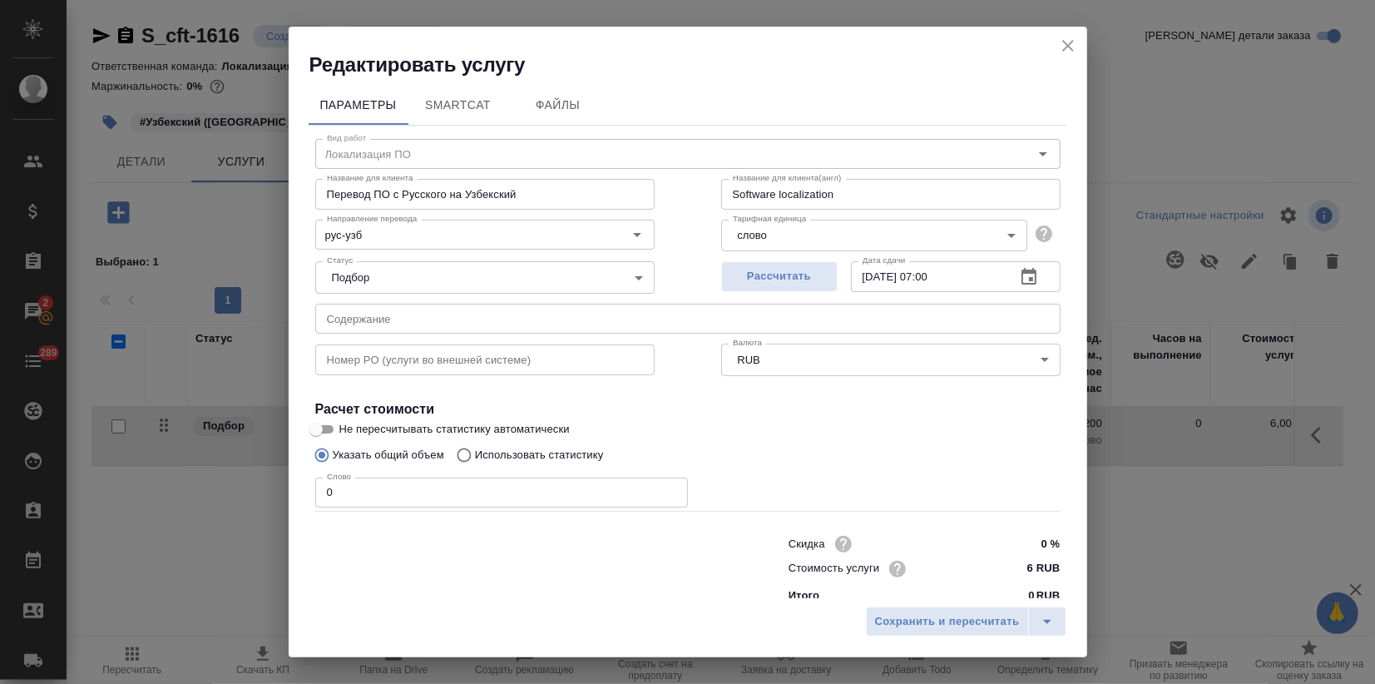
drag, startPoint x: 350, startPoint y: 486, endPoint x: 179, endPoint y: 499, distance: 171.8
click at [254, 489] on div "Редактировать услугу Параметры SmartCat Файлы Вид работ Локализация ПО Вид рабо…" at bounding box center [687, 342] width 1375 height 684
type input "30"
click at [326, 425] on input "Не пересчитывать статистику автоматически" at bounding box center [316, 429] width 60 height 20
checkbox input "true"
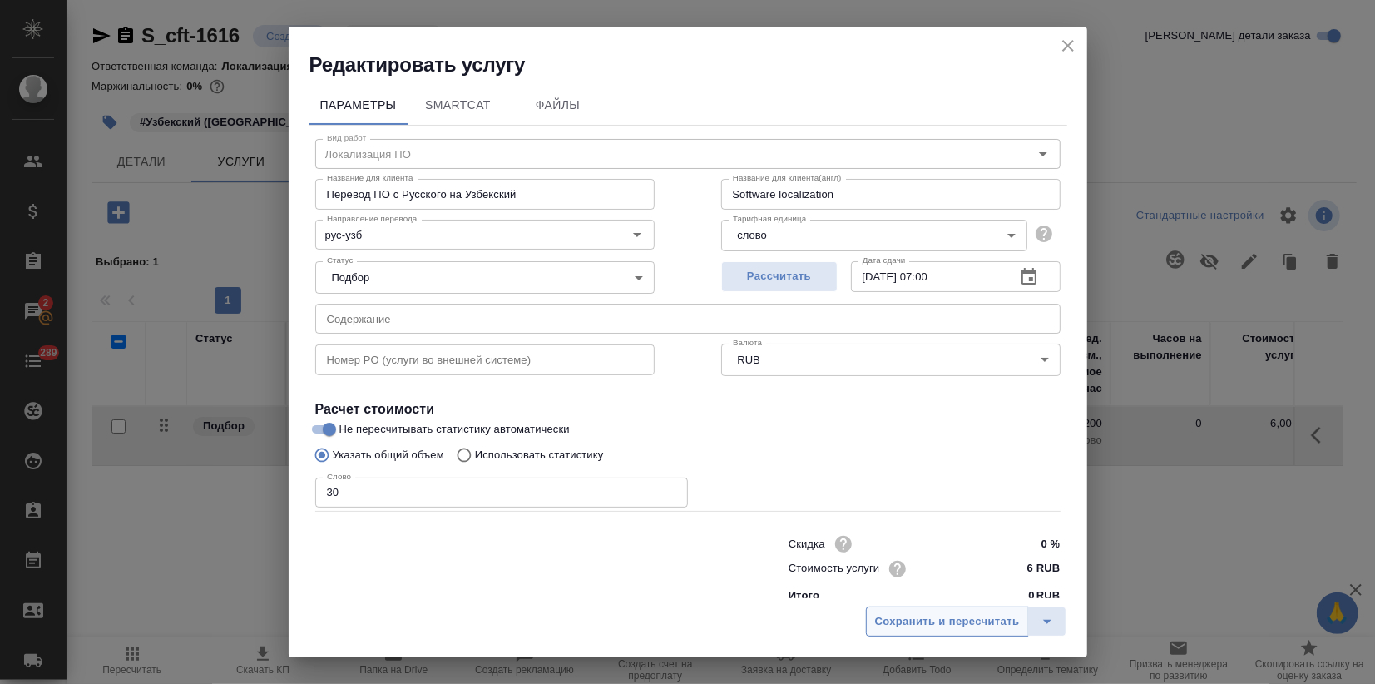
click at [929, 627] on span "Сохранить и пересчитать" at bounding box center [947, 621] width 145 height 19
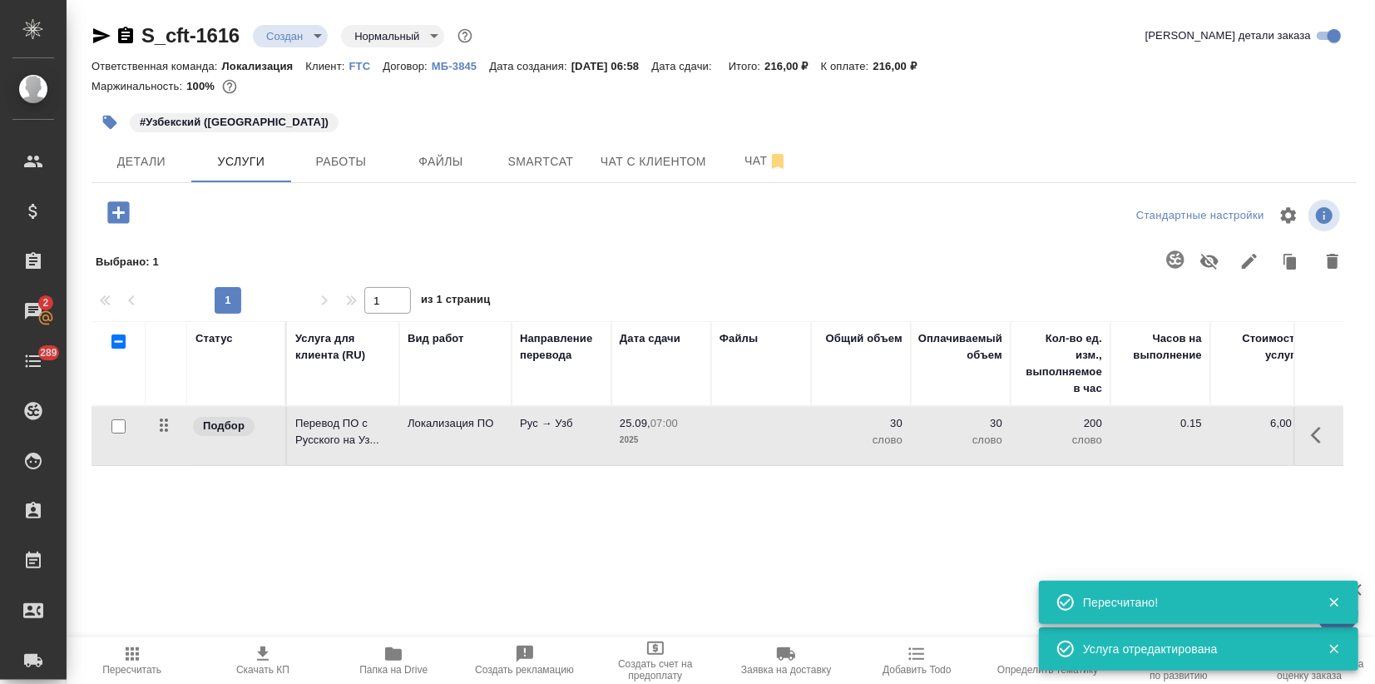
click at [313, 442] on p "Перевод ПО с Русского на Уз..." at bounding box center [343, 431] width 96 height 33
click at [311, 442] on p "Перевод ПО с Русского на Уз..." at bounding box center [343, 431] width 96 height 33
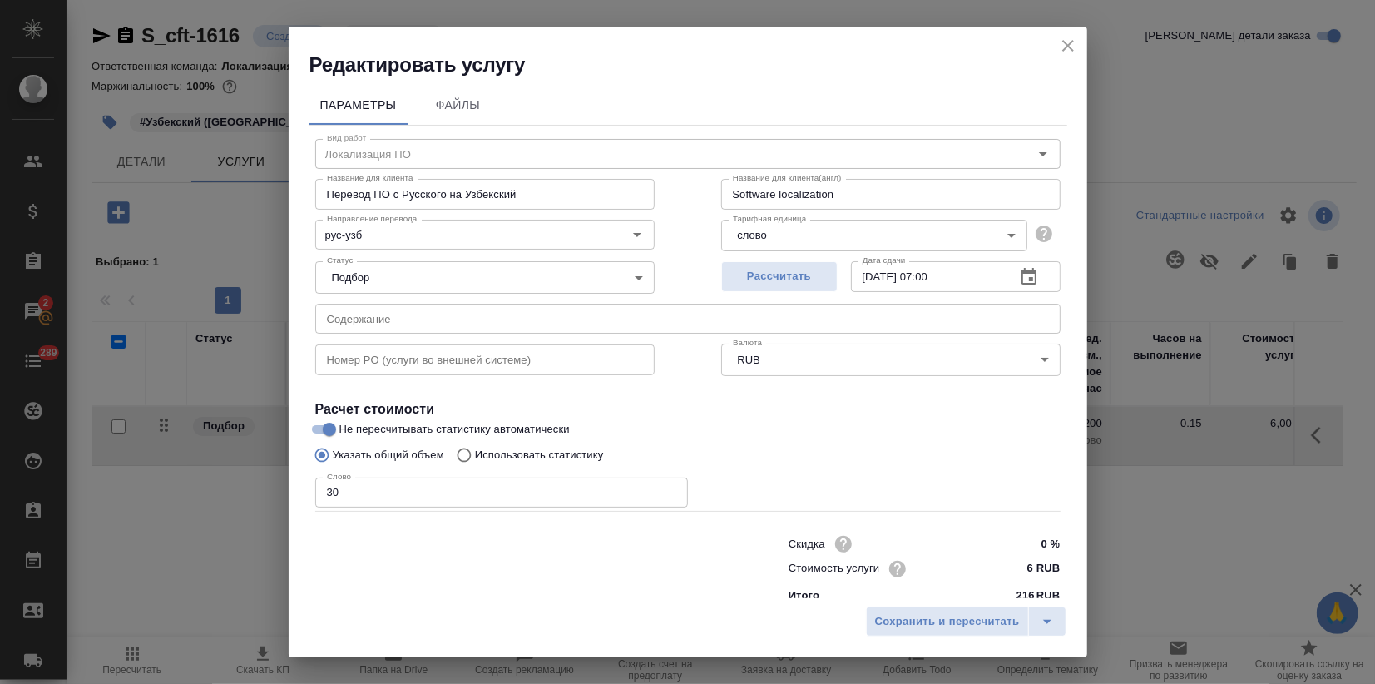
click at [1058, 46] on icon "close" at bounding box center [1068, 46] width 20 height 20
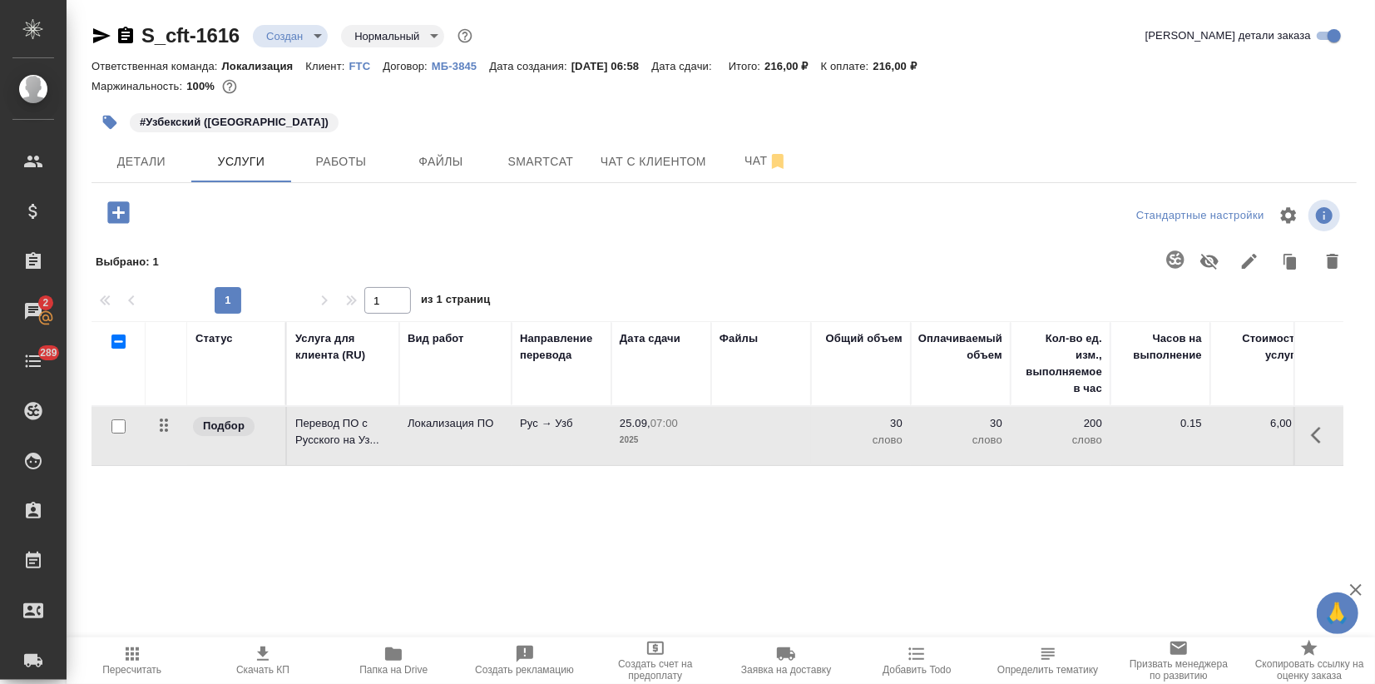
click at [273, 39] on body "🙏 .cls-1 fill:#fff; AWATERA Zagorodnikh Viktoria Клиенты Спецификации Заказы 2 …" at bounding box center [687, 342] width 1375 height 684
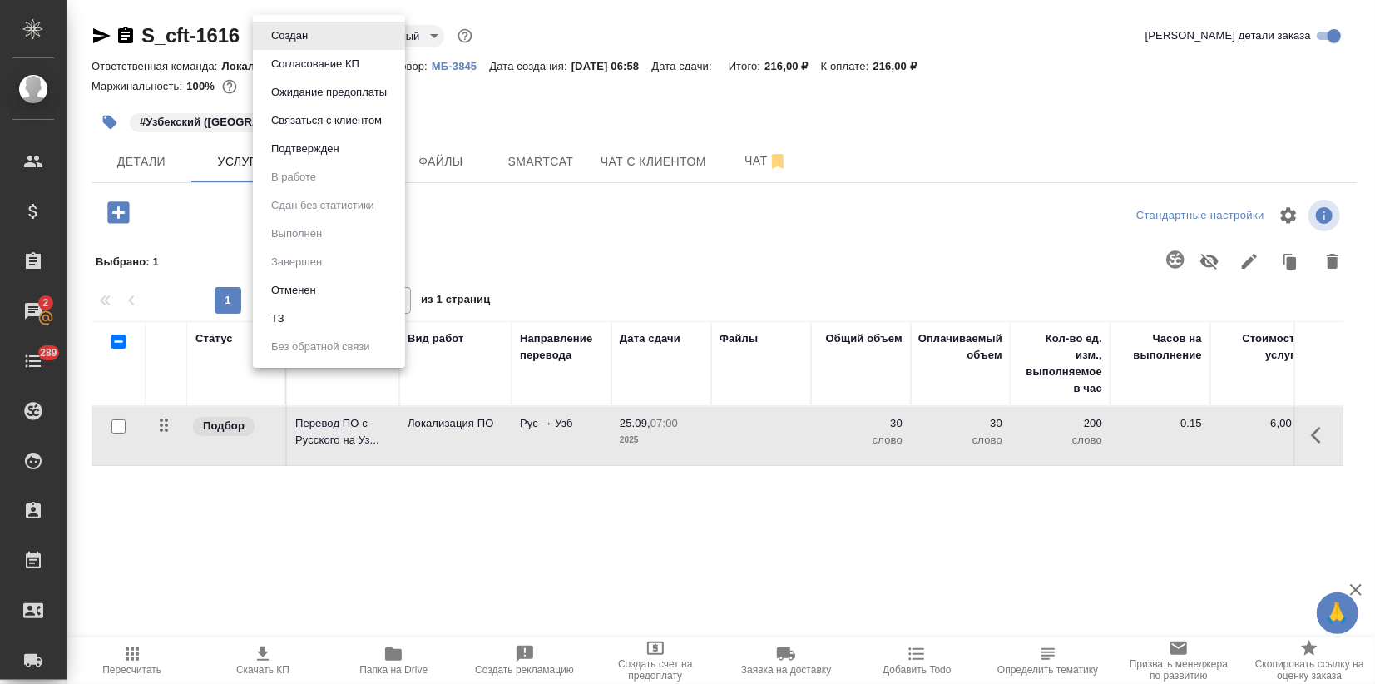
click at [291, 159] on li "Подтвержден" at bounding box center [329, 149] width 152 height 28
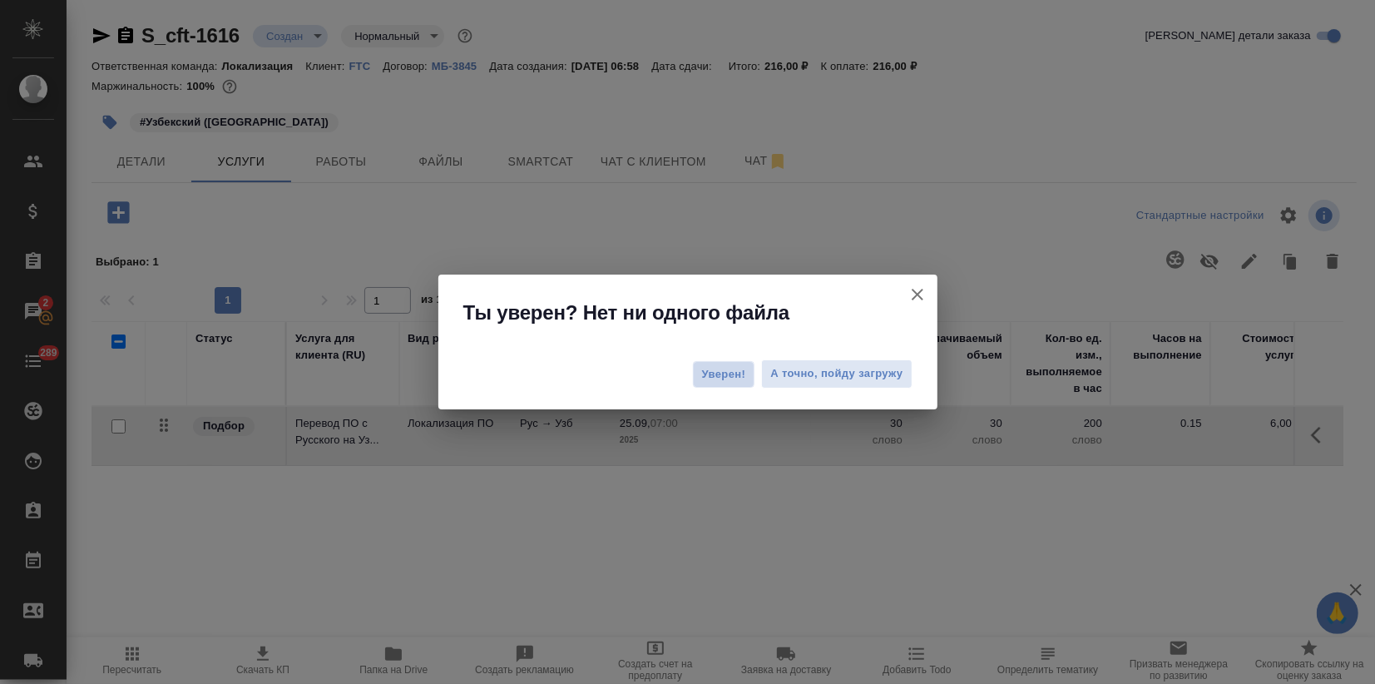
click at [713, 381] on span "Уверен!" at bounding box center [724, 374] width 44 height 17
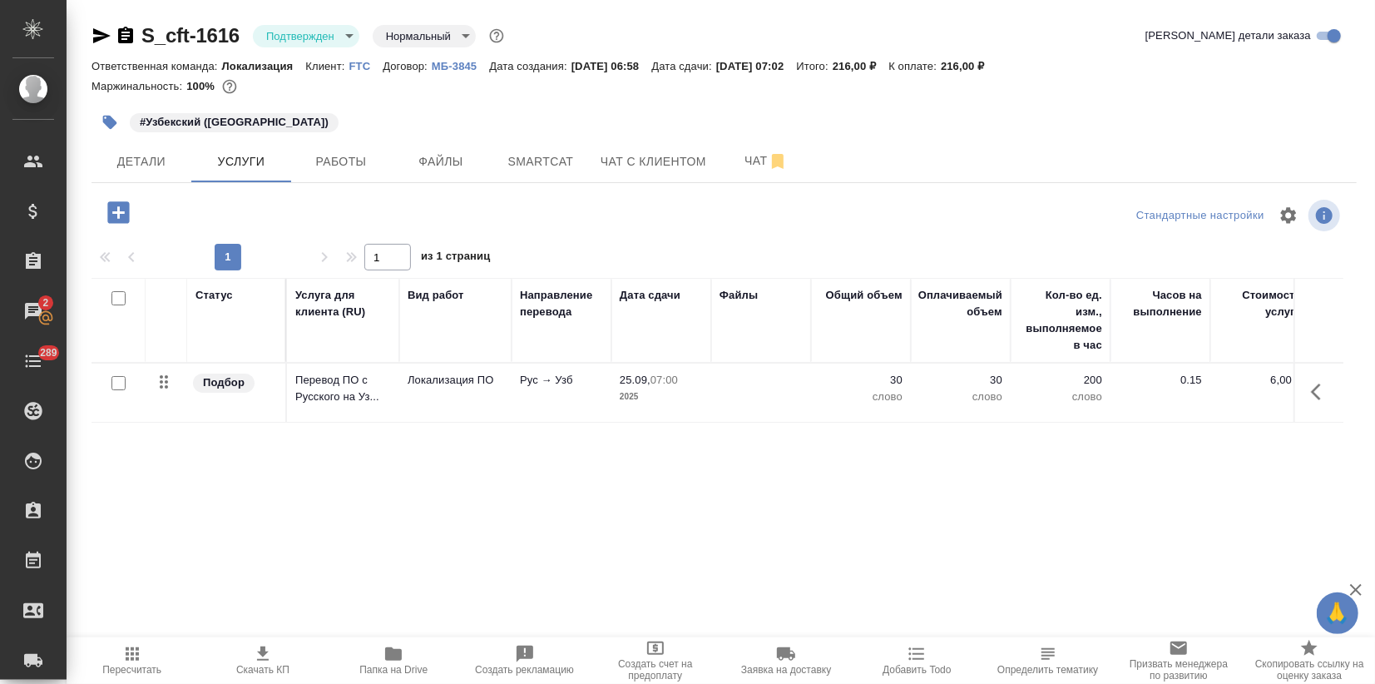
click at [102, 29] on icon "button" at bounding box center [101, 36] width 20 height 20
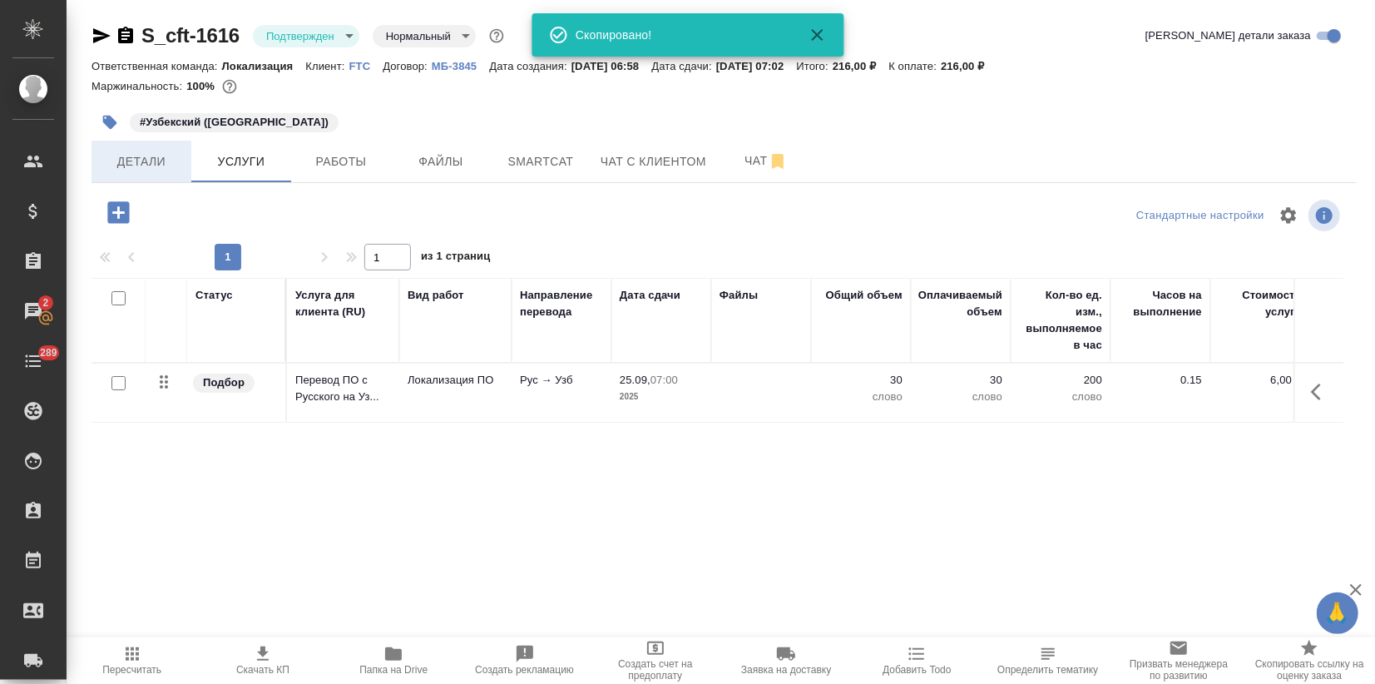
click at [141, 153] on span "Детали" at bounding box center [141, 161] width 80 height 21
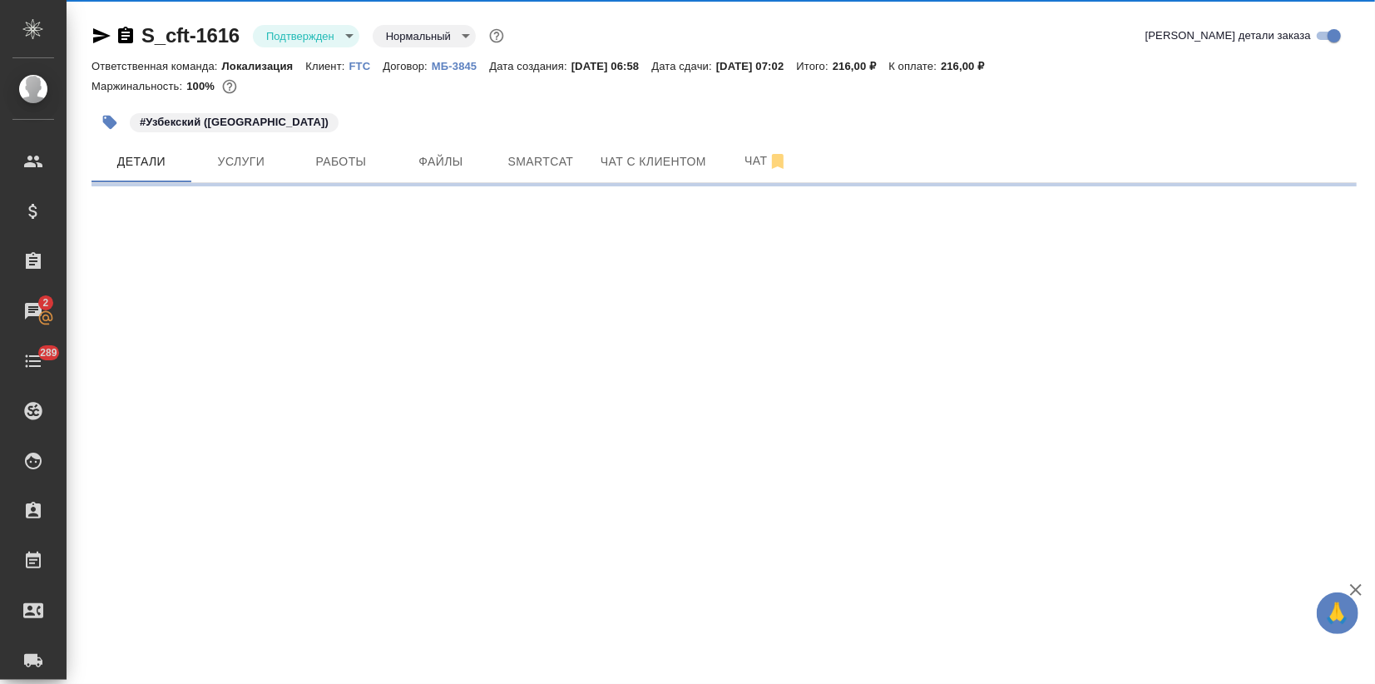
select select "RU"
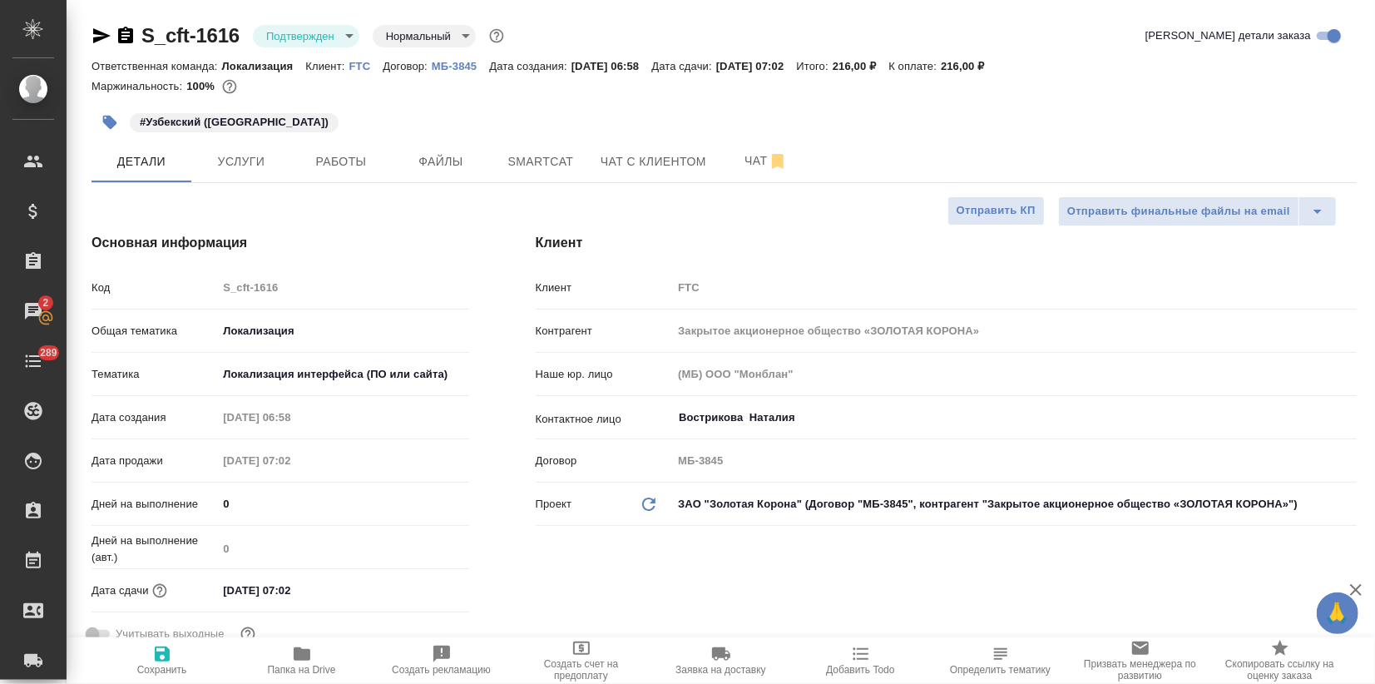
type textarea "x"
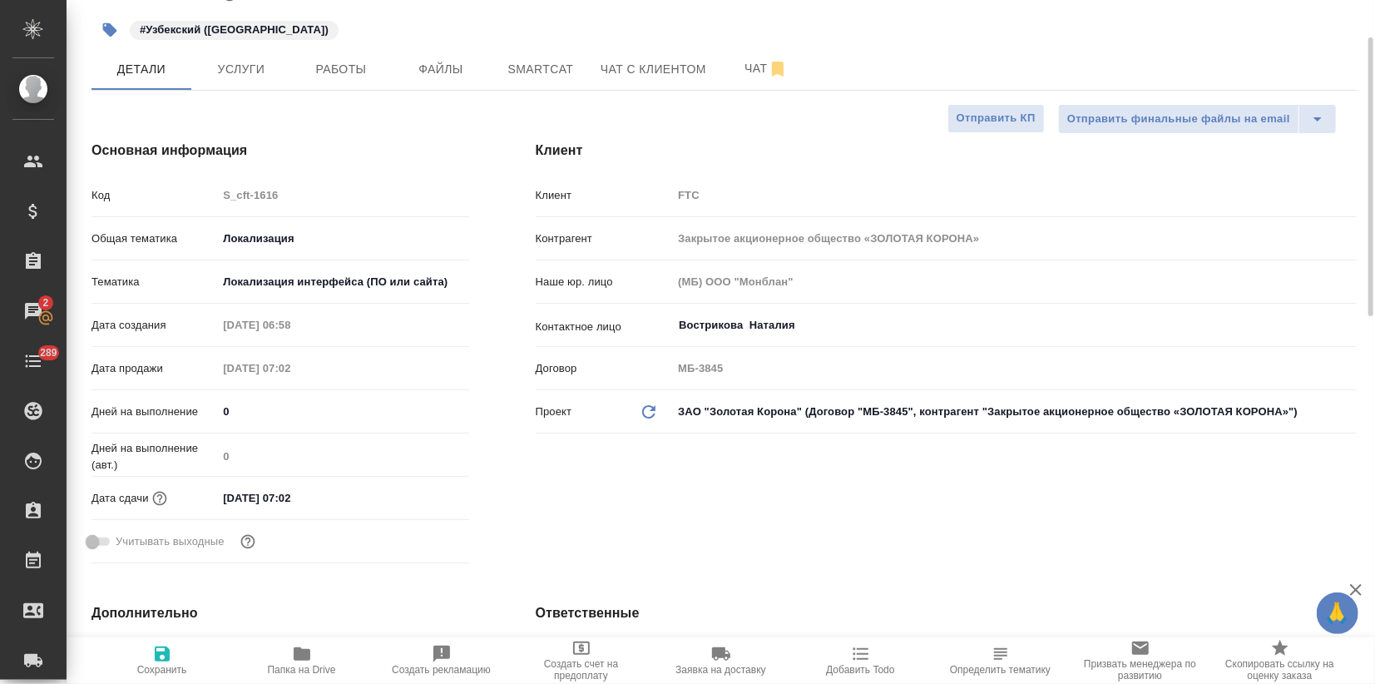
click at [340, 502] on input "25.09.2025 07:02" at bounding box center [290, 498] width 146 height 24
click at [422, 489] on icon "button" at bounding box center [420, 495] width 15 height 17
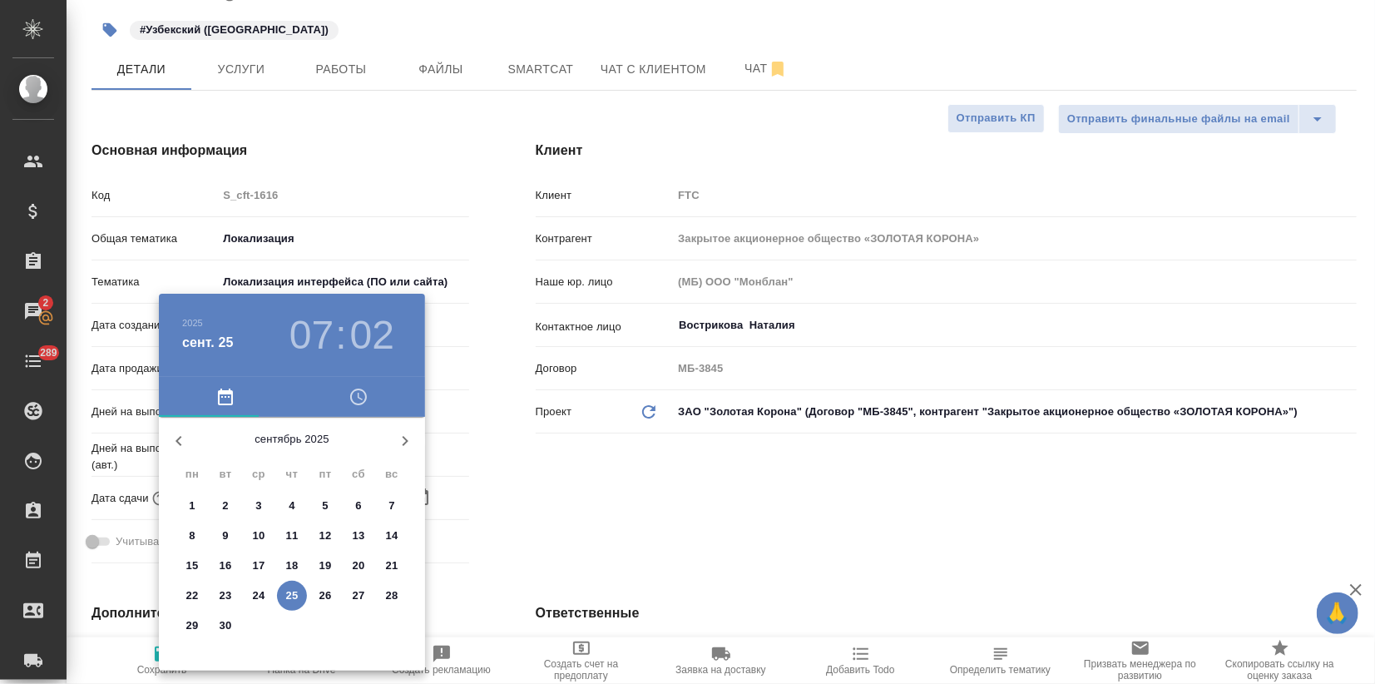
click at [291, 587] on p "25" at bounding box center [292, 595] width 12 height 17
type textarea "x"
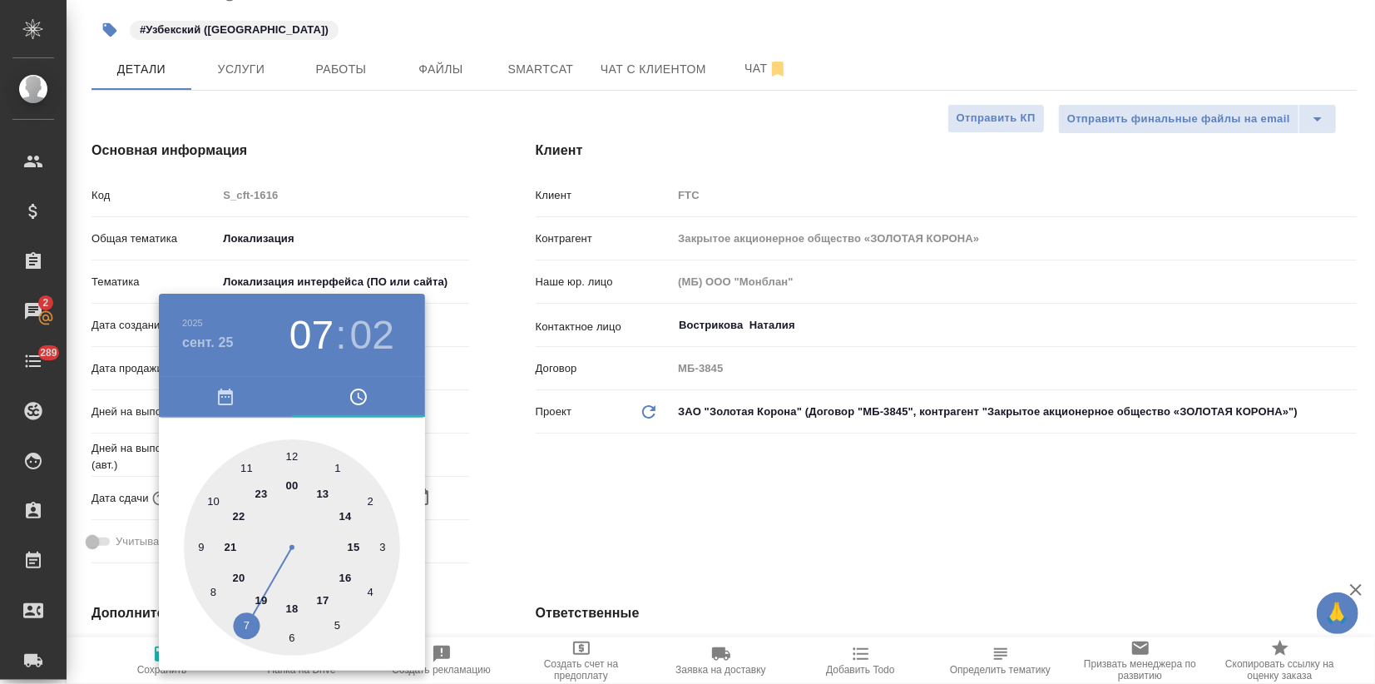
click at [326, 595] on div at bounding box center [292, 547] width 216 height 216
type input "25.09.2025 17:02"
type textarea "x"
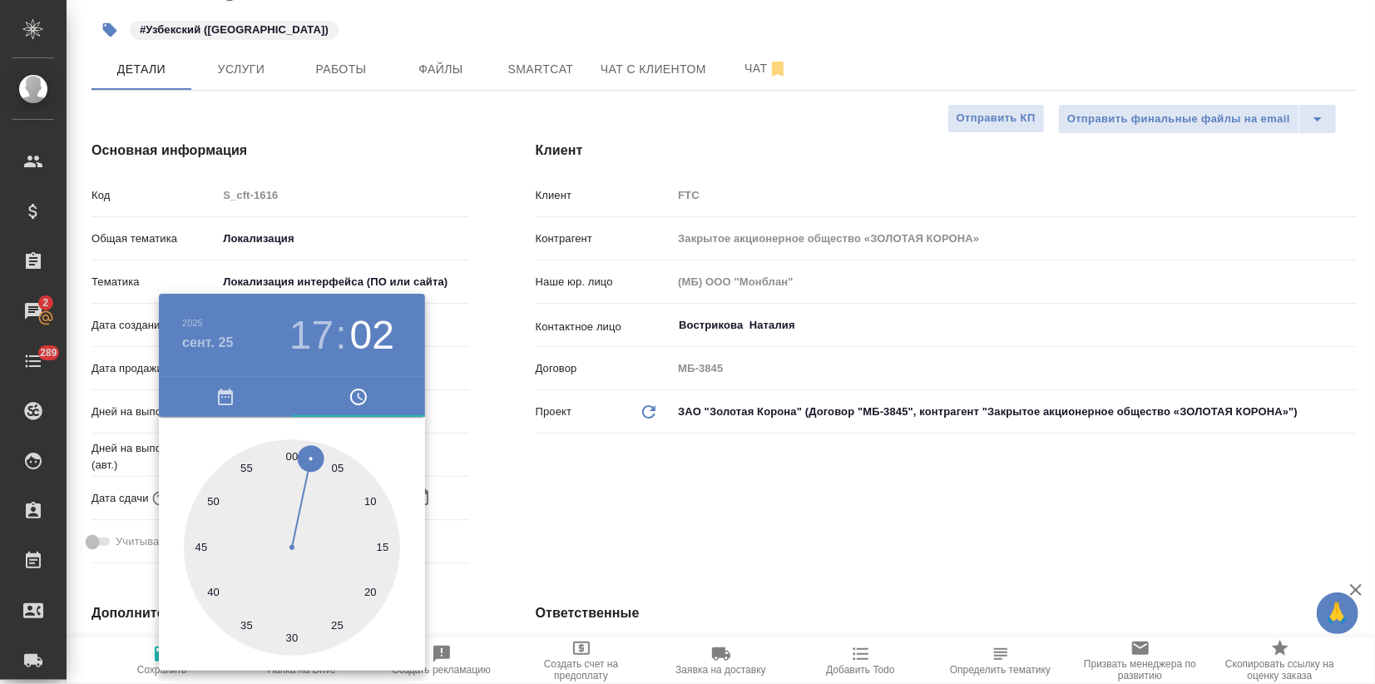
click at [288, 454] on div at bounding box center [292, 547] width 216 height 216
type input "25.09.2025 17:00"
type textarea "x"
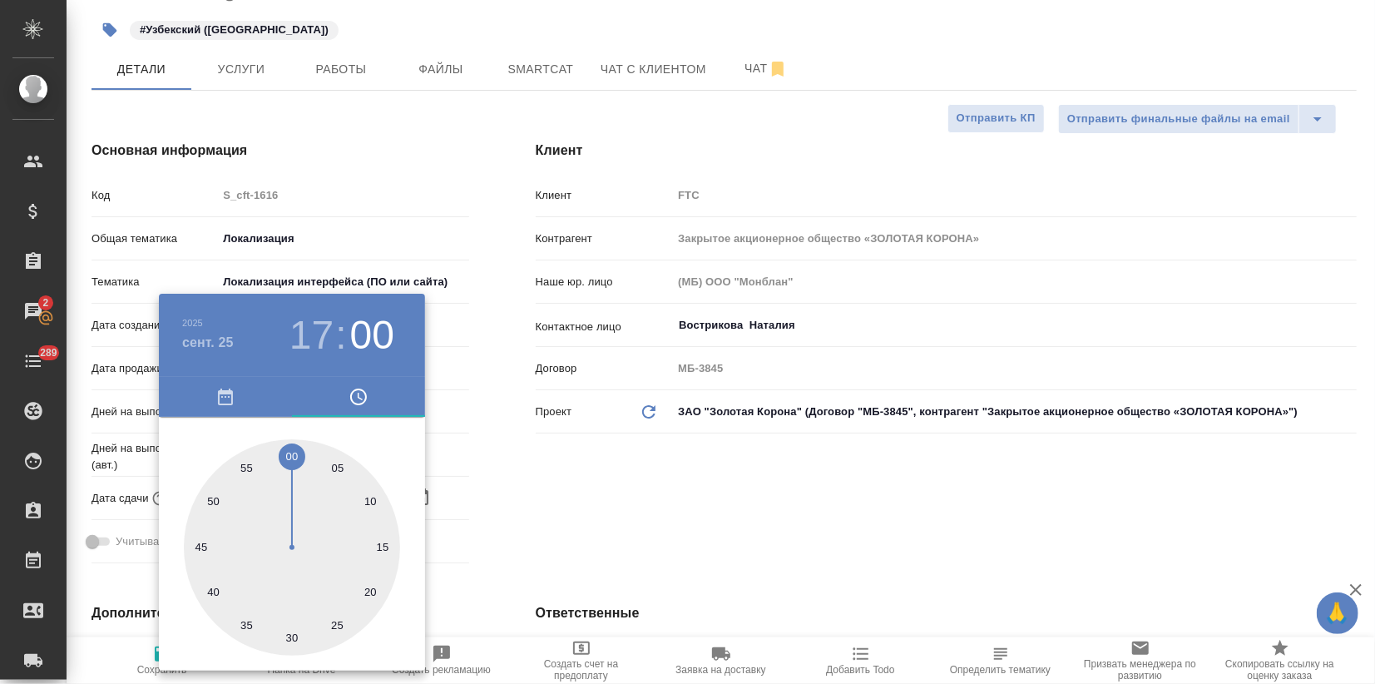
click at [518, 483] on div at bounding box center [687, 342] width 1375 height 684
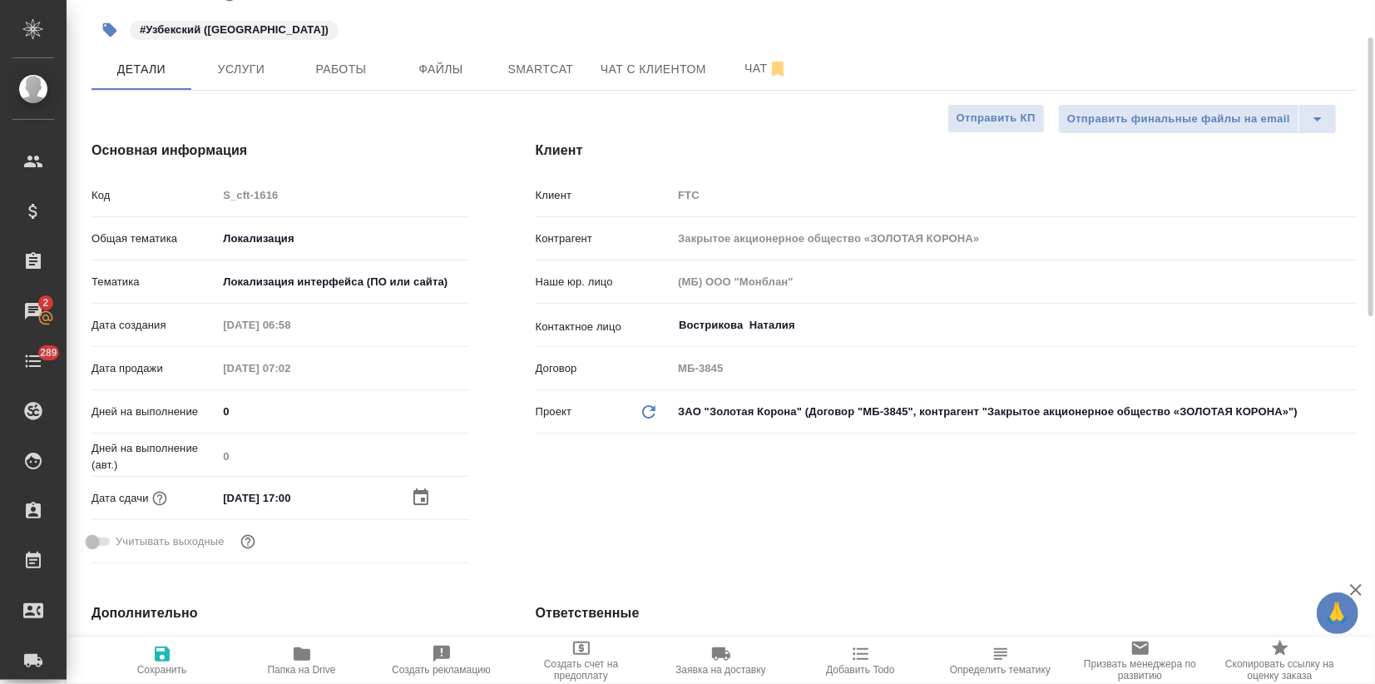
click at [157, 649] on icon "button" at bounding box center [162, 654] width 20 height 20
type textarea "x"
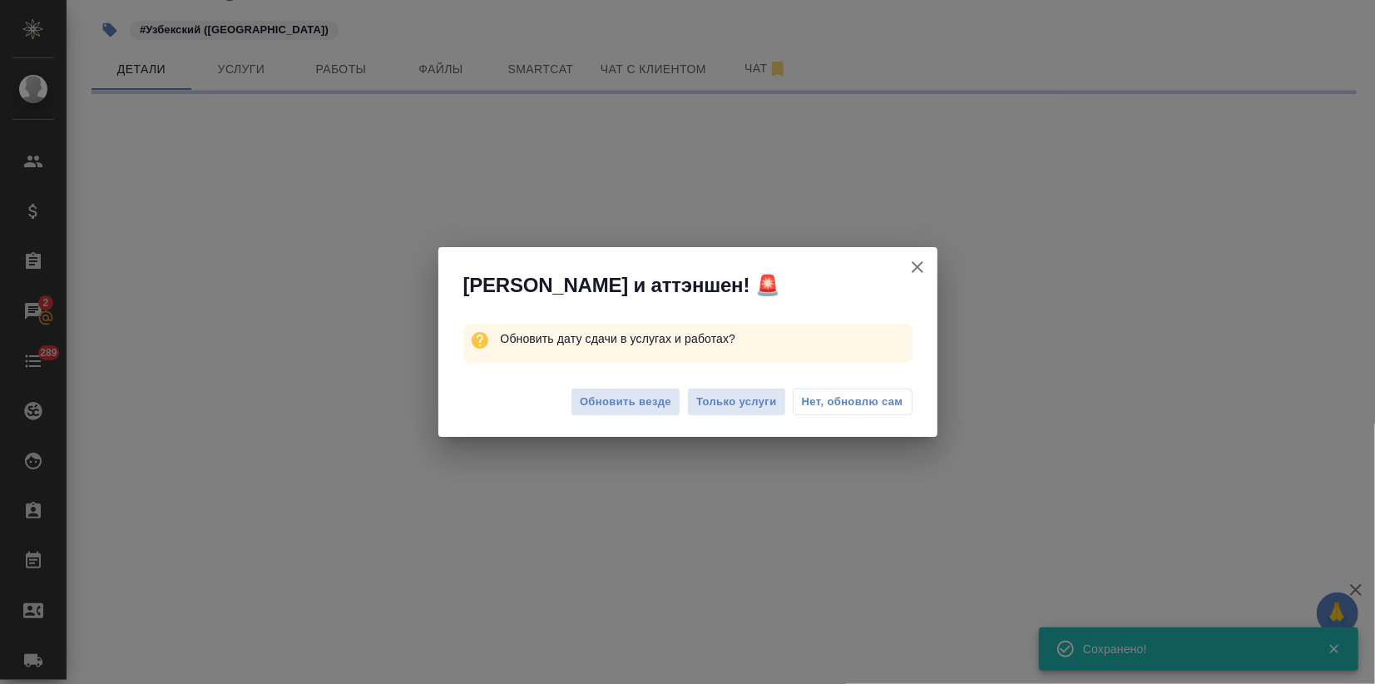
select select "RU"
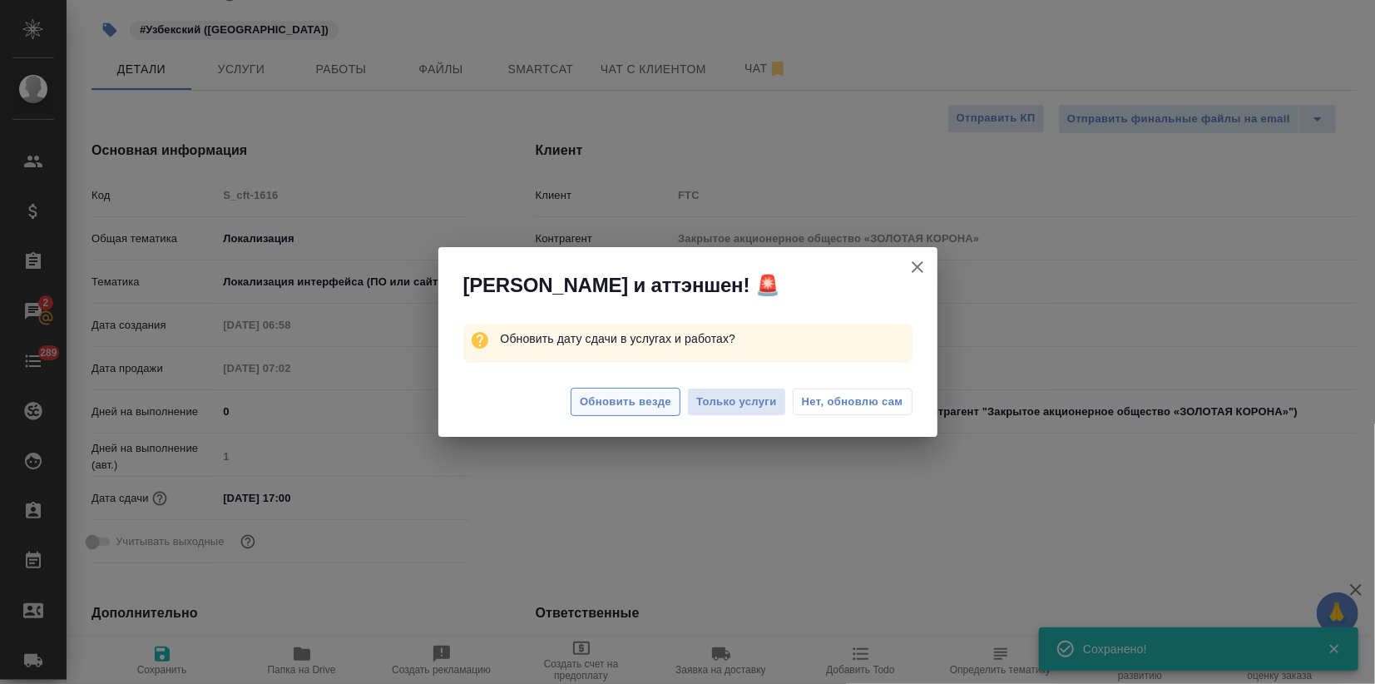
type textarea "x"
click at [609, 408] on span "Обновить везде" at bounding box center [625, 401] width 91 height 19
type textarea "x"
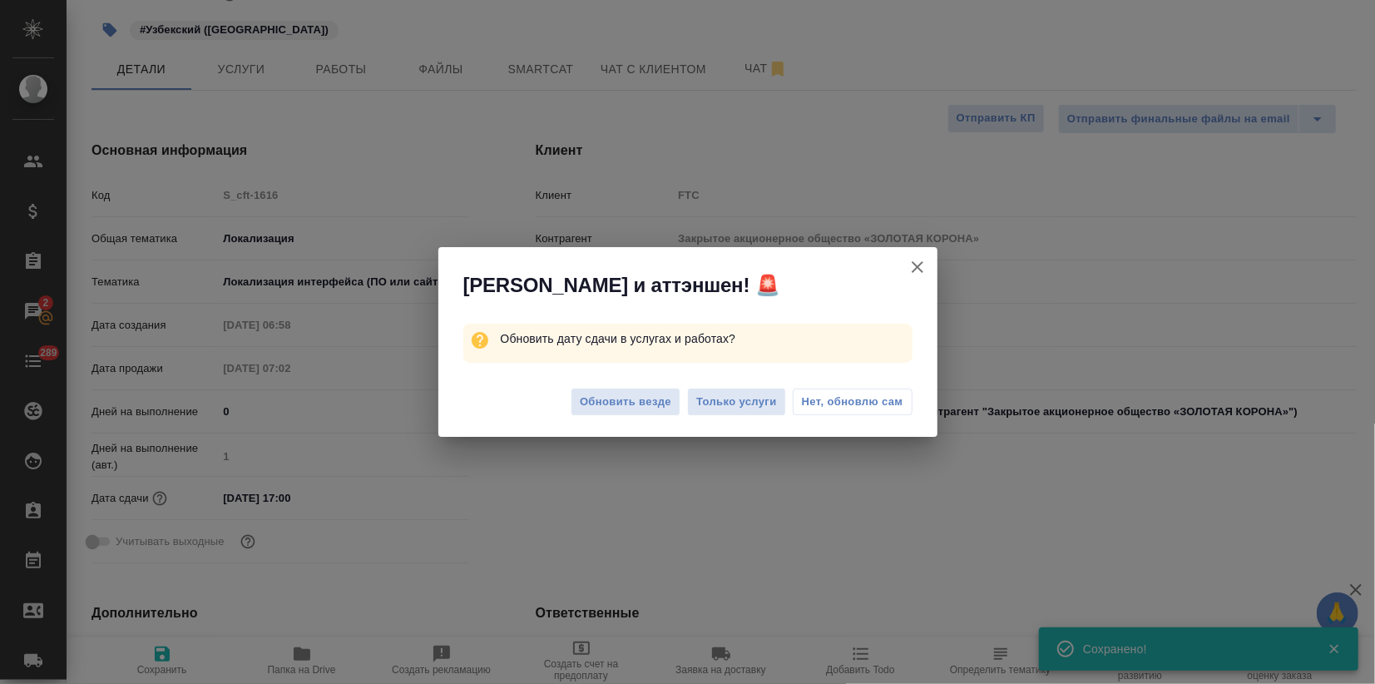
type textarea "x"
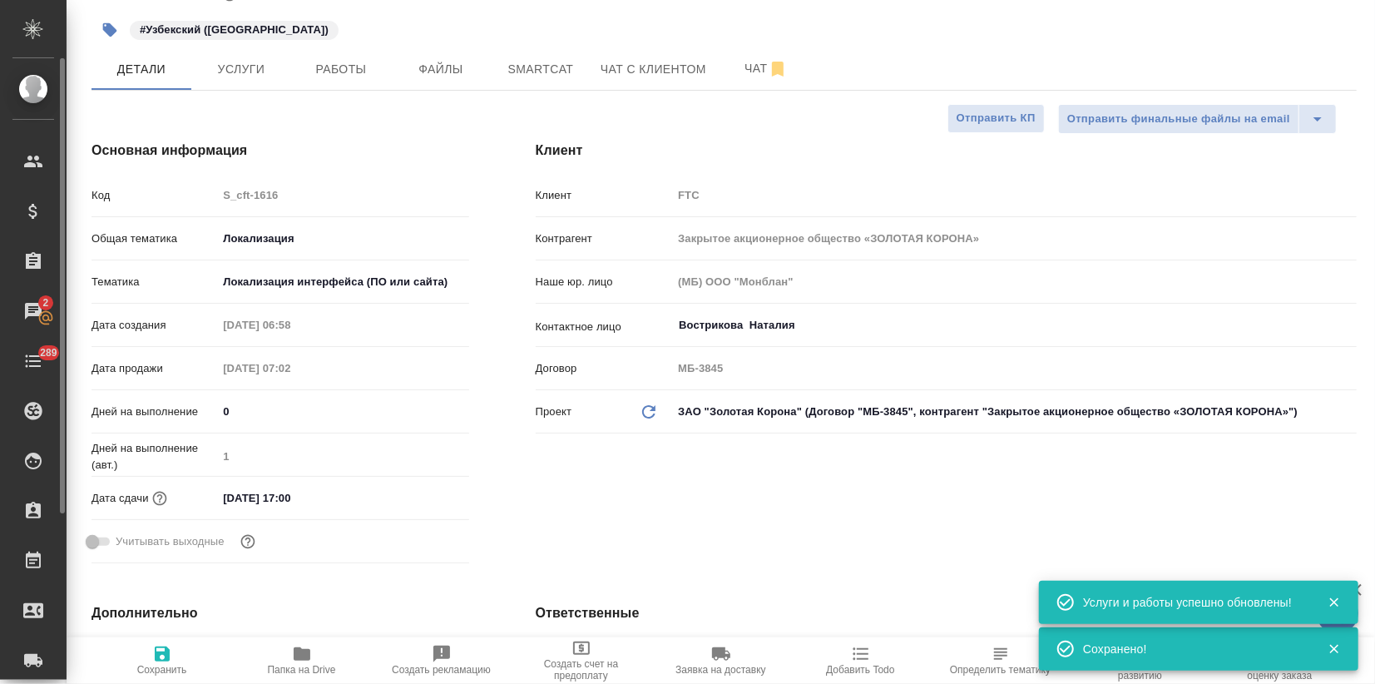
type textarea "x"
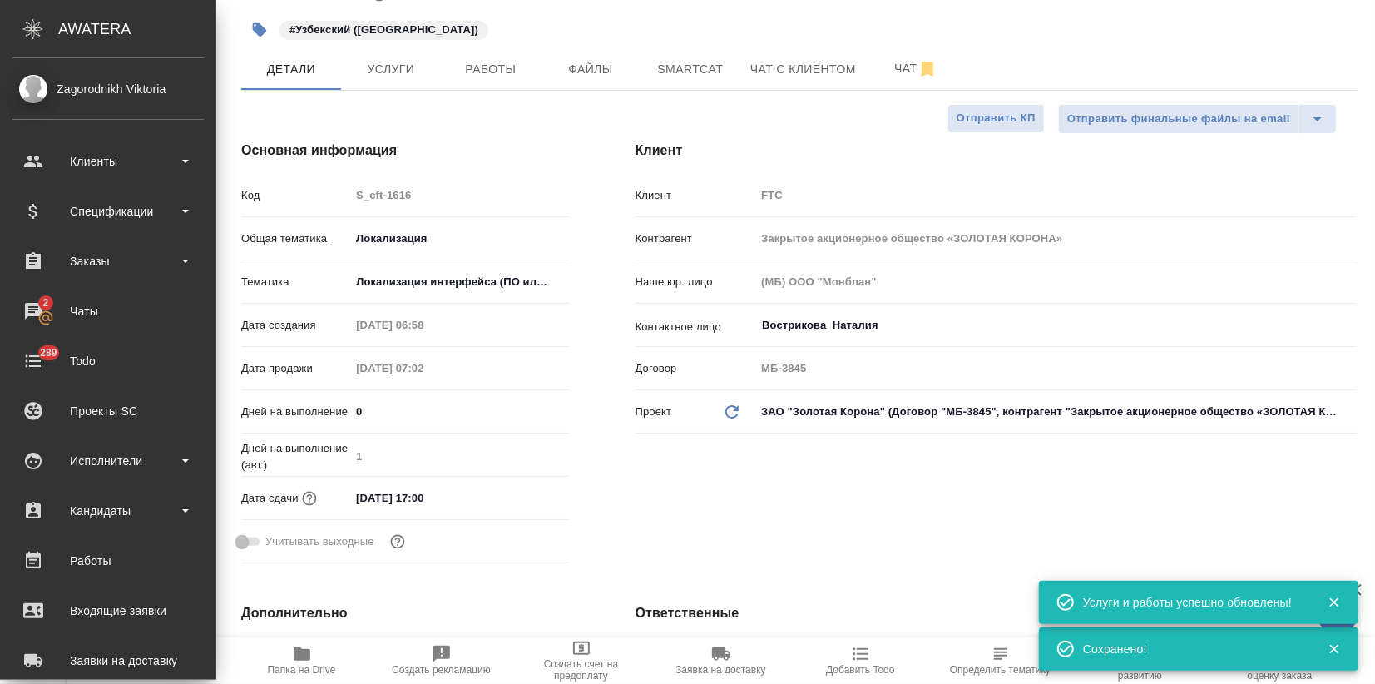
type textarea "x"
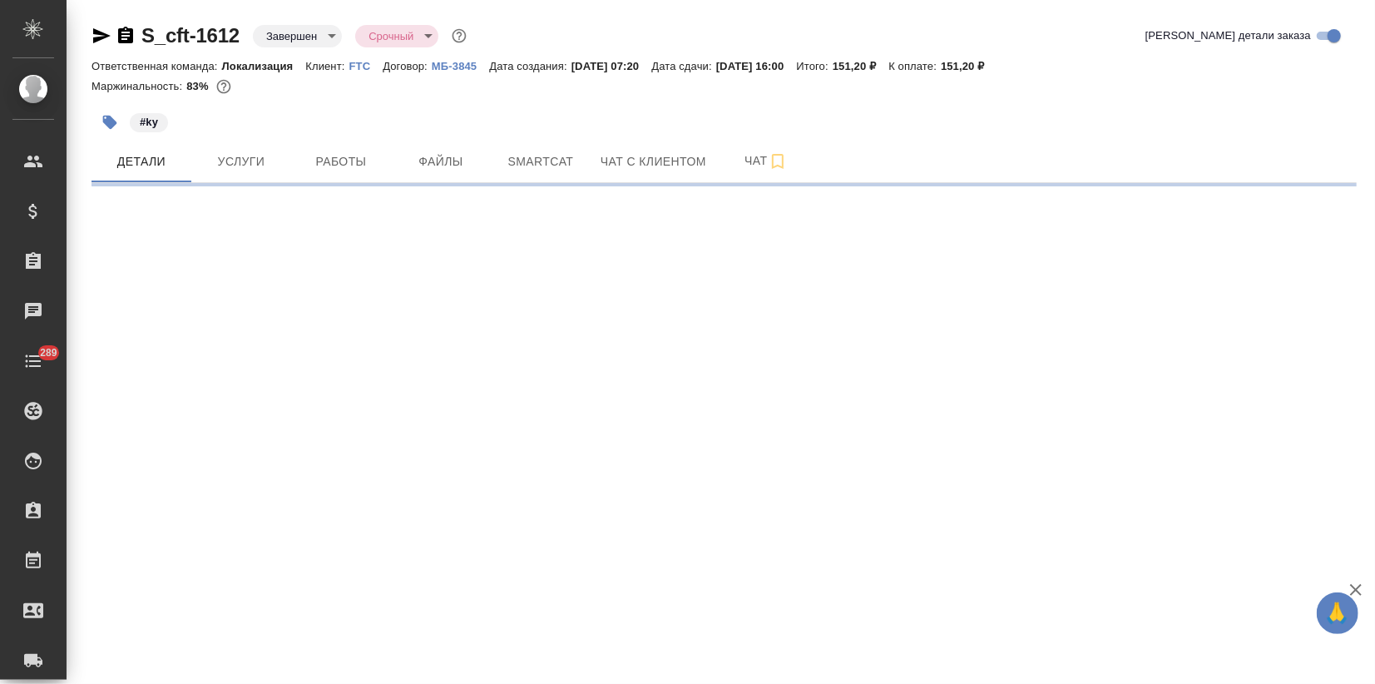
select select "RU"
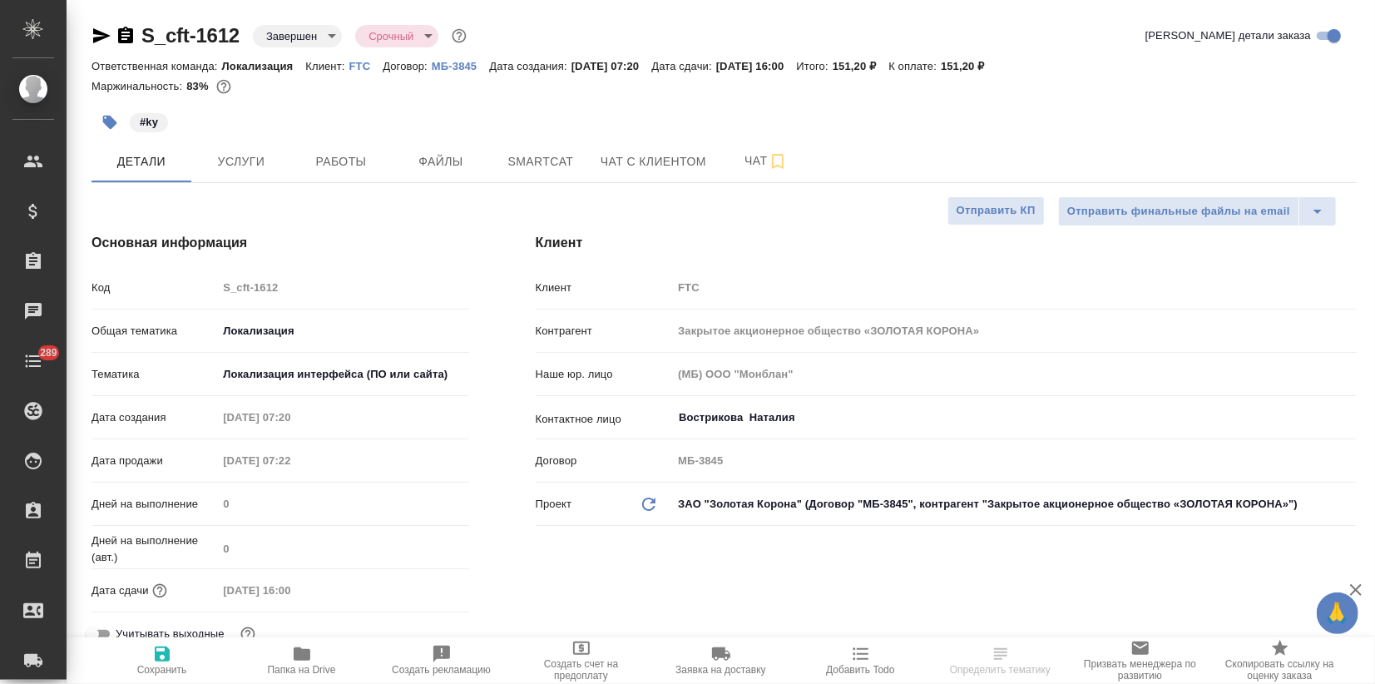
type textarea "x"
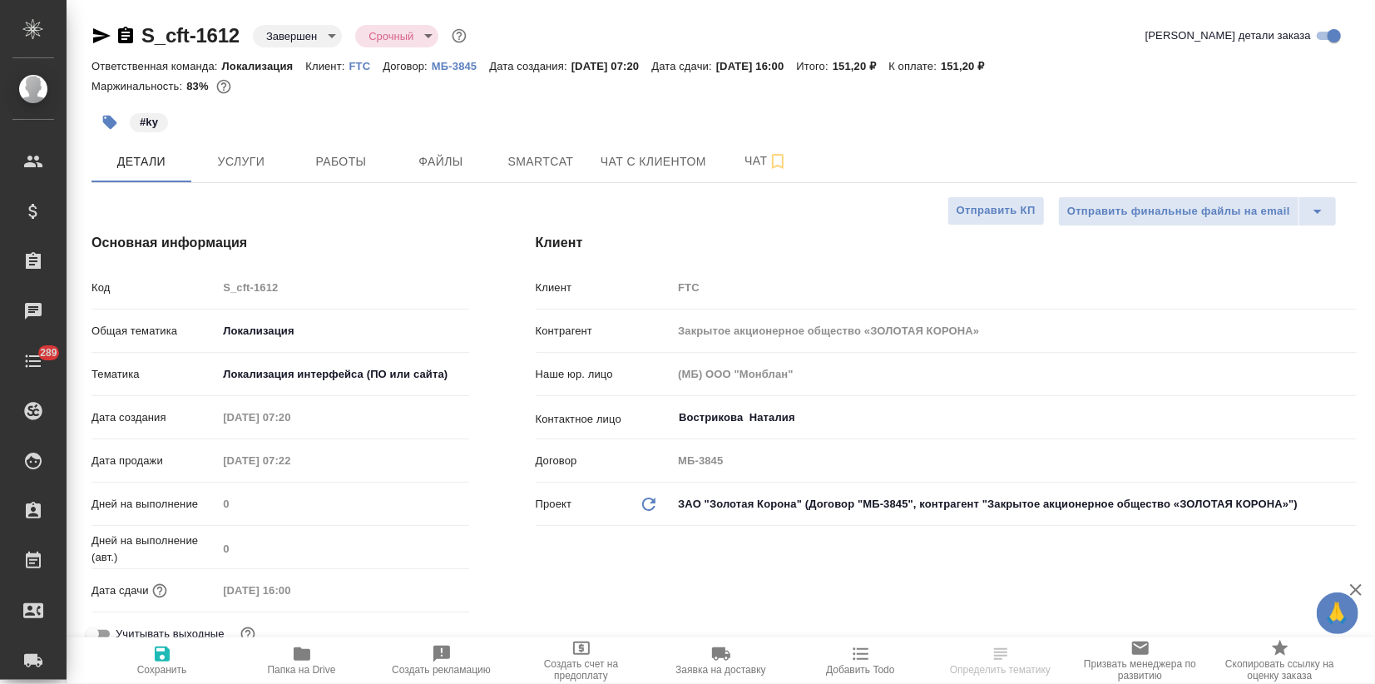
type textarea "x"
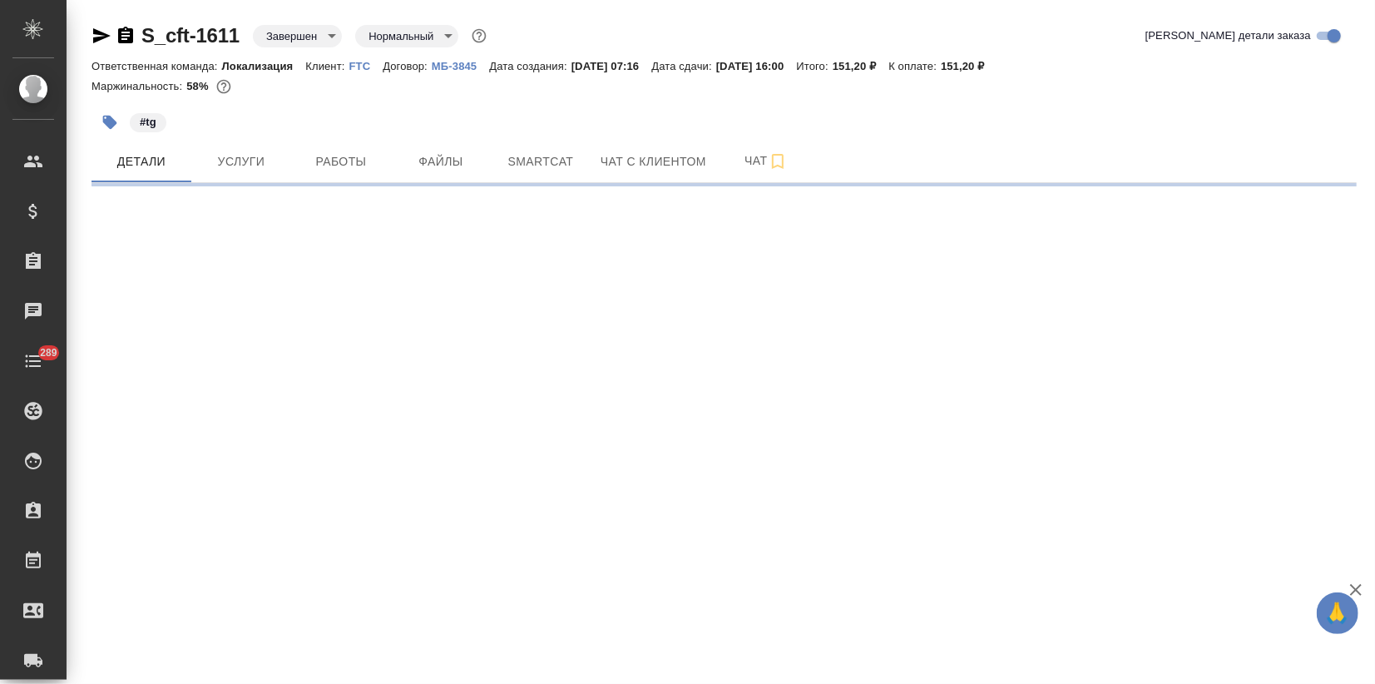
select select "RU"
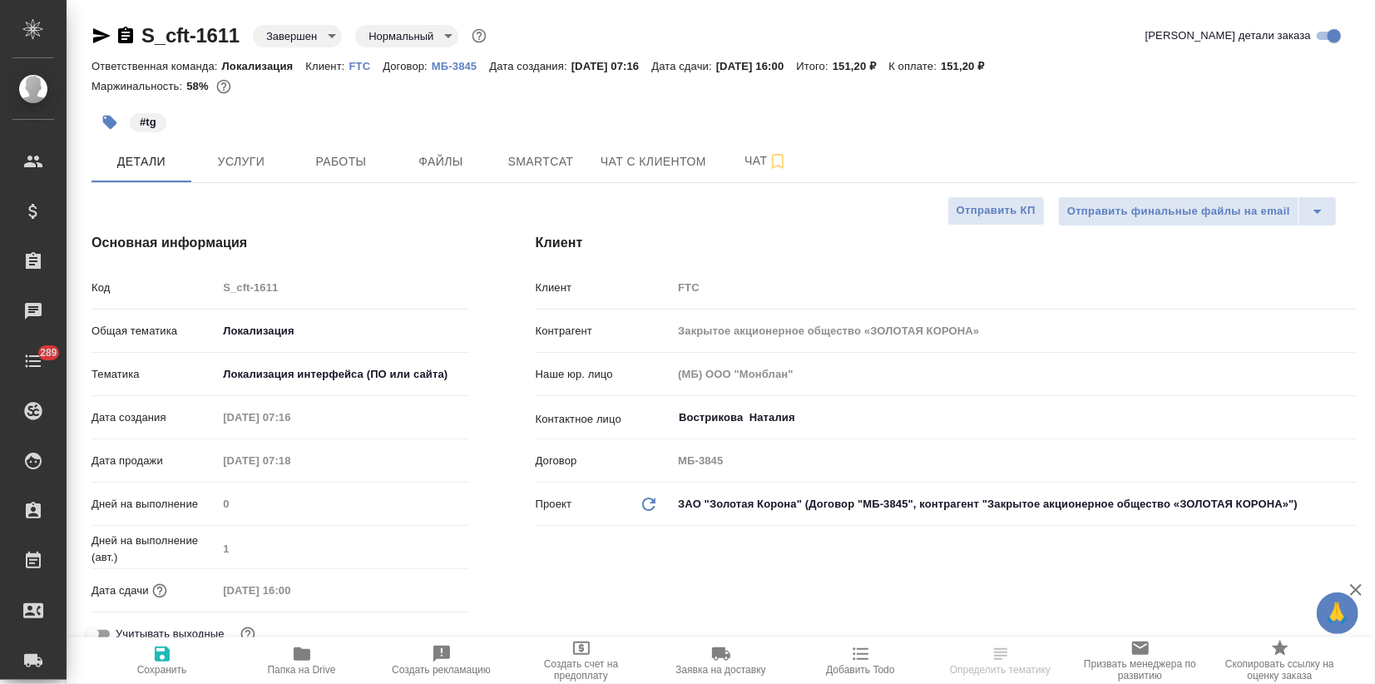
type textarea "x"
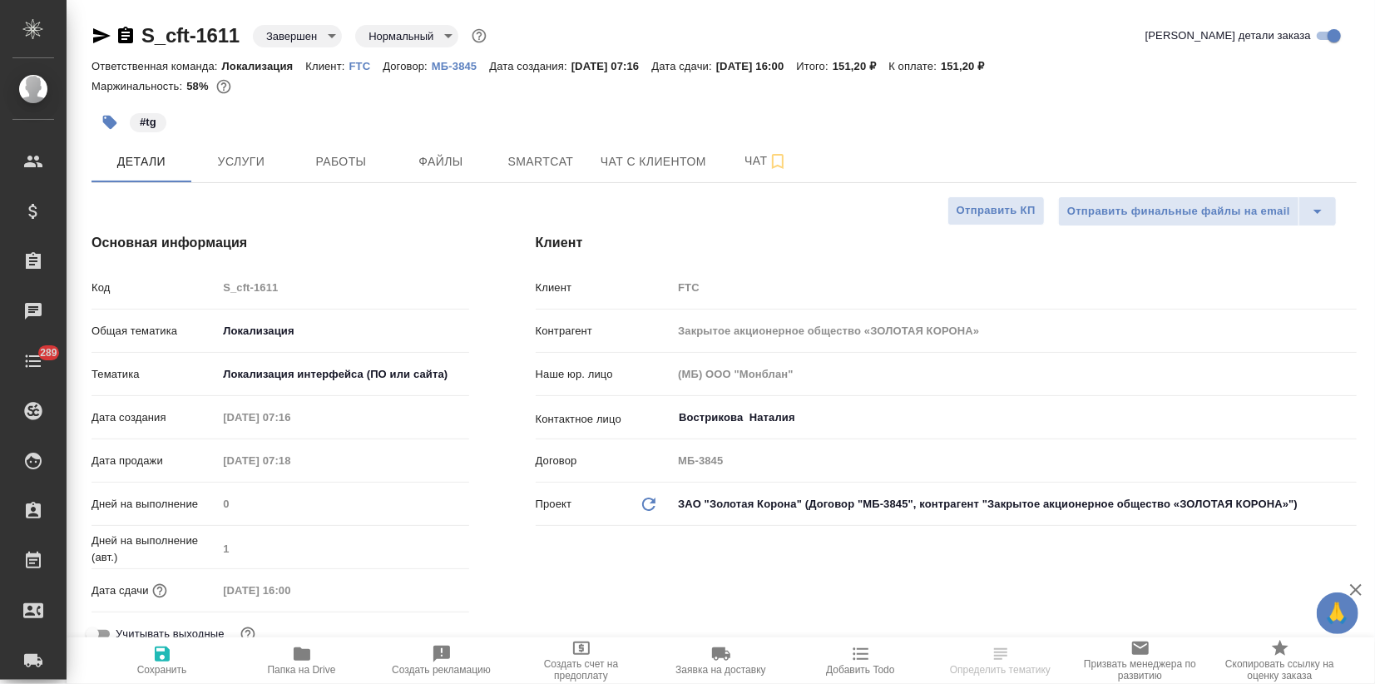
type textarea "x"
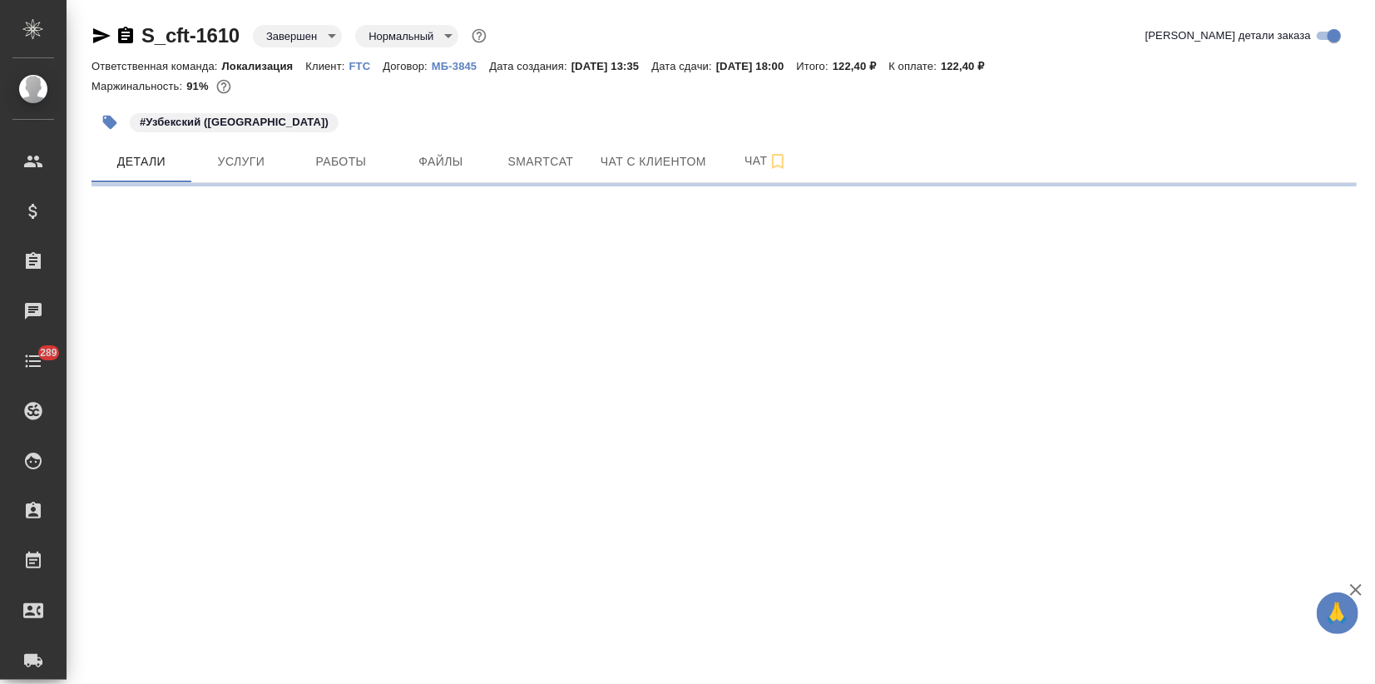
select select "RU"
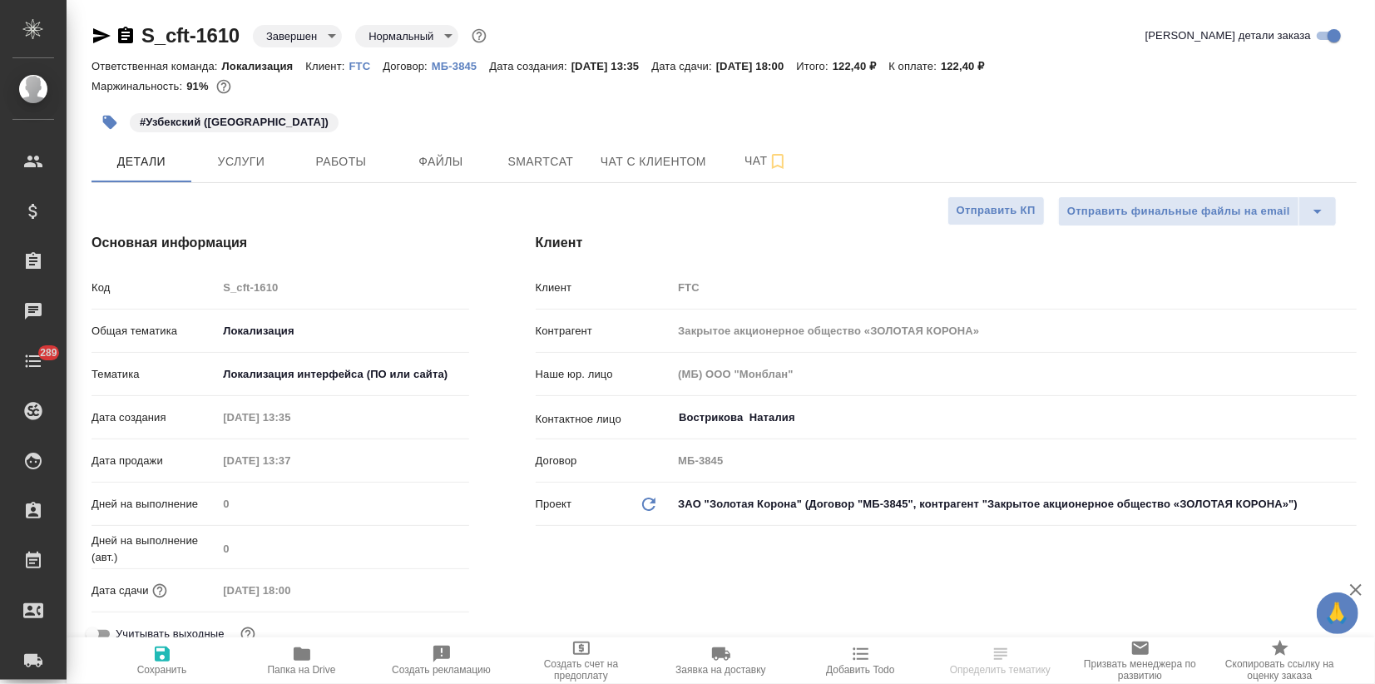
type textarea "x"
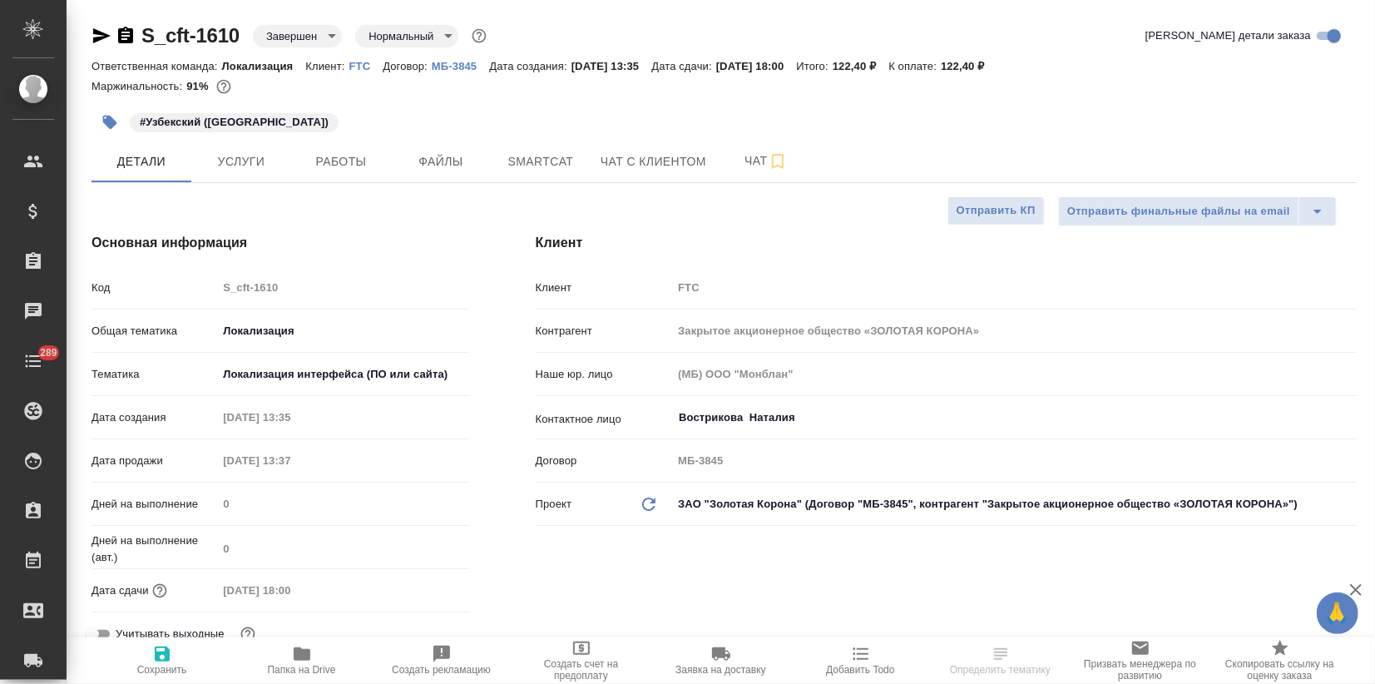
type textarea "x"
click at [239, 160] on span "Услуги" at bounding box center [241, 161] width 80 height 21
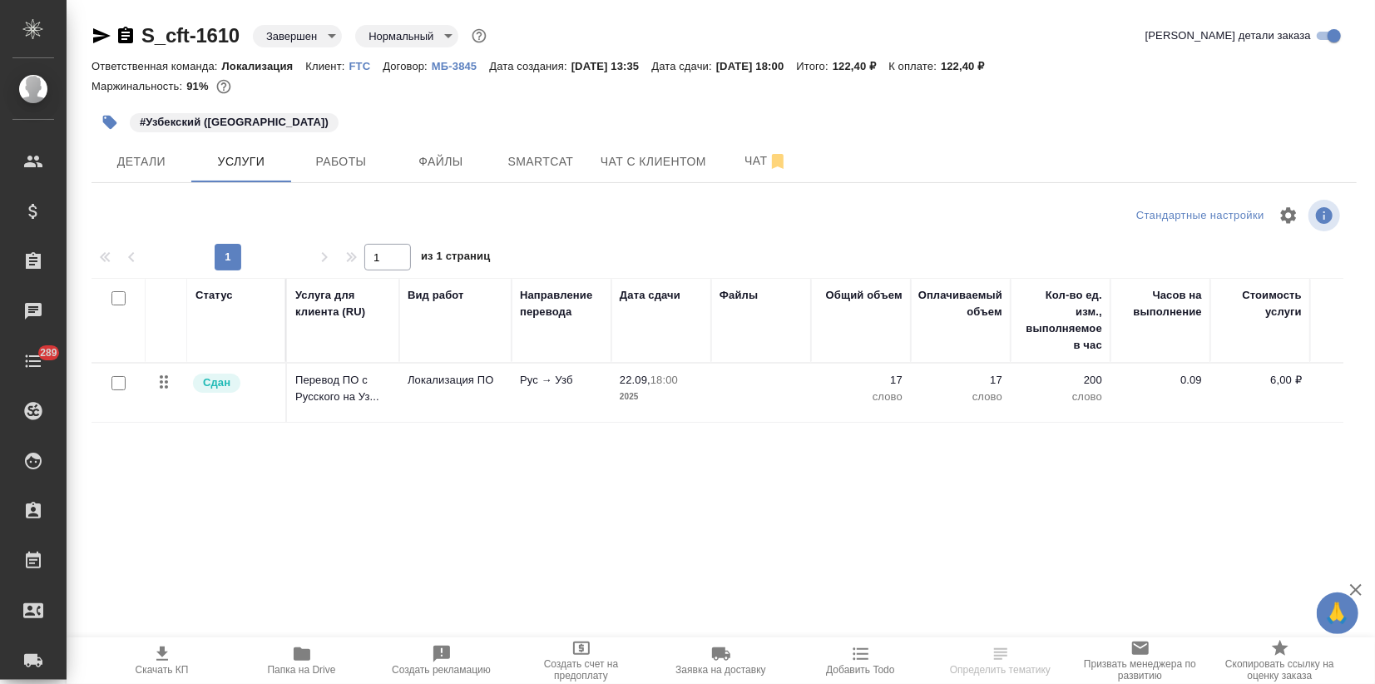
click at [341, 417] on td "Перевод ПО с Русского на Уз..." at bounding box center [343, 392] width 112 height 58
click at [341, 416] on td "Перевод ПО с Русского на Уз..." at bounding box center [343, 392] width 112 height 58
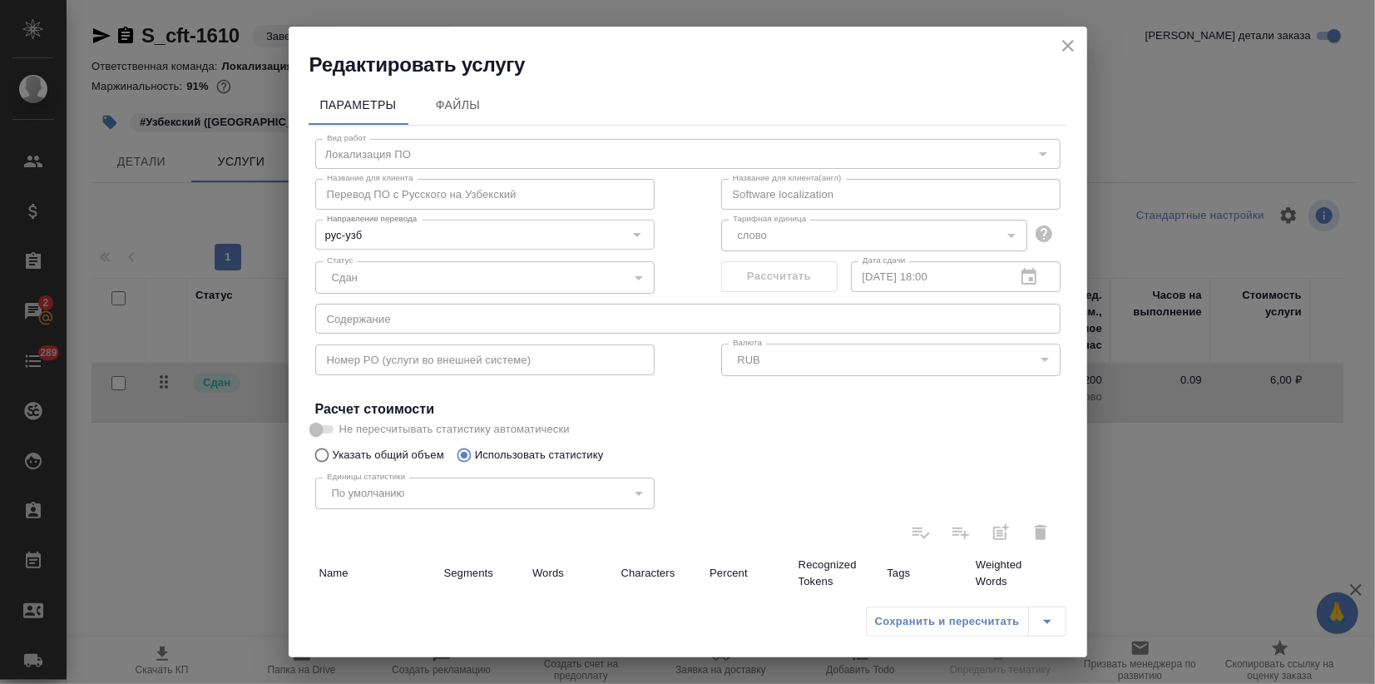
drag, startPoint x: 422, startPoint y: 150, endPoint x: 289, endPoint y: 146, distance: 132.3
click at [289, 146] on div "Параметры Файлы Вид работ Локализация ПО Вид работ Название для клиента Перевод…" at bounding box center [688, 338] width 798 height 520
click at [415, 161] on div "Название для клиента Перевод ПО с Русского на Узбекский Название для клиента" at bounding box center [485, 192] width 406 height 106
drag, startPoint x: 405, startPoint y: 154, endPoint x: 358, endPoint y: 156, distance: 47.4
click at [293, 153] on div "Параметры Файлы Вид работ Локализация ПО Вид работ Название для клиента Перевод…" at bounding box center [688, 338] width 798 height 520
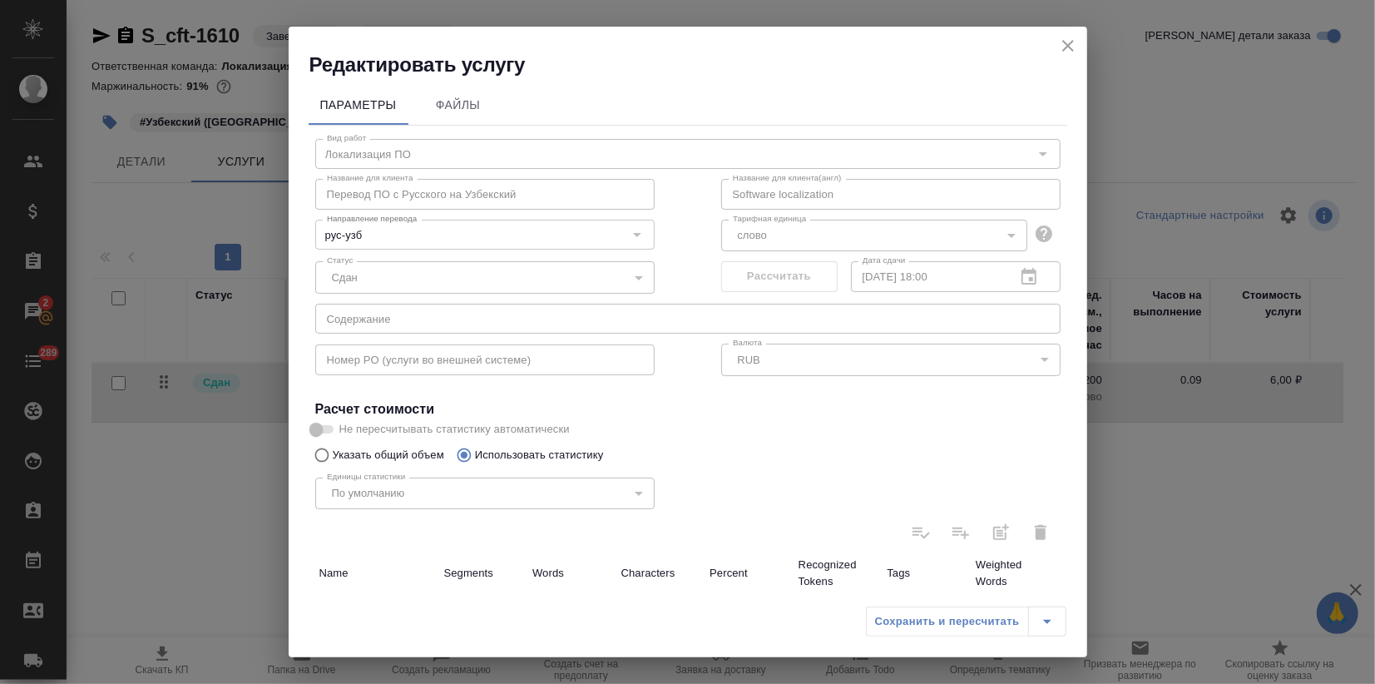
drag, startPoint x: 1064, startPoint y: 47, endPoint x: 855, endPoint y: 180, distance: 248.2
click at [1064, 47] on icon "close" at bounding box center [1068, 46] width 20 height 20
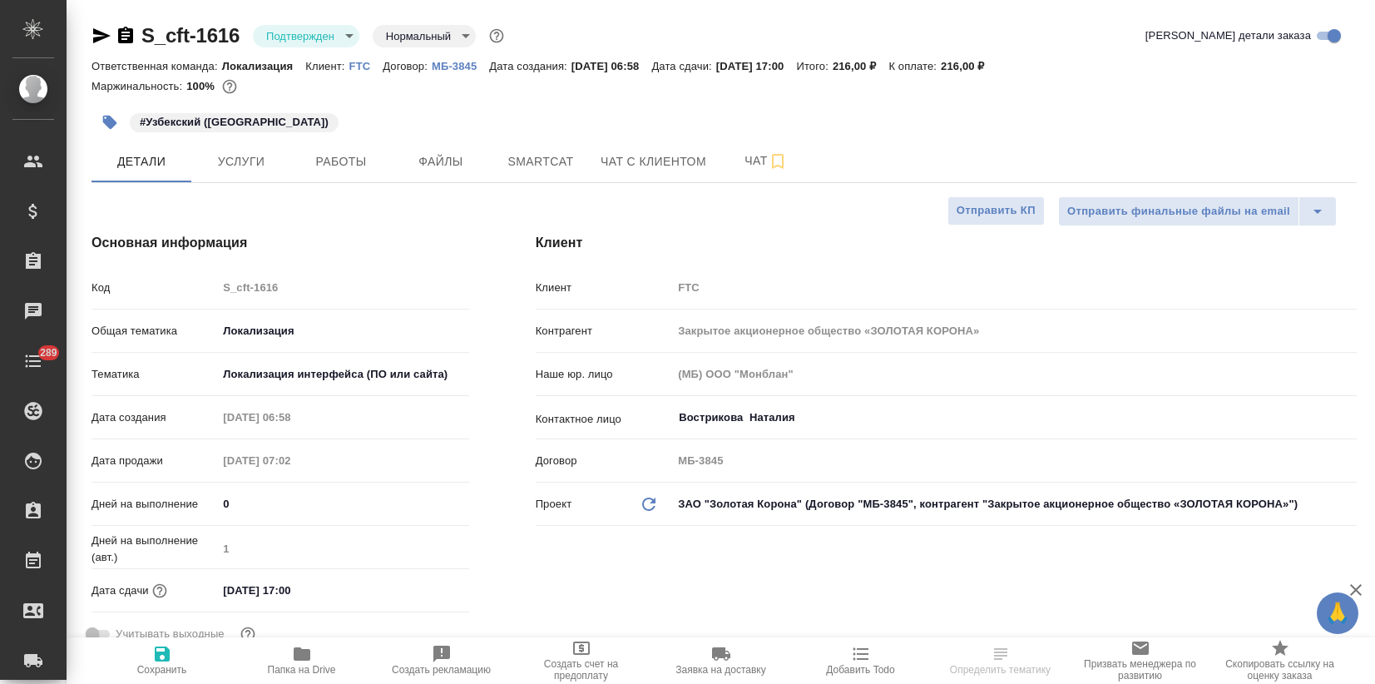
select select "RU"
click at [100, 39] on icon "button" at bounding box center [101, 35] width 17 height 15
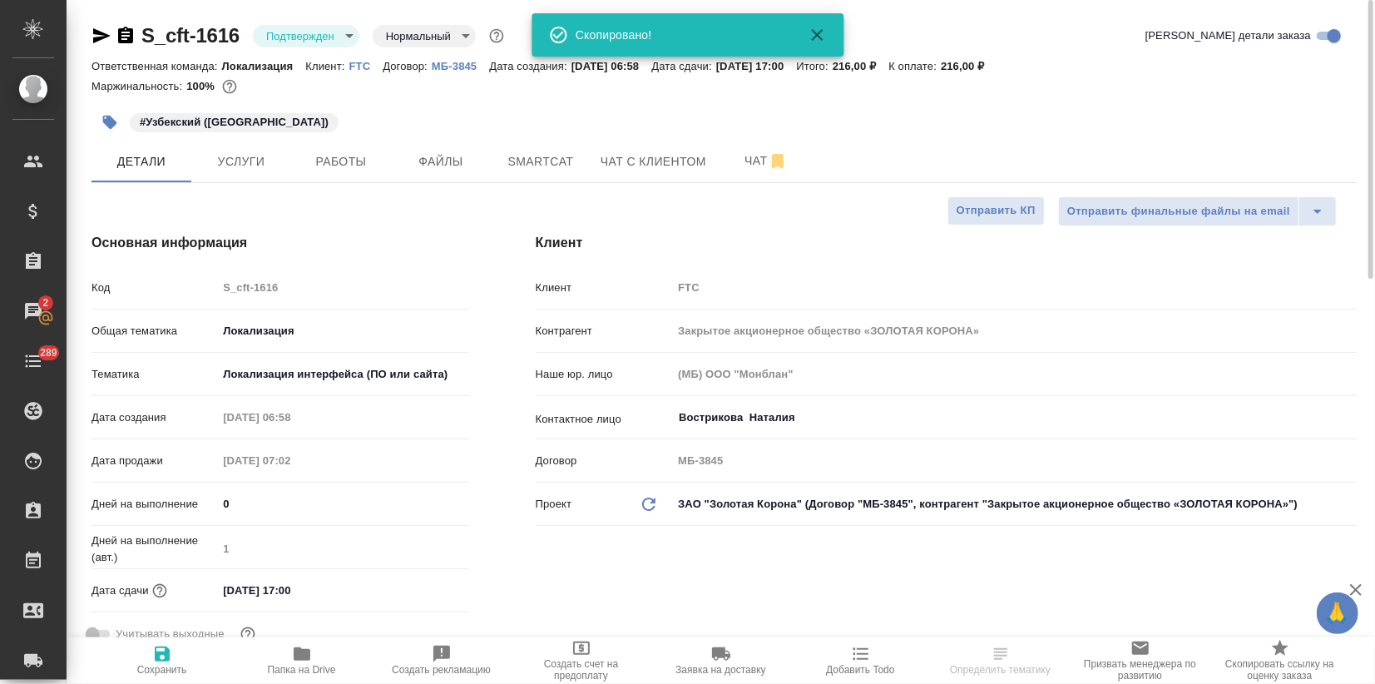
select select "RU"
type textarea "x"
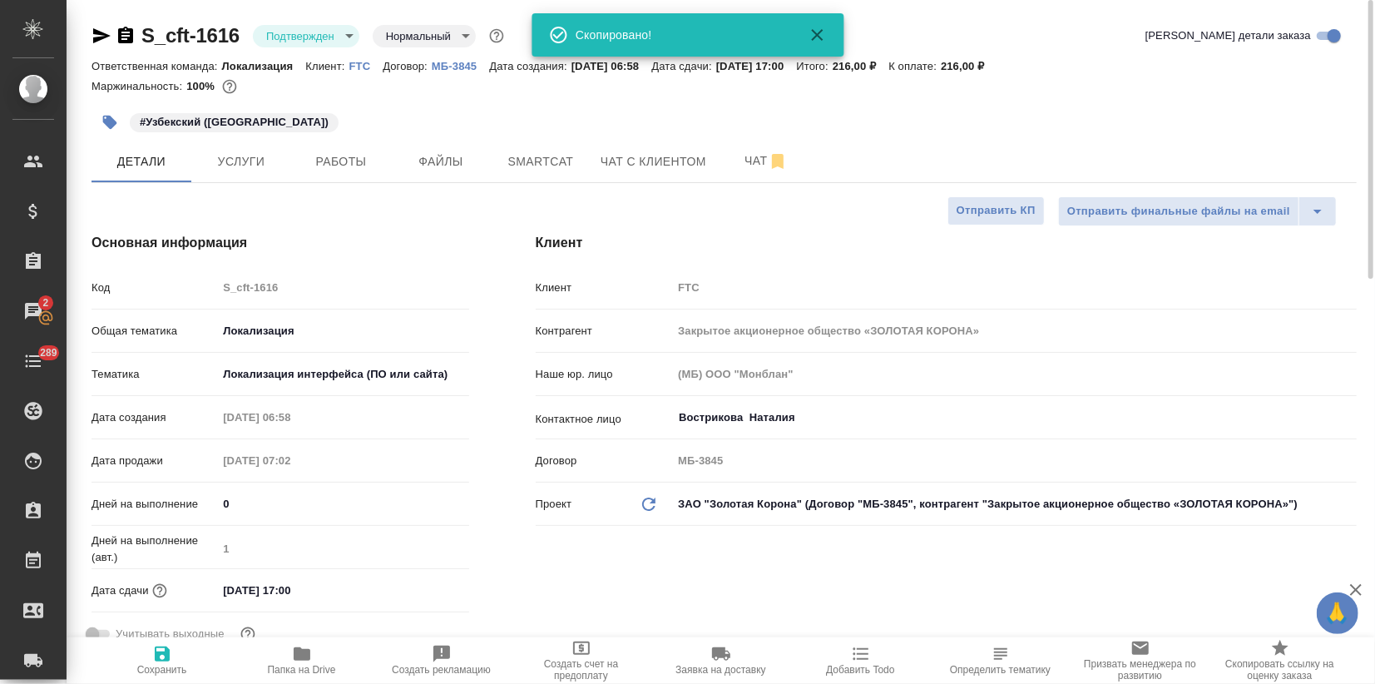
type textarea "x"
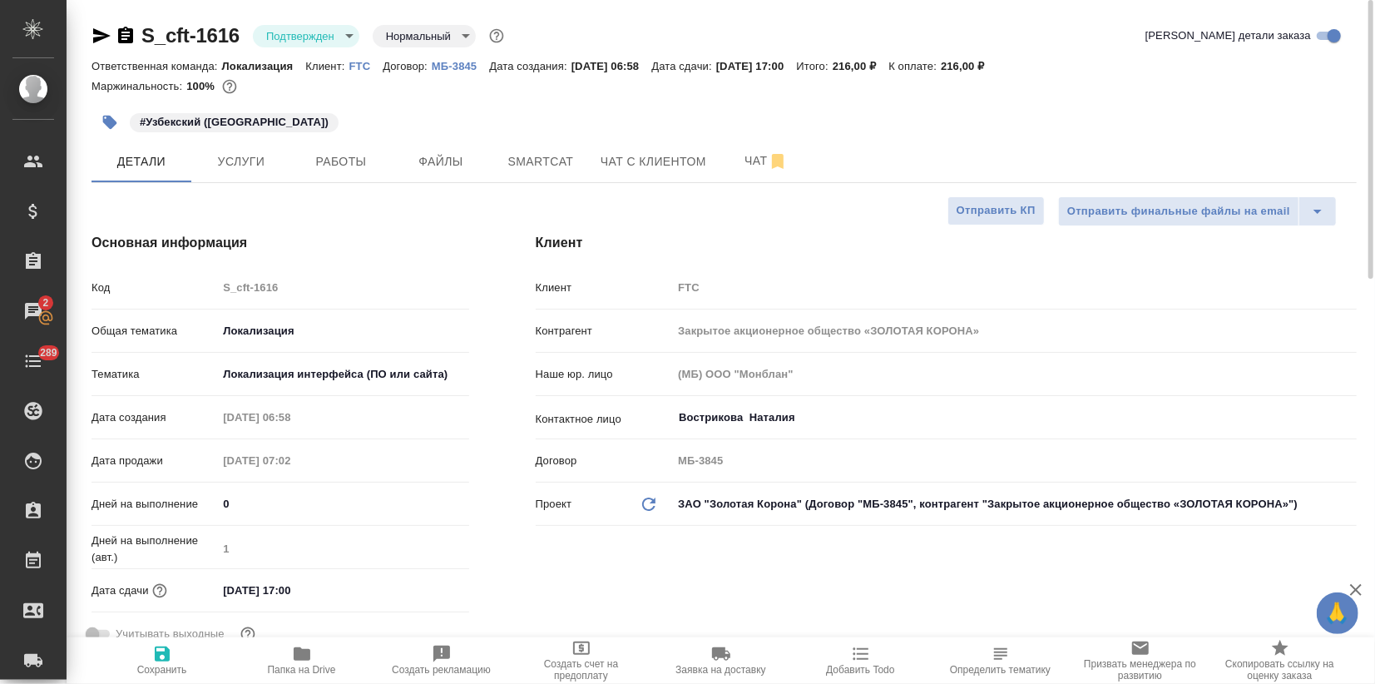
type textarea "x"
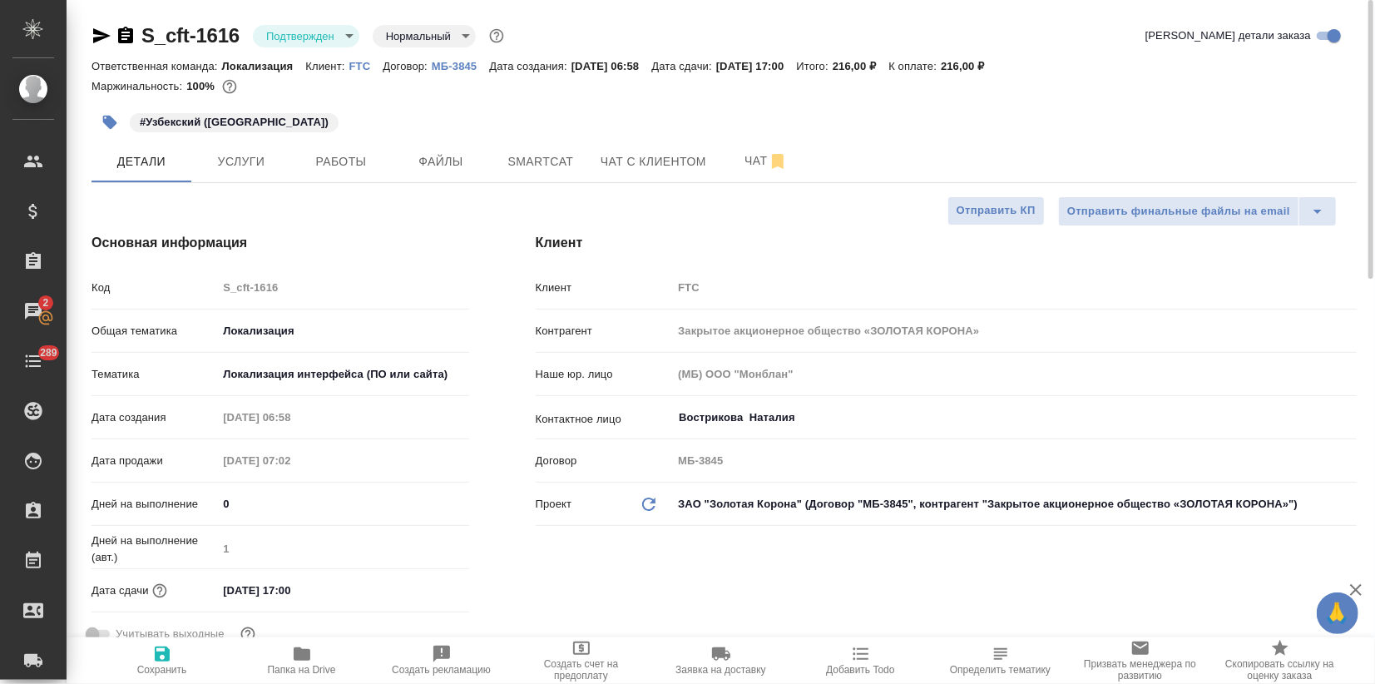
type textarea "x"
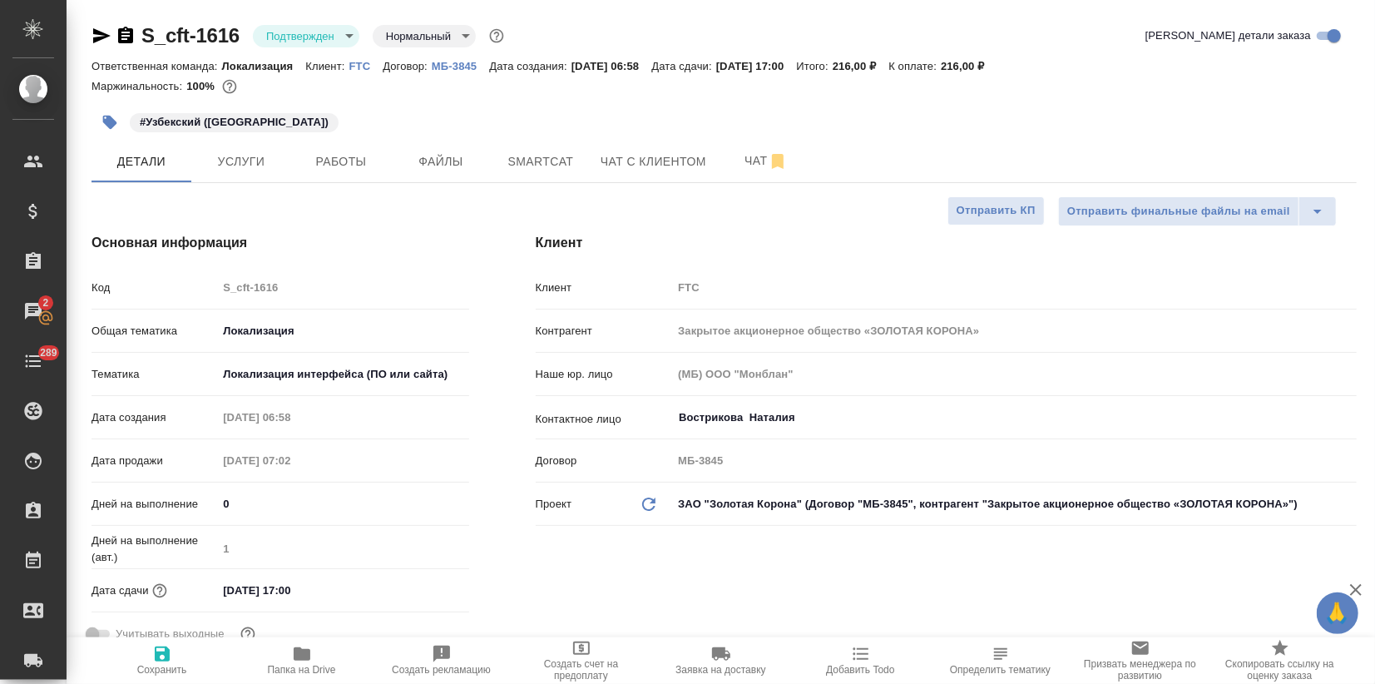
type textarea "x"
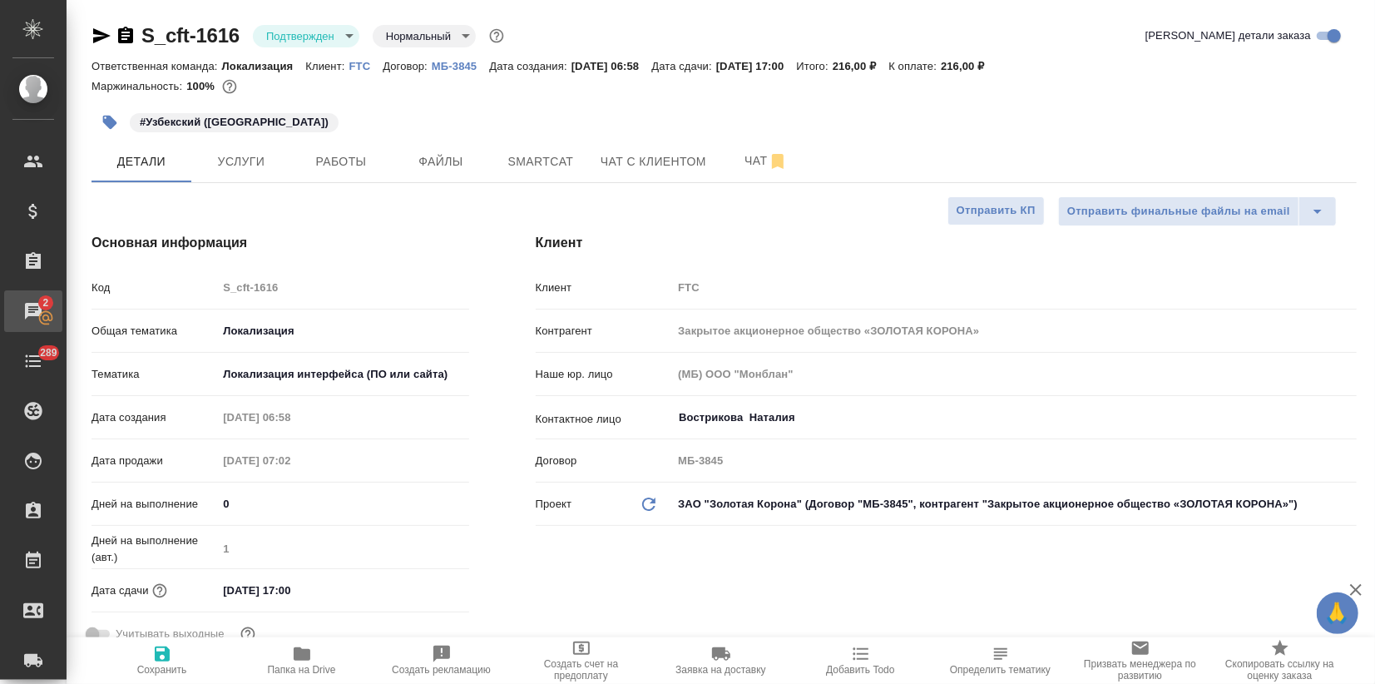
type textarea "x"
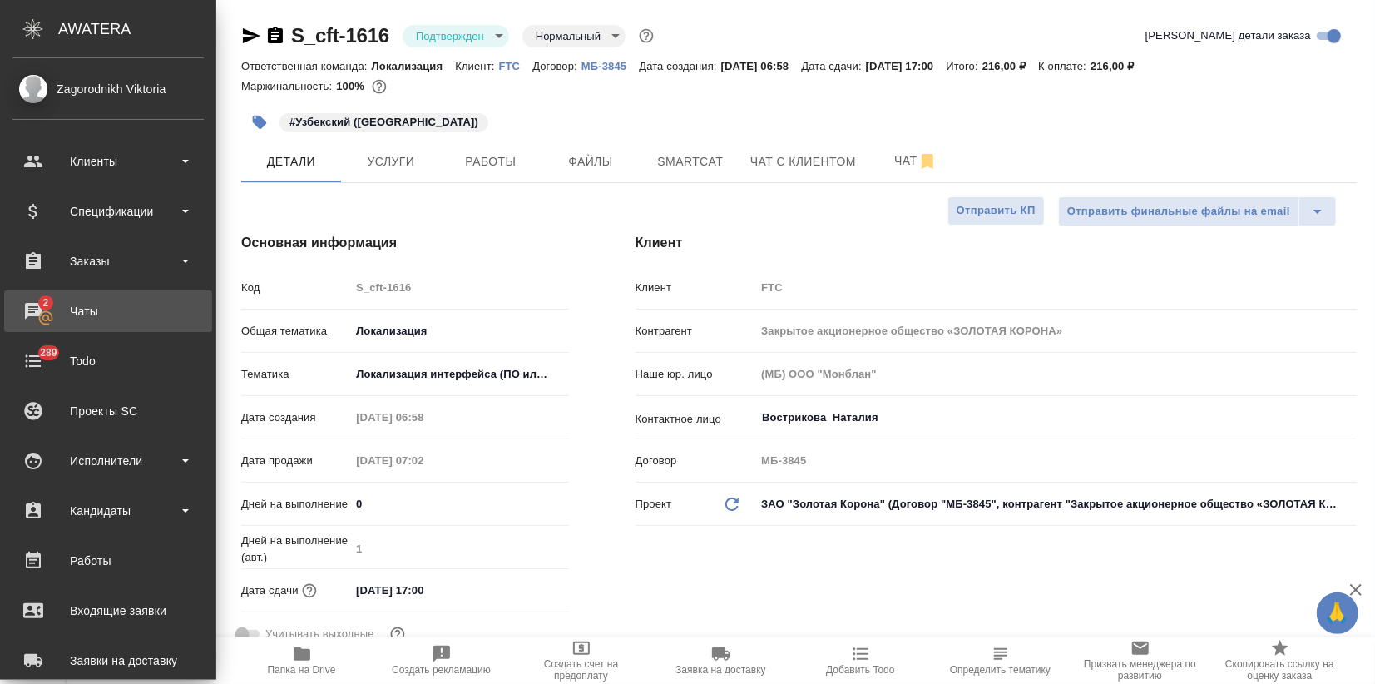
click at [27, 319] on div "Чаты" at bounding box center [107, 311] width 191 height 25
type textarea "x"
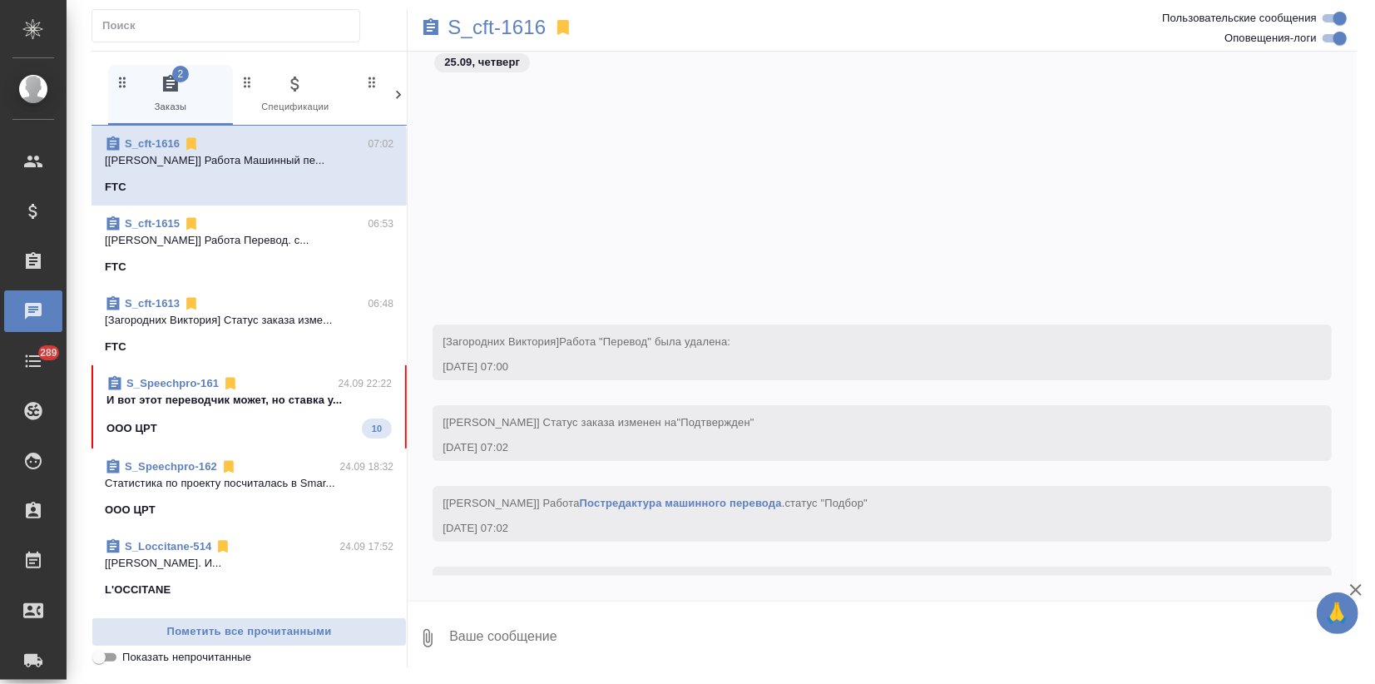
scroll to position [313, 0]
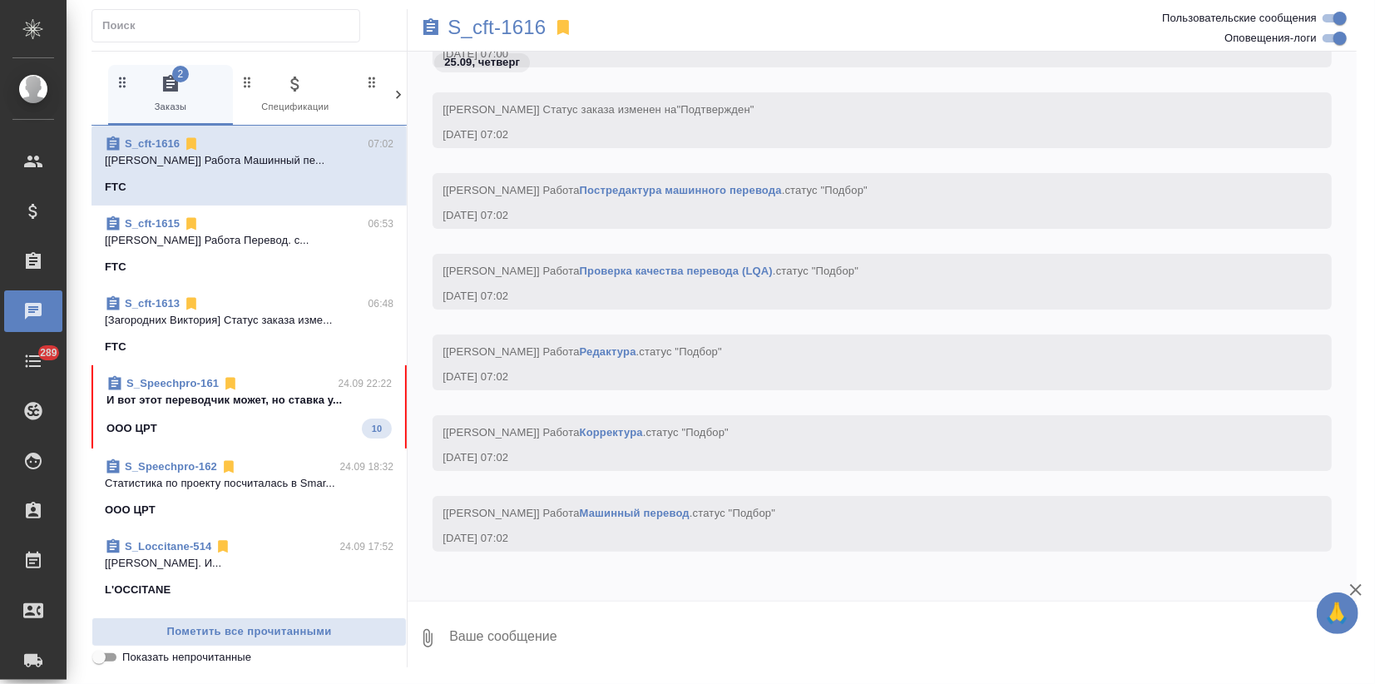
click at [153, 415] on span "S_Speechpro-161 24.09 22:22 И вот этот переводчик может, но ставка у... OOO ЦРТ…" at bounding box center [248, 406] width 285 height 63
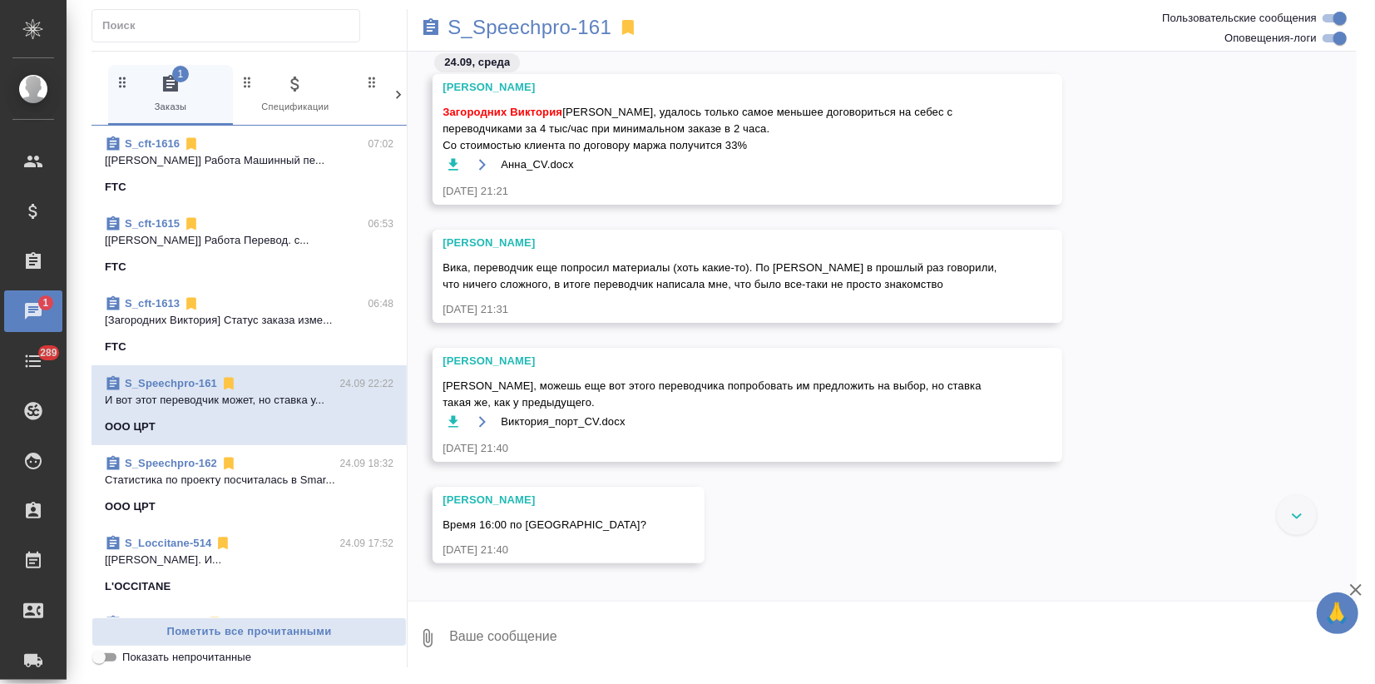
scroll to position [461, 0]
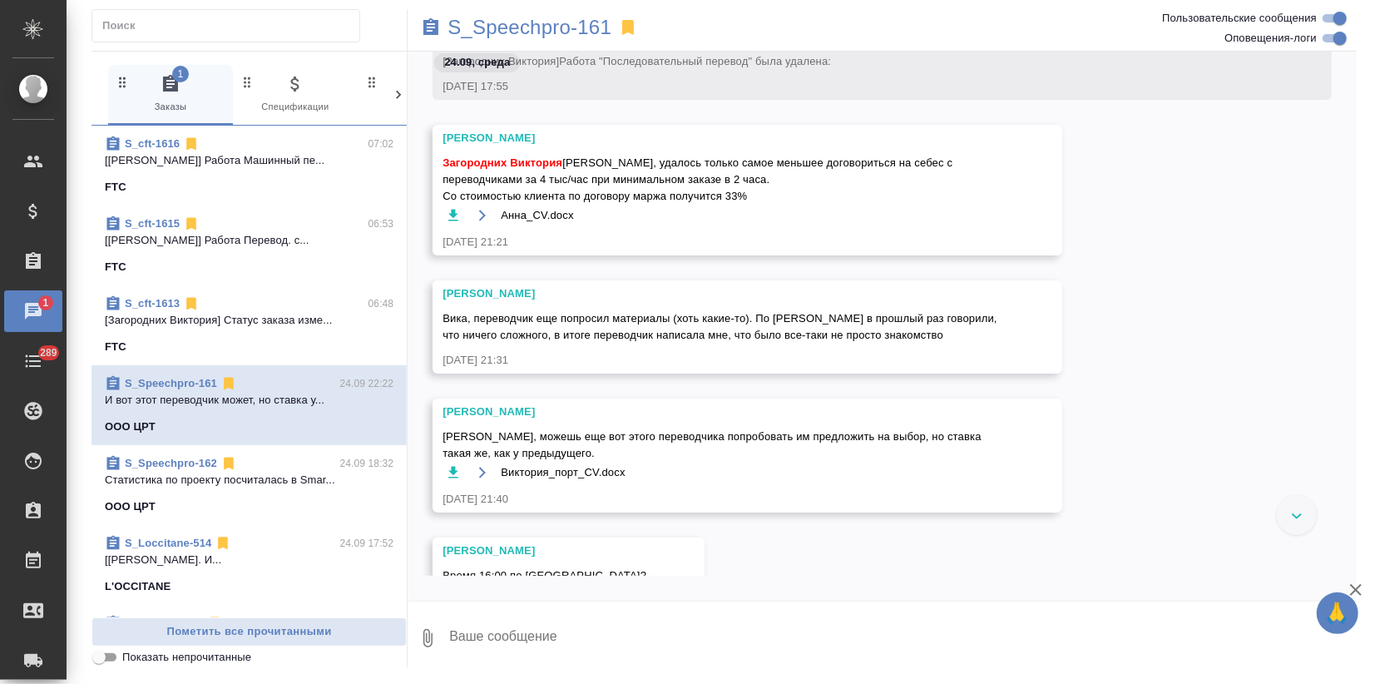
click at [455, 212] on icon "button" at bounding box center [453, 215] width 17 height 17
click at [451, 474] on icon "button" at bounding box center [453, 472] width 17 height 17
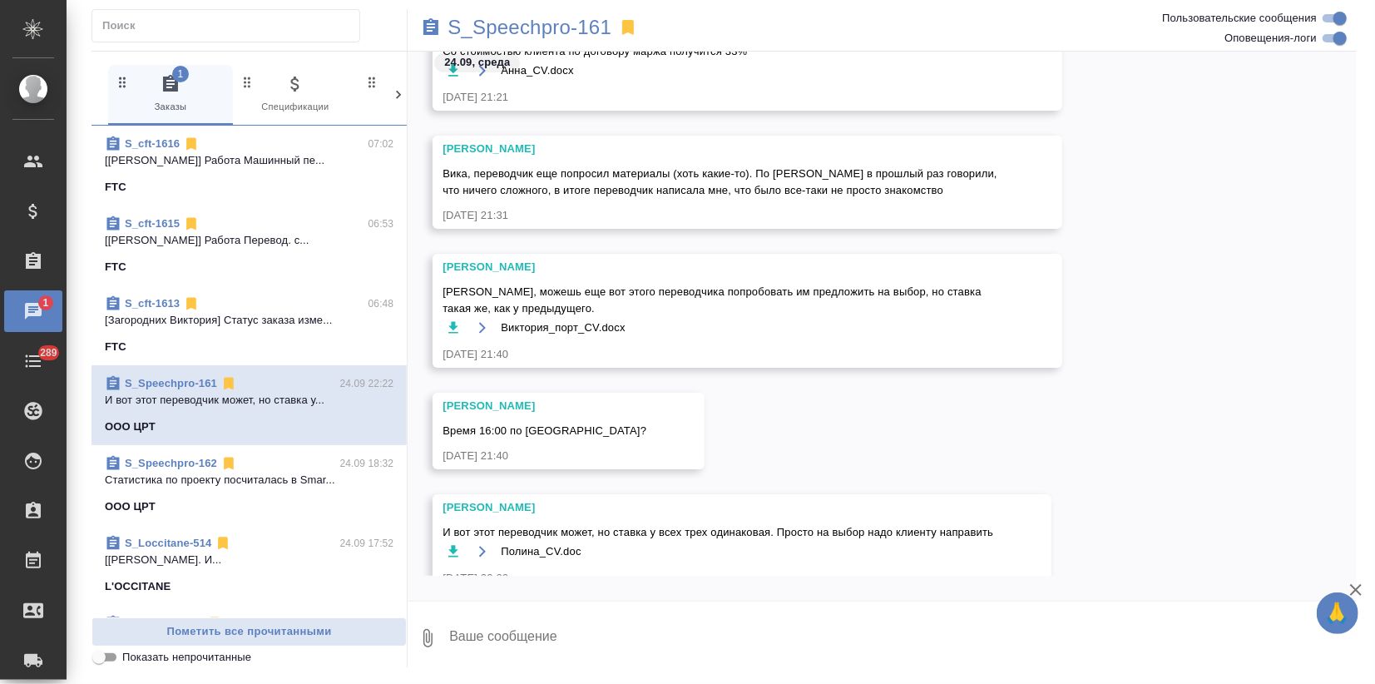
scroll to position [645, 0]
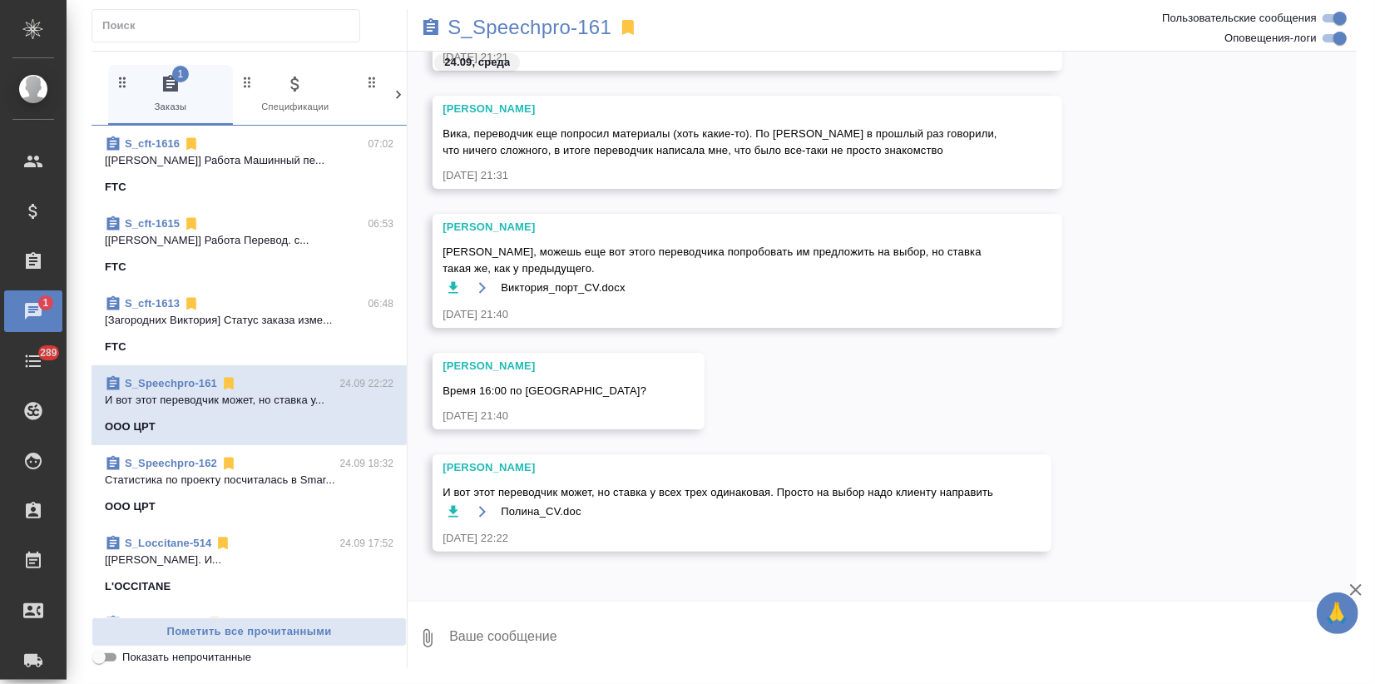
click at [457, 511] on icon "button" at bounding box center [453, 511] width 17 height 17
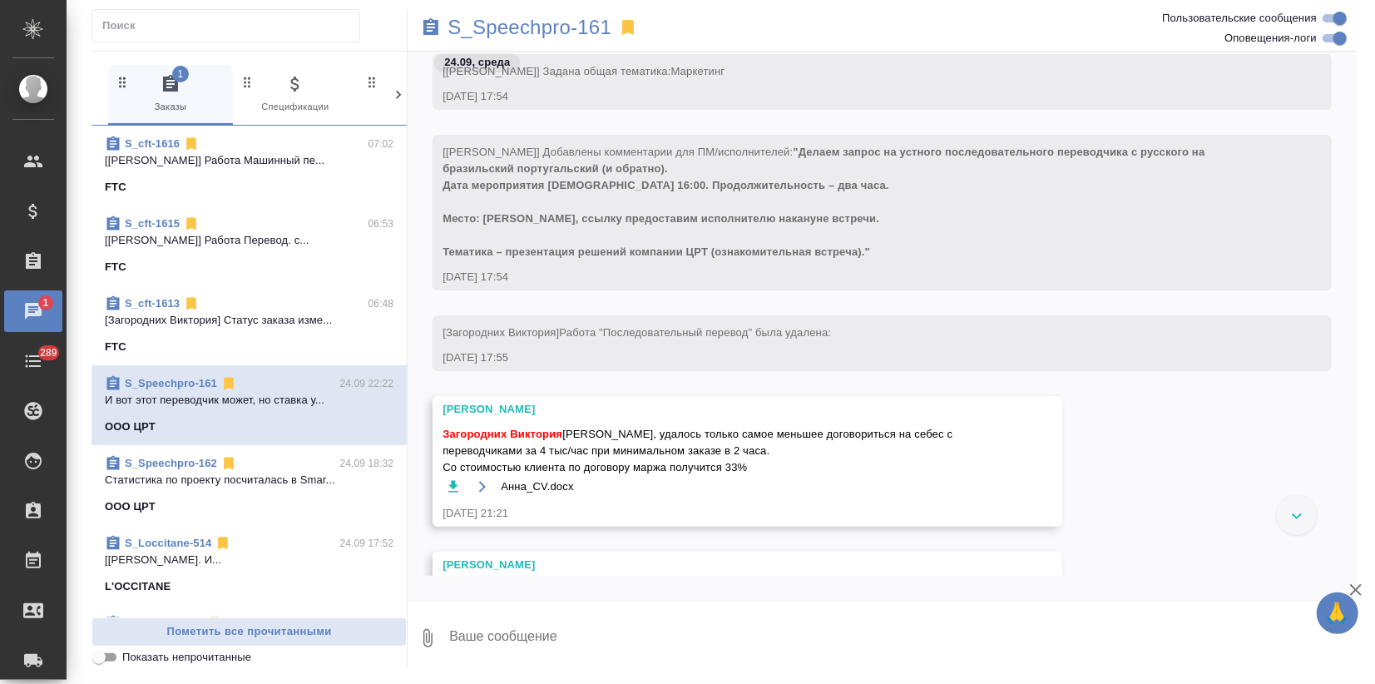
scroll to position [184, 0]
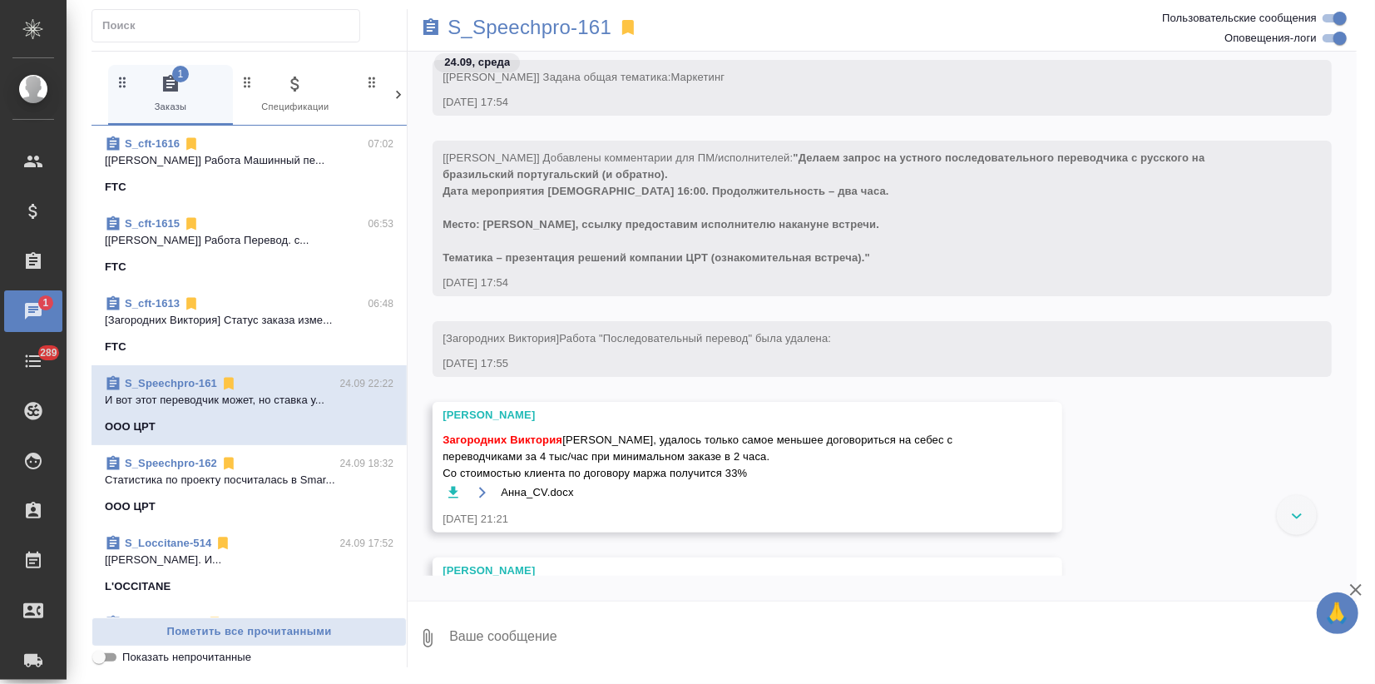
click at [552, 652] on textarea at bounding box center [901, 638] width 909 height 57
drag, startPoint x: 569, startPoint y: 640, endPoint x: 513, endPoint y: 631, distance: 56.5
click at [513, 631] on textarea at bounding box center [901, 638] width 909 height 57
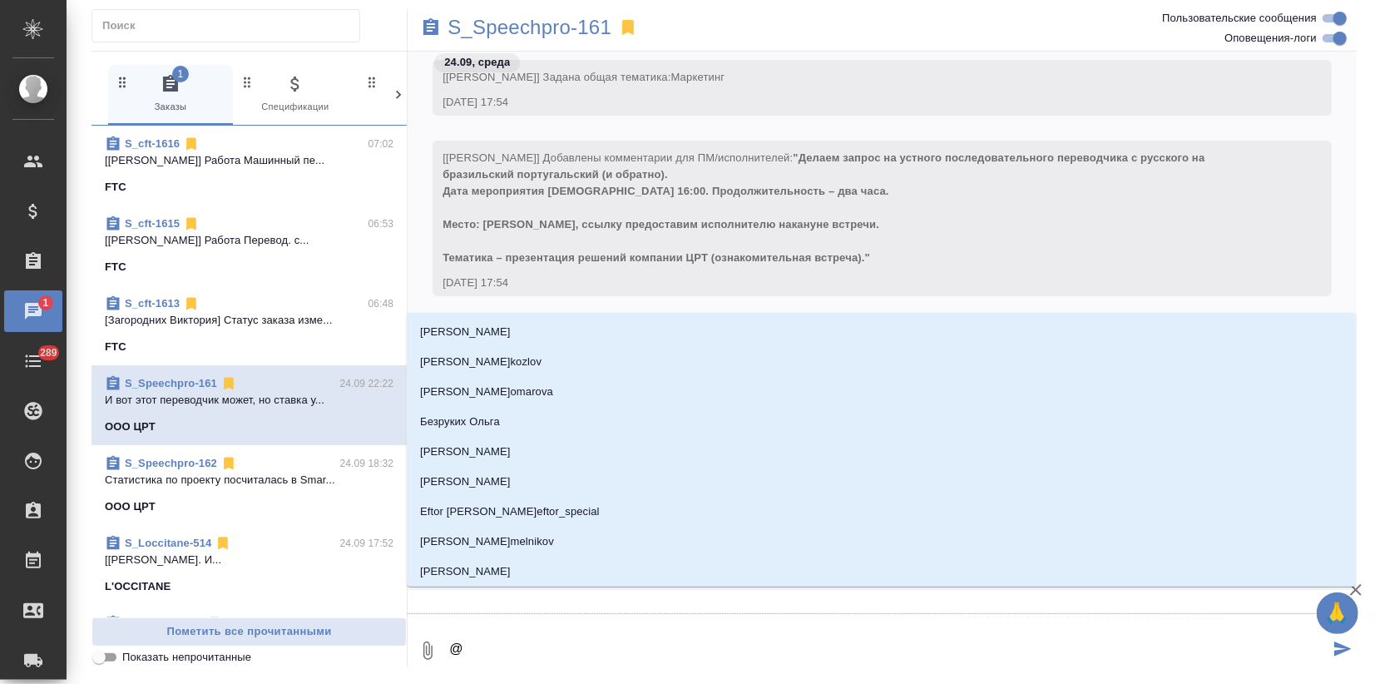
click at [532, 623] on textarea "@" at bounding box center [887, 650] width 881 height 57
type textarea "@и"
type input "и"
type textarea "@ир"
type input "ир"
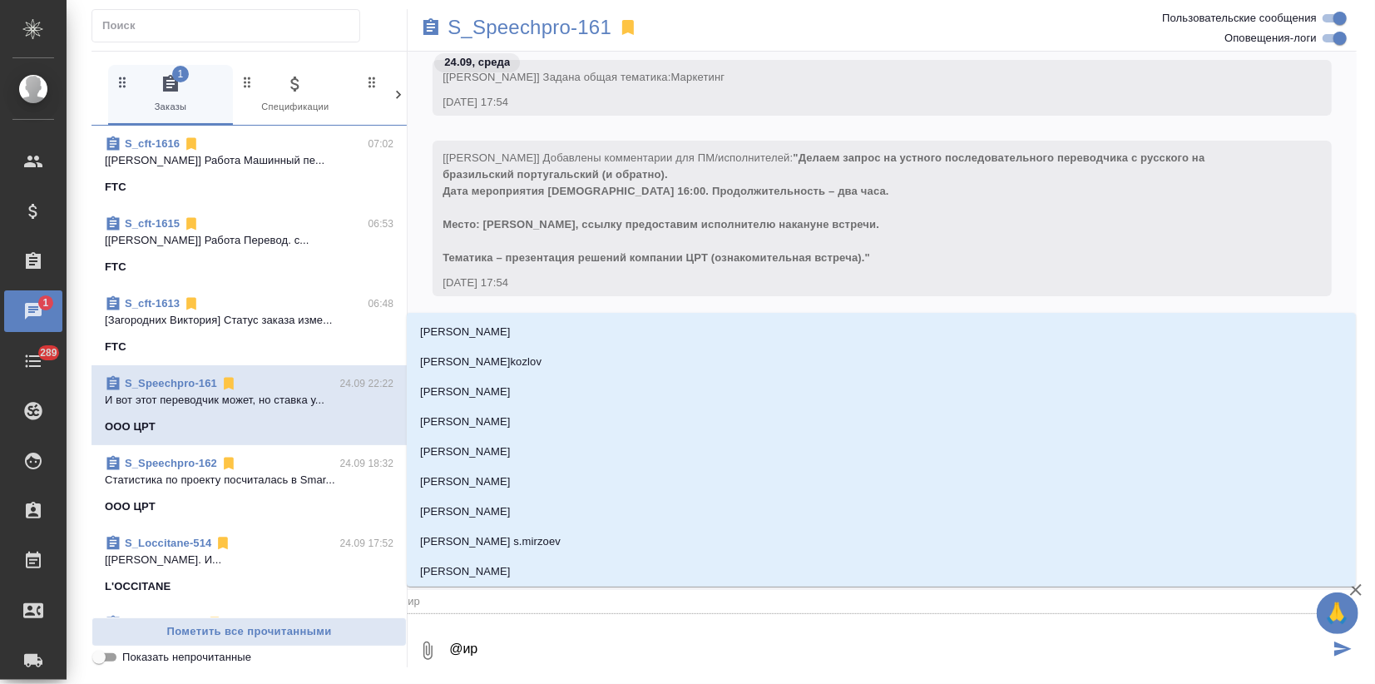
type textarea "@ири"
type input "ири"
type textarea "@ирин"
type input "ирин"
type textarea "@ирина"
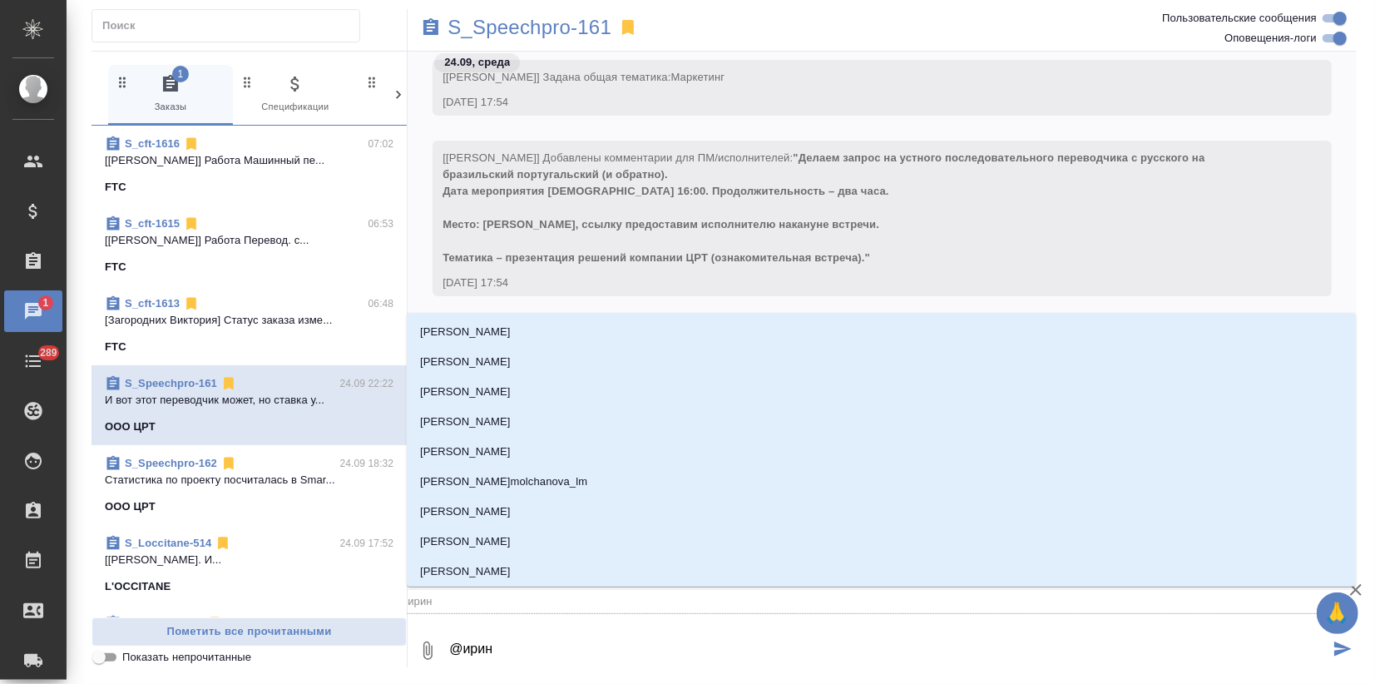
type input "ирина"
type textarea "@ирина"
type input "ирина"
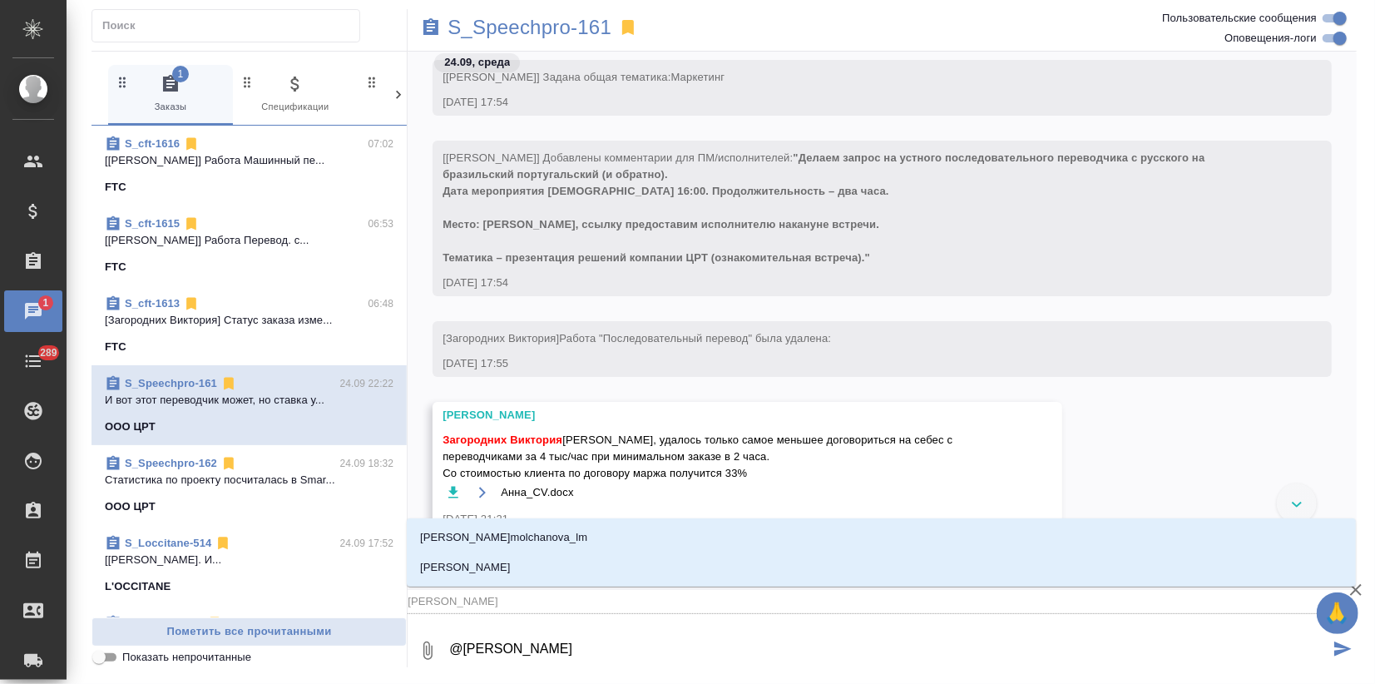
type textarea "@[PERSON_NAME]"
type input "ирина ф"
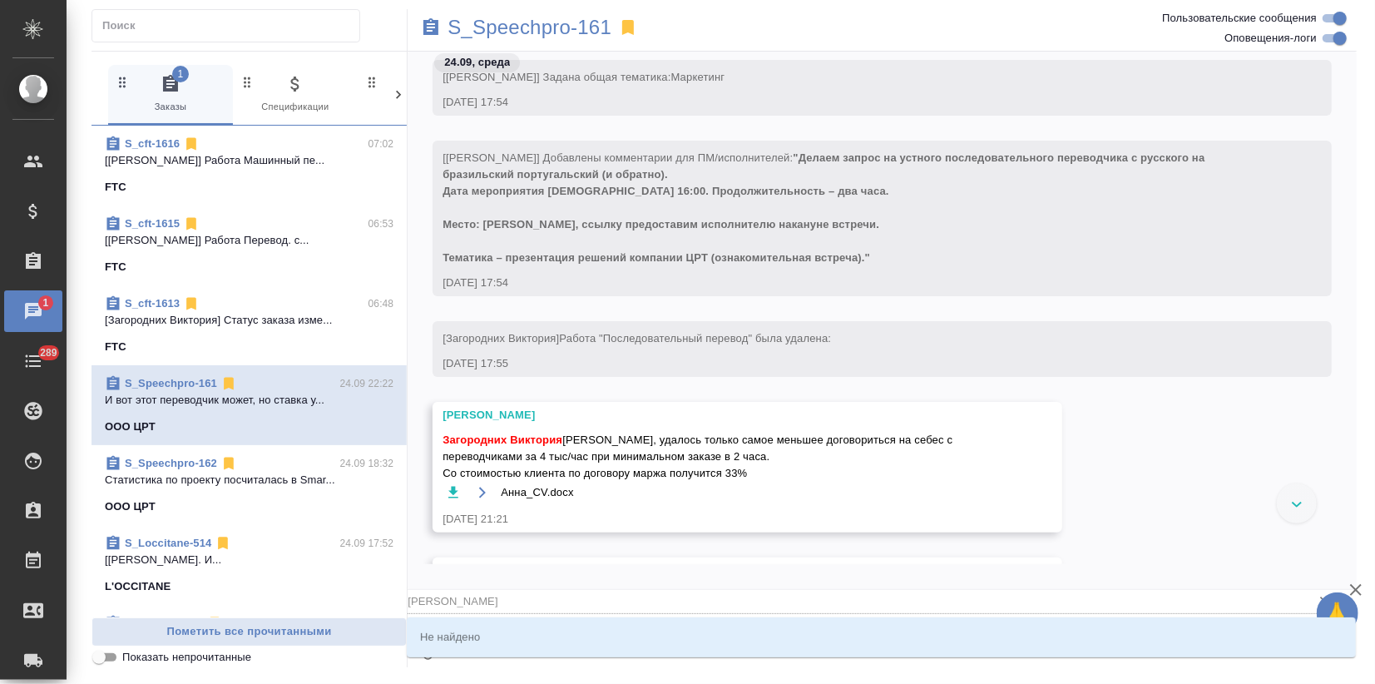
type textarea "@[PERSON_NAME]"
click at [479, 598] on input "ирина ф" at bounding box center [855, 601] width 896 height 22
drag, startPoint x: 486, startPoint y: 600, endPoint x: 393, endPoint y: 603, distance: 92.3
click at [390, 603] on div "1 Заказы 0 Спецификации 0 Клиенты 0 Входящие 0 Тендеры 0 Исполнители 0 Подбор и…" at bounding box center [723, 359] width 1265 height 616
click at [426, 600] on input "ирина ф" at bounding box center [855, 601] width 896 height 22
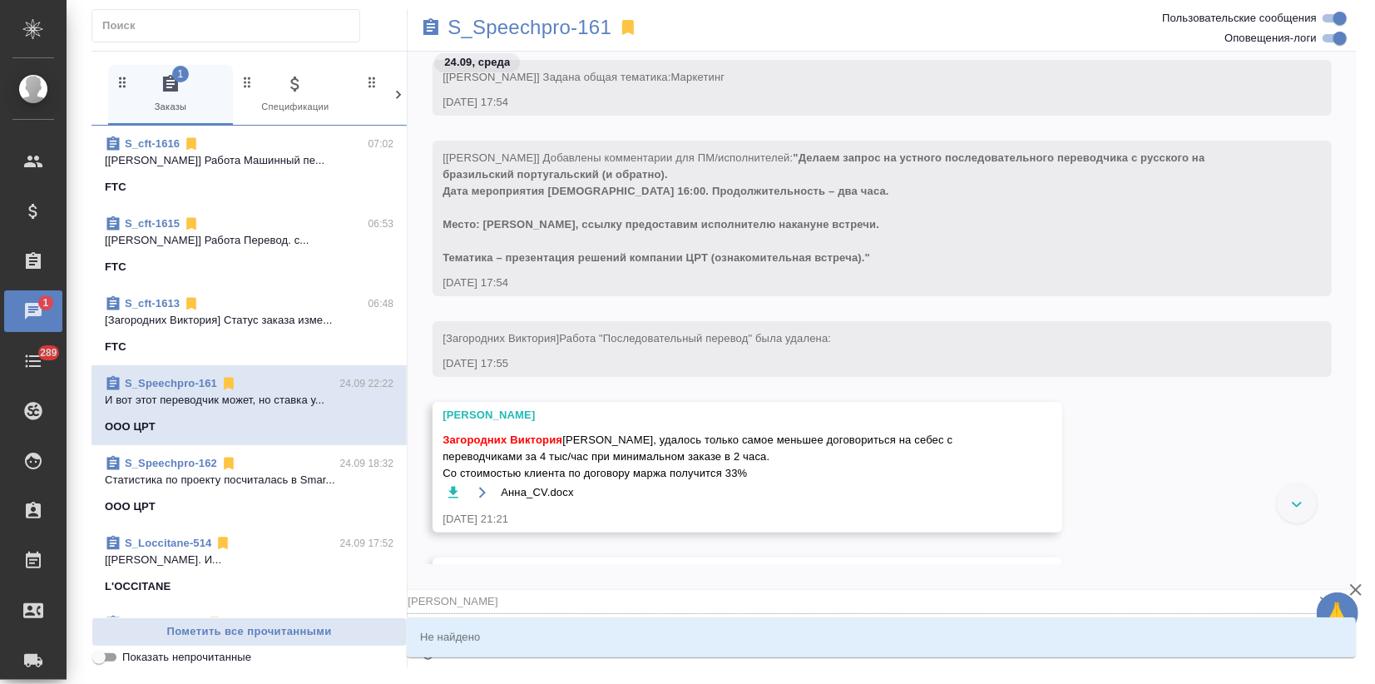
click at [466, 600] on input "ирина ф" at bounding box center [855, 601] width 896 height 22
drag, startPoint x: 466, startPoint y: 600, endPoint x: 368, endPoint y: 601, distance: 98.1
click at [368, 601] on div "1 Заказы 0 Спецификации 0 Клиенты 0 Входящие 0 Тендеры 0 Исполнители 0 Подбор и…" at bounding box center [723, 359] width 1265 height 616
type input "ирина ф"
click at [1353, 587] on icon "button" at bounding box center [1356, 590] width 12 height 12
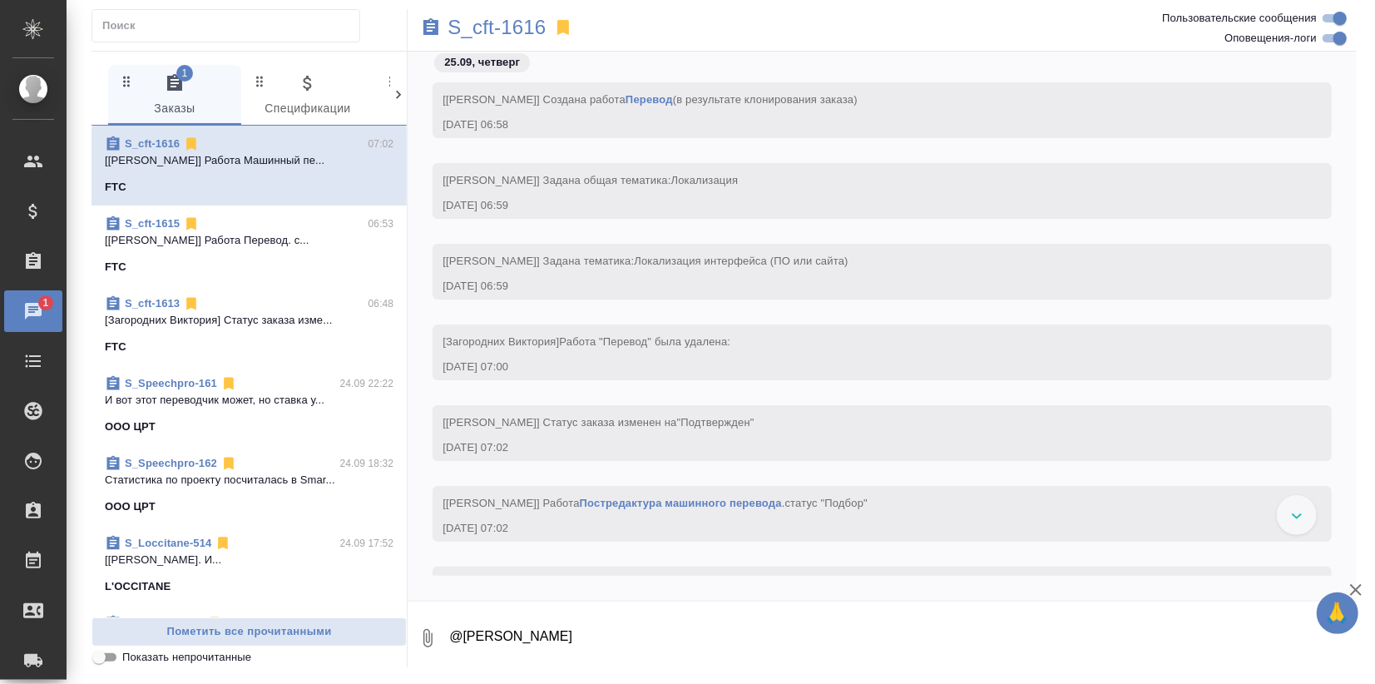
click at [182, 392] on p "И вот этот переводчик может, но ставка у..." at bounding box center [249, 400] width 289 height 17
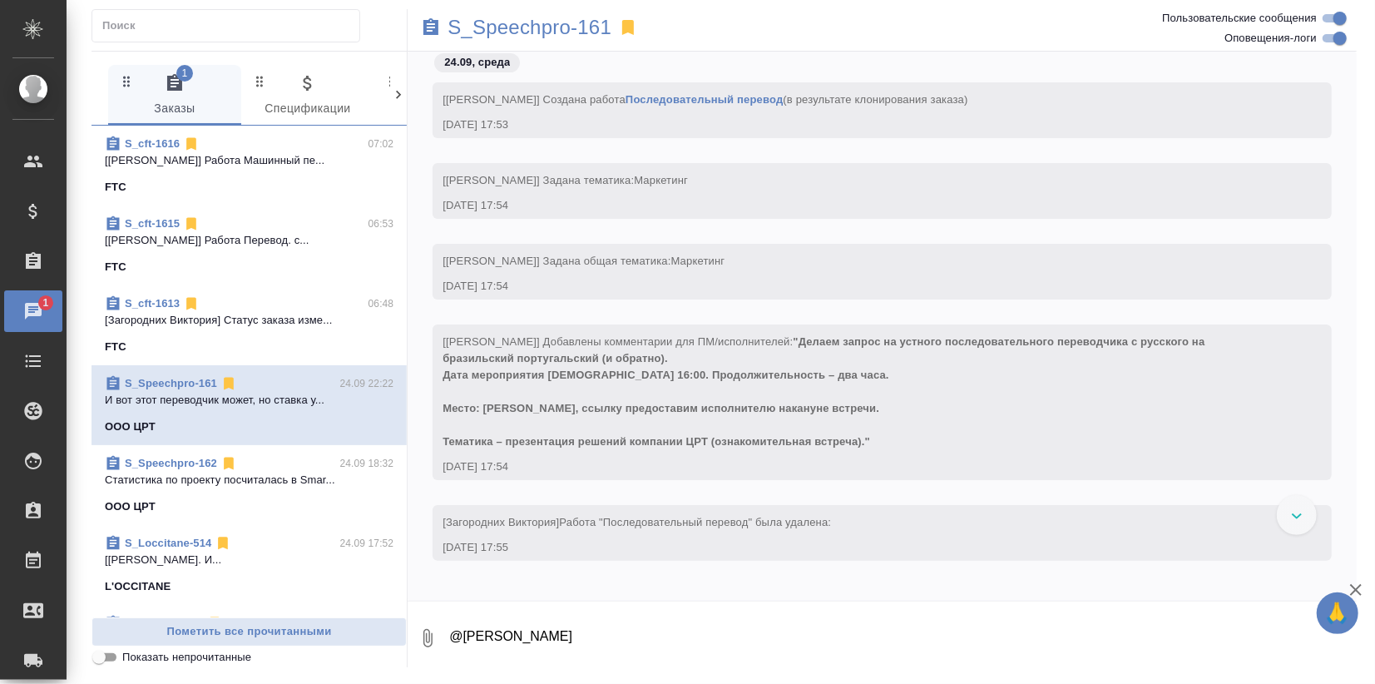
drag, startPoint x: 526, startPoint y: 631, endPoint x: 464, endPoint y: 641, distance: 63.2
click at [464, 641] on textarea "@ирина ф" at bounding box center [901, 638] width 909 height 57
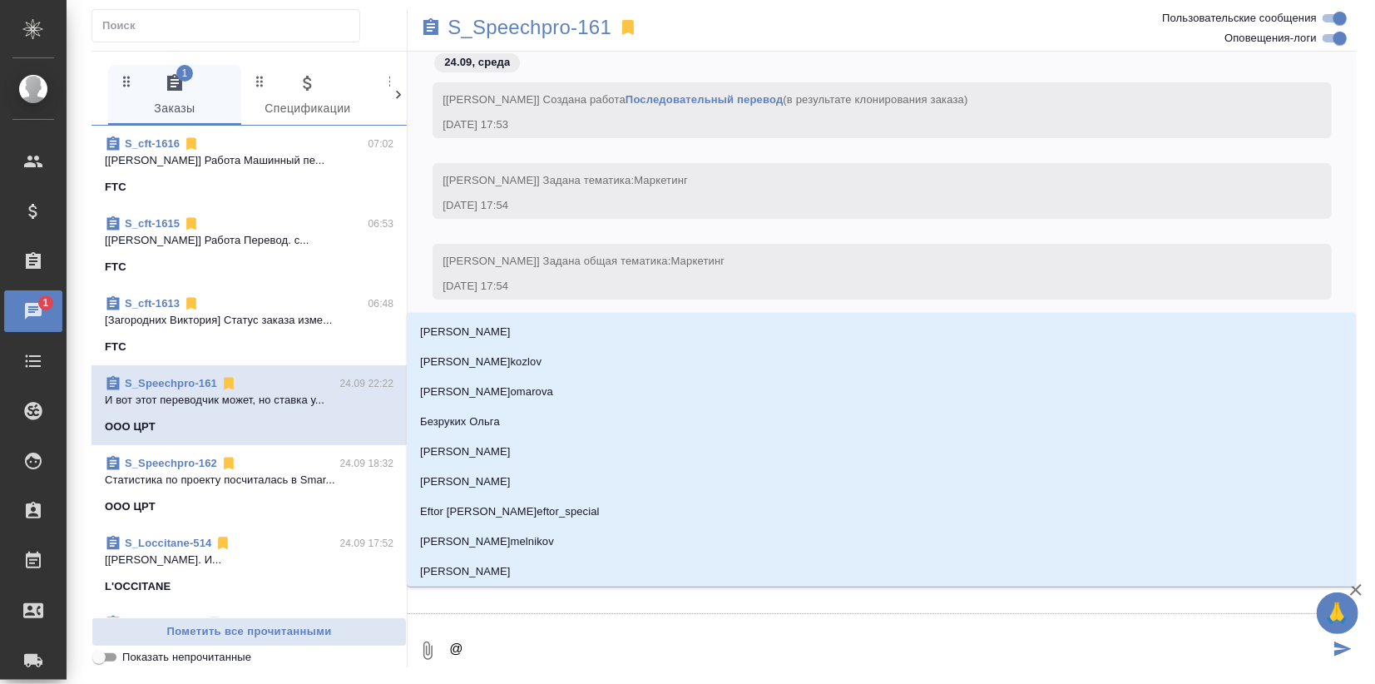
type textarea "@ф"
type input "ф"
type textarea "@фе"
type input "фе"
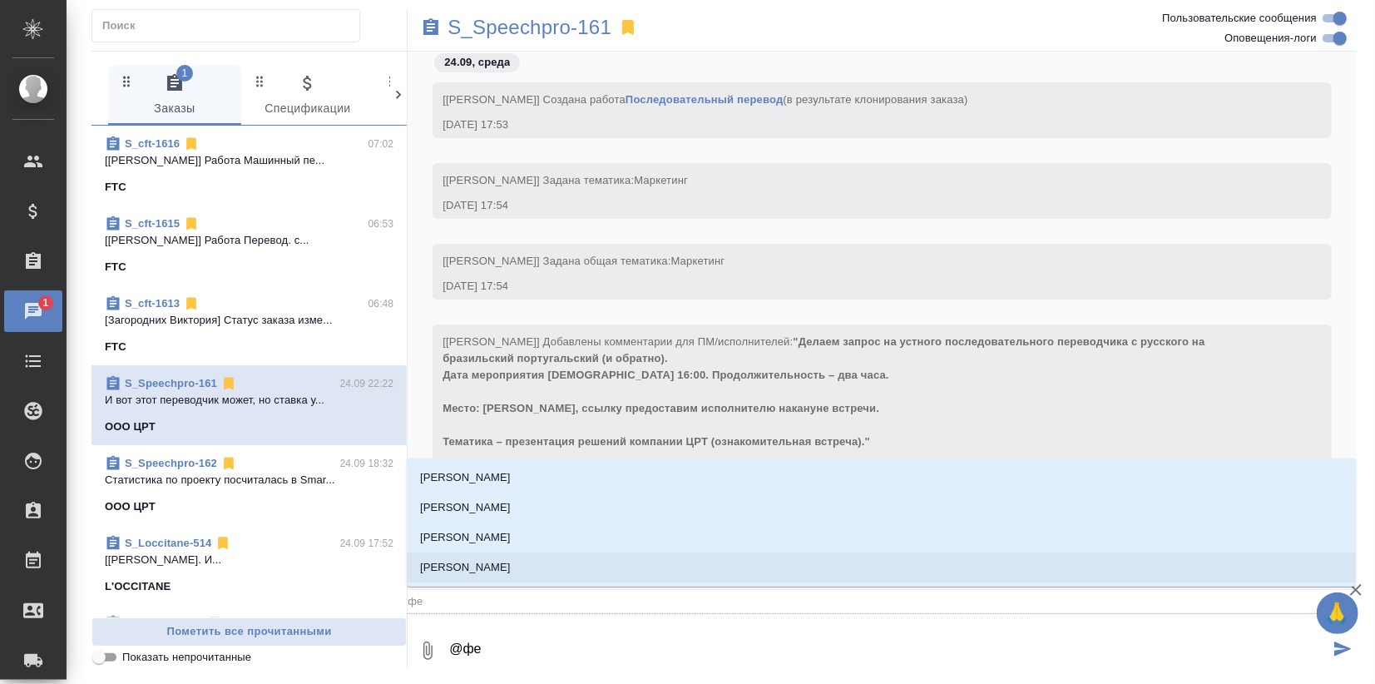
click at [501, 569] on p "[PERSON_NAME]" at bounding box center [465, 567] width 91 height 17
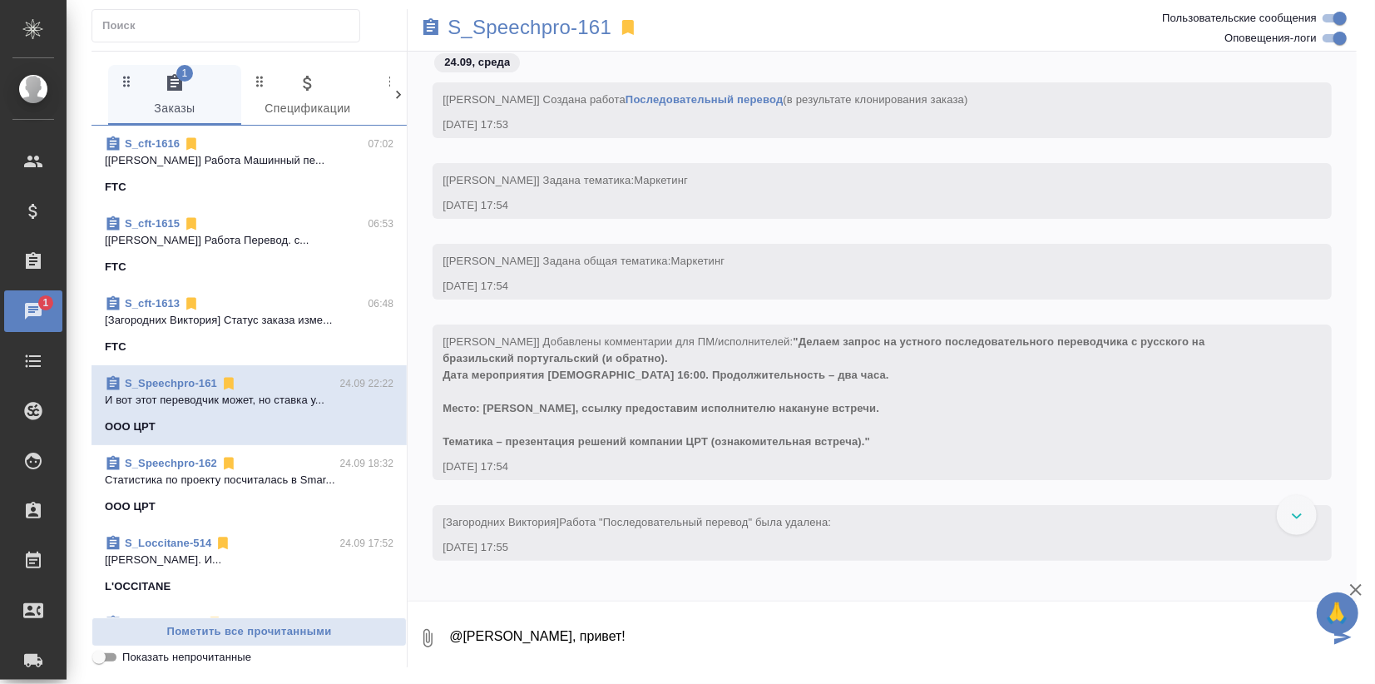
scroll to position [11, 0]
type textarea "@Федотова Ирина Иринка, привет! Забираю, спасибо!"
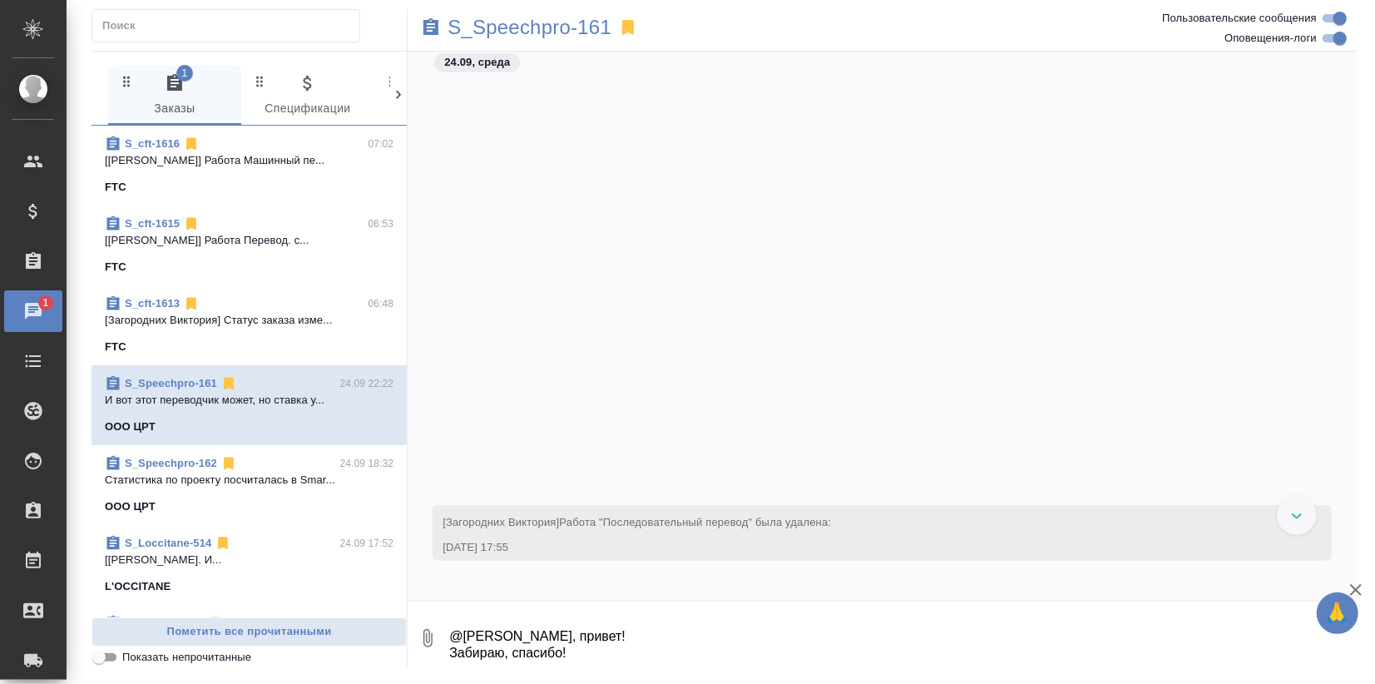
scroll to position [791, 0]
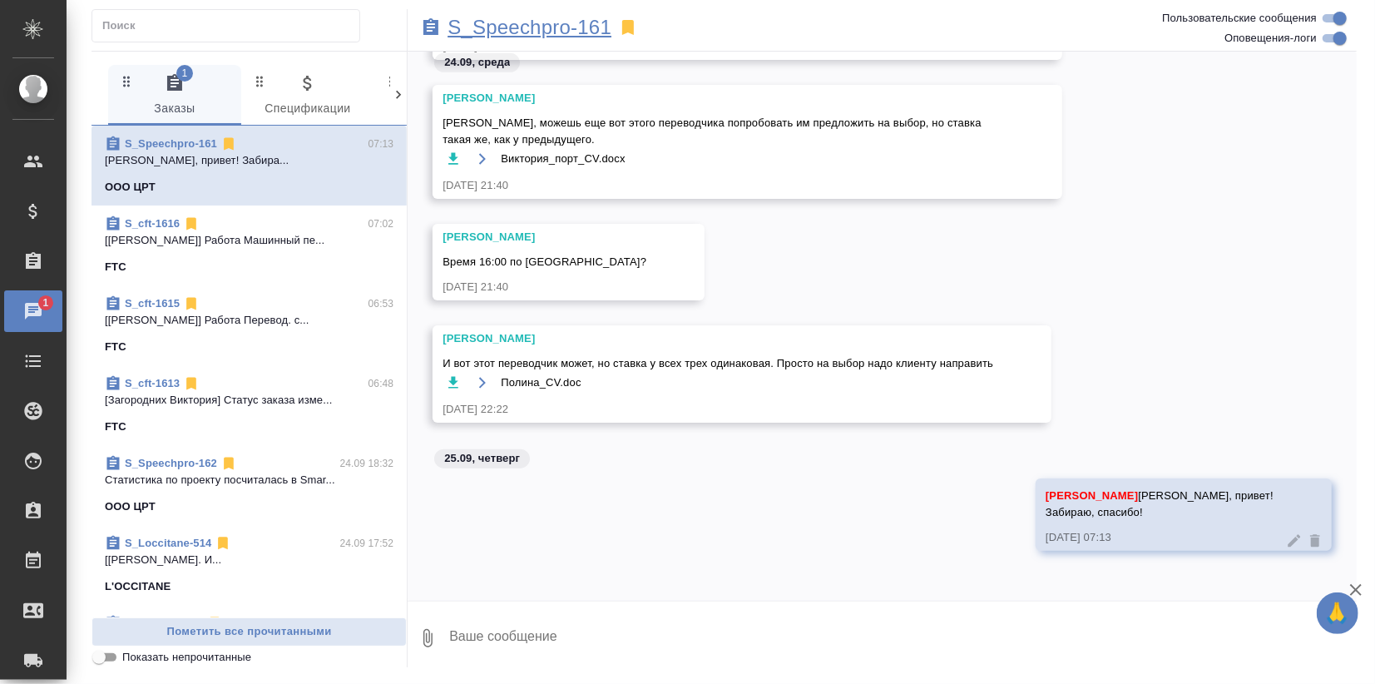
click at [539, 36] on p "S_Speechpro-161" at bounding box center [529, 27] width 164 height 17
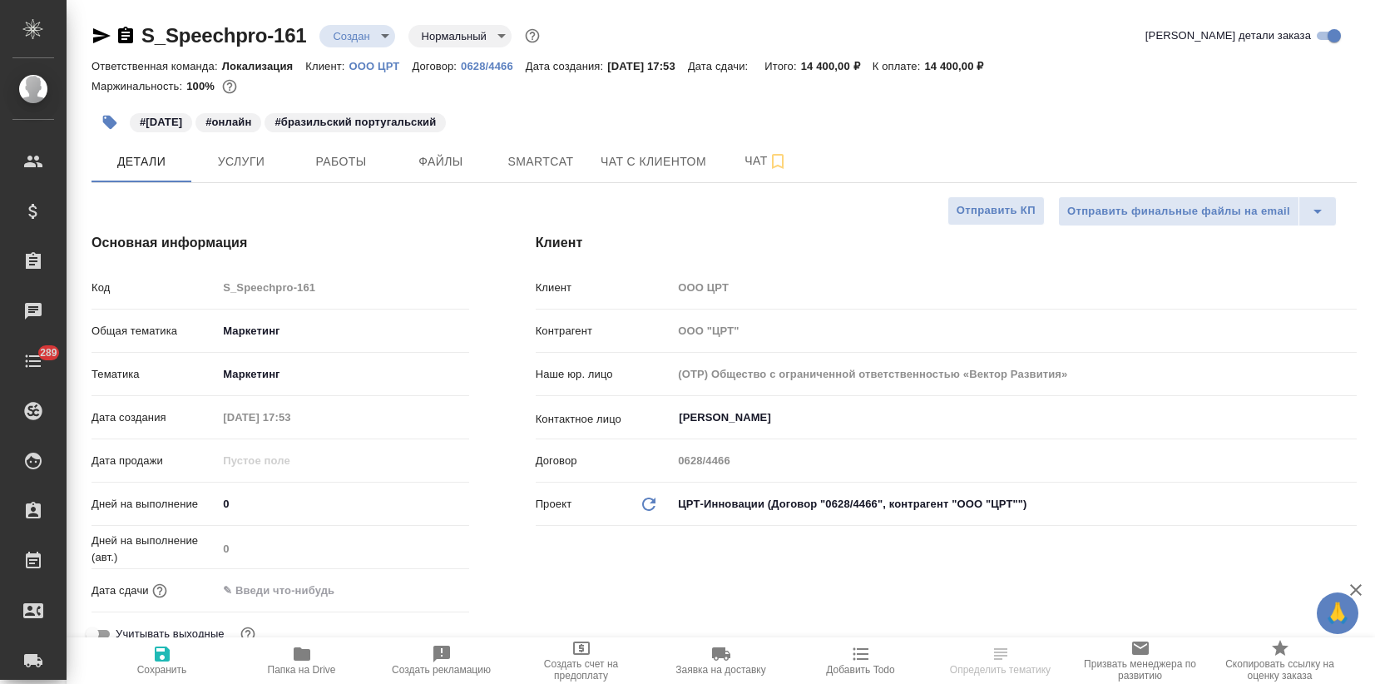
select select "RU"
click at [256, 159] on span "Услуги" at bounding box center [241, 161] width 80 height 21
